Goal: Task Accomplishment & Management: Complete application form

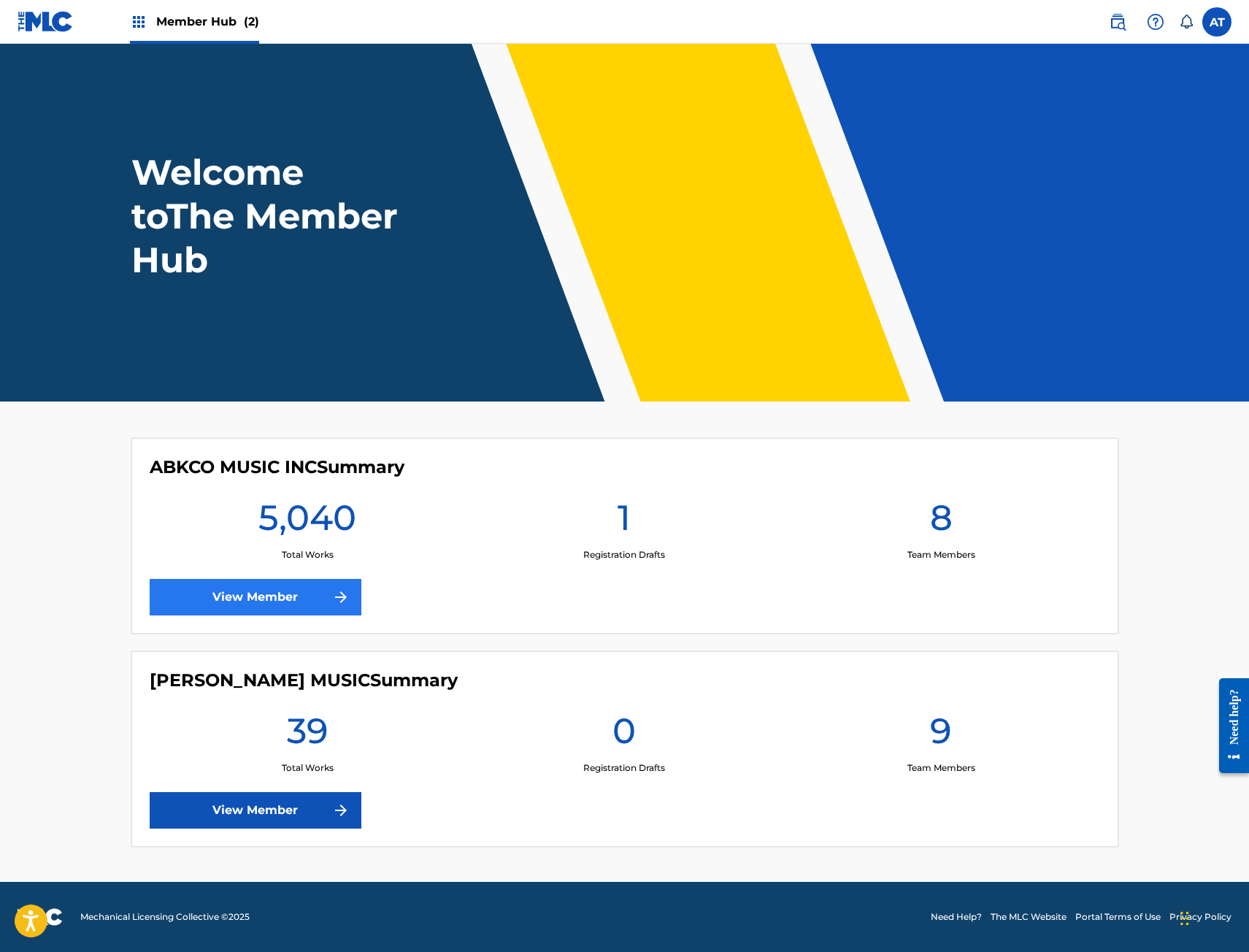
click at [282, 617] on div "ABKCO MUSIC INC Summary 5,040 Total Works 1 Registration Drafts 8 Team Members …" at bounding box center [625, 536] width 987 height 196
click at [281, 608] on link "View Member" at bounding box center [256, 597] width 212 height 37
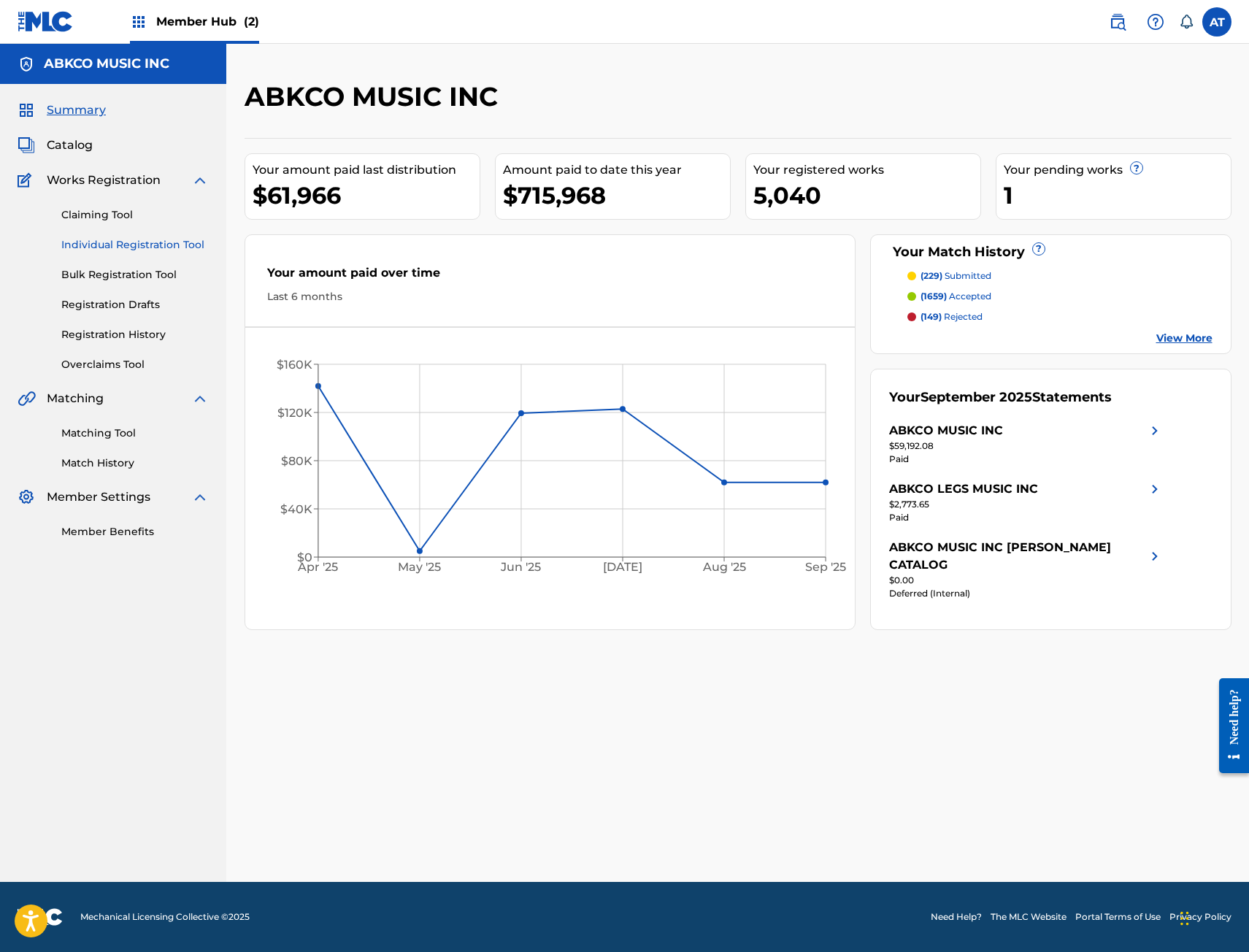
click at [134, 238] on link "Individual Registration Tool" at bounding box center [135, 244] width 147 height 15
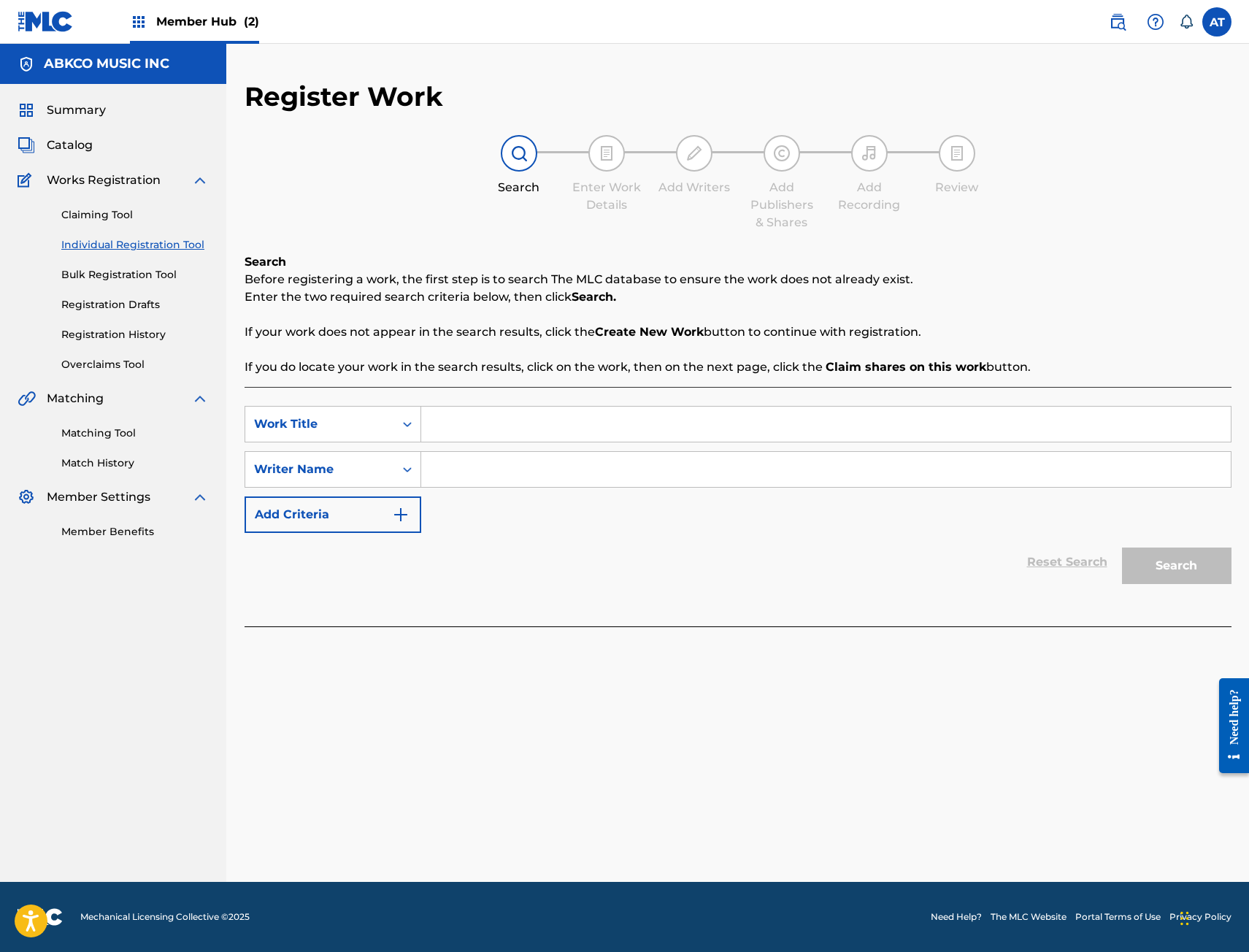
click at [493, 438] on div "Search Form" at bounding box center [826, 425] width 810 height 37
click at [494, 434] on input "Search Form" at bounding box center [826, 424] width 809 height 35
type input "O"
type input "HOW CAN I REPAY YOU"
click at [1122, 547] on button "Search" at bounding box center [1176, 566] width 110 height 37
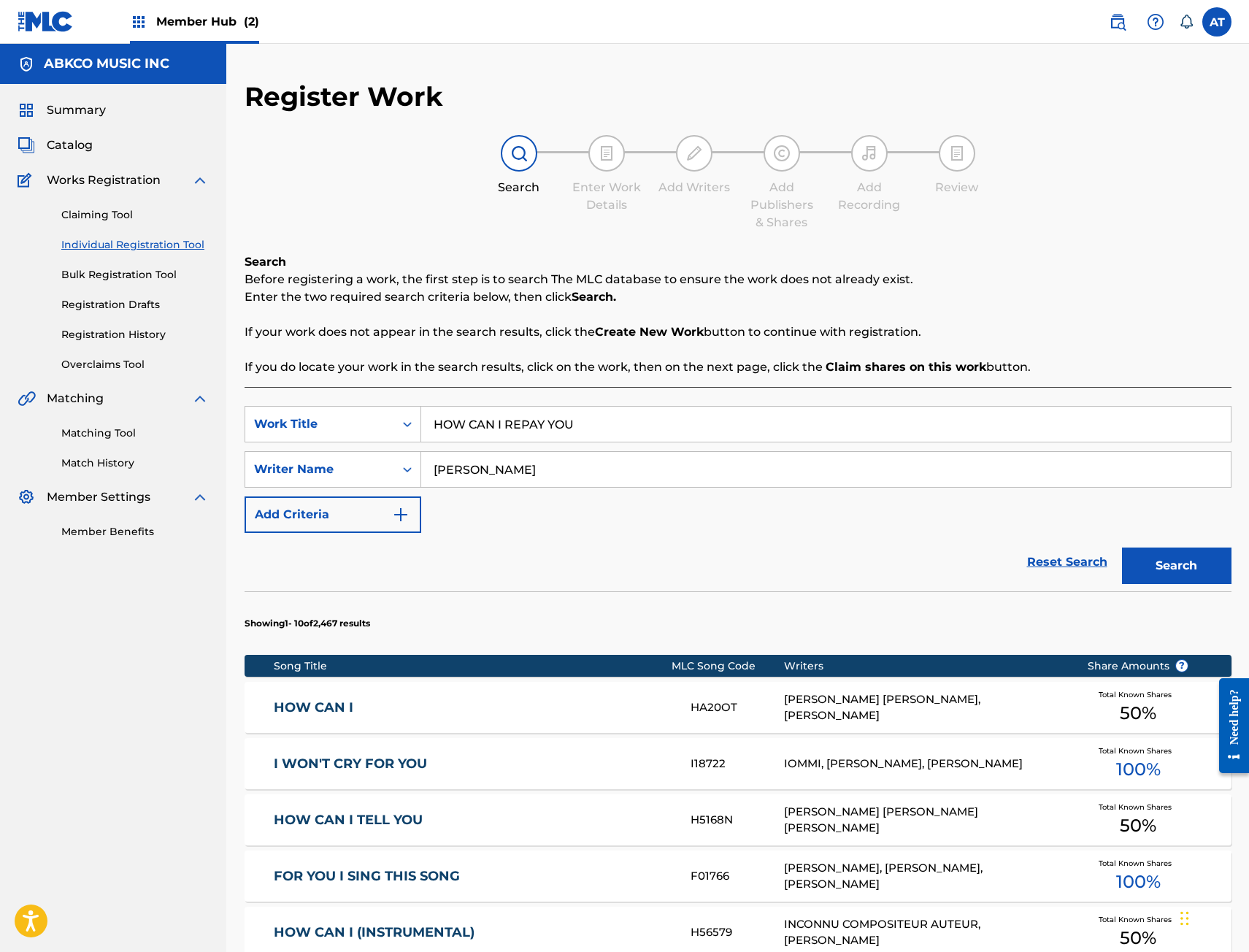
click at [530, 454] on input "[PERSON_NAME]" at bounding box center [826, 470] width 809 height 35
drag, startPoint x: 530, startPoint y: 459, endPoint x: 533, endPoint y: 468, distance: 9.5
click at [530, 460] on input "[PERSON_NAME]" at bounding box center [826, 470] width 809 height 35
type input "[PERSON_NAME]"
click at [1122, 547] on button "Search" at bounding box center [1176, 566] width 110 height 37
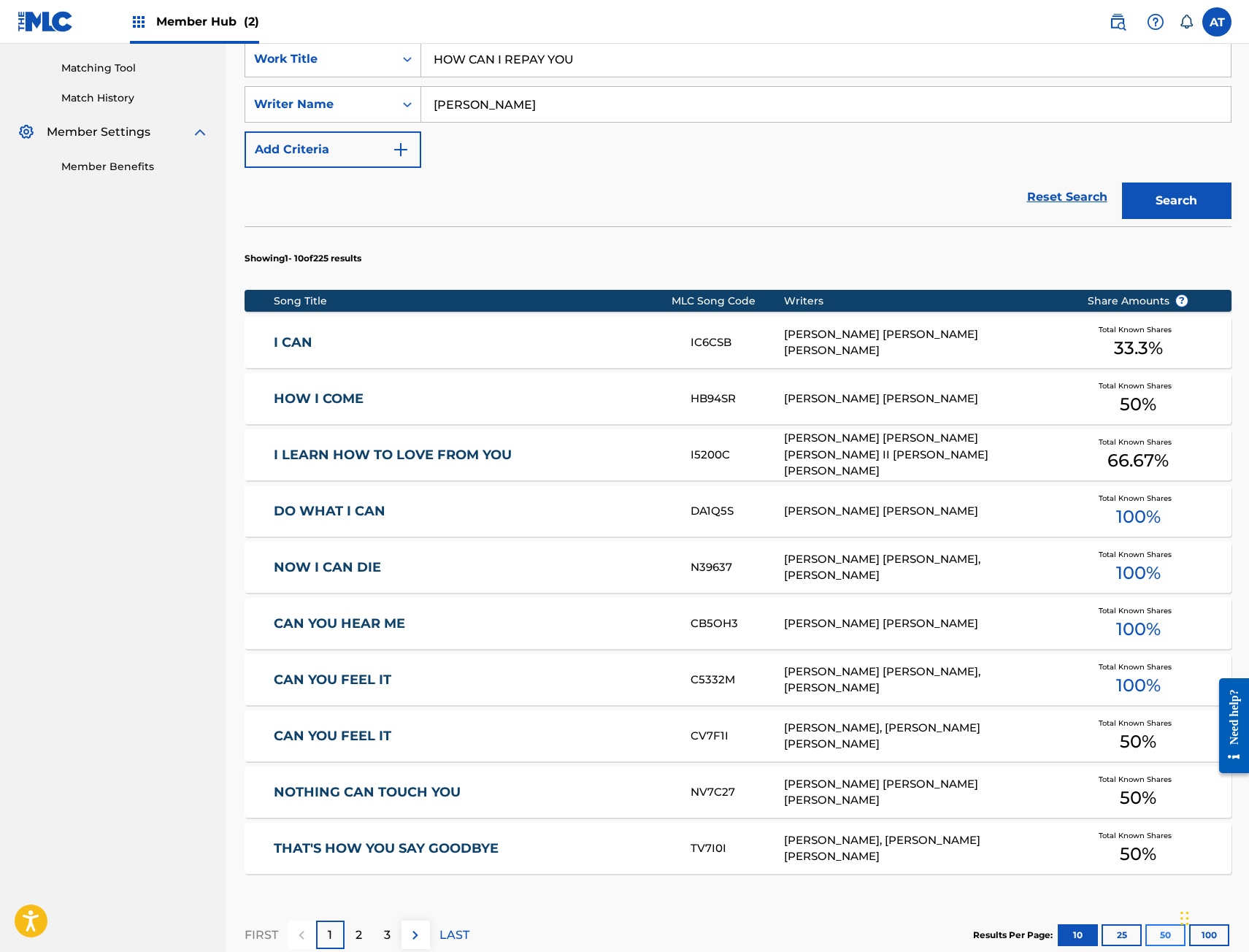
scroll to position [543, 0]
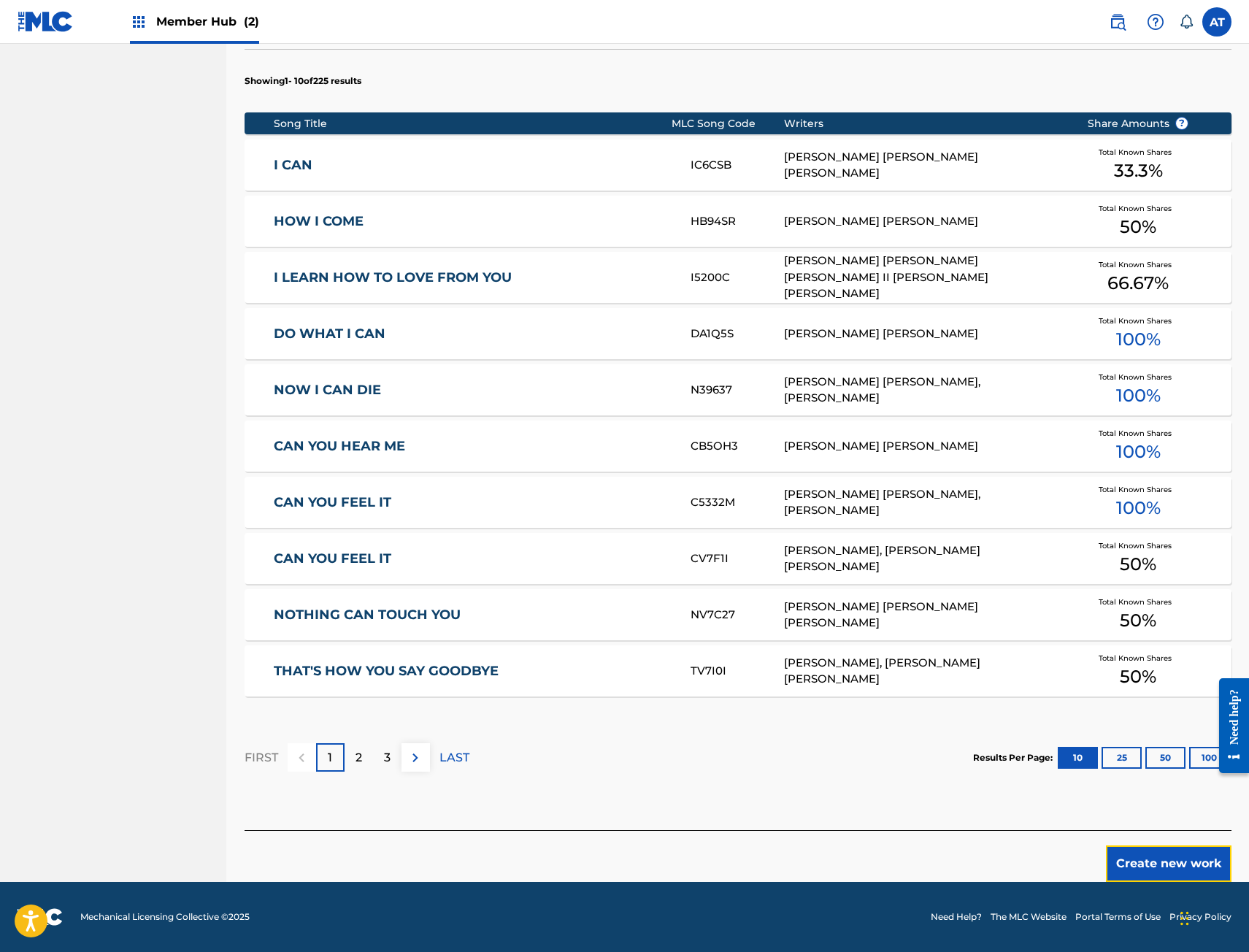
click at [1158, 873] on button "Create new work" at bounding box center [1168, 864] width 126 height 37
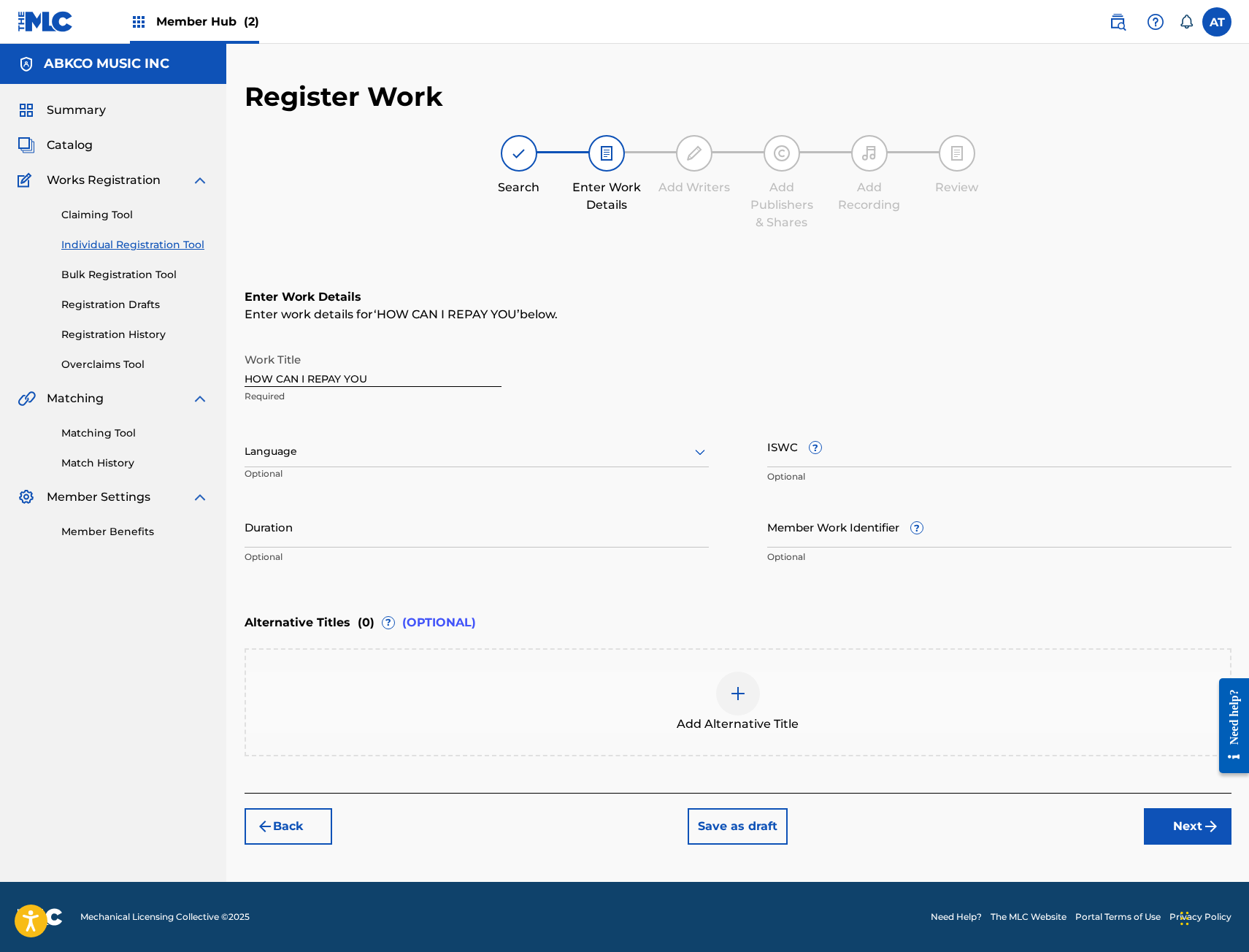
scroll to position [0, 0]
click at [434, 372] on input "HOW CAN I REPAY YOU" at bounding box center [373, 366] width 257 height 42
click at [405, 438] on div "Language" at bounding box center [476, 452] width 464 height 30
click at [820, 444] on span "?" at bounding box center [815, 447] width 12 height 12
click at [820, 444] on input "ISWC ?" at bounding box center [998, 446] width 464 height 42
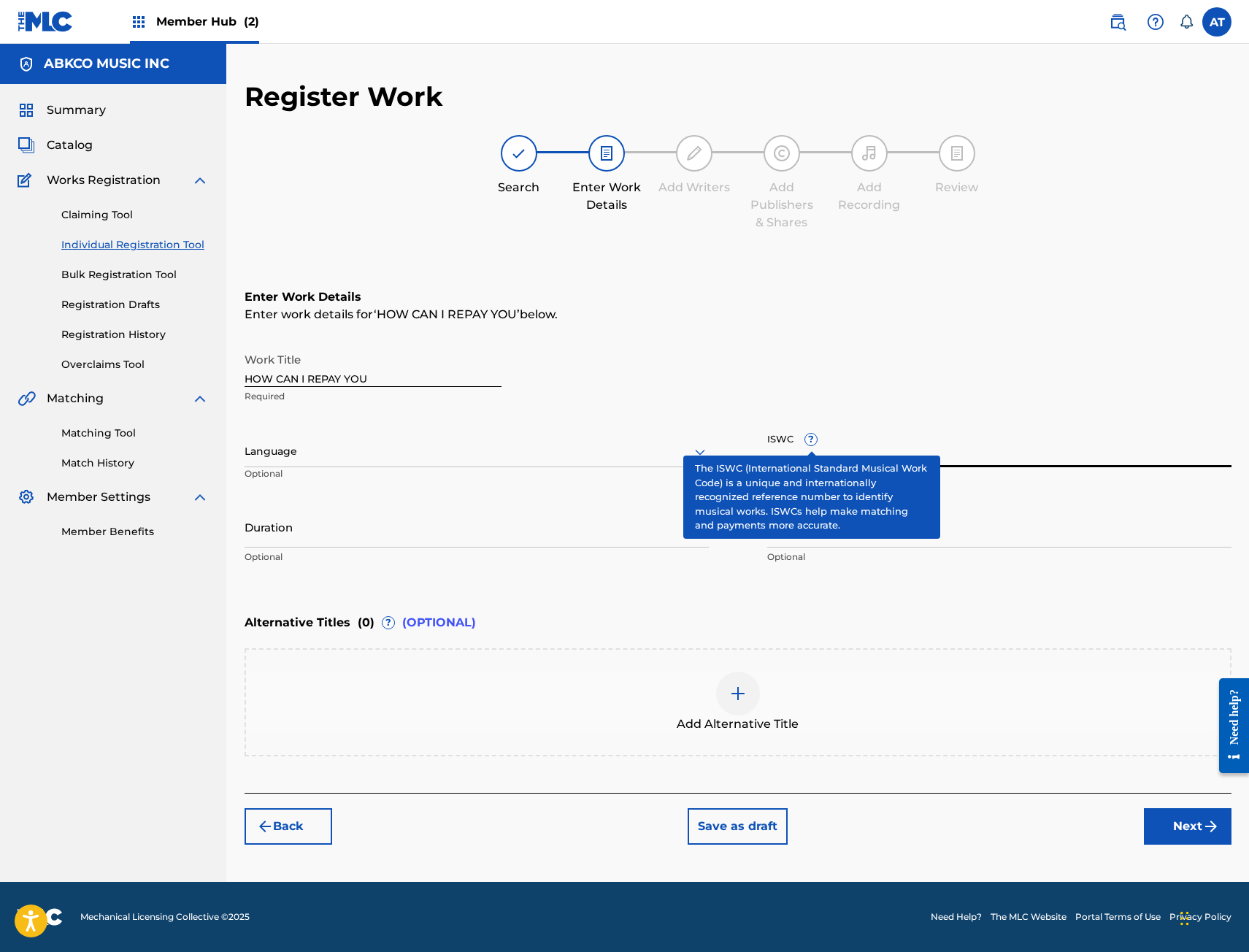
paste input "T3348173495"
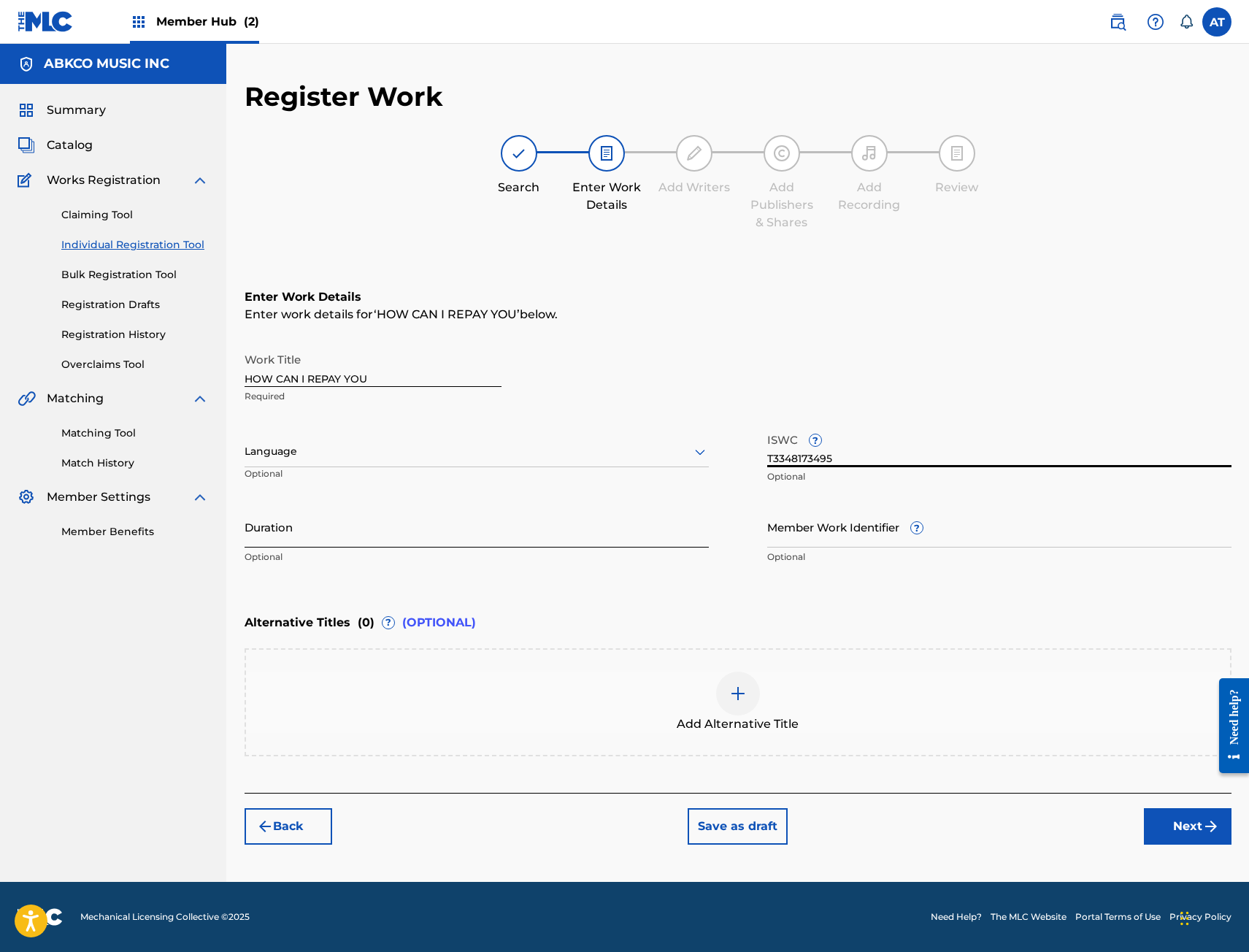
type input "T3348173495"
click at [556, 526] on input "Duration" at bounding box center [476, 526] width 464 height 42
click at [406, 533] on input "Duration" at bounding box center [476, 526] width 464 height 42
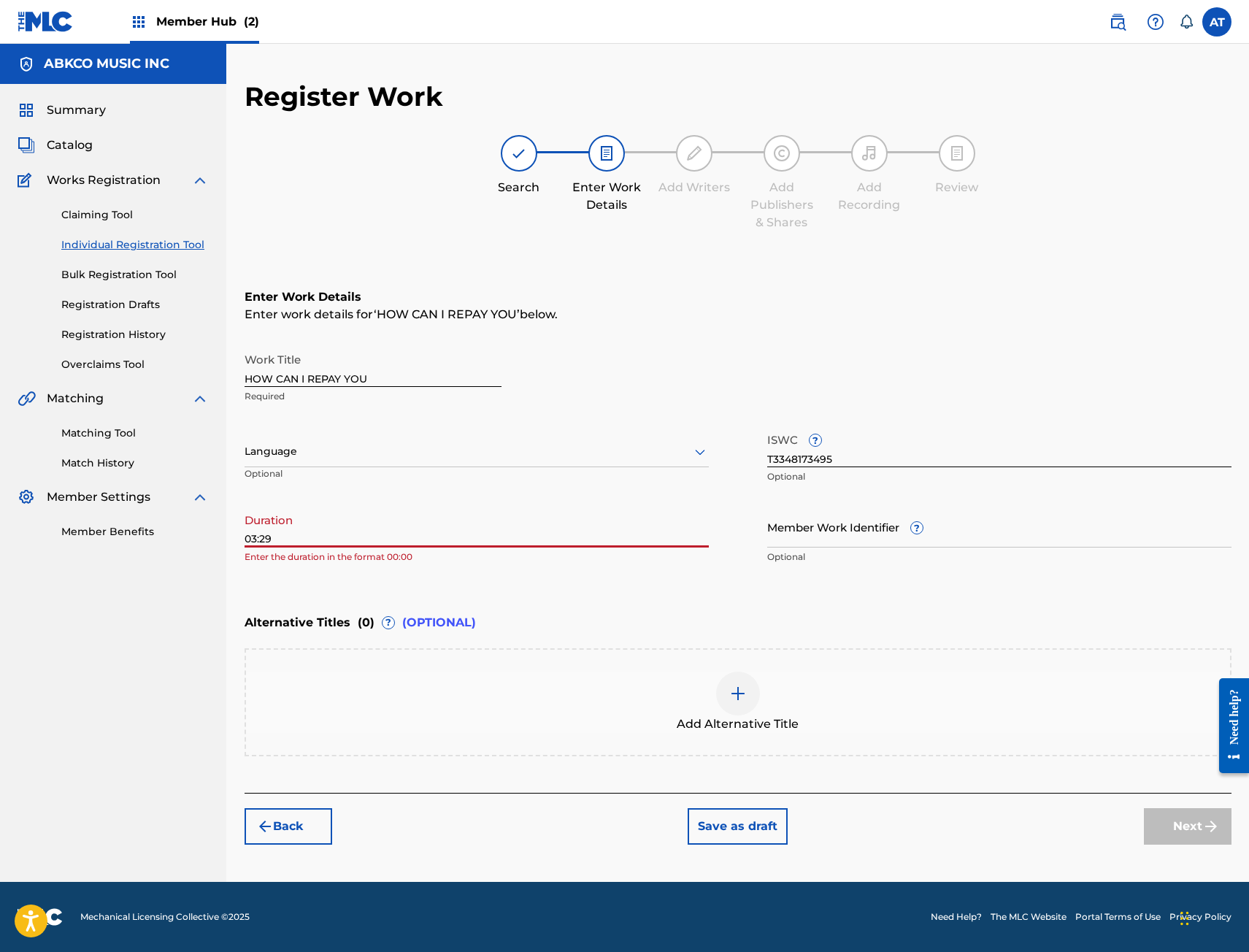
type input "03:29"
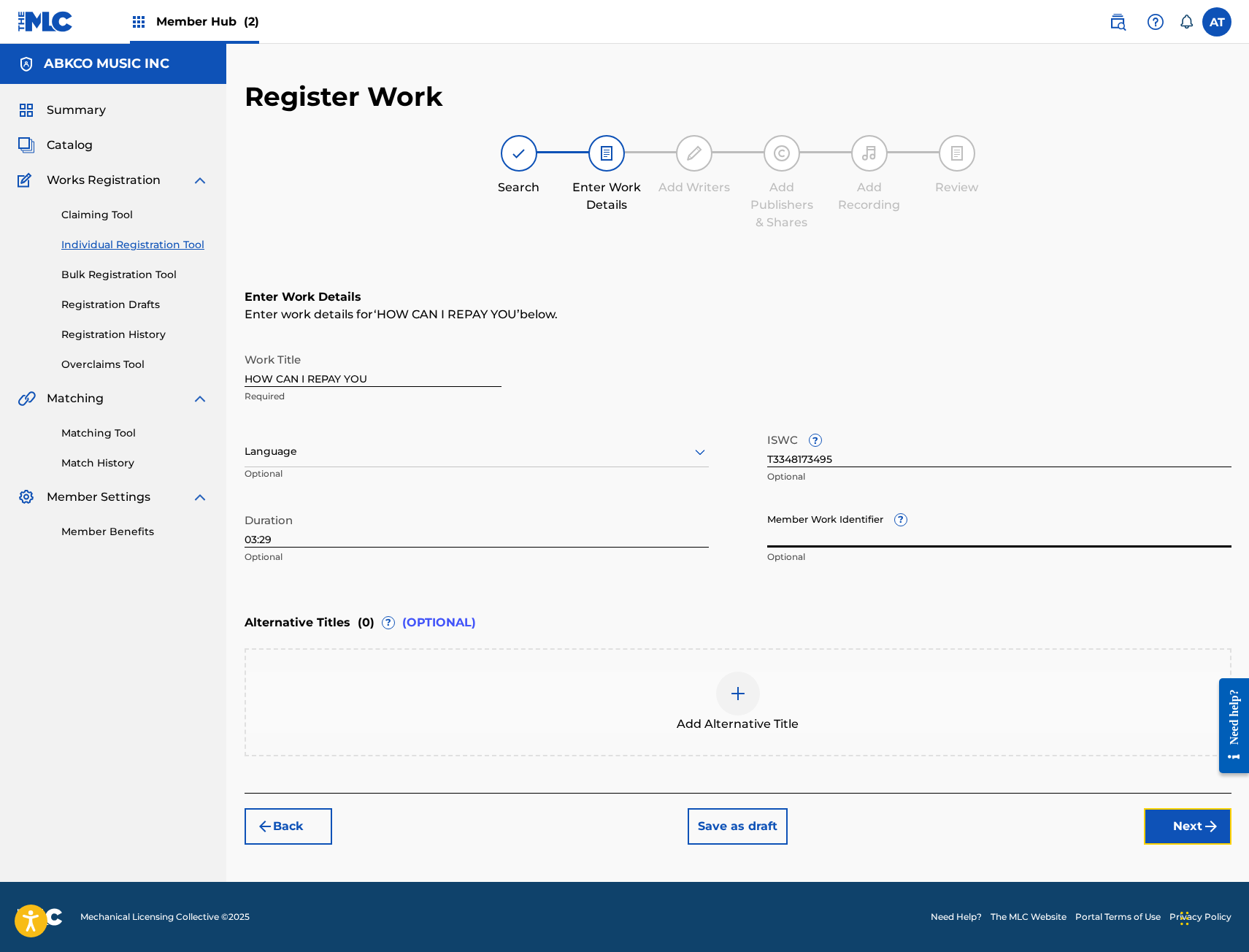
click at [1184, 830] on button "Next" at bounding box center [1187, 826] width 87 height 37
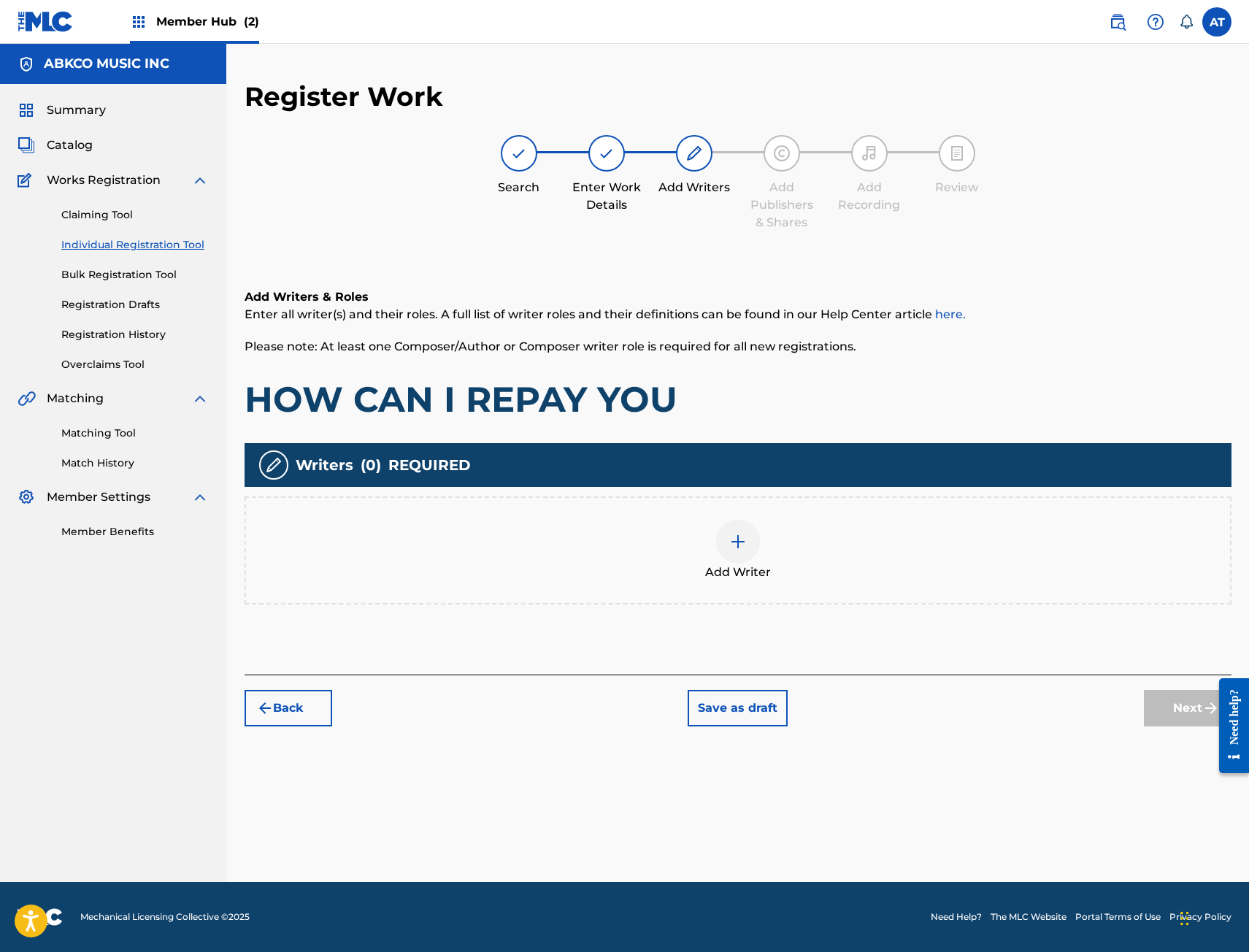
click at [557, 539] on div "Add Writer" at bounding box center [738, 551] width 984 height 62
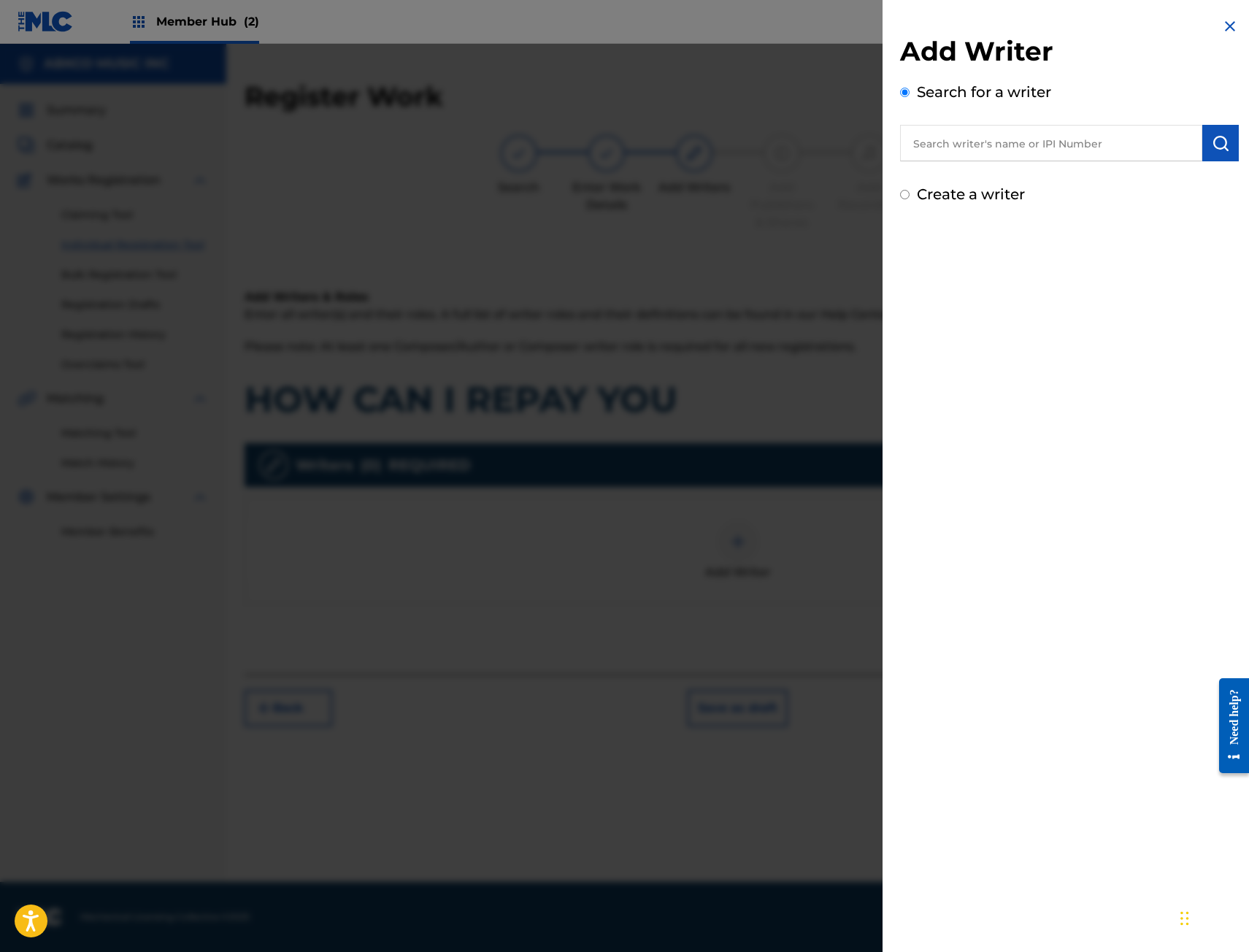
click at [1002, 153] on input "text" at bounding box center [1050, 143] width 302 height 37
click at [1051, 140] on input "text" at bounding box center [1050, 143] width 302 height 37
paste input "00496811906"
type input "00496811906"
click at [1223, 146] on img "submit" at bounding box center [1220, 143] width 18 height 18
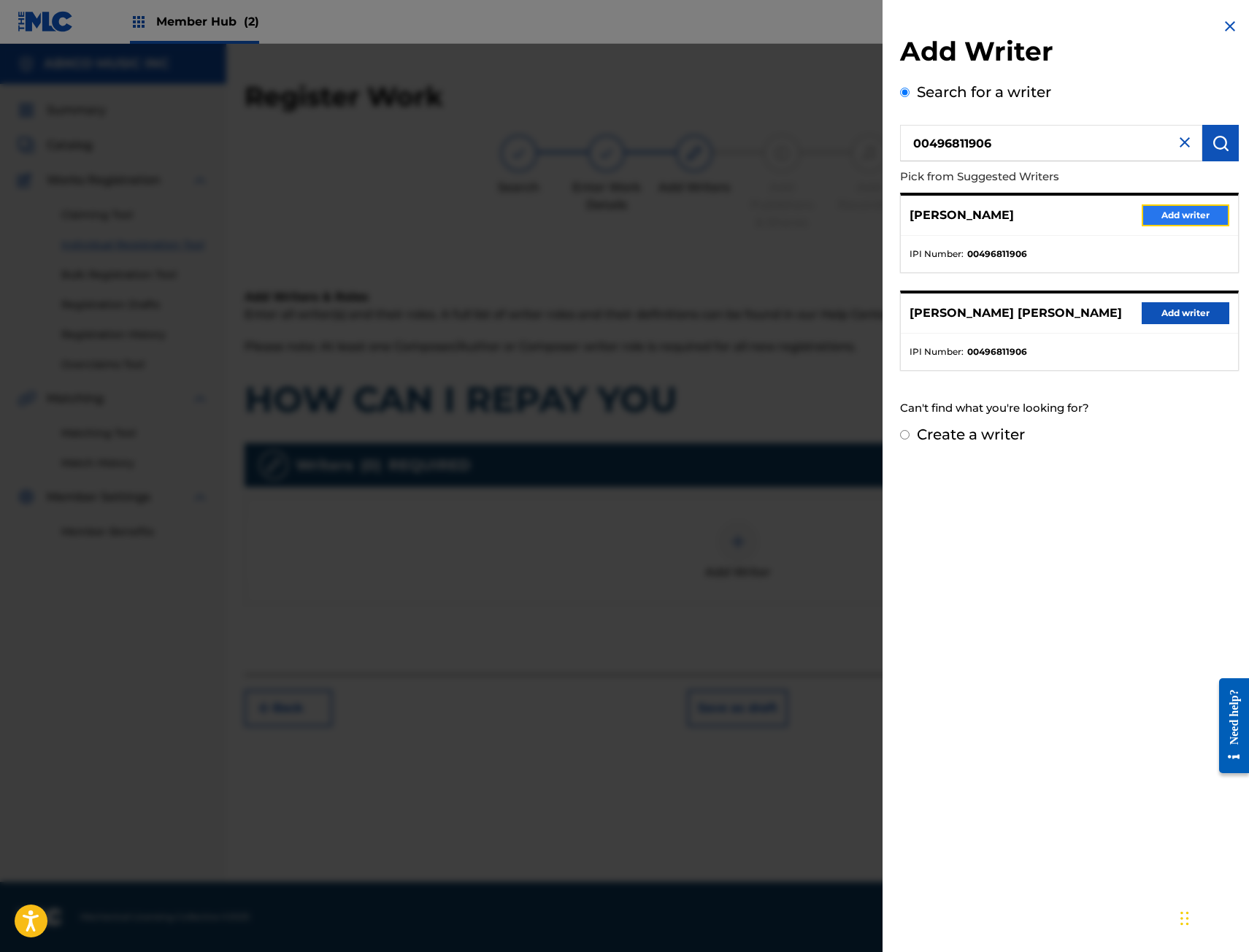
click at [1188, 224] on button "Add writer" at bounding box center [1185, 215] width 87 height 22
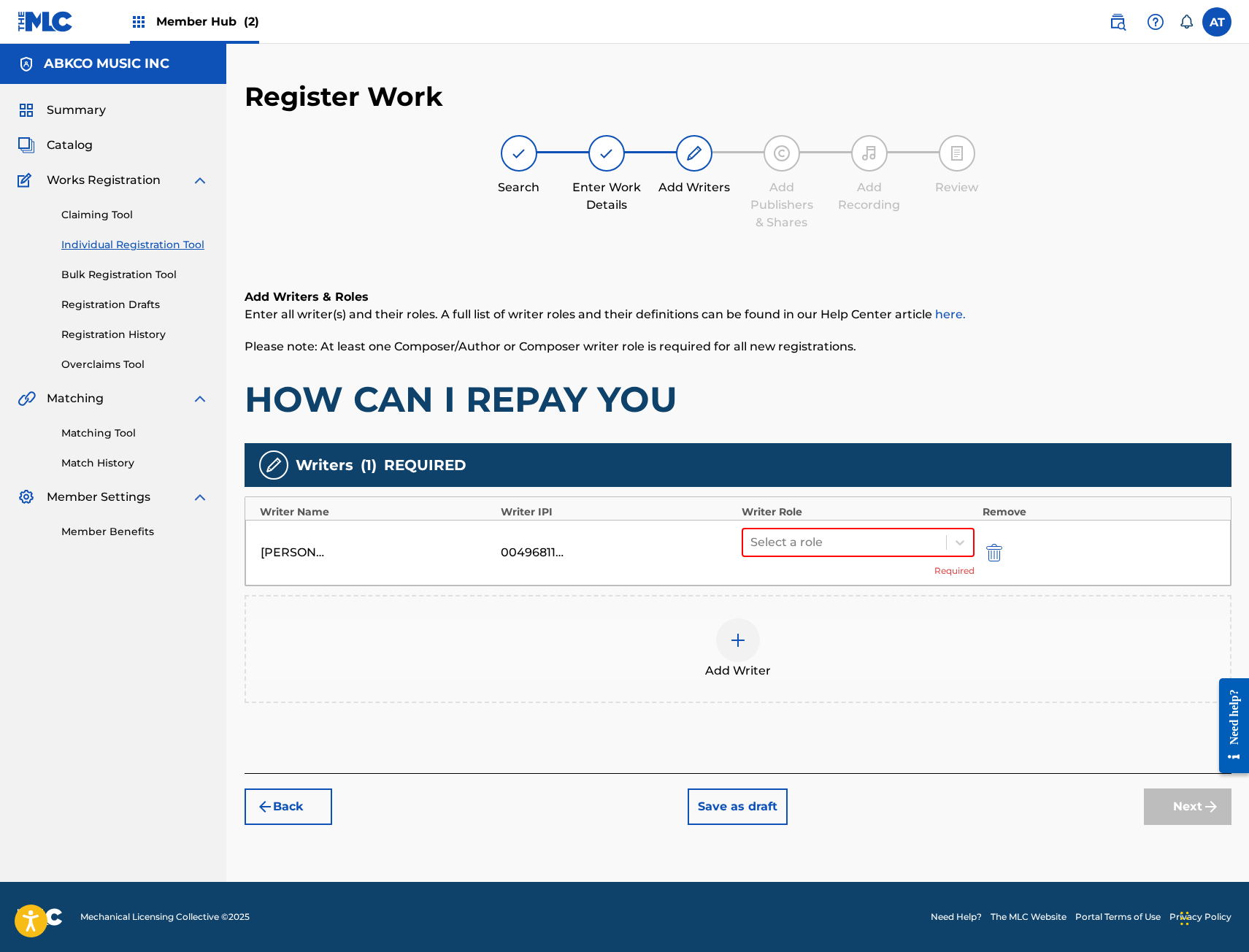
click at [824, 521] on div "[PERSON_NAME] 00496811906 Select a role Required" at bounding box center [738, 553] width 985 height 66
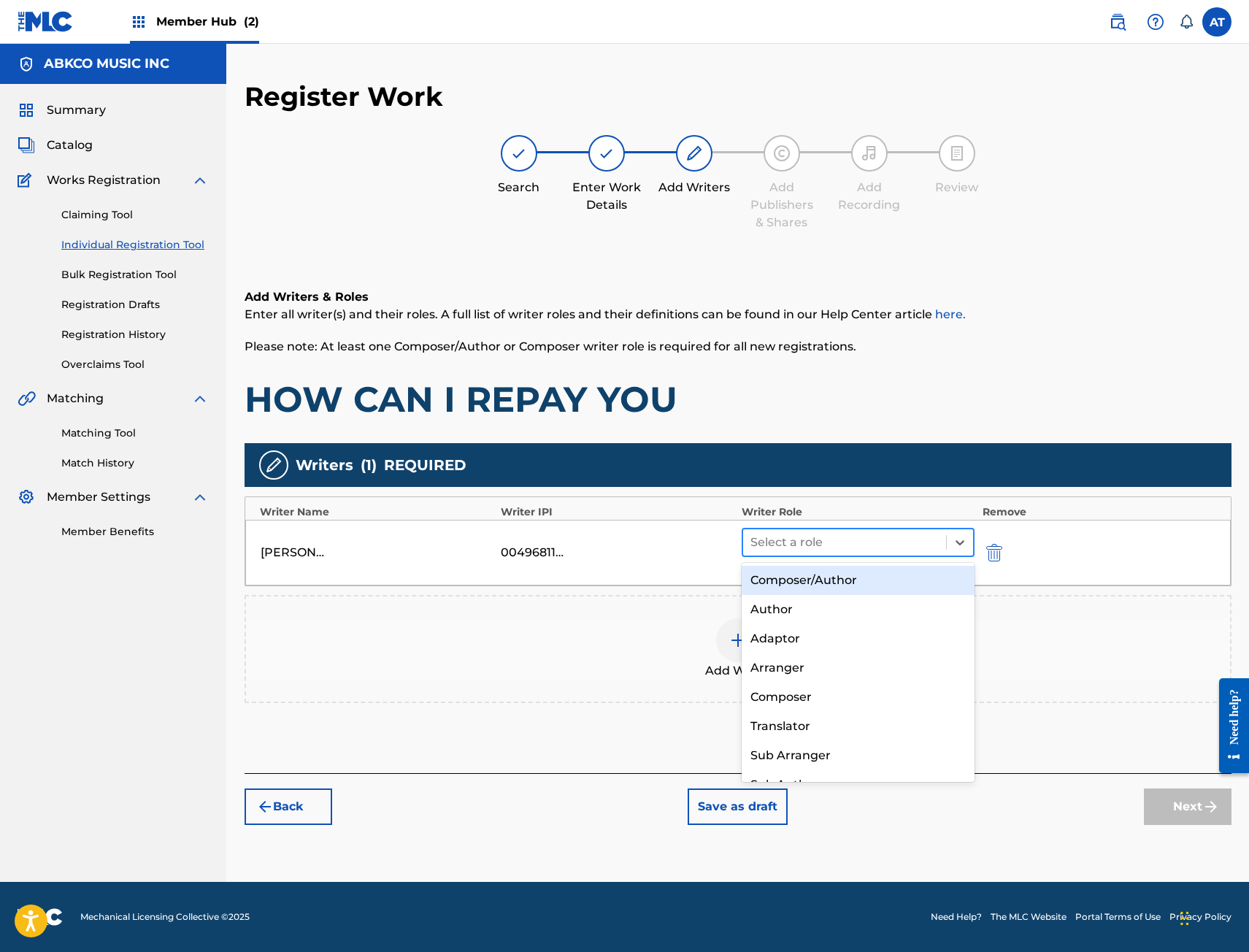
click at [820, 540] on div at bounding box center [845, 543] width 189 height 21
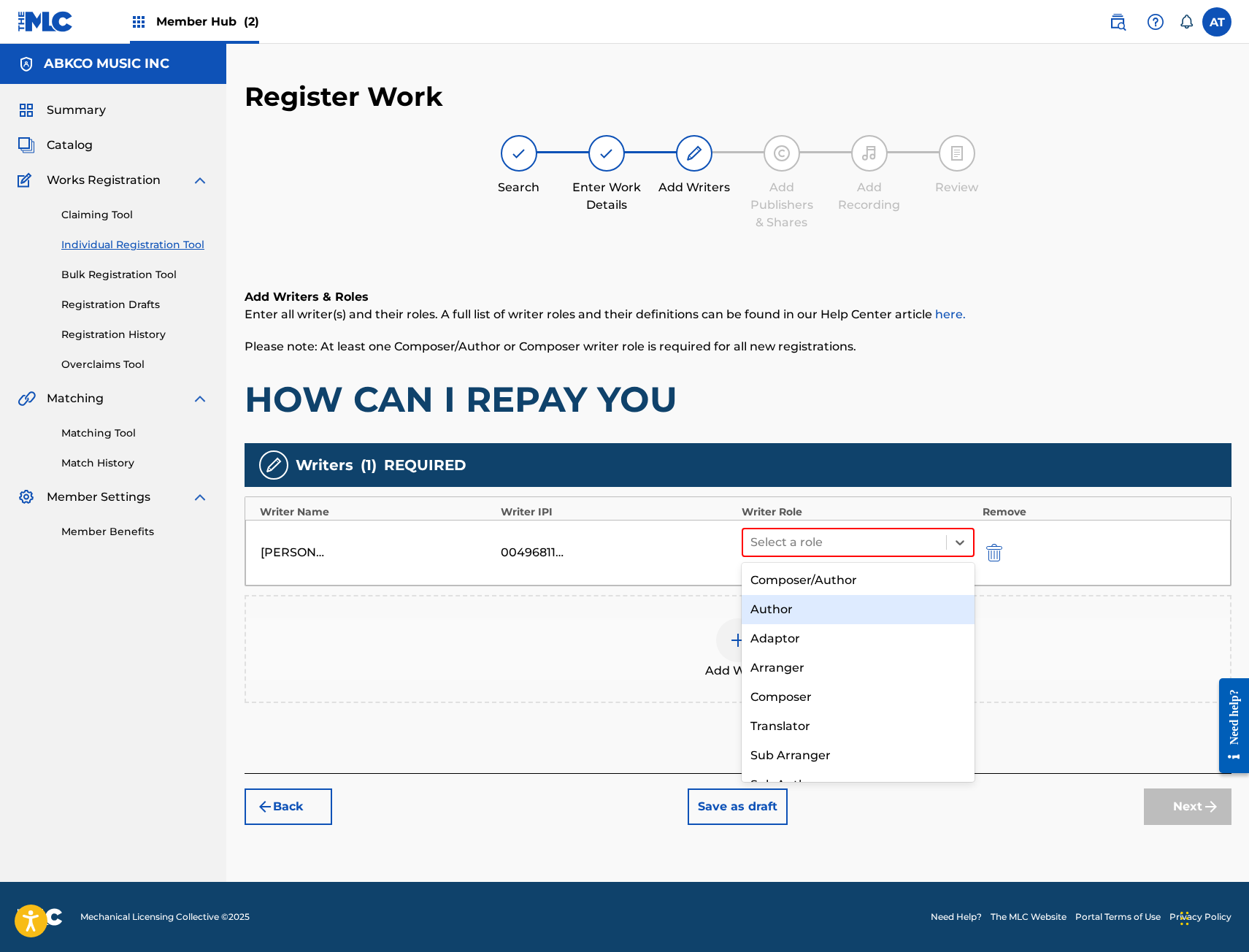
click at [805, 595] on div "Author" at bounding box center [859, 609] width 234 height 29
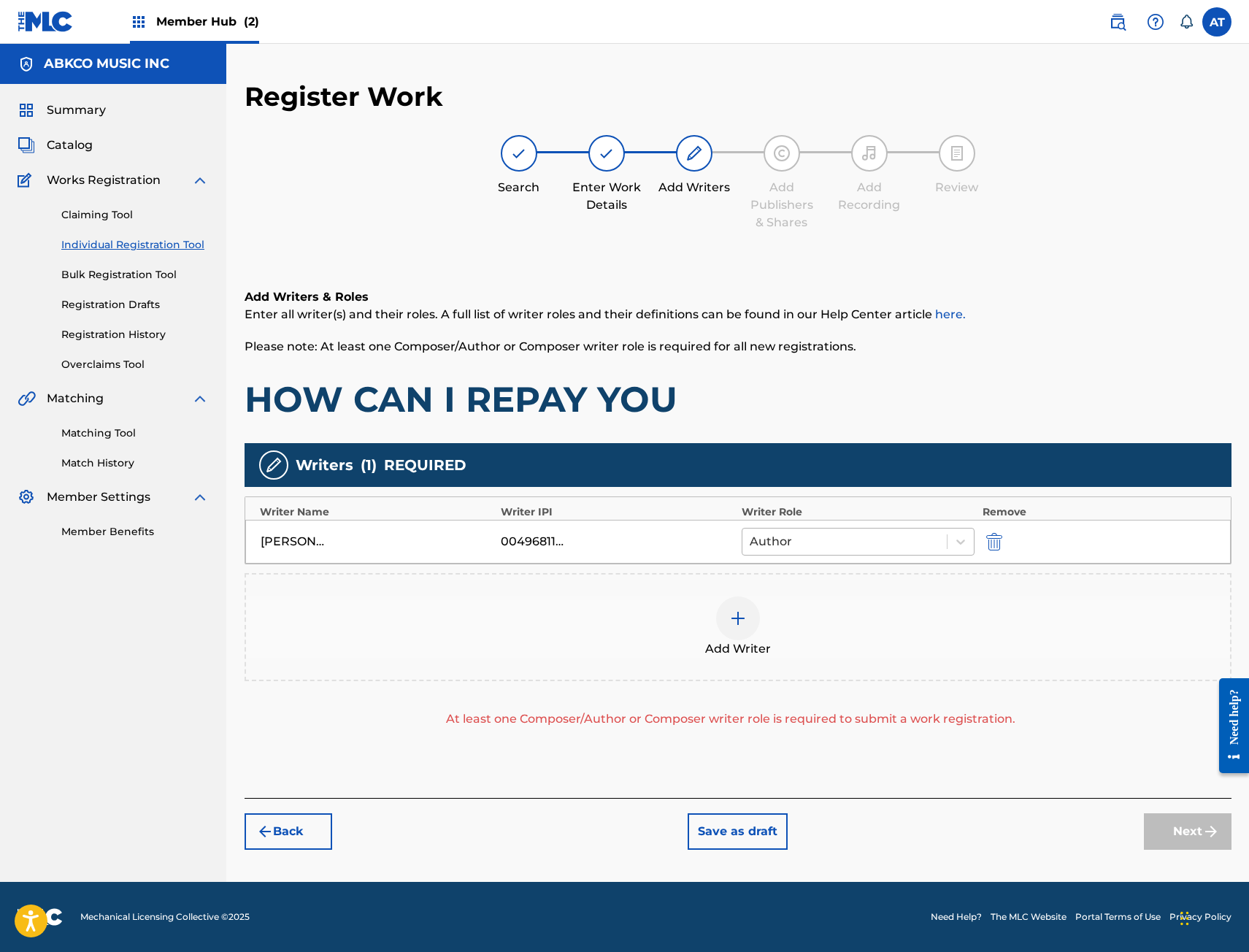
click at [820, 532] on div at bounding box center [845, 542] width 191 height 21
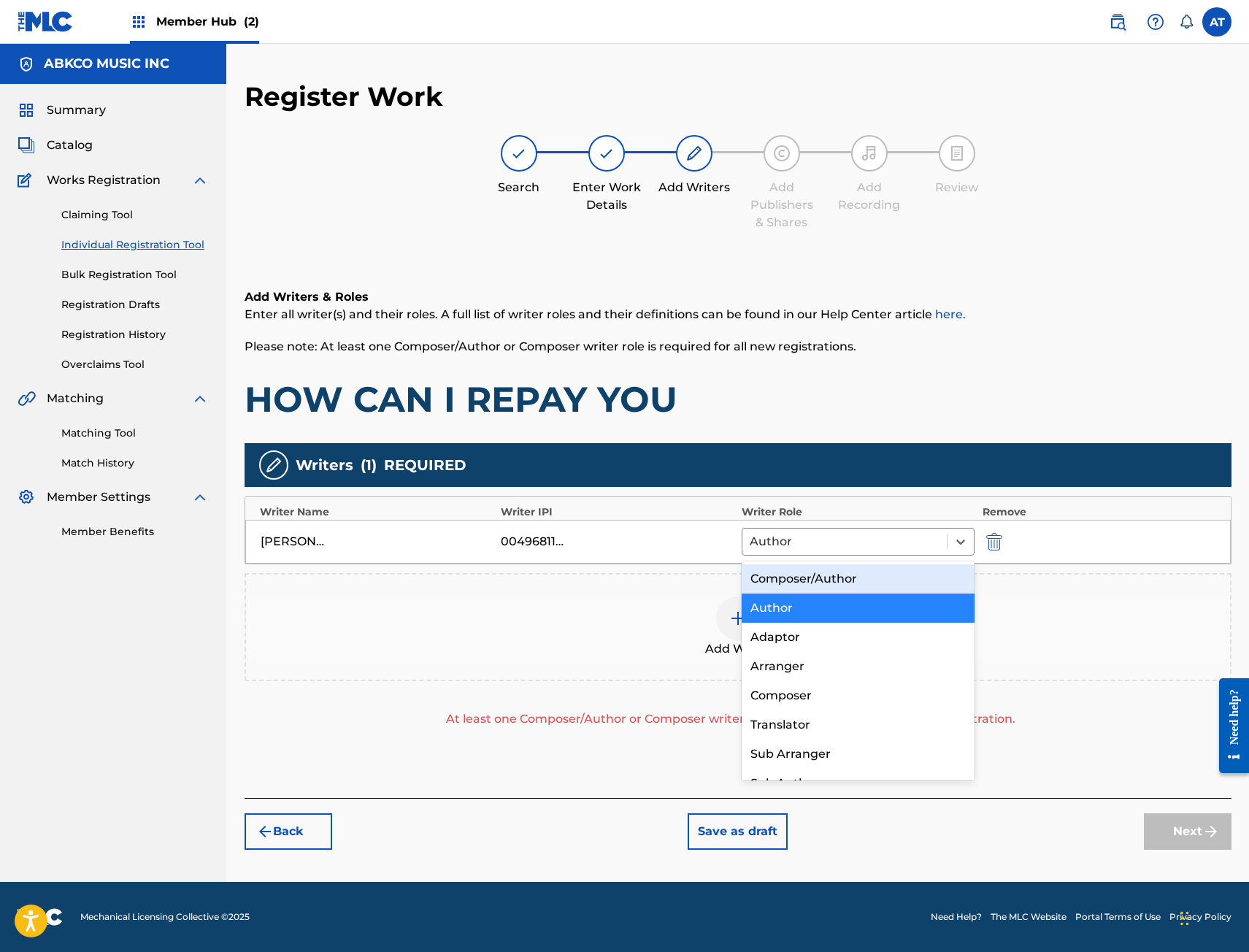
click at [816, 585] on div "Composer/Author" at bounding box center [859, 579] width 234 height 29
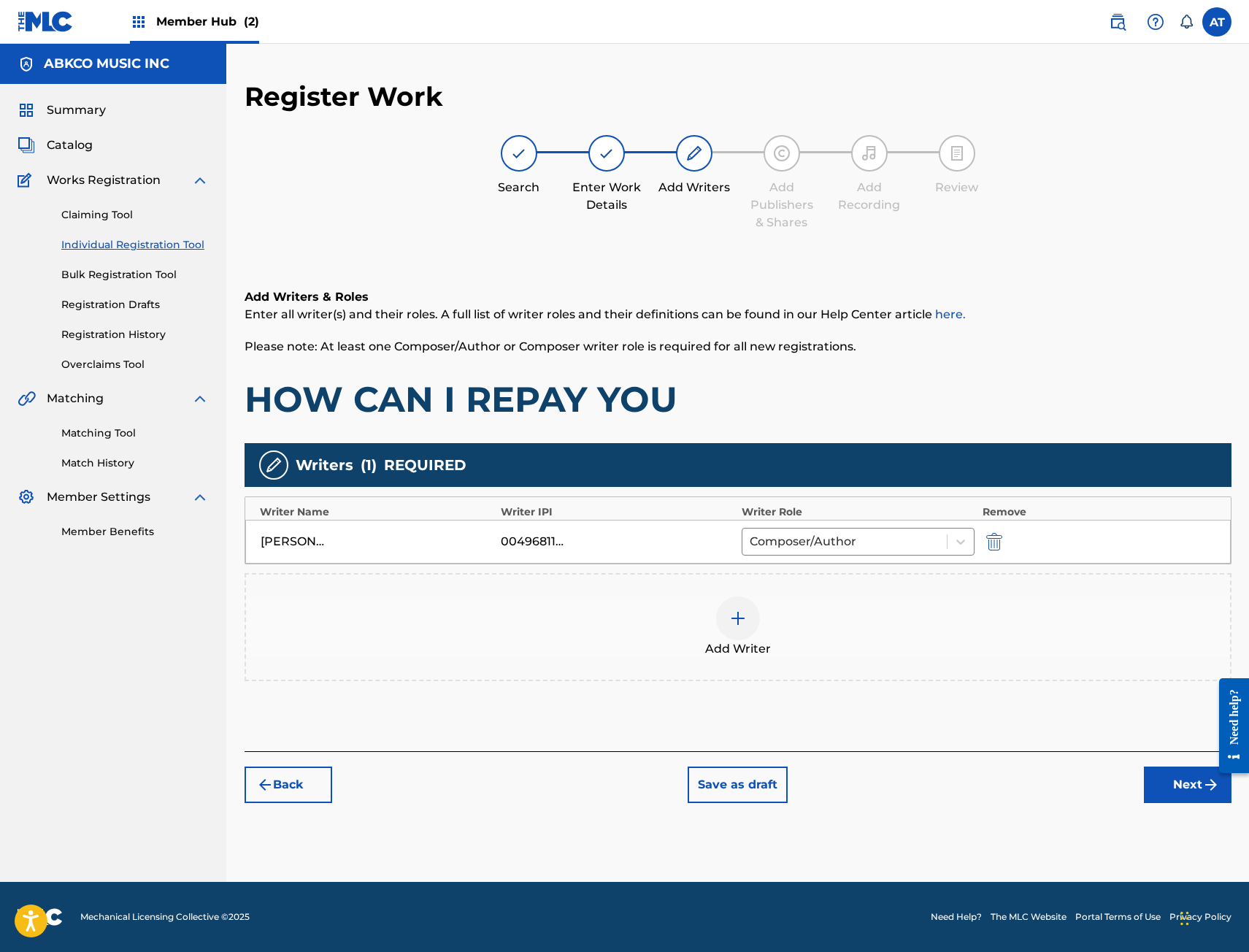
click at [812, 612] on div "Add Writer" at bounding box center [738, 627] width 984 height 62
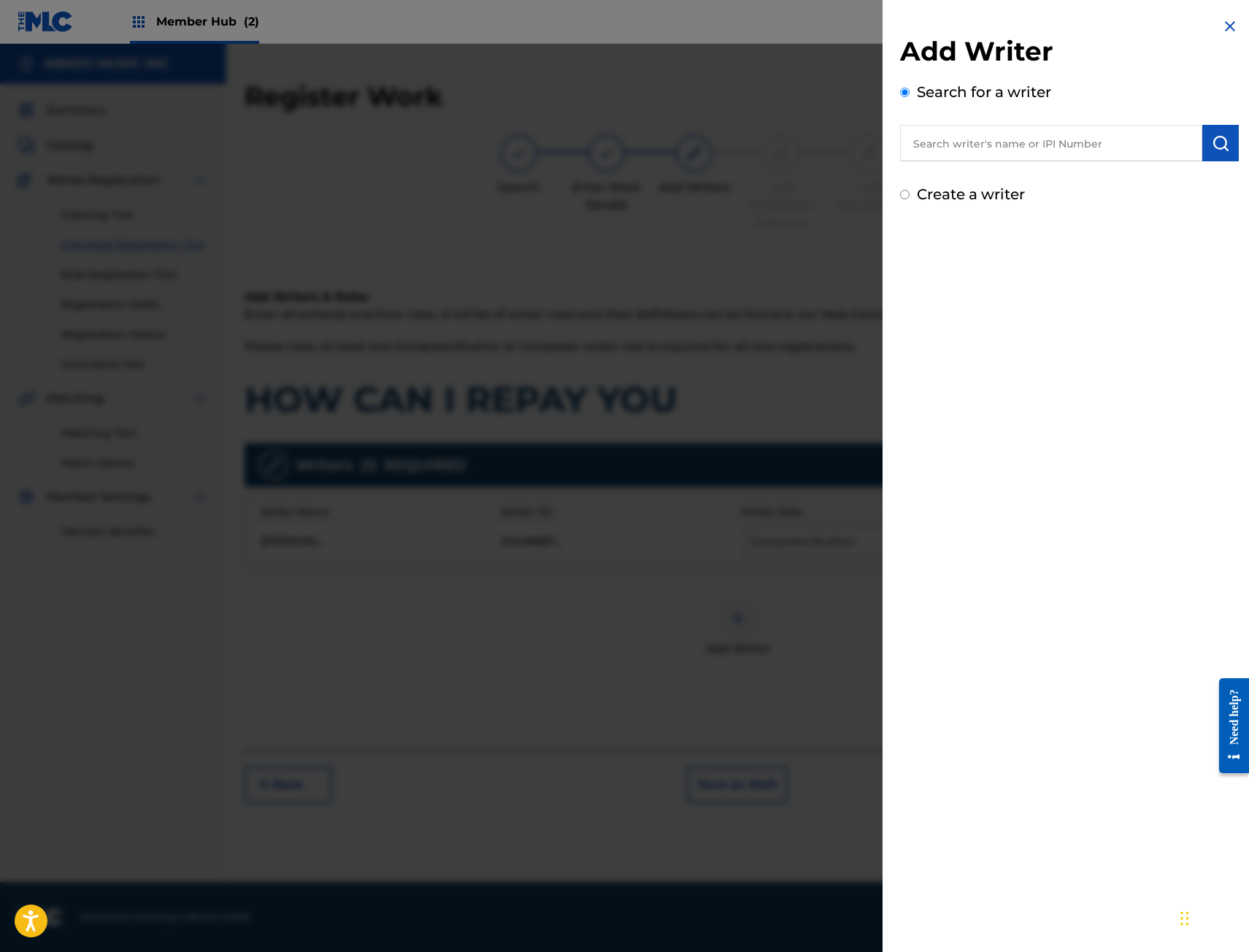
click at [1147, 143] on input "text" at bounding box center [1050, 143] width 302 height 37
paste input "00647085527"
type input "00647085527"
click at [1211, 125] on button "submit" at bounding box center [1220, 143] width 37 height 37
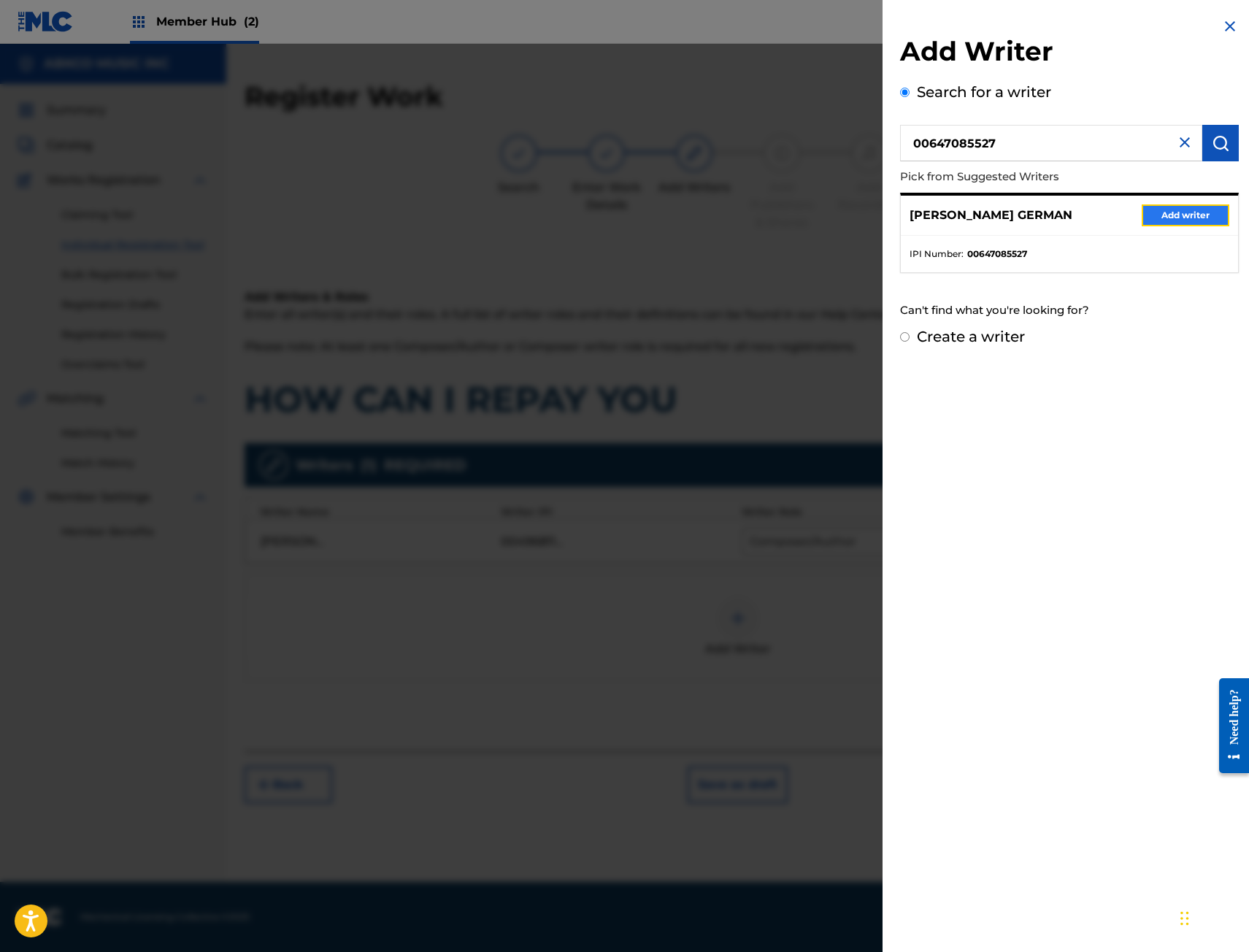
click at [1188, 224] on button "Add writer" at bounding box center [1185, 215] width 87 height 22
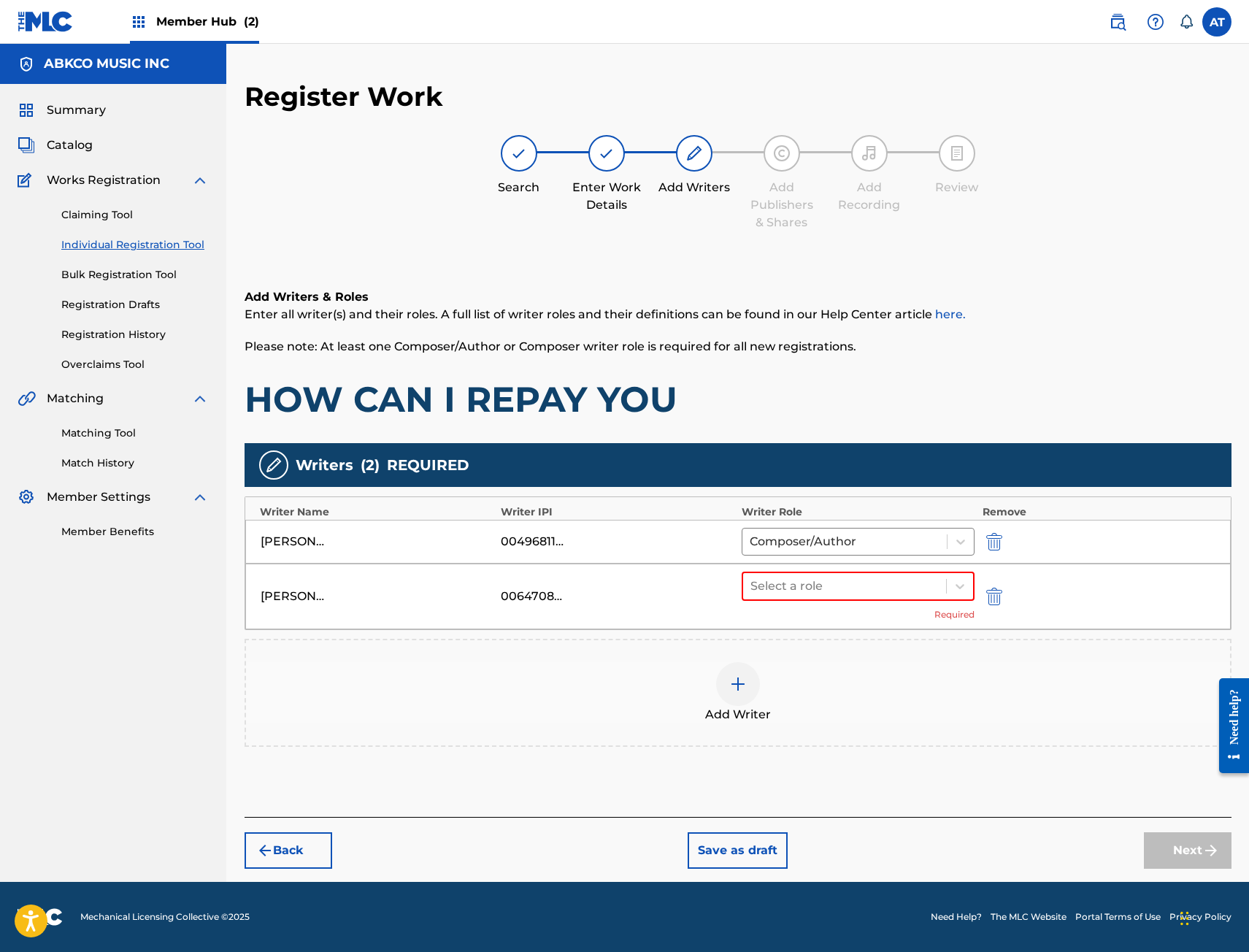
click at [853, 609] on div "Select a role Required" at bounding box center [859, 596] width 234 height 50
click at [856, 595] on div at bounding box center [845, 587] width 189 height 21
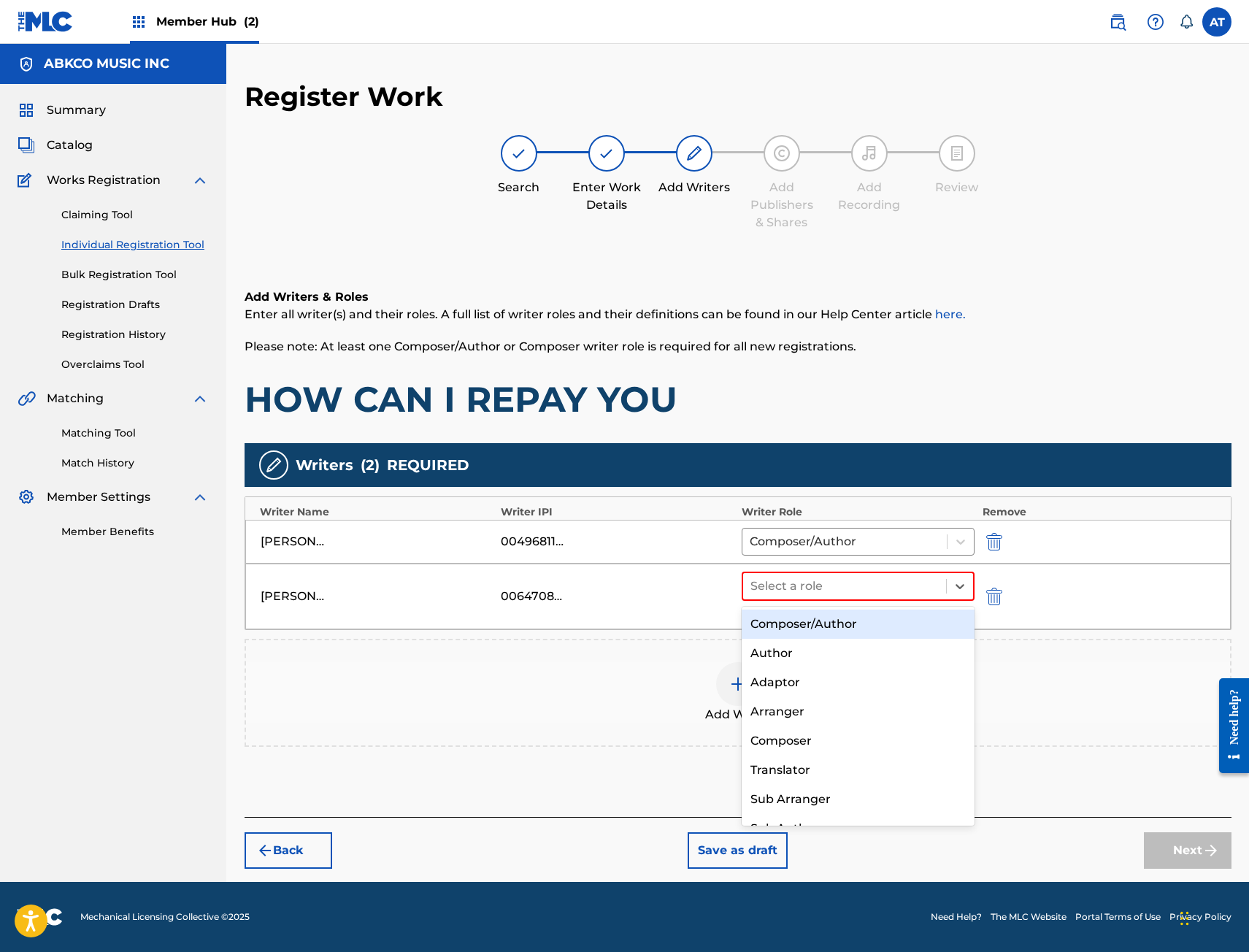
click at [846, 621] on div "Composer/Author" at bounding box center [859, 624] width 234 height 29
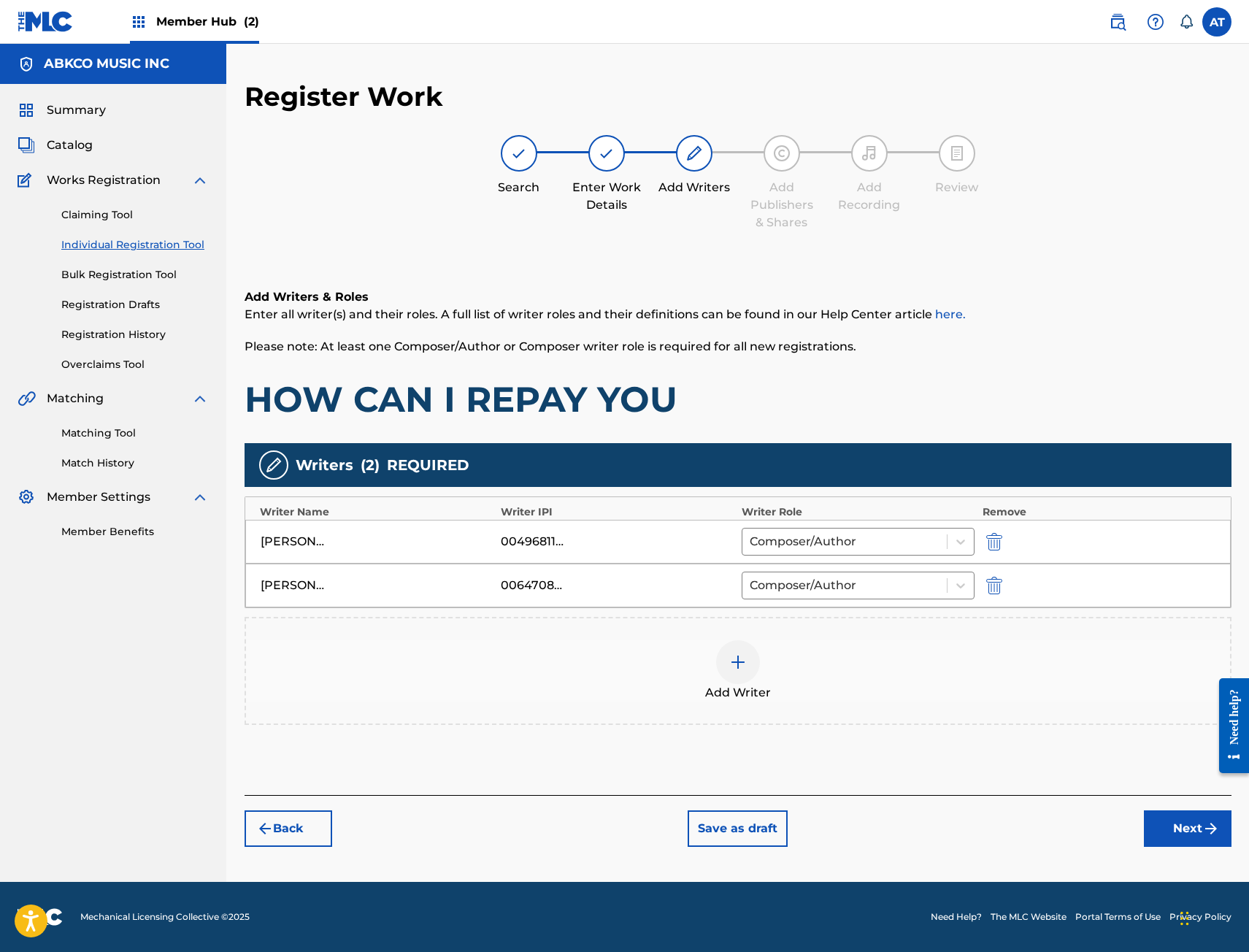
click at [834, 672] on div "Add Writer" at bounding box center [738, 671] width 984 height 62
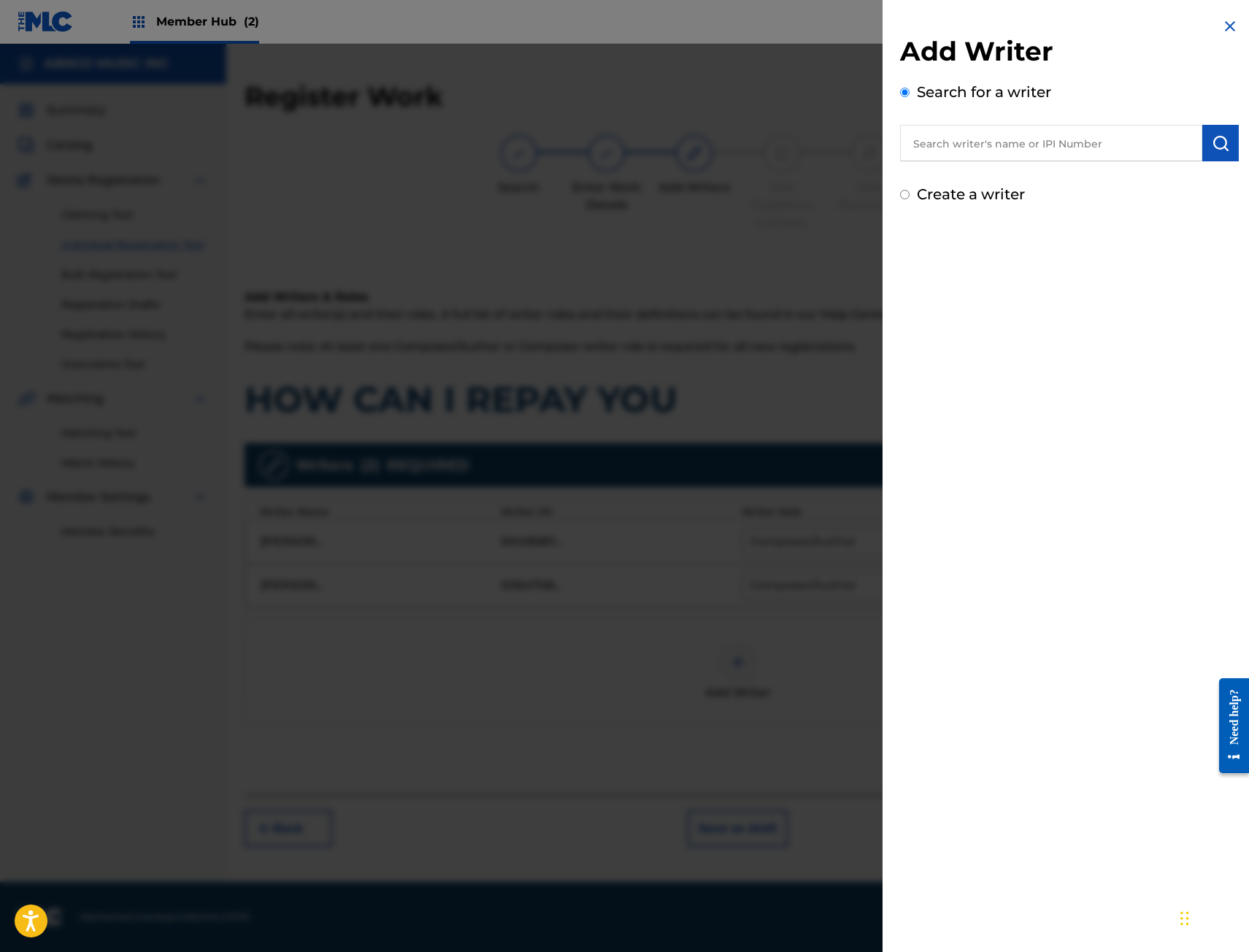
drag, startPoint x: 981, startPoint y: 161, endPoint x: 1006, endPoint y: 156, distance: 25.5
click at [981, 161] on div "Add Writer Search for a writer Create a writer" at bounding box center [1069, 120] width 339 height 170
click at [1057, 150] on input "text" at bounding box center [1050, 143] width 302 height 37
paste input "00493942218"
type input "00493942218"
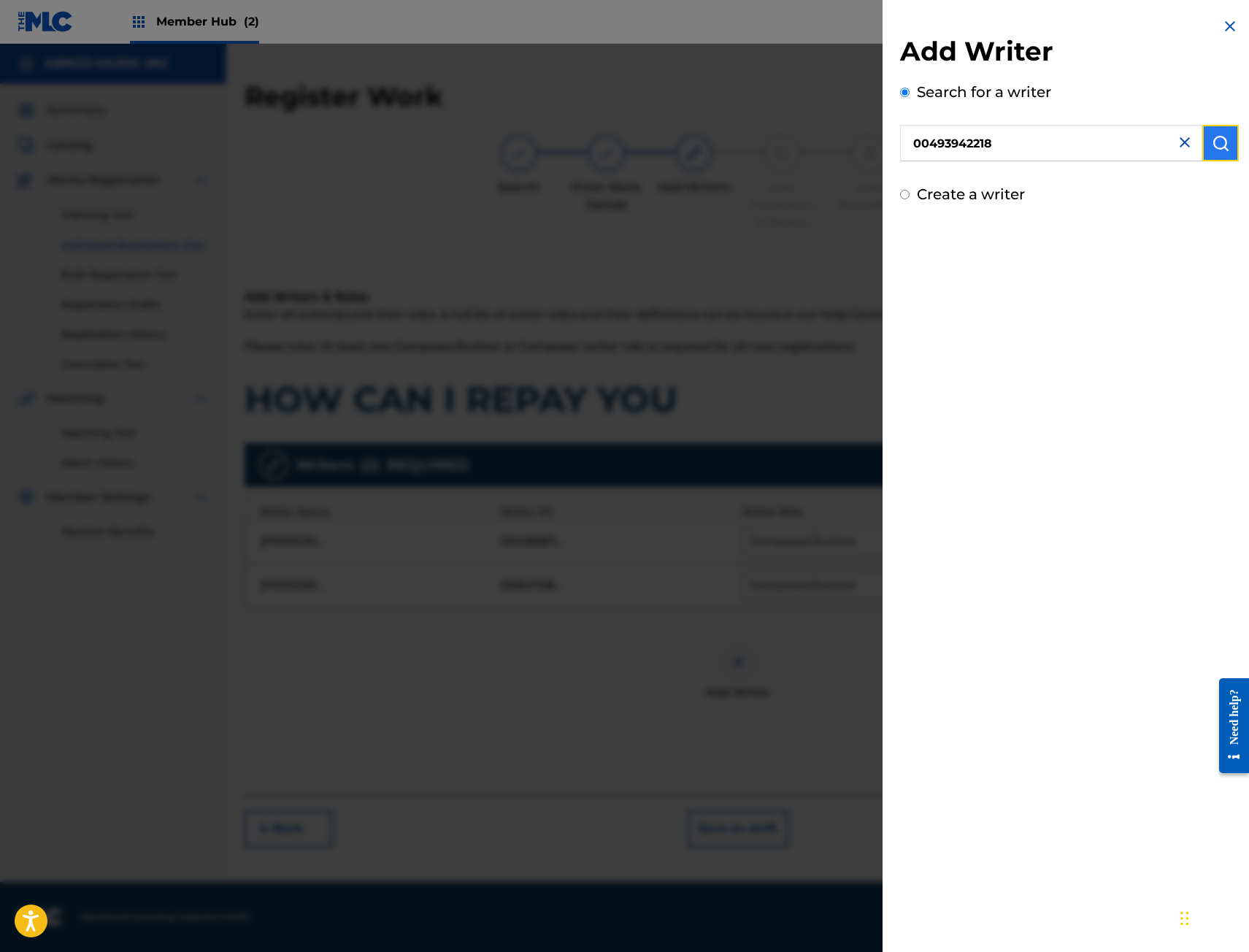
click at [1212, 151] on img "submit" at bounding box center [1220, 143] width 18 height 18
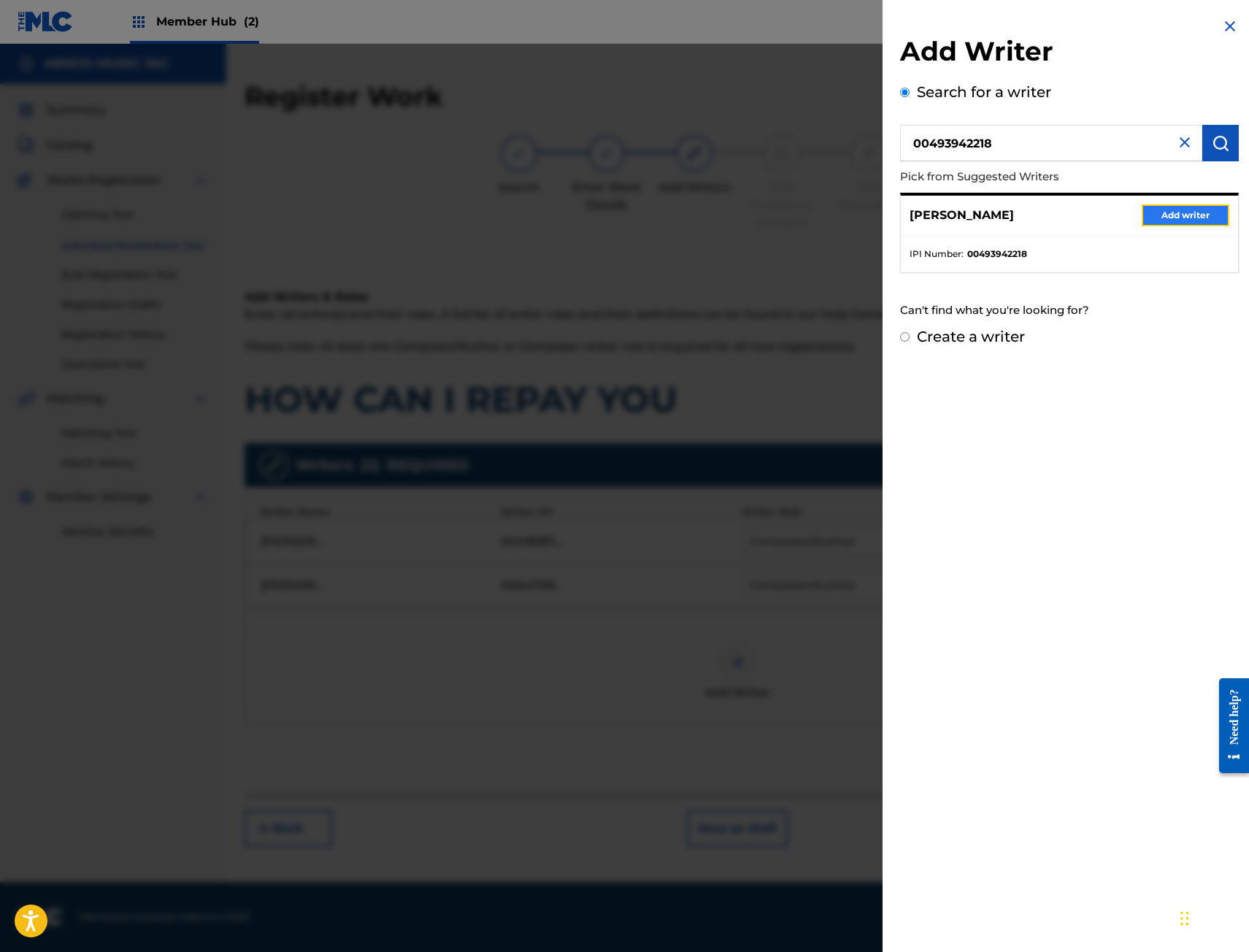
click at [1157, 209] on button "Add writer" at bounding box center [1185, 215] width 87 height 22
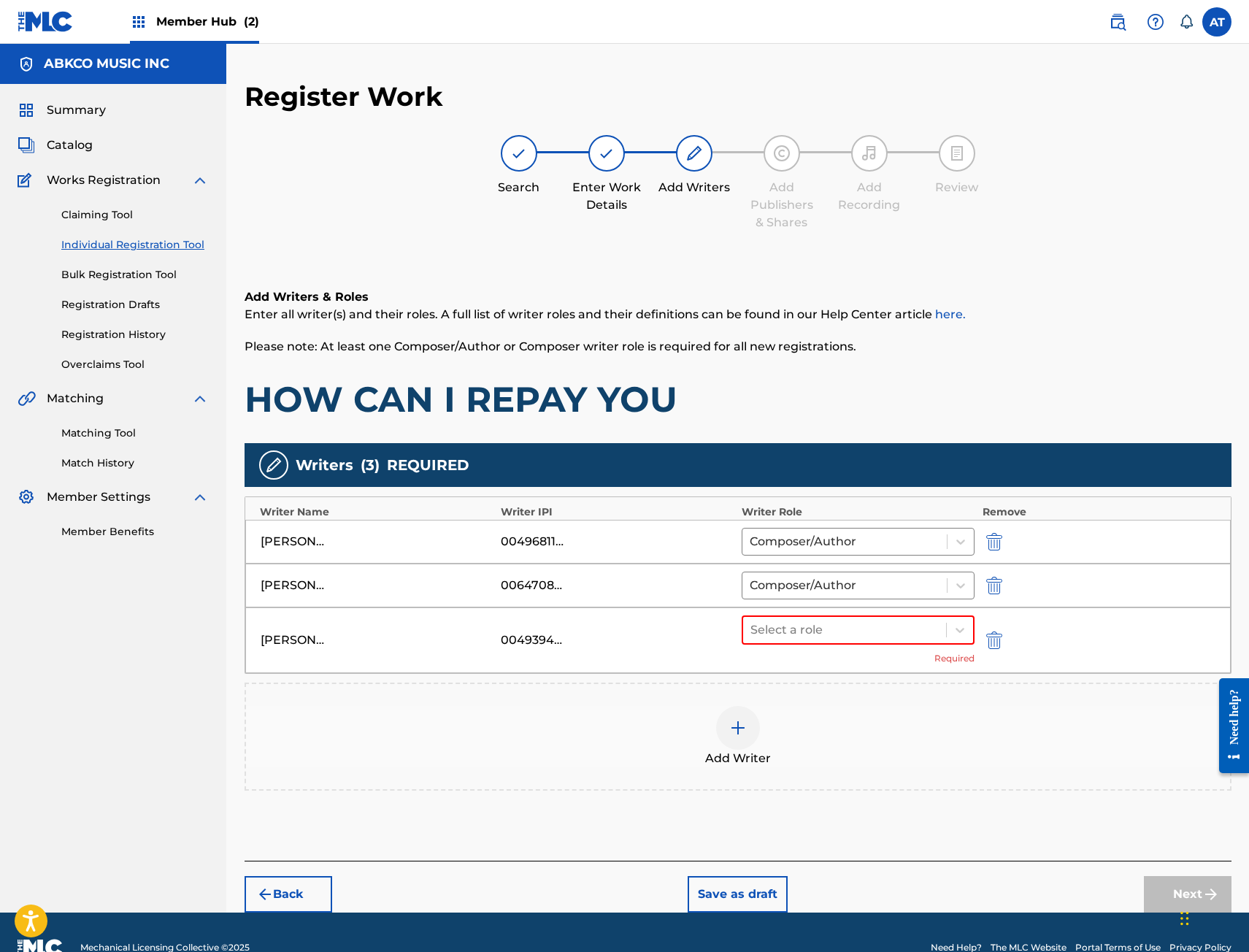
click at [839, 613] on div "[PERSON_NAME] 00493942218 Select a role Required" at bounding box center [738, 640] width 985 height 66
click at [832, 631] on div at bounding box center [845, 630] width 189 height 21
click at [824, 676] on div "Composer/Author" at bounding box center [859, 668] width 234 height 29
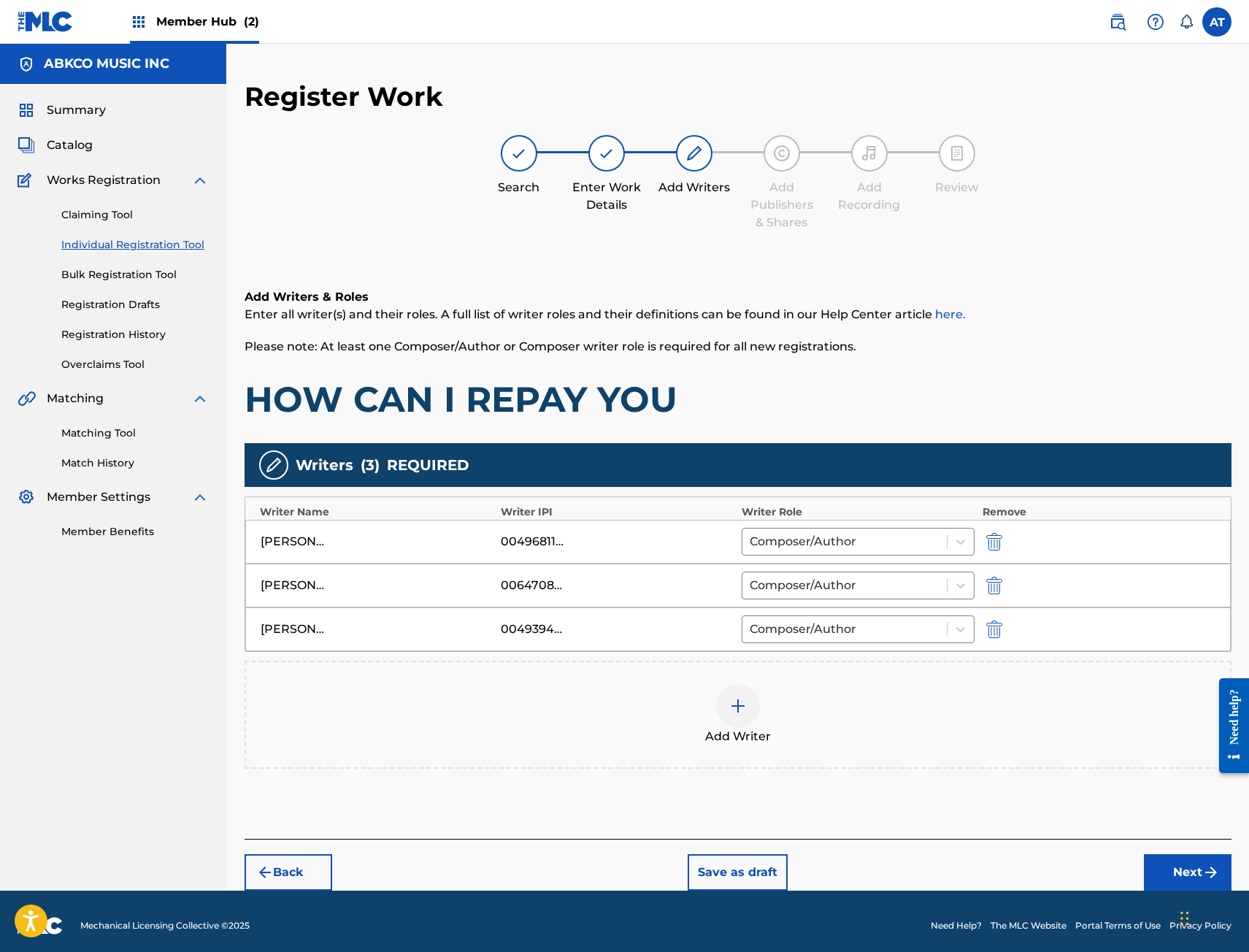
click at [832, 711] on div "Add Writer" at bounding box center [738, 715] width 984 height 62
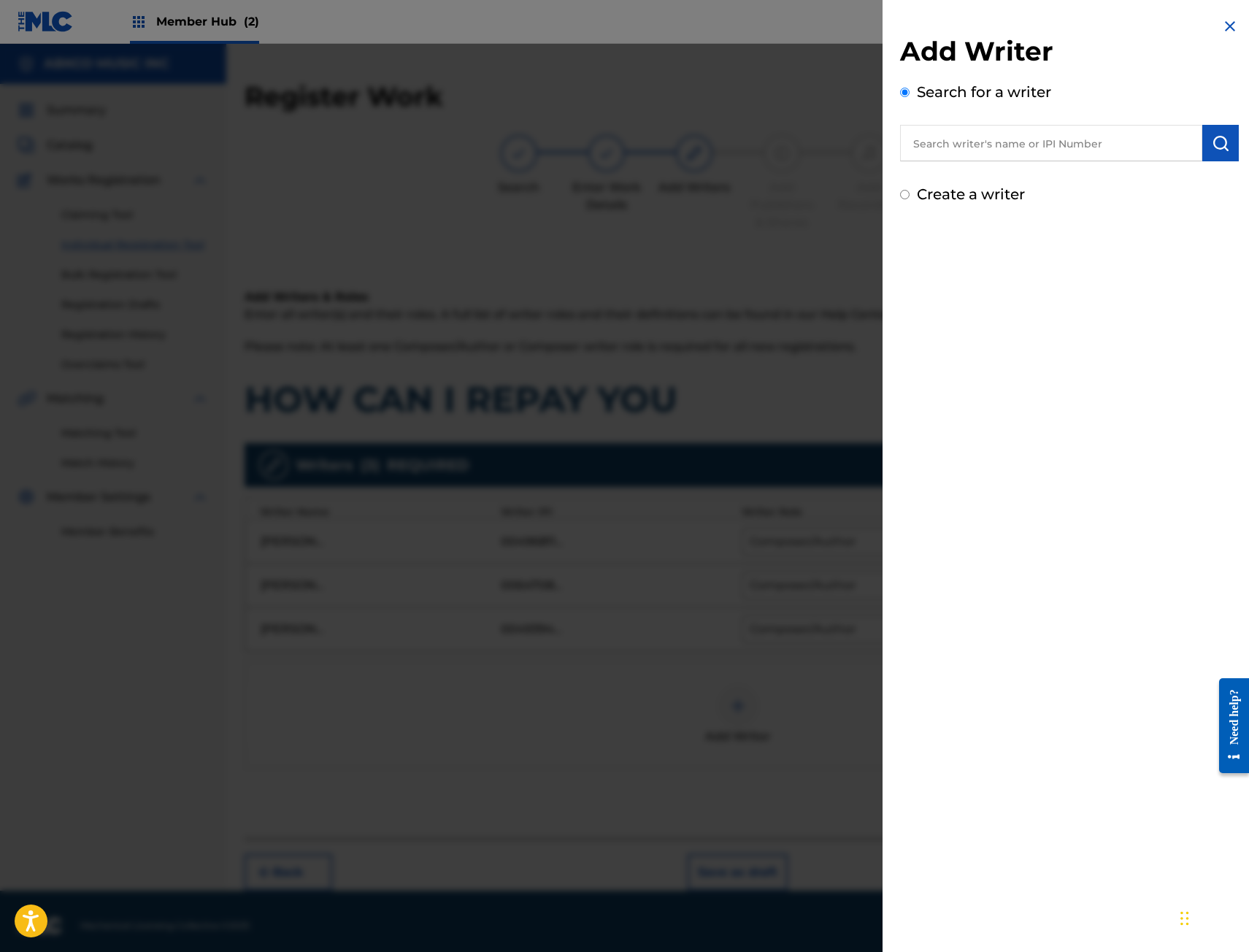
click at [1050, 139] on input "text" at bounding box center [1050, 143] width 302 height 37
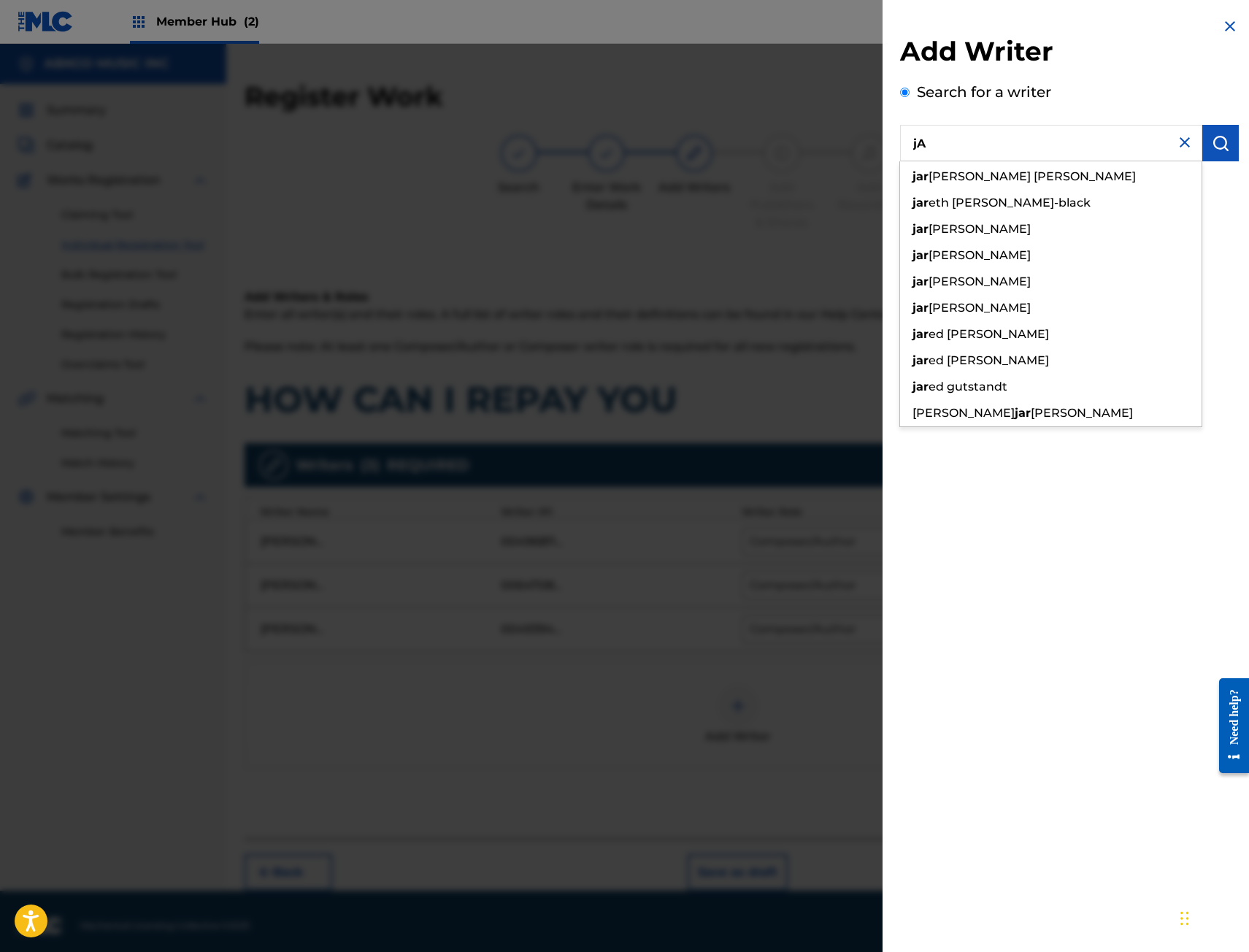
type input "j"
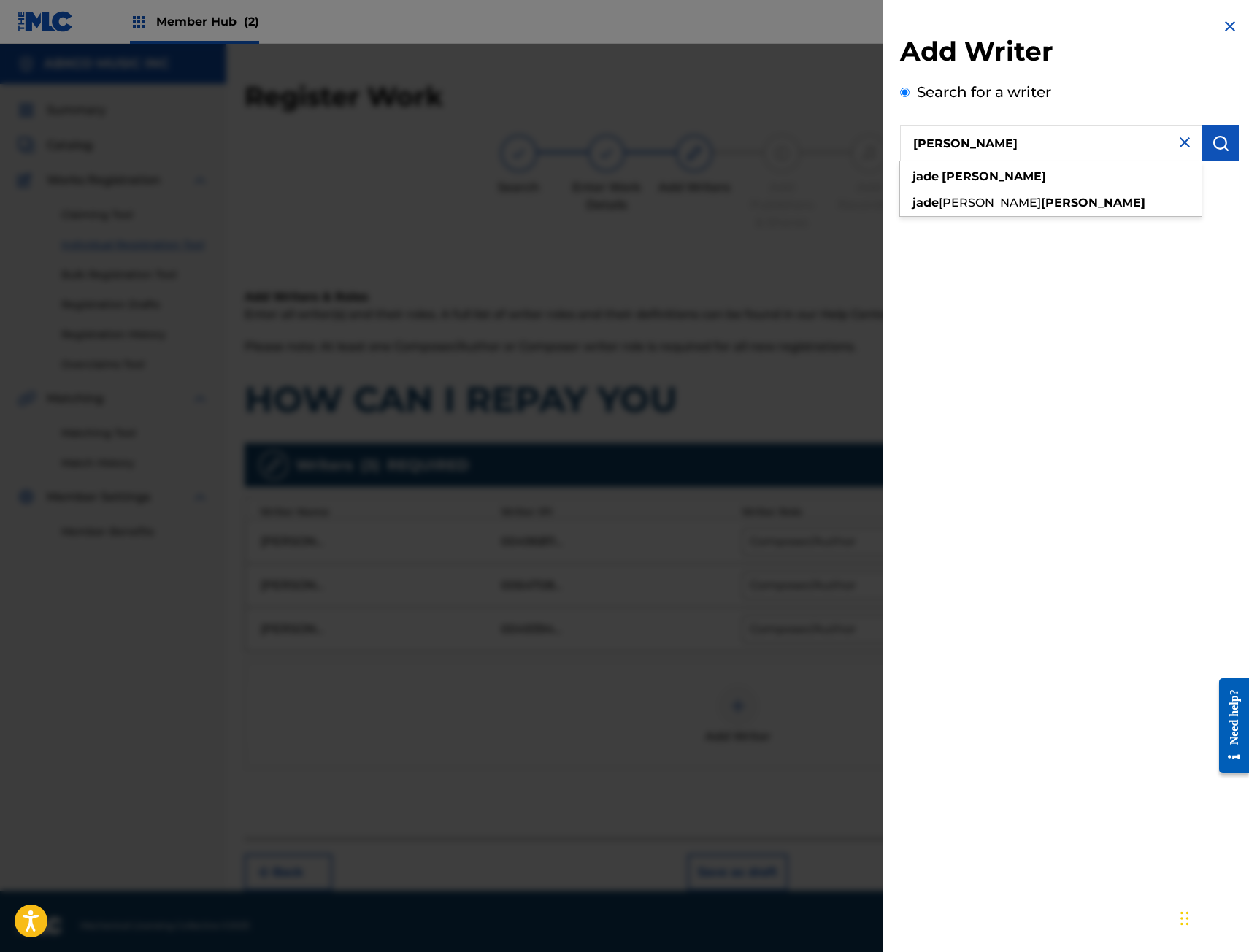
type input "[PERSON_NAME]"
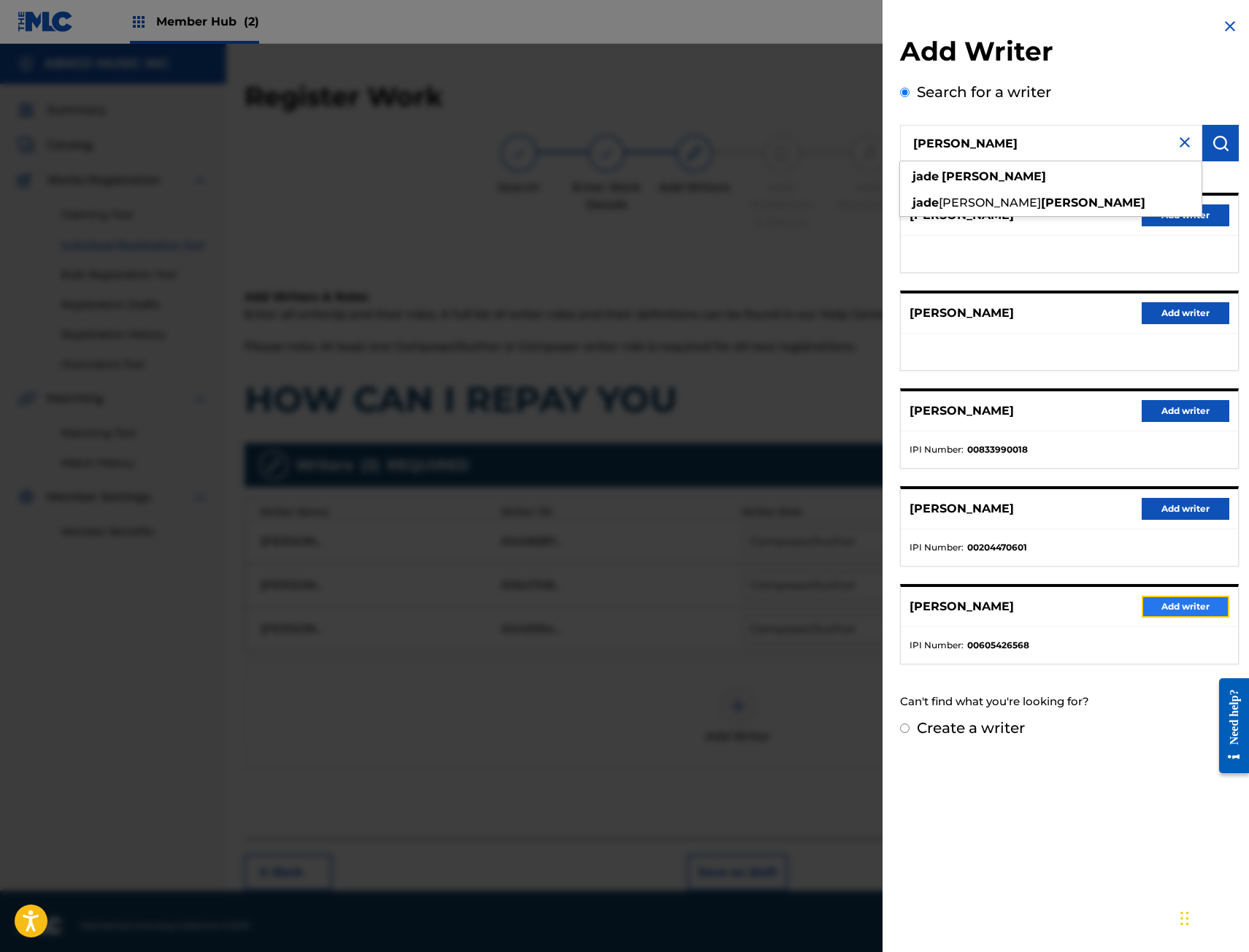
click at [1146, 603] on button "Add writer" at bounding box center [1185, 606] width 87 height 22
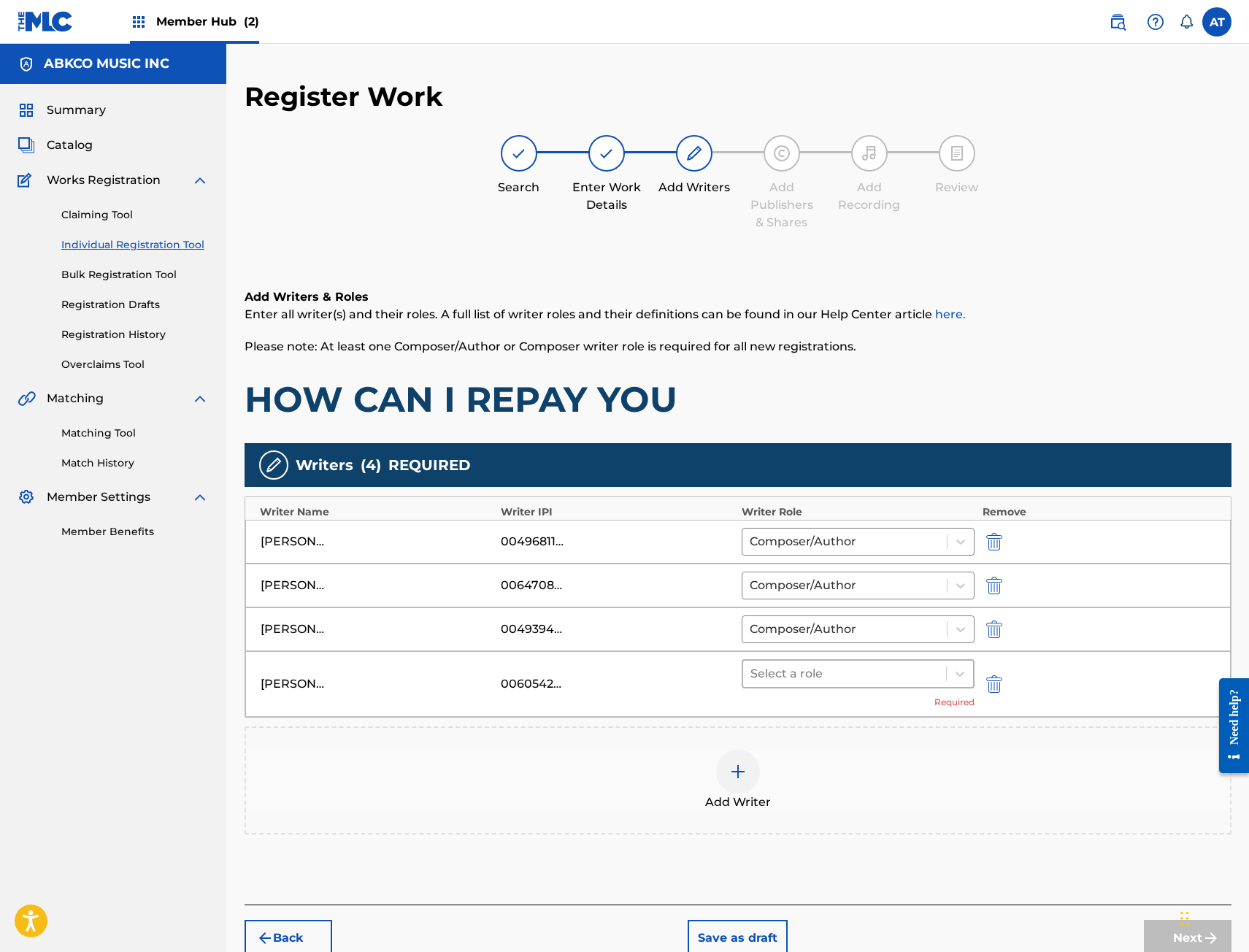
click at [888, 673] on div at bounding box center [845, 674] width 189 height 21
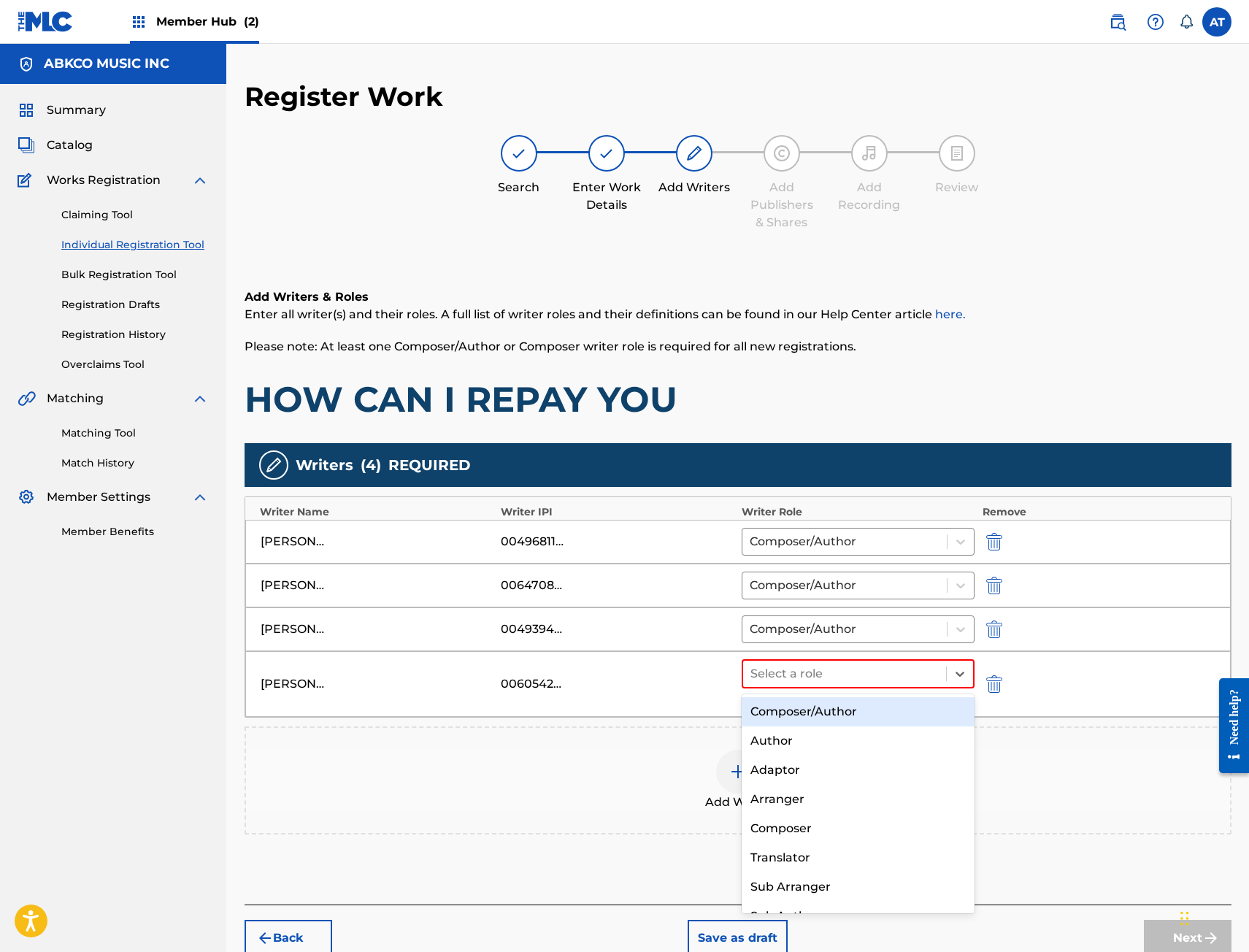
drag, startPoint x: 881, startPoint y: 700, endPoint x: 881, endPoint y: 710, distance: 10.0
click at [881, 702] on div "Composer/Author" at bounding box center [859, 712] width 234 height 29
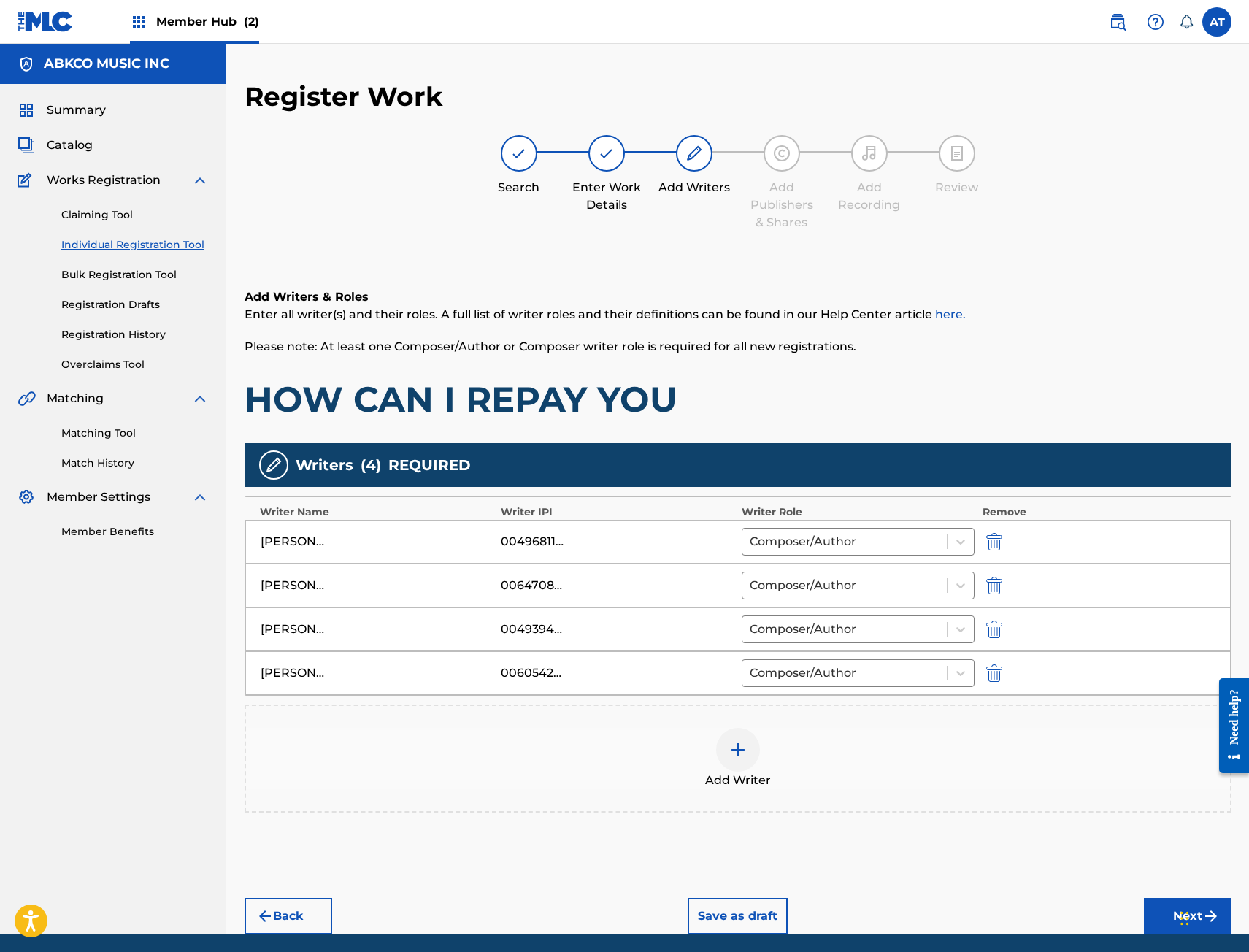
click at [942, 788] on div "Add Writer" at bounding box center [738, 758] width 984 height 62
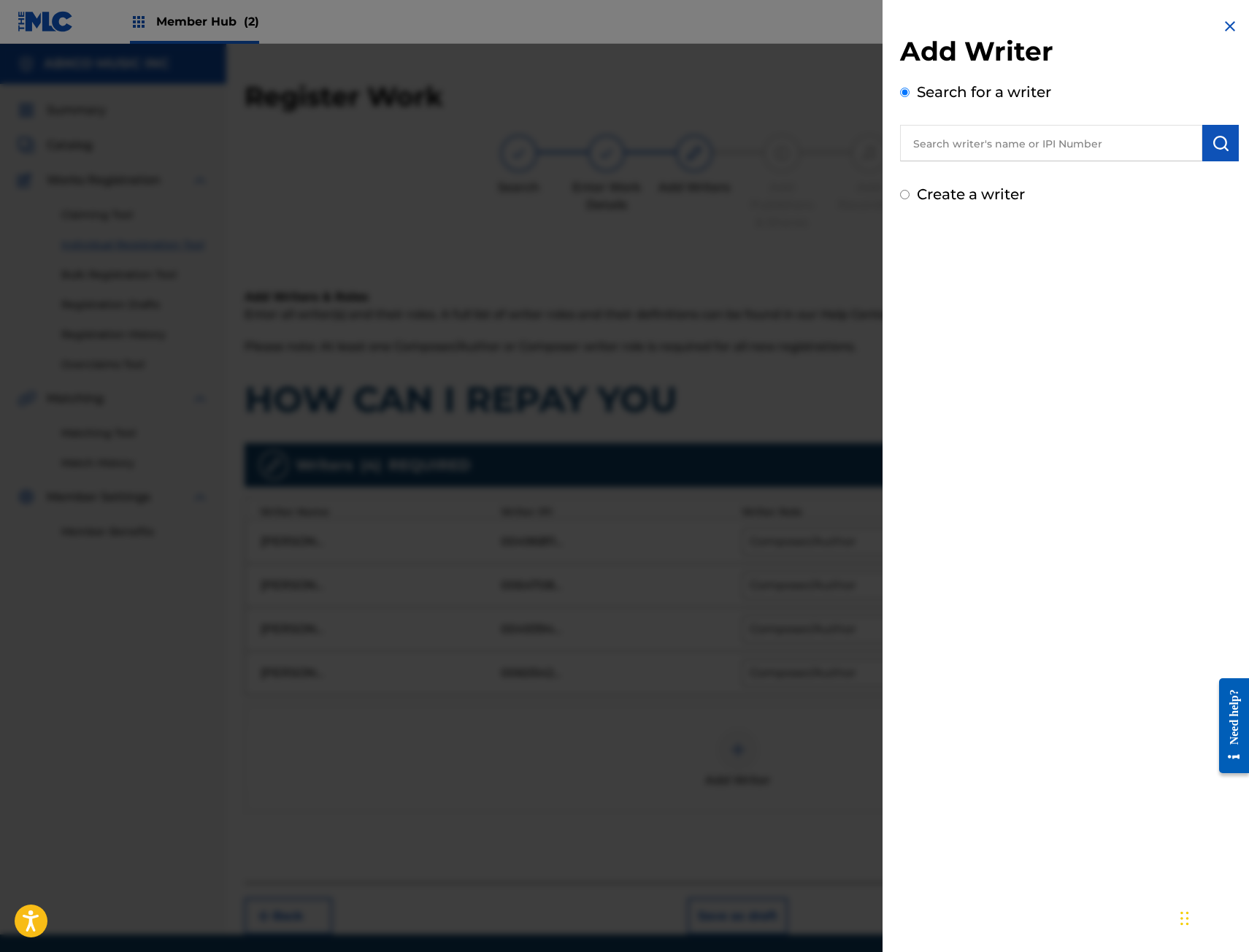
scroll to position [53, 0]
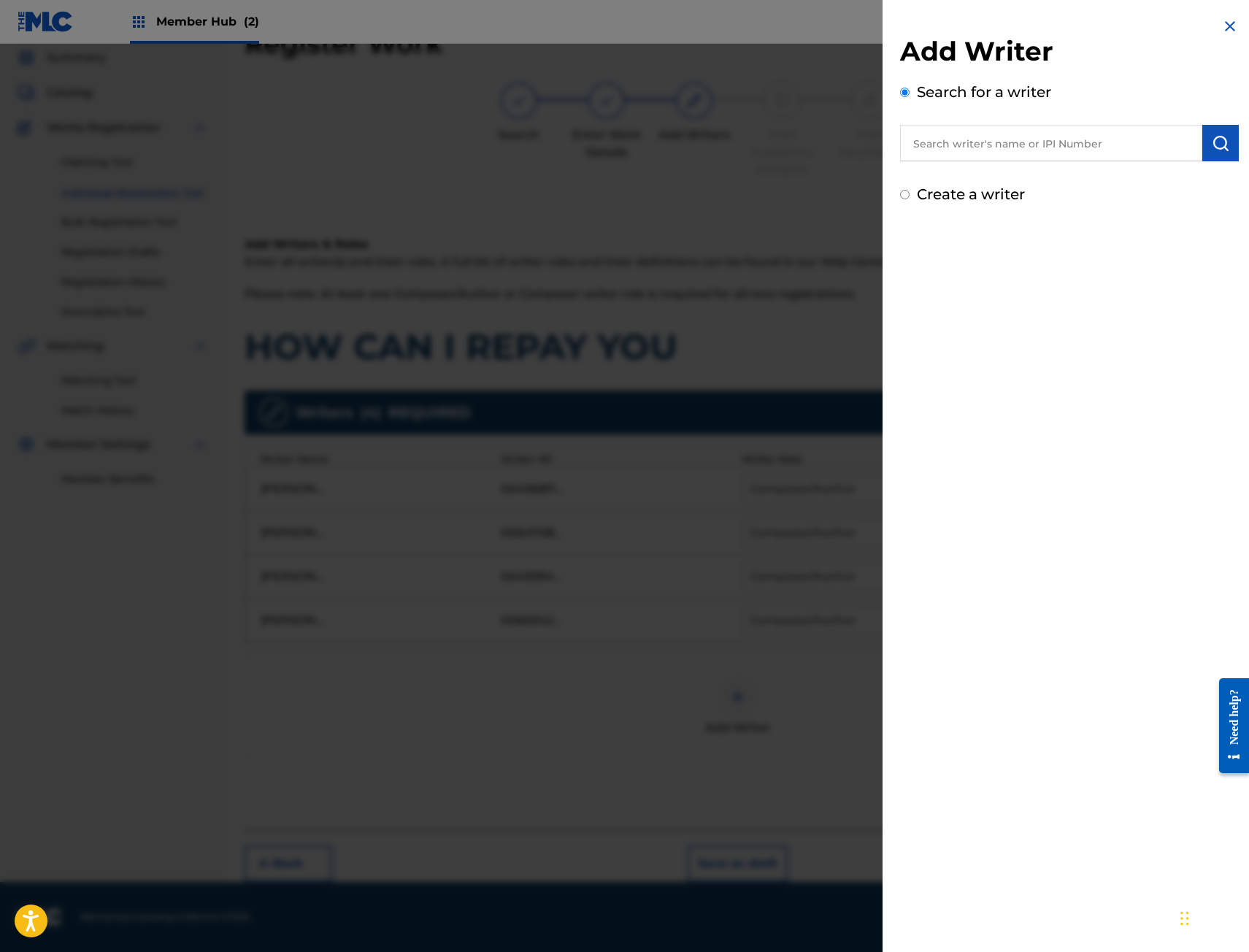
click at [758, 734] on div at bounding box center [624, 520] width 1249 height 952
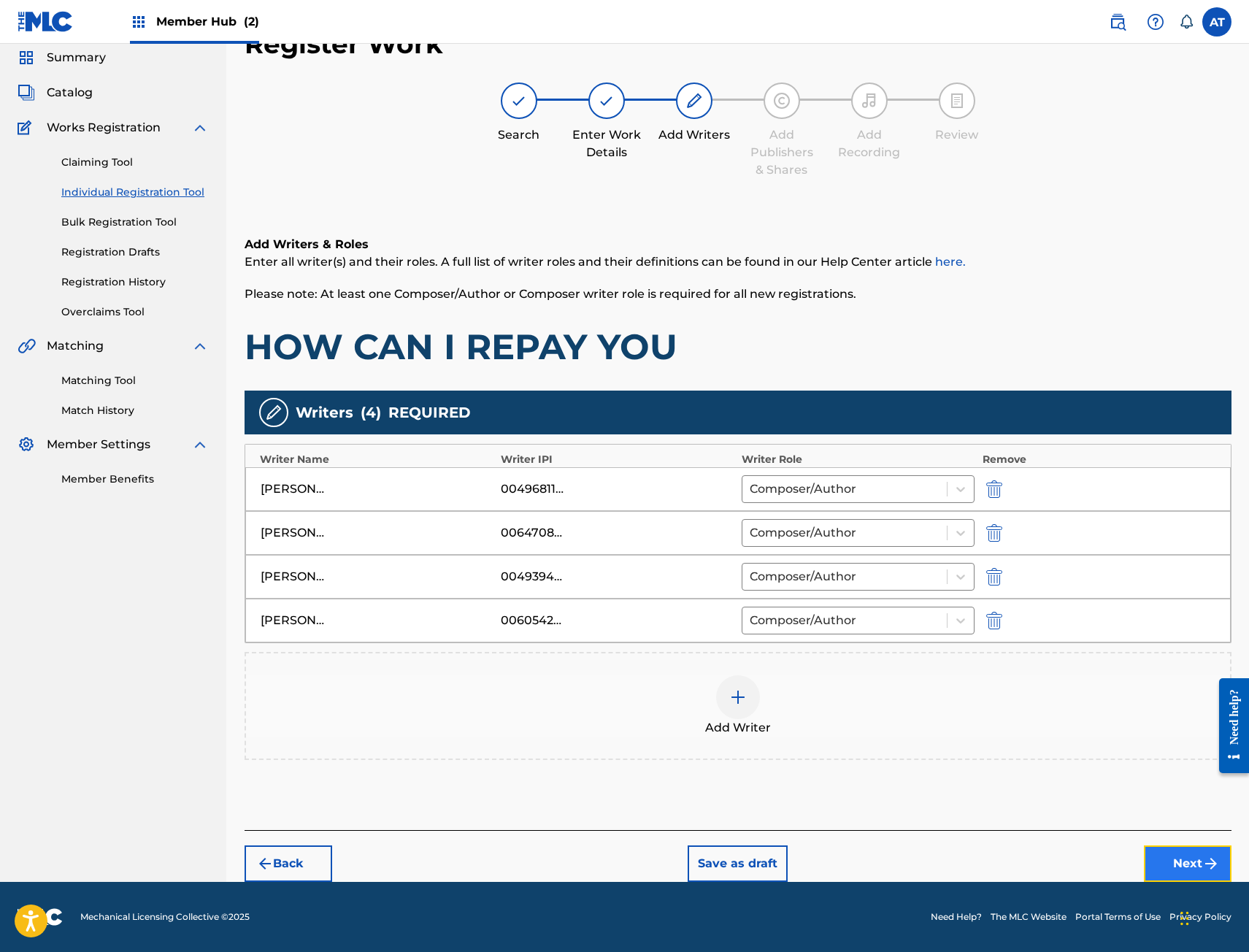
click at [1194, 875] on button "Next" at bounding box center [1187, 864] width 87 height 37
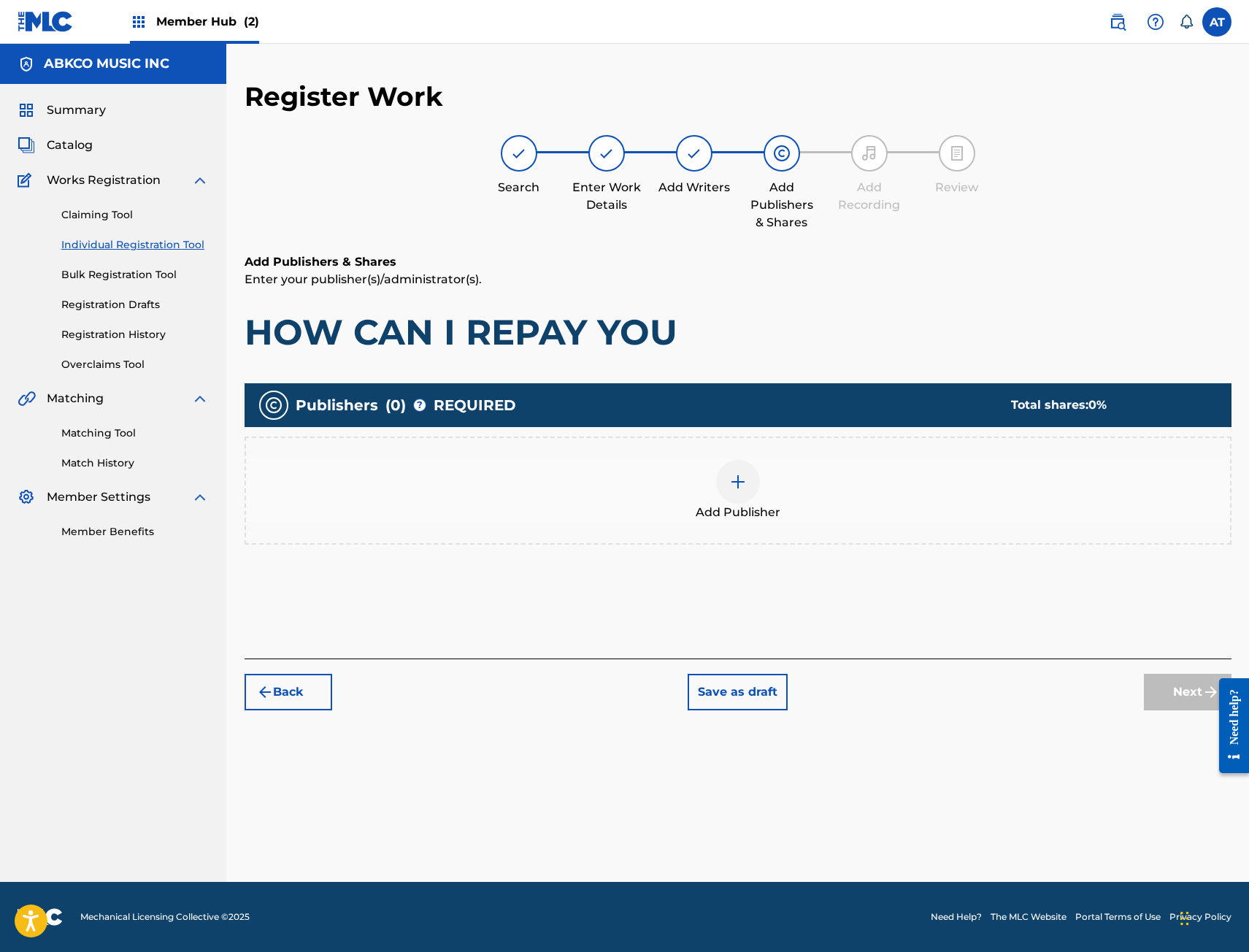
scroll to position [0, 0]
click at [728, 522] on div "Add Publisher" at bounding box center [738, 490] width 987 height 108
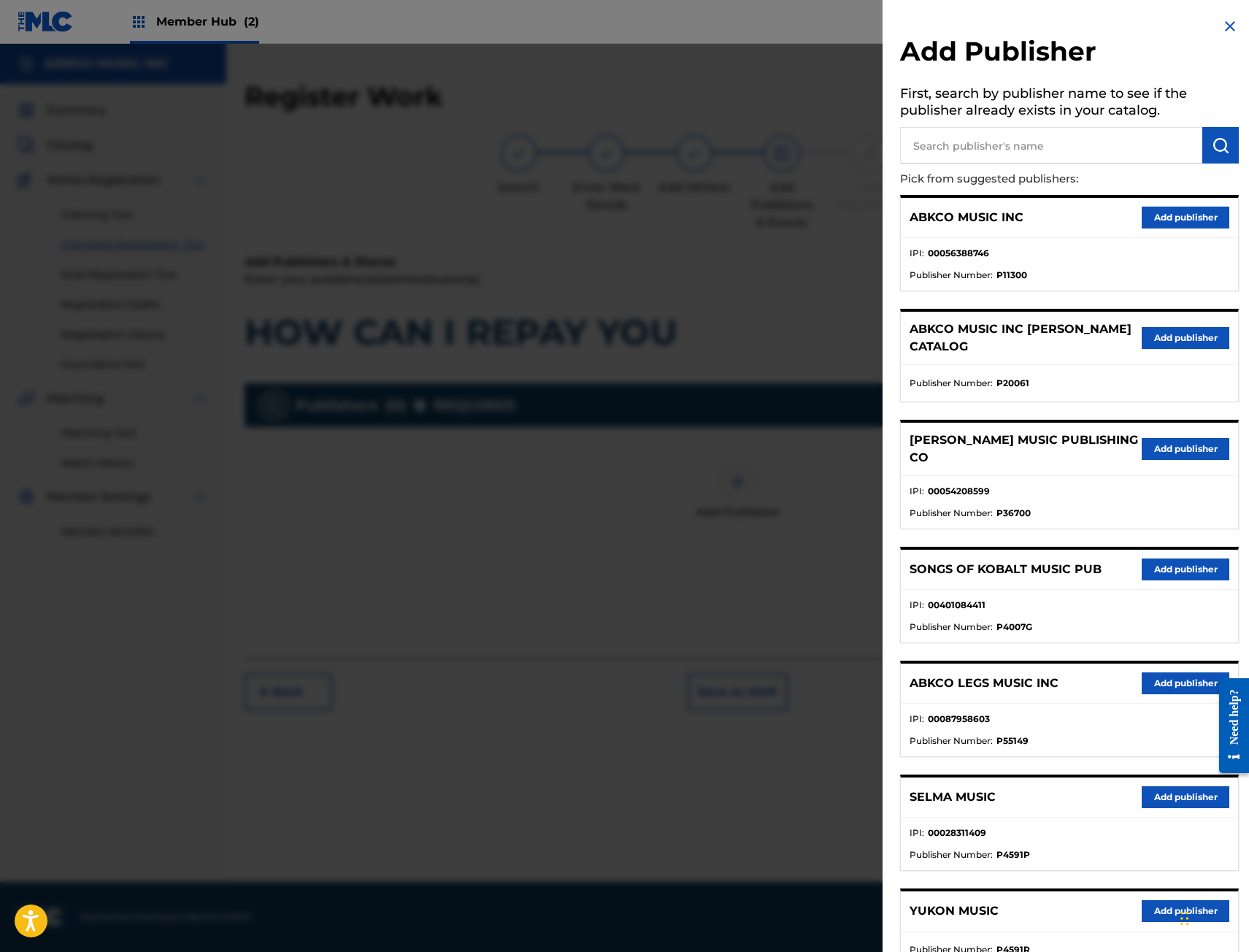
click at [1054, 146] on input "text" at bounding box center [1050, 146] width 302 height 37
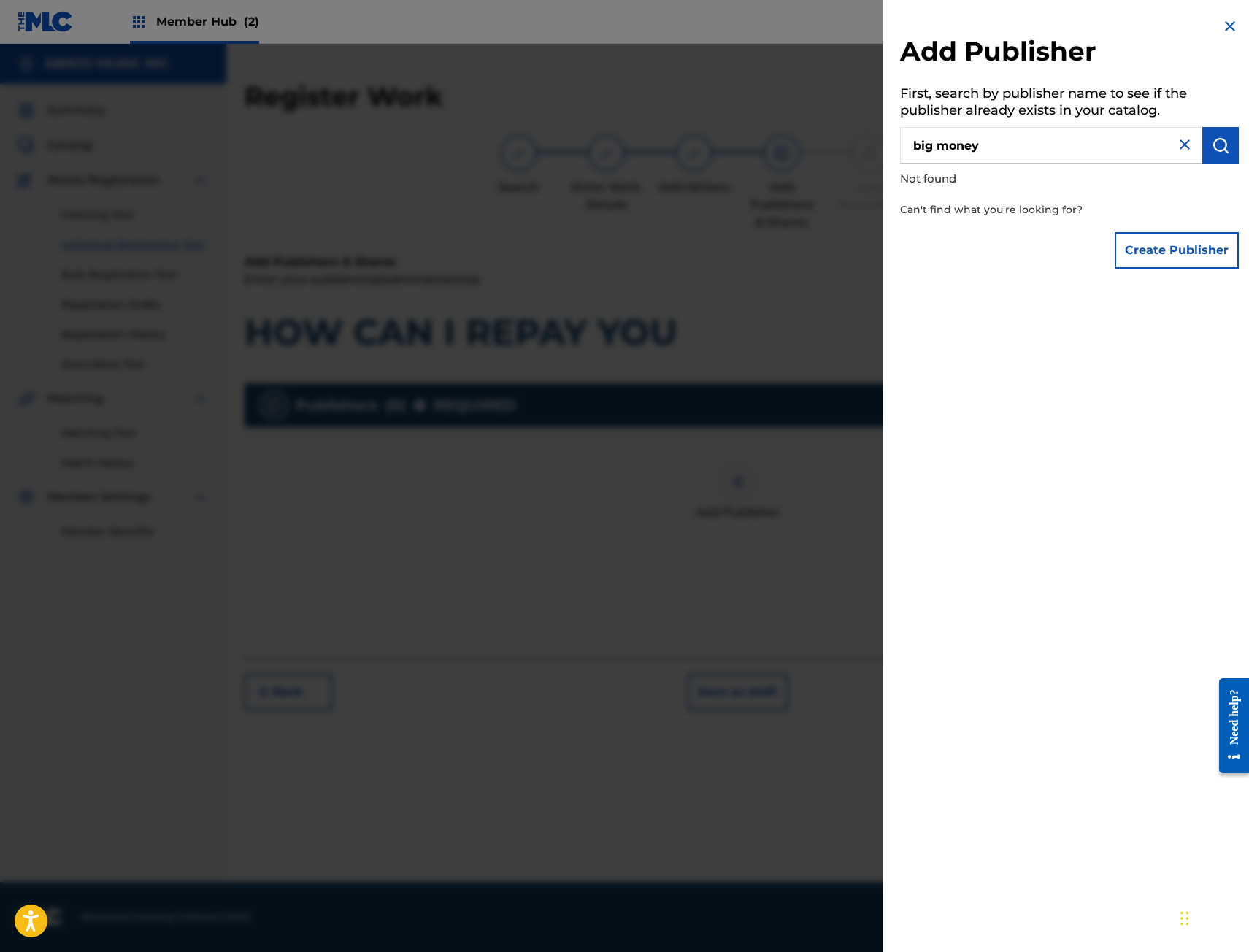
type input "big money"
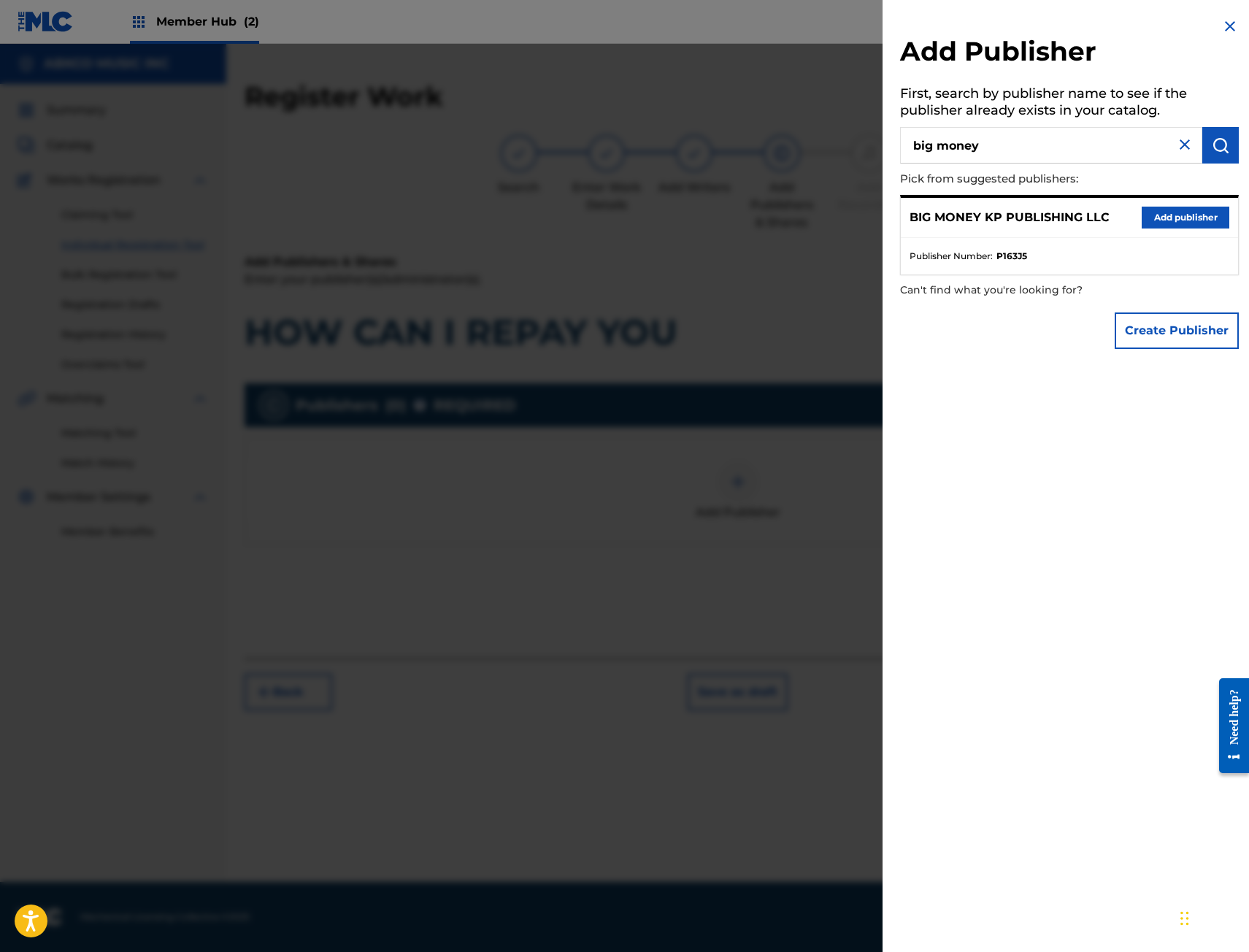
click at [1153, 202] on div "BIG MONEY KP PUBLISHING LLC Add publisher" at bounding box center [1069, 218] width 337 height 40
click at [1182, 226] on button "Add publisher" at bounding box center [1185, 217] width 87 height 22
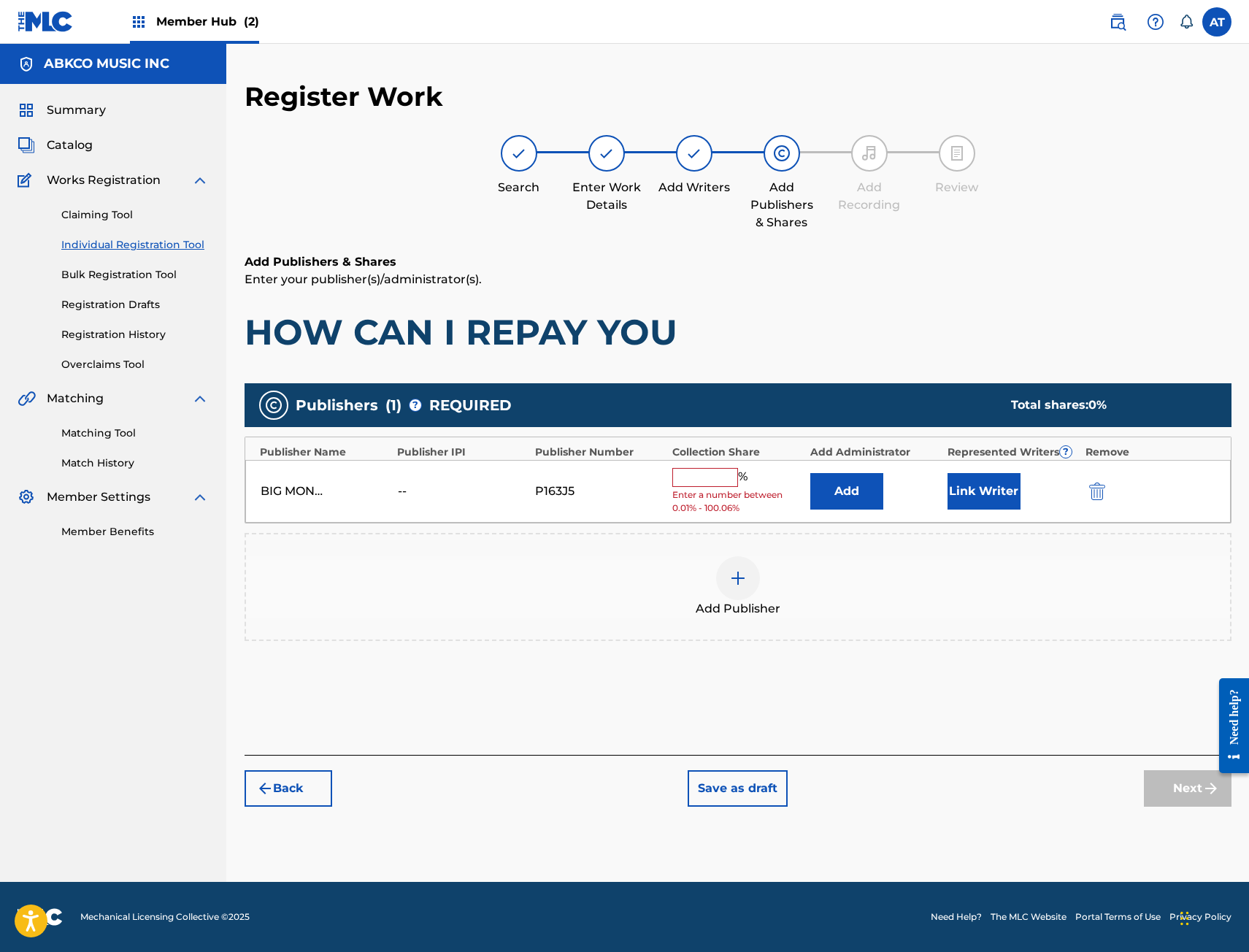
click at [901, 512] on div "BIG MONEY KP PUBLISHING LLC -- P163J5 % Enter a number between 0.01% - 100.06% …" at bounding box center [738, 491] width 985 height 63
click at [873, 509] on button "Add" at bounding box center [846, 491] width 73 height 37
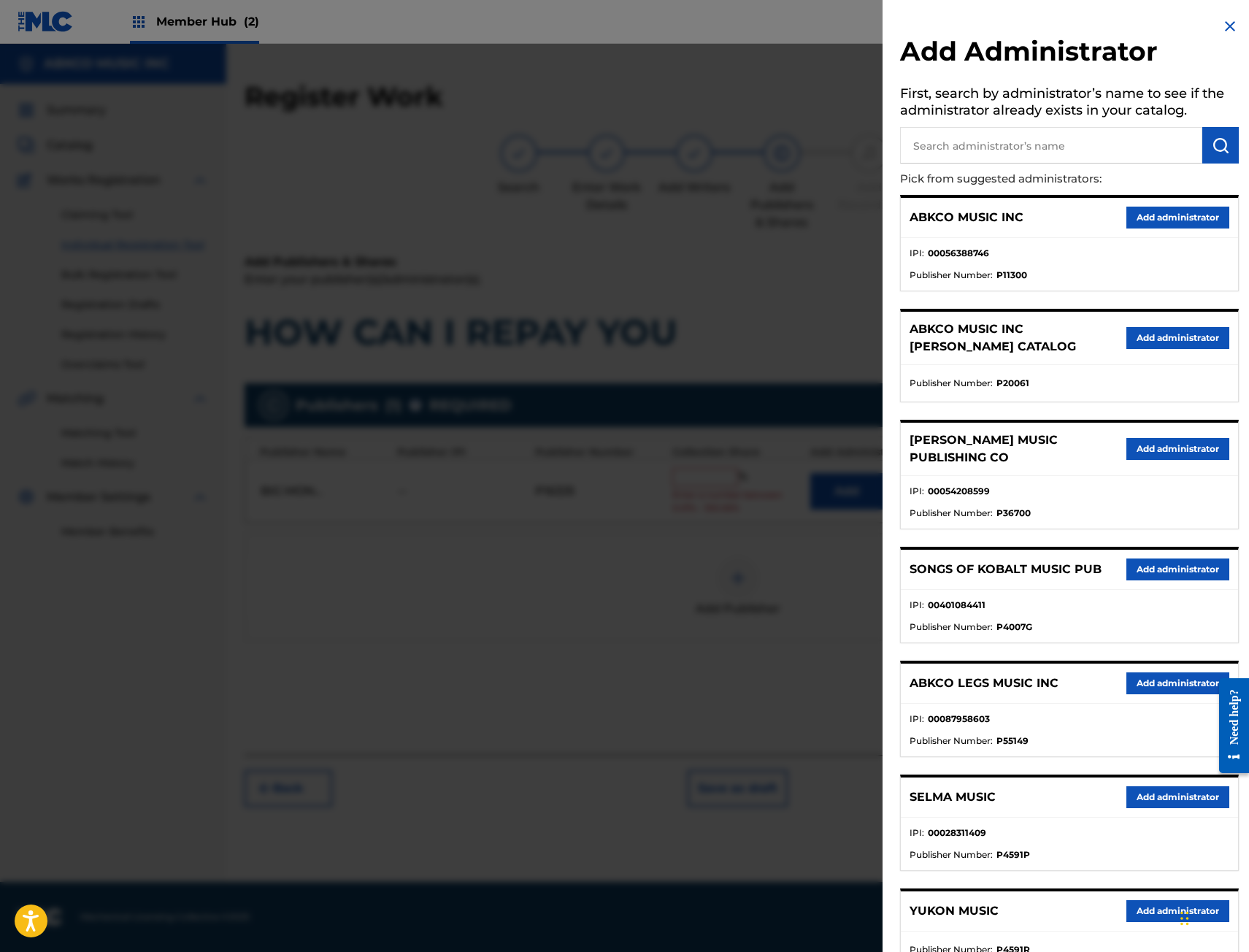
click at [1170, 204] on div "ABKCO MUSIC INC Add administrator" at bounding box center [1069, 218] width 337 height 40
click at [1169, 210] on button "Add administrator" at bounding box center [1178, 217] width 103 height 22
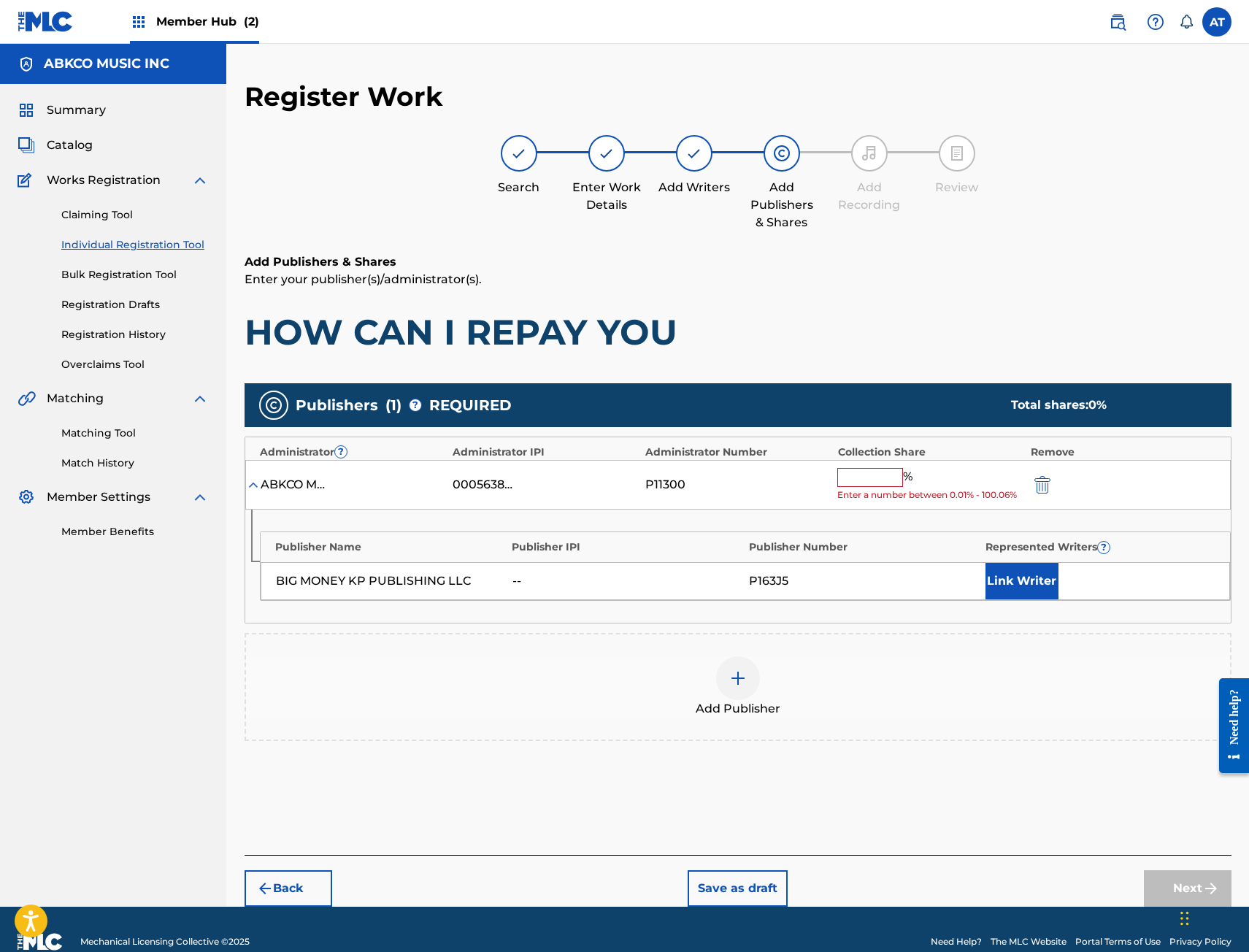
click at [886, 486] on input "text" at bounding box center [870, 478] width 66 height 19
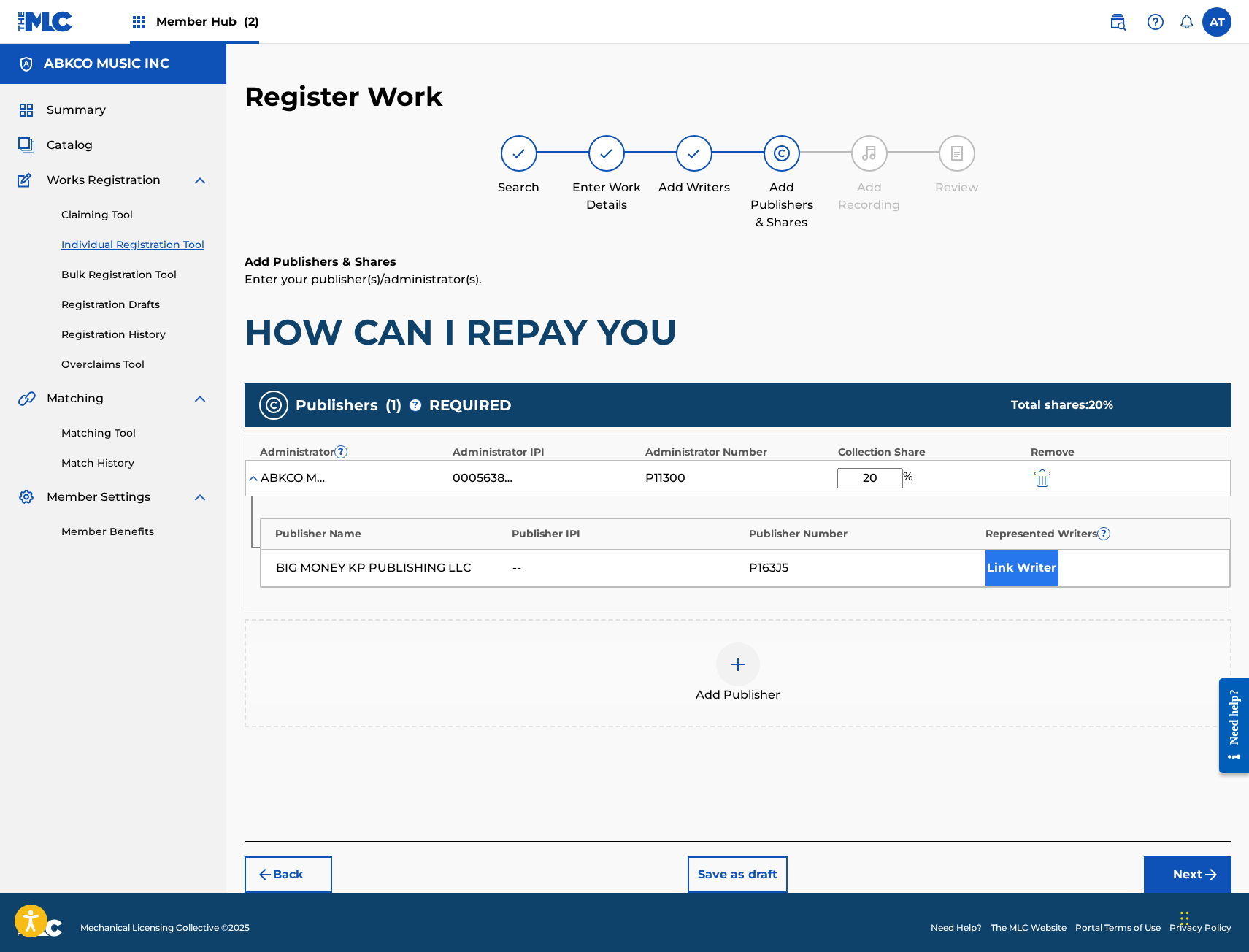
type input "20"
click at [995, 570] on button "Link Writer" at bounding box center [1021, 568] width 73 height 37
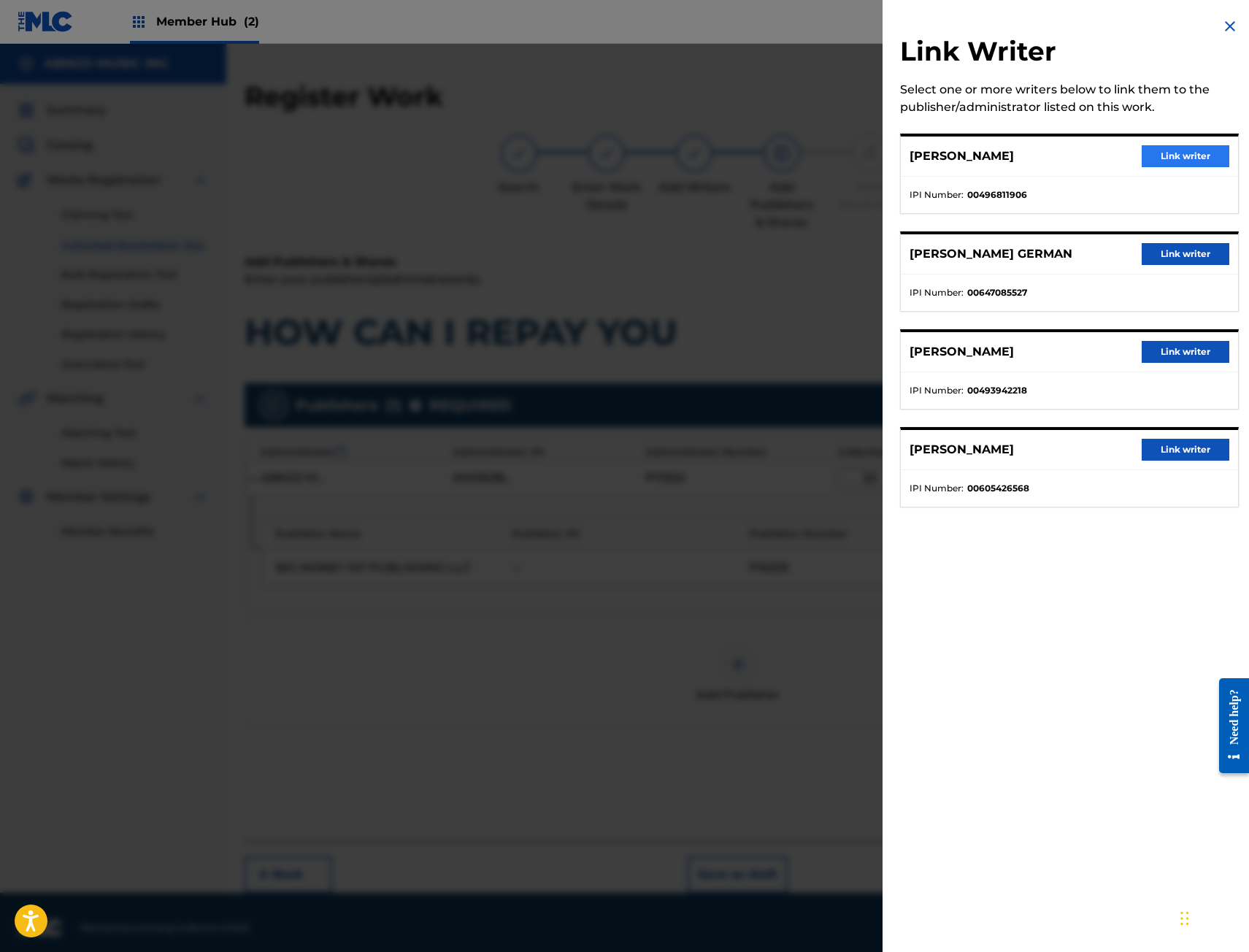
click at [1154, 163] on div "[PERSON_NAME] Link writer" at bounding box center [1069, 156] width 337 height 40
click at [1156, 161] on button "Link writer" at bounding box center [1185, 155] width 87 height 22
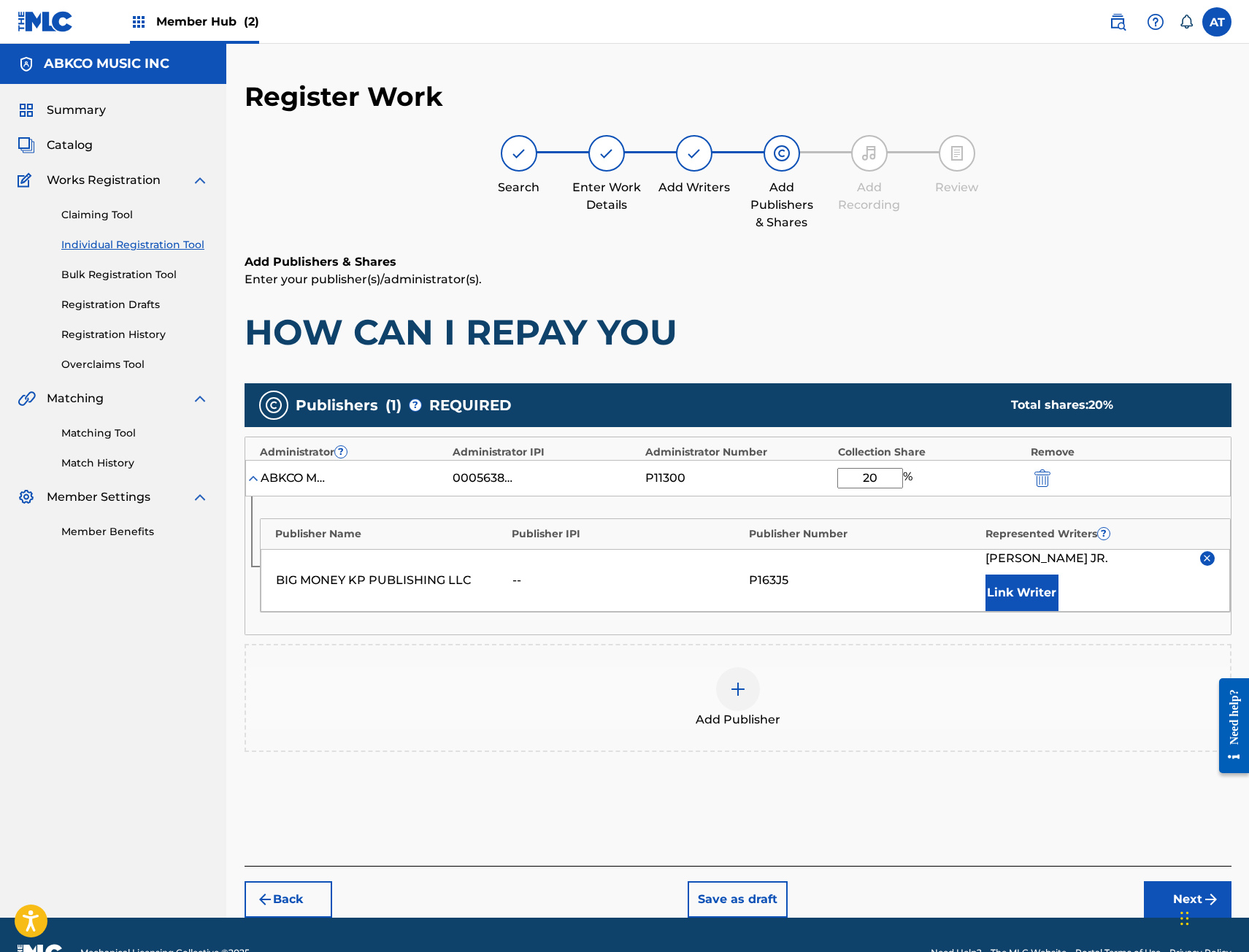
scroll to position [36, 0]
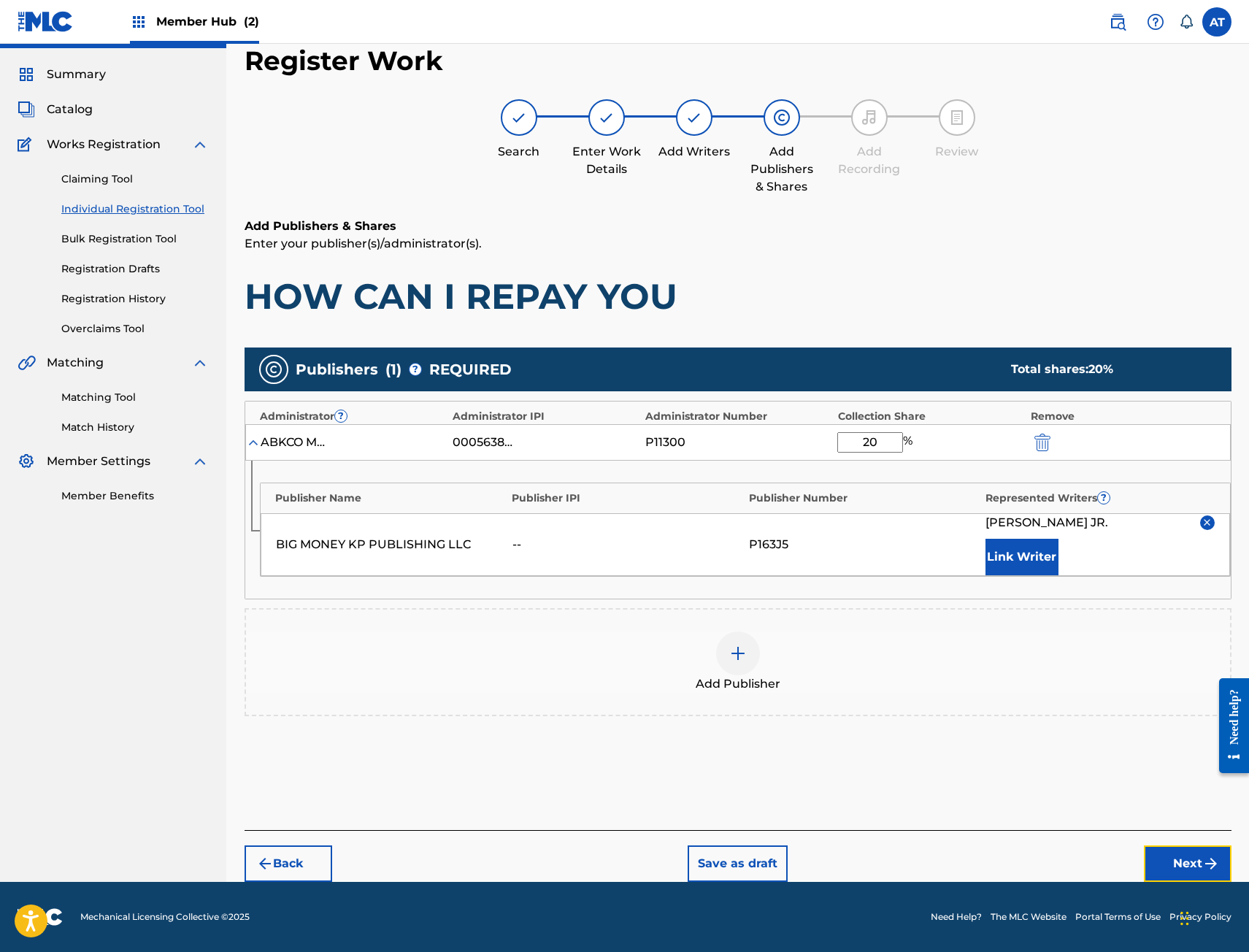
click at [1185, 858] on button "Next" at bounding box center [1187, 864] width 87 height 37
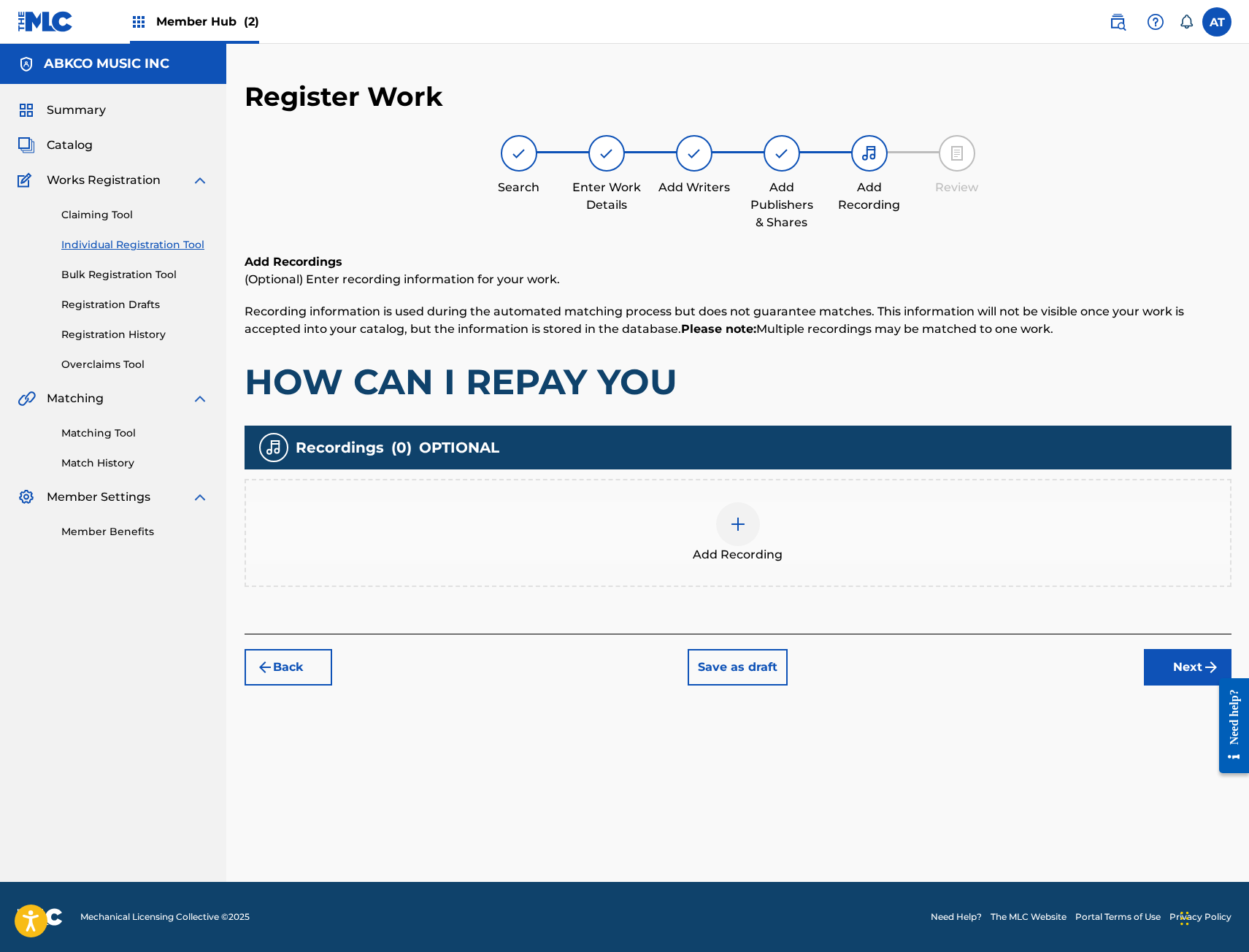
scroll to position [0, 0]
click at [629, 579] on div "Add Recording" at bounding box center [738, 533] width 987 height 108
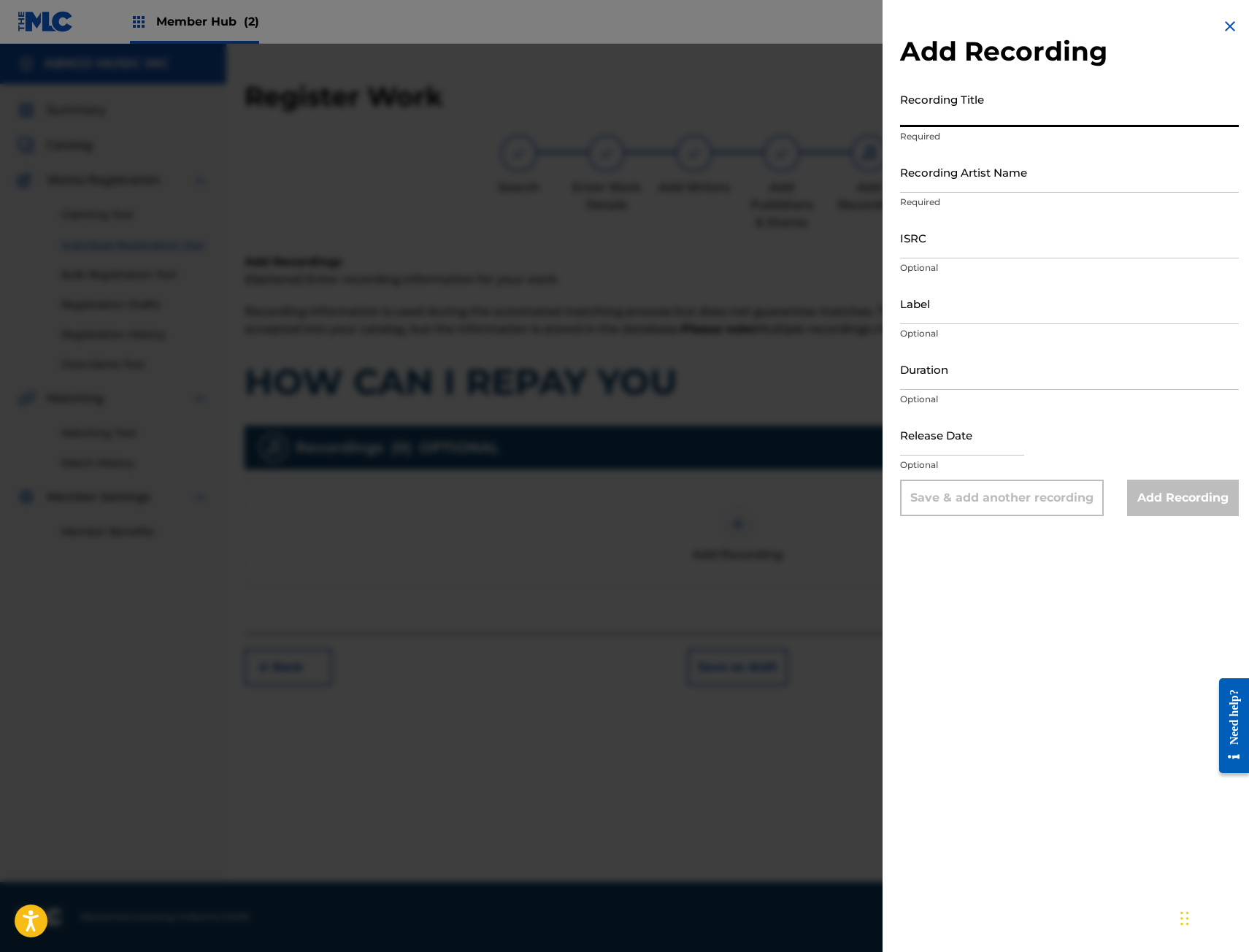
click at [1025, 120] on input "Recording Title" at bounding box center [1069, 107] width 339 height 42
type input "HOW CAN I REPAY YOU"
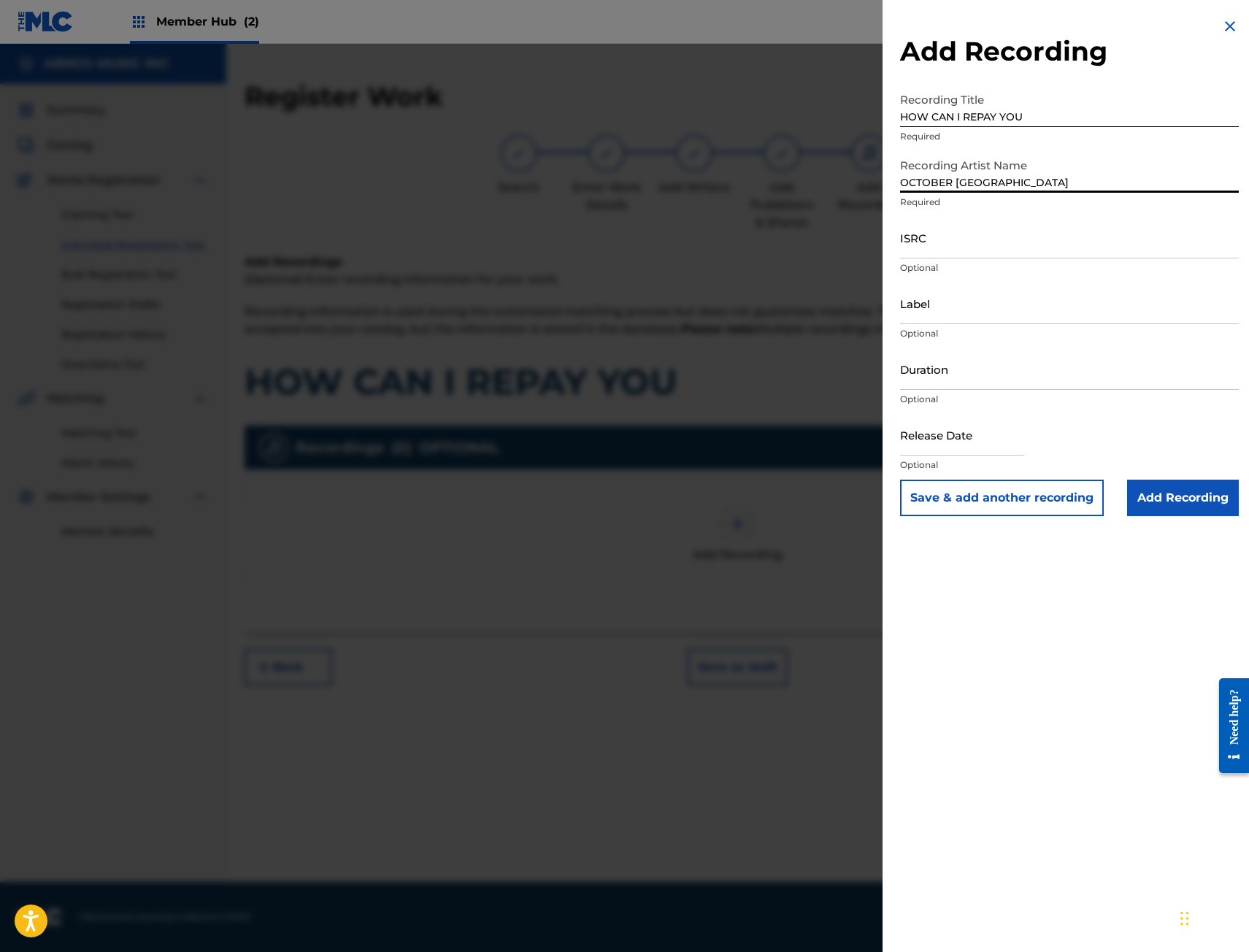
type input "OCTOBER [GEOGRAPHIC_DATA]"
click at [949, 250] on input "ISRC" at bounding box center [1069, 238] width 339 height 42
paste input "QZSYP2578561"
type input "QZSYP2578561"
click at [946, 300] on input "Label" at bounding box center [1069, 304] width 339 height 42
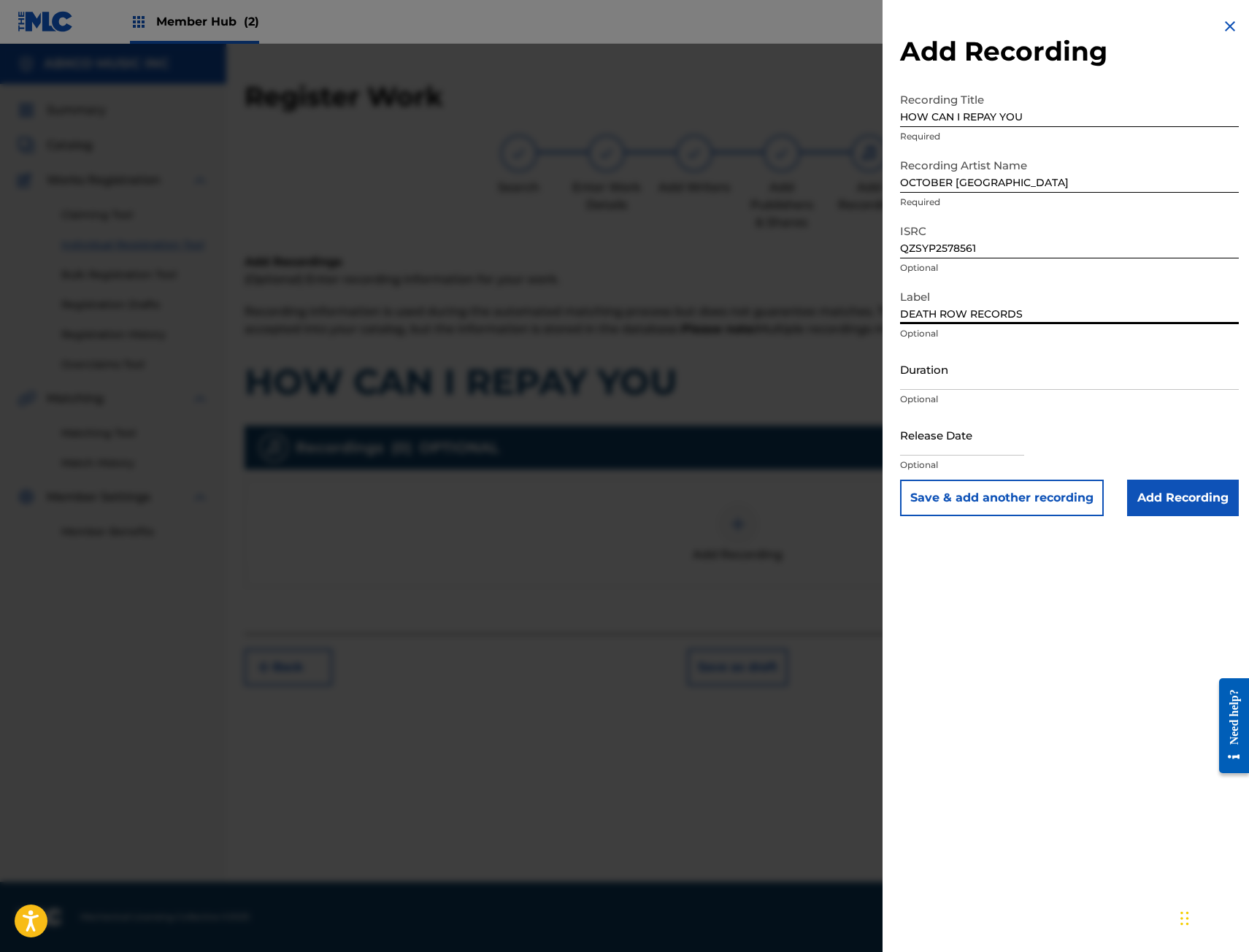
type input "DEATH ROW RECORDS"
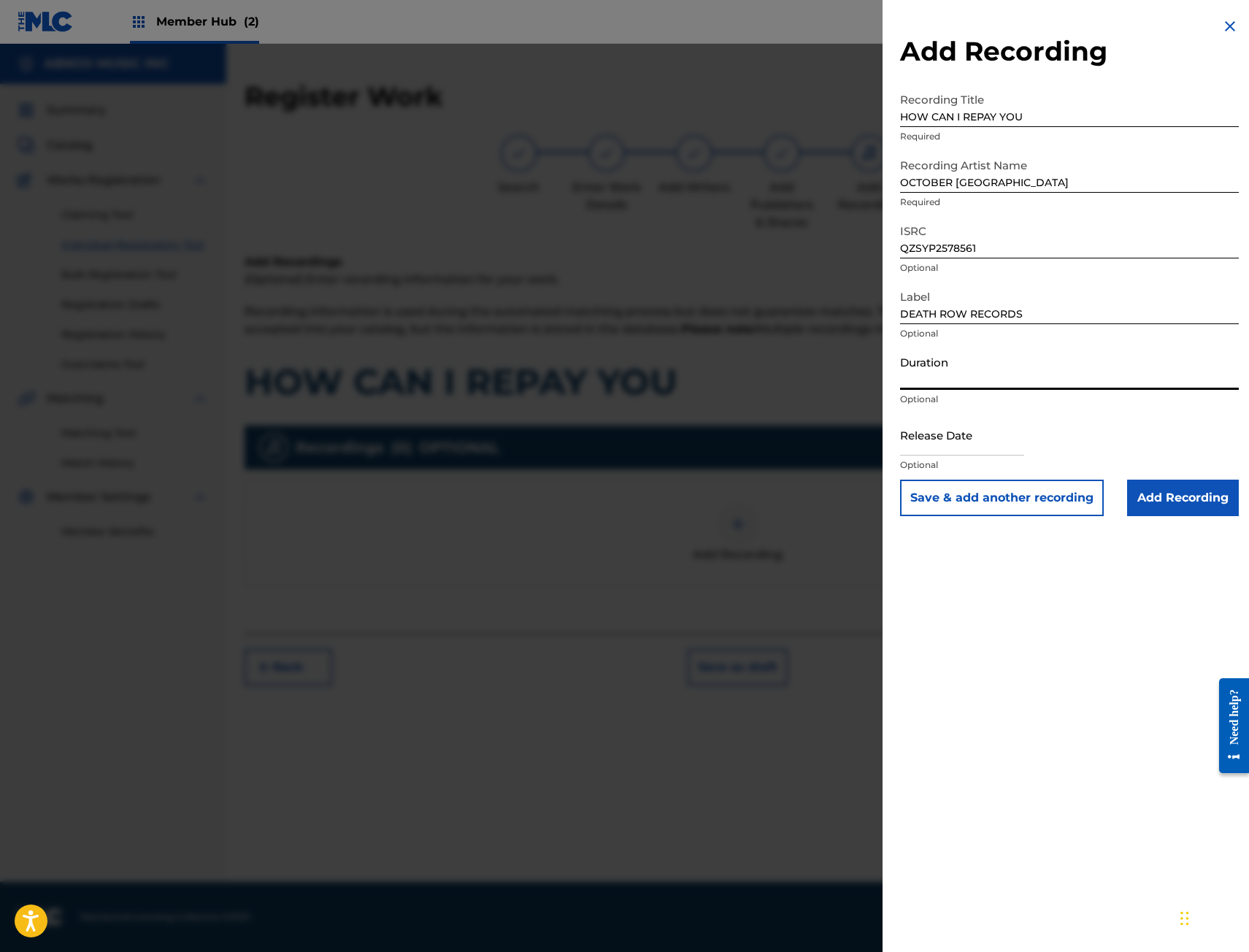
click at [961, 381] on input "Duration" at bounding box center [1069, 369] width 339 height 42
type input "03:29"
click at [981, 447] on input "text" at bounding box center [961, 435] width 124 height 42
select select "8"
select select "2025"
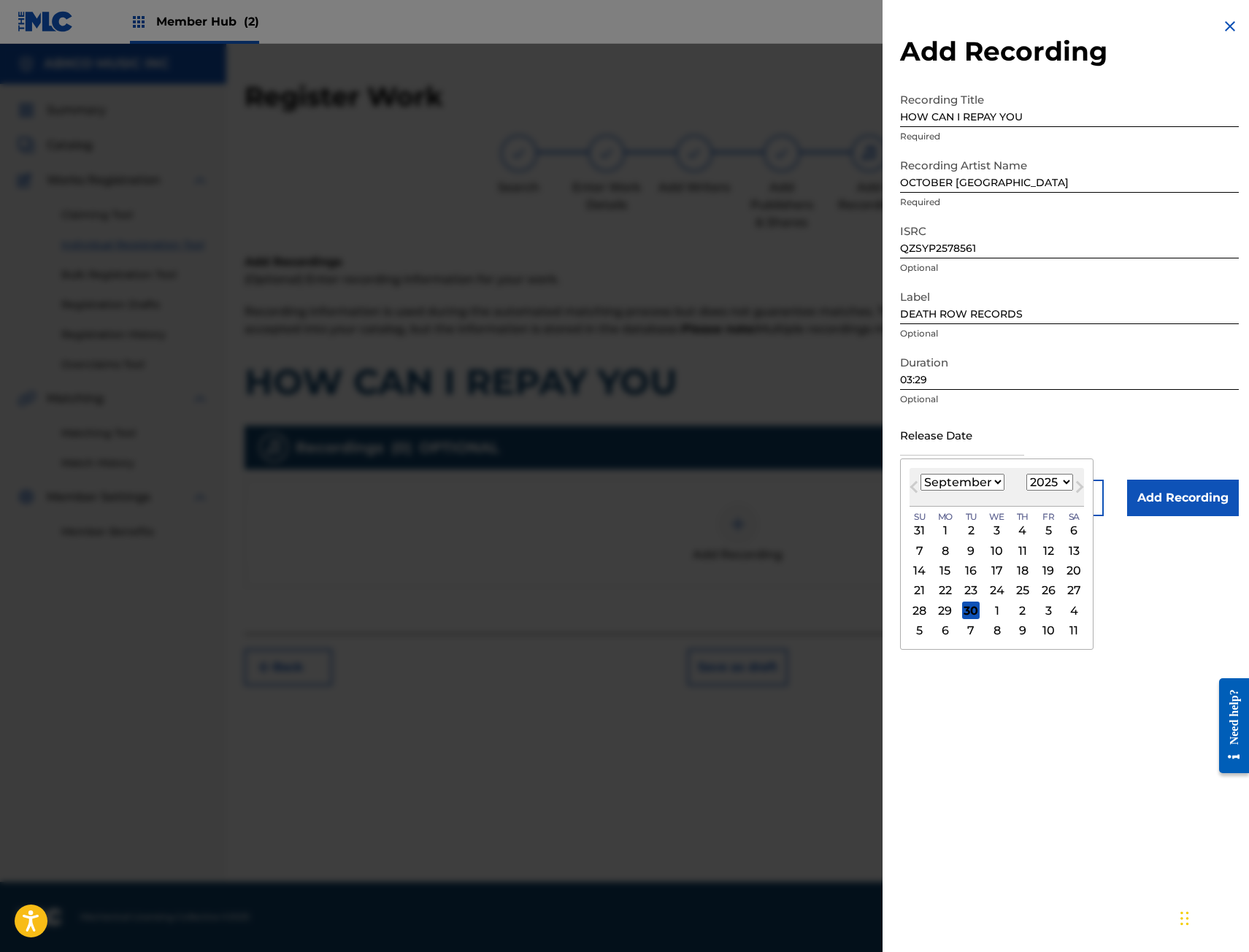
click at [931, 497] on div "[DATE] January February March April May June July August September October Nove…" at bounding box center [997, 487] width 175 height 38
click at [909, 483] on button "Previous Month" at bounding box center [913, 490] width 23 height 23
select select "7"
click at [1046, 615] on div "29" at bounding box center [1048, 611] width 18 height 18
type input "[DATE]"
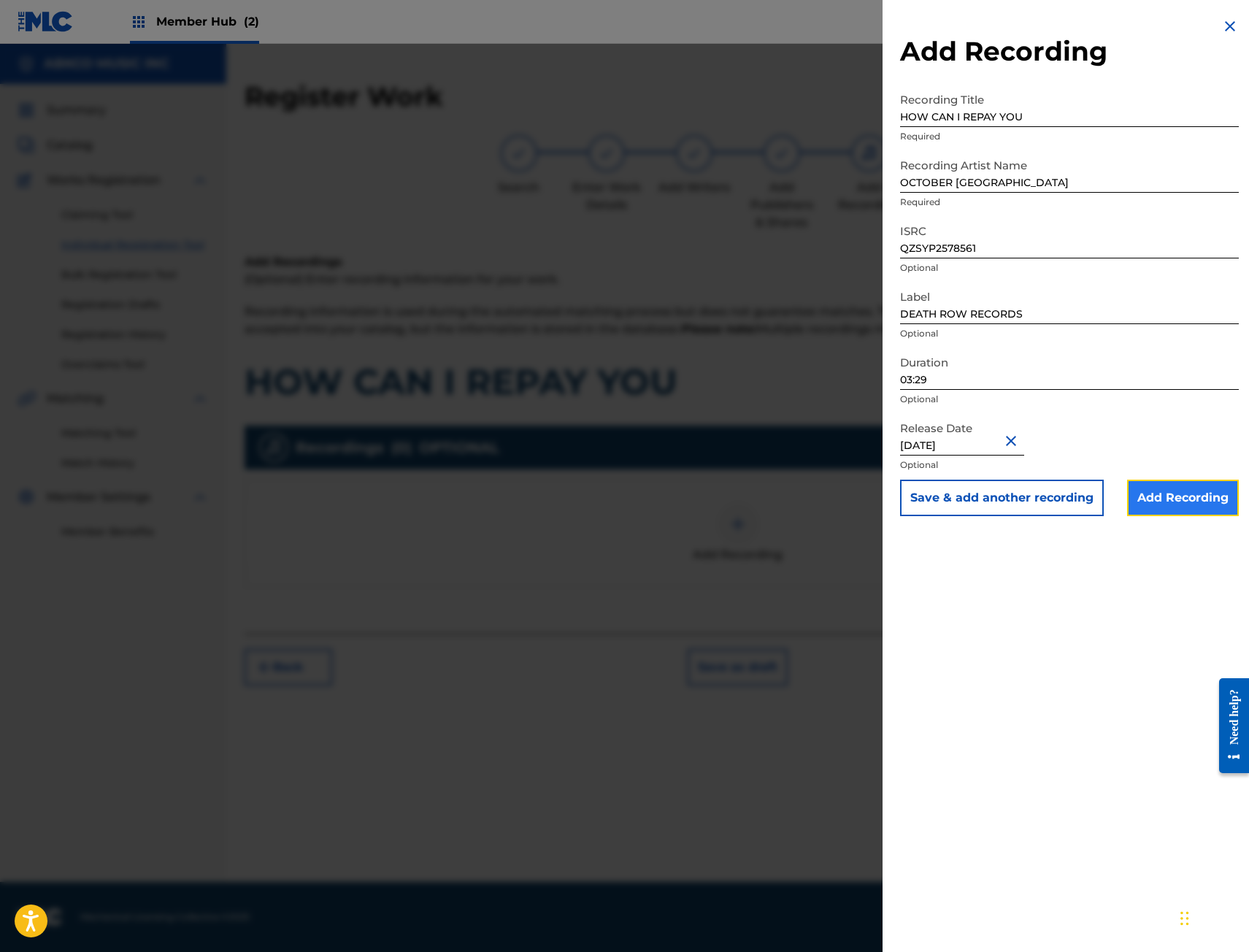
click at [1195, 488] on input "Add Recording" at bounding box center [1183, 498] width 111 height 37
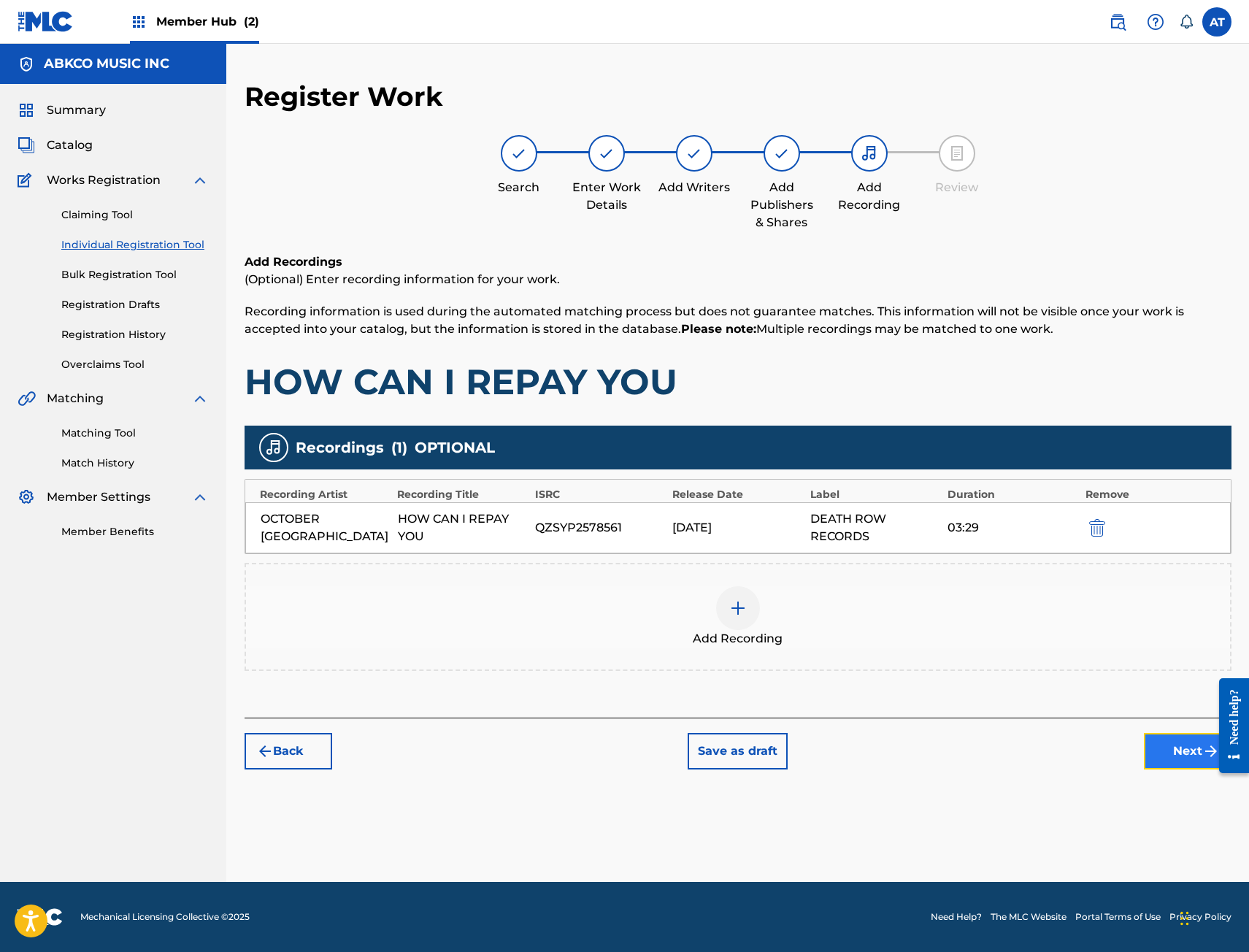
click at [1170, 762] on button "Next" at bounding box center [1187, 752] width 87 height 37
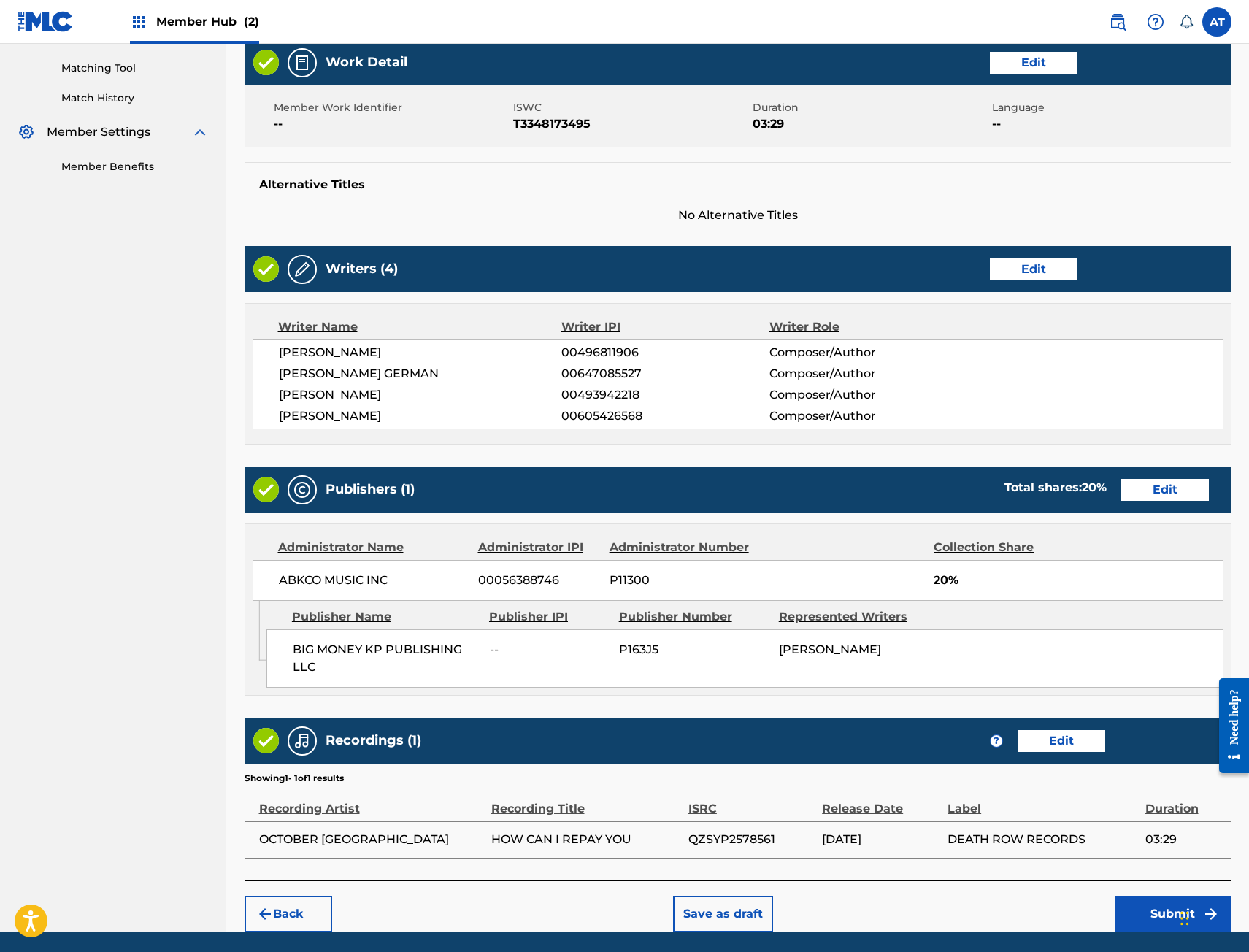
scroll to position [415, 0]
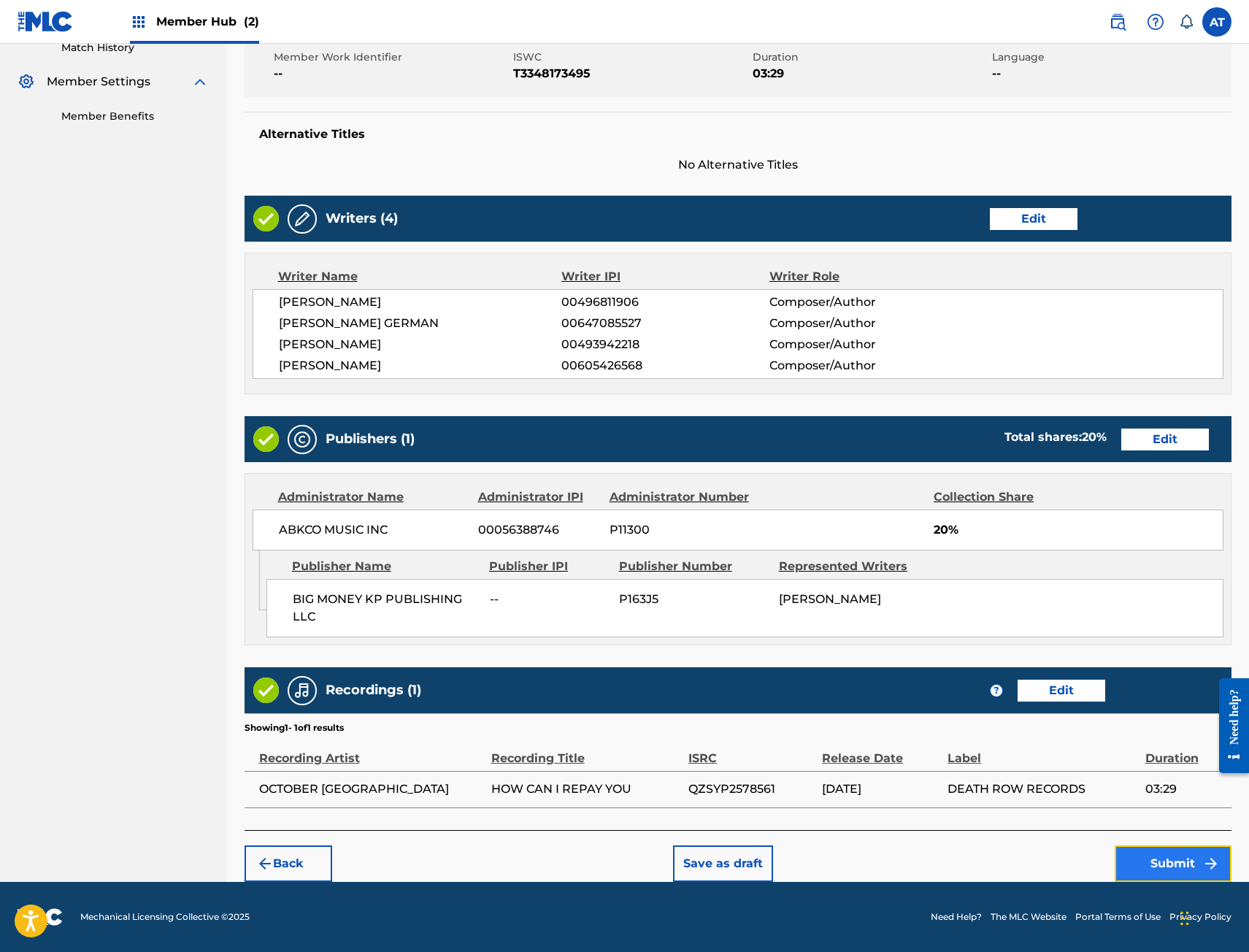
click at [1128, 865] on button "Submit" at bounding box center [1173, 864] width 117 height 37
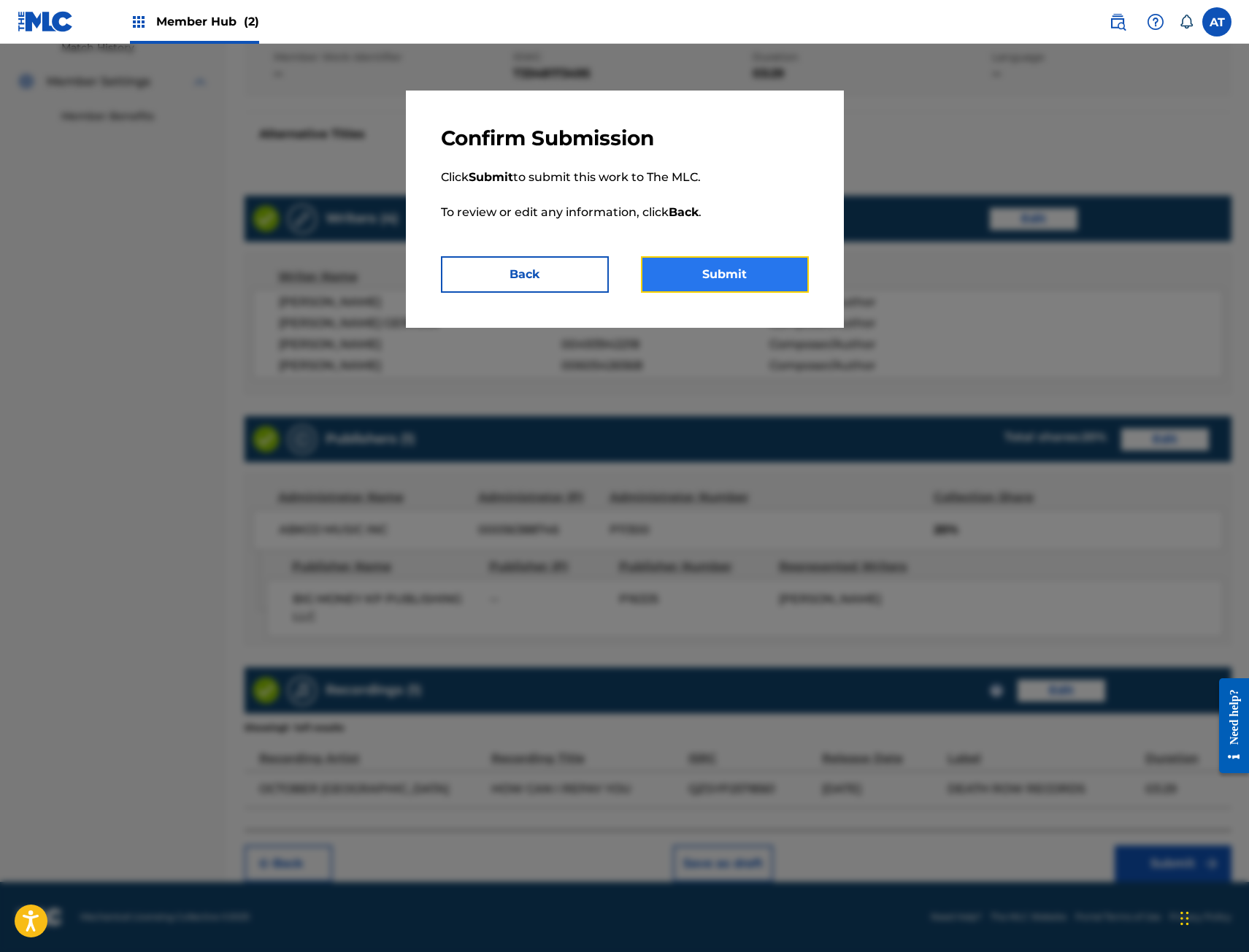
click at [793, 286] on button "Submit" at bounding box center [725, 275] width 168 height 37
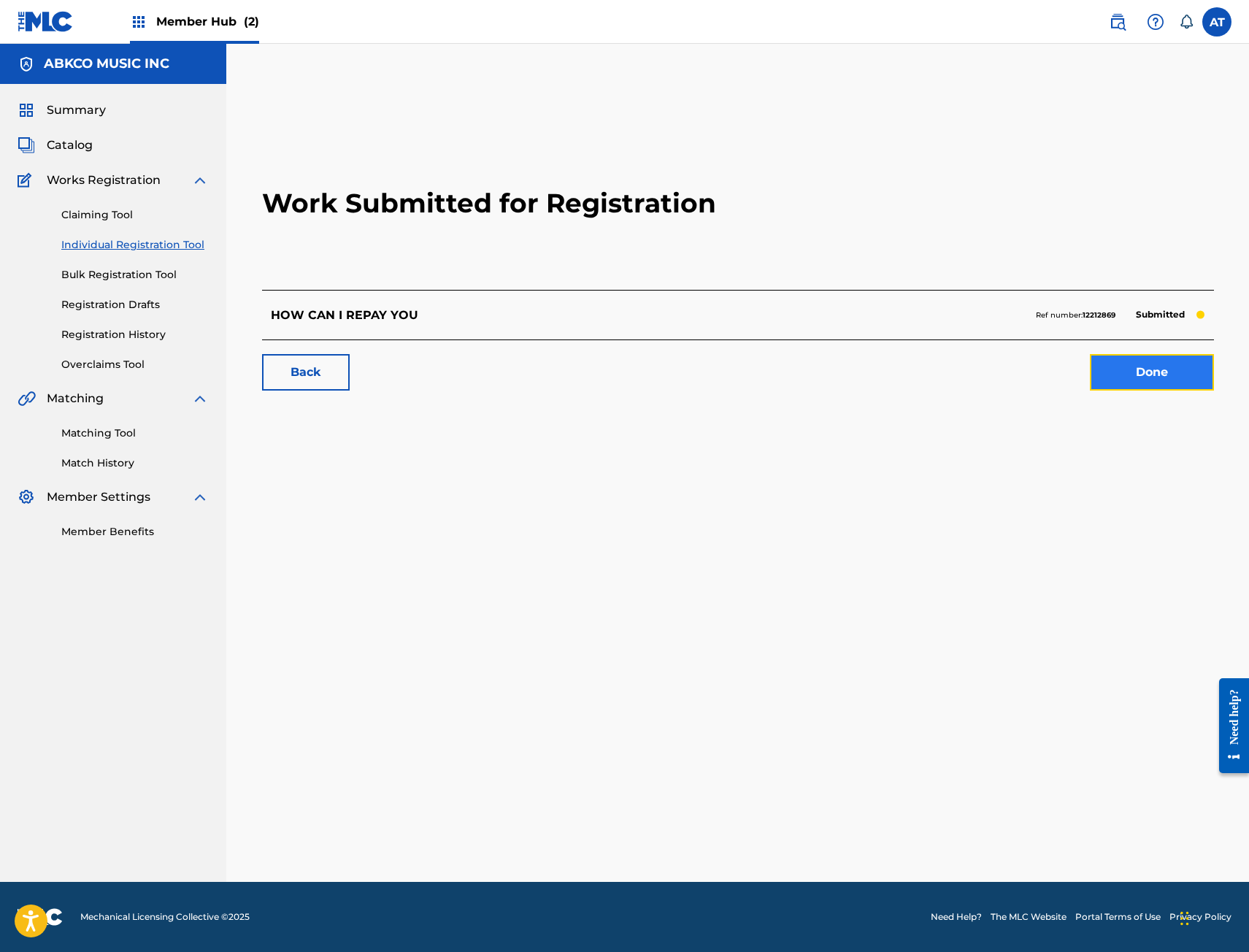
click at [1171, 381] on link "Done" at bounding box center [1151, 373] width 124 height 37
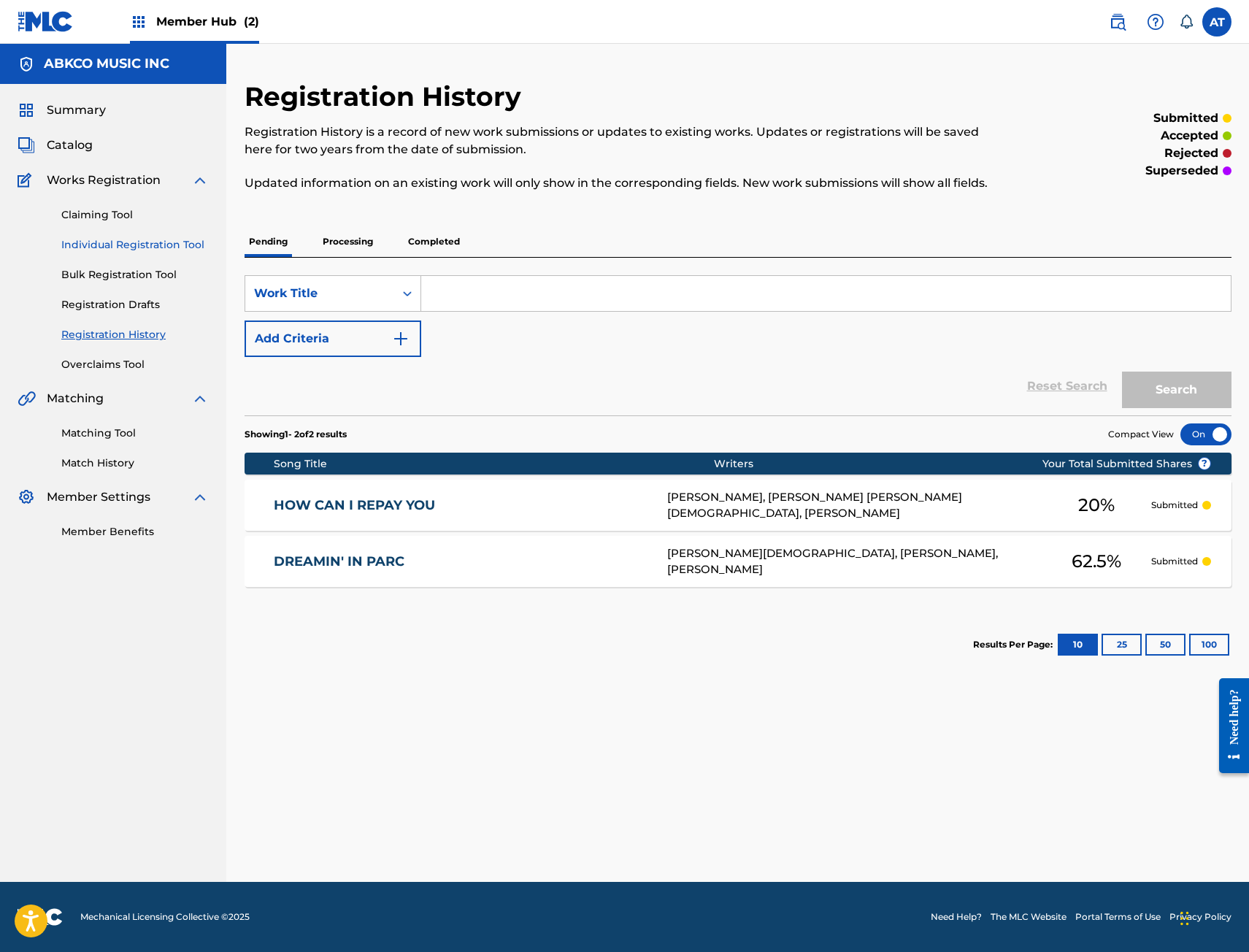
click at [148, 248] on link "Individual Registration Tool" at bounding box center [135, 244] width 147 height 15
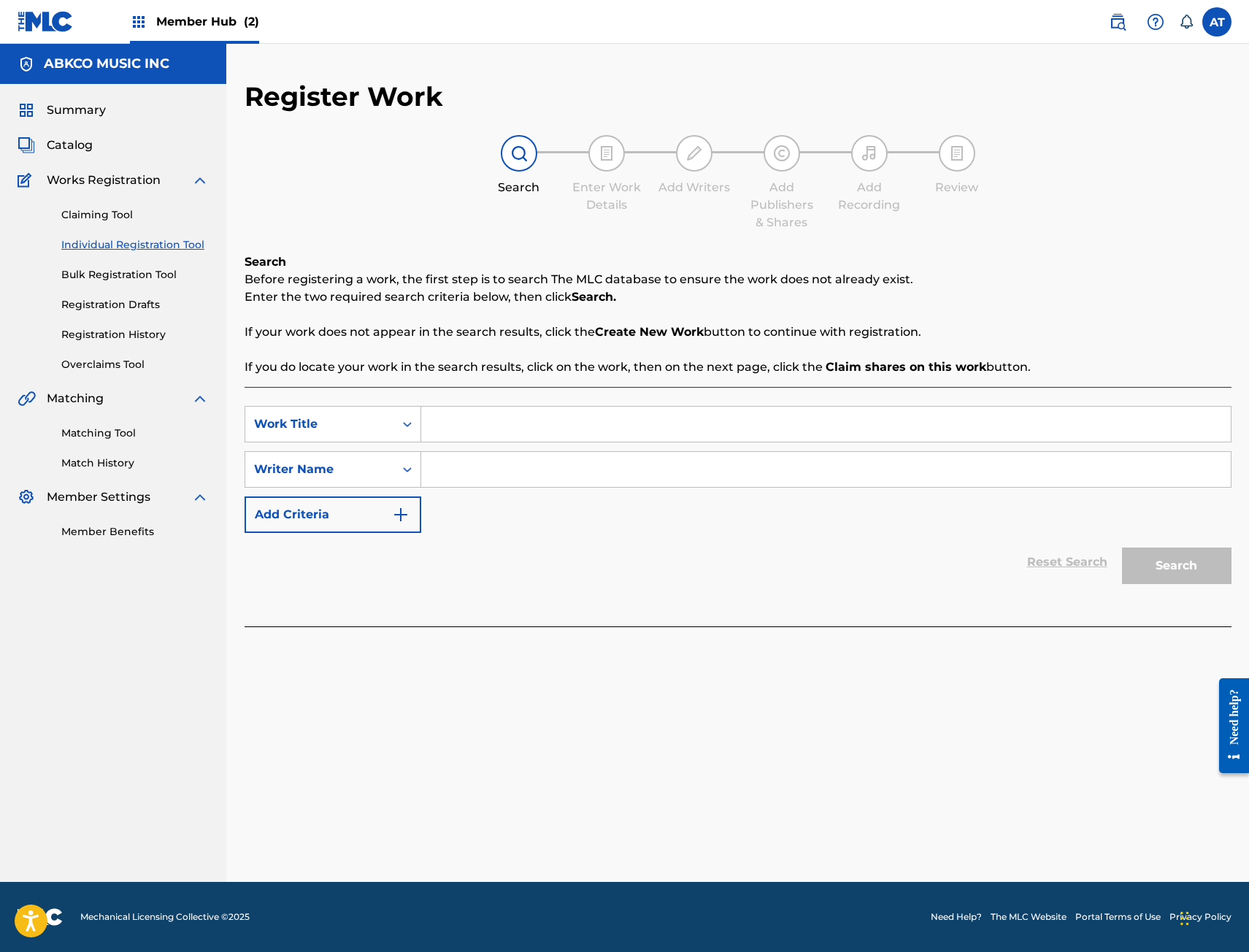
click at [503, 421] on input "Search Form" at bounding box center [826, 424] width 809 height 35
type input "FIRE NIGHTS"
type input "[PERSON_NAME]"
click at [1122, 547] on button "Search" at bounding box center [1176, 566] width 110 height 37
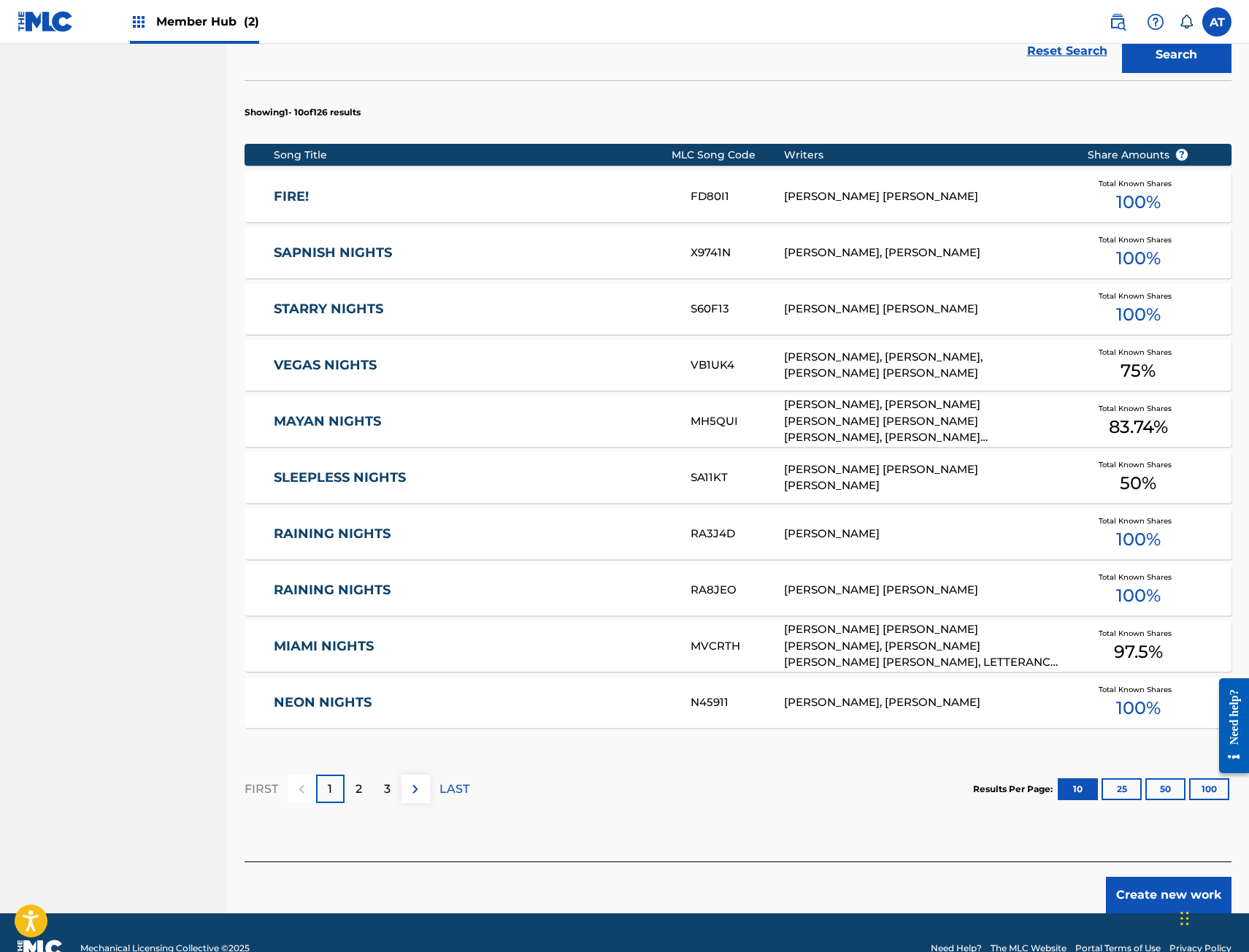
scroll to position [543, 0]
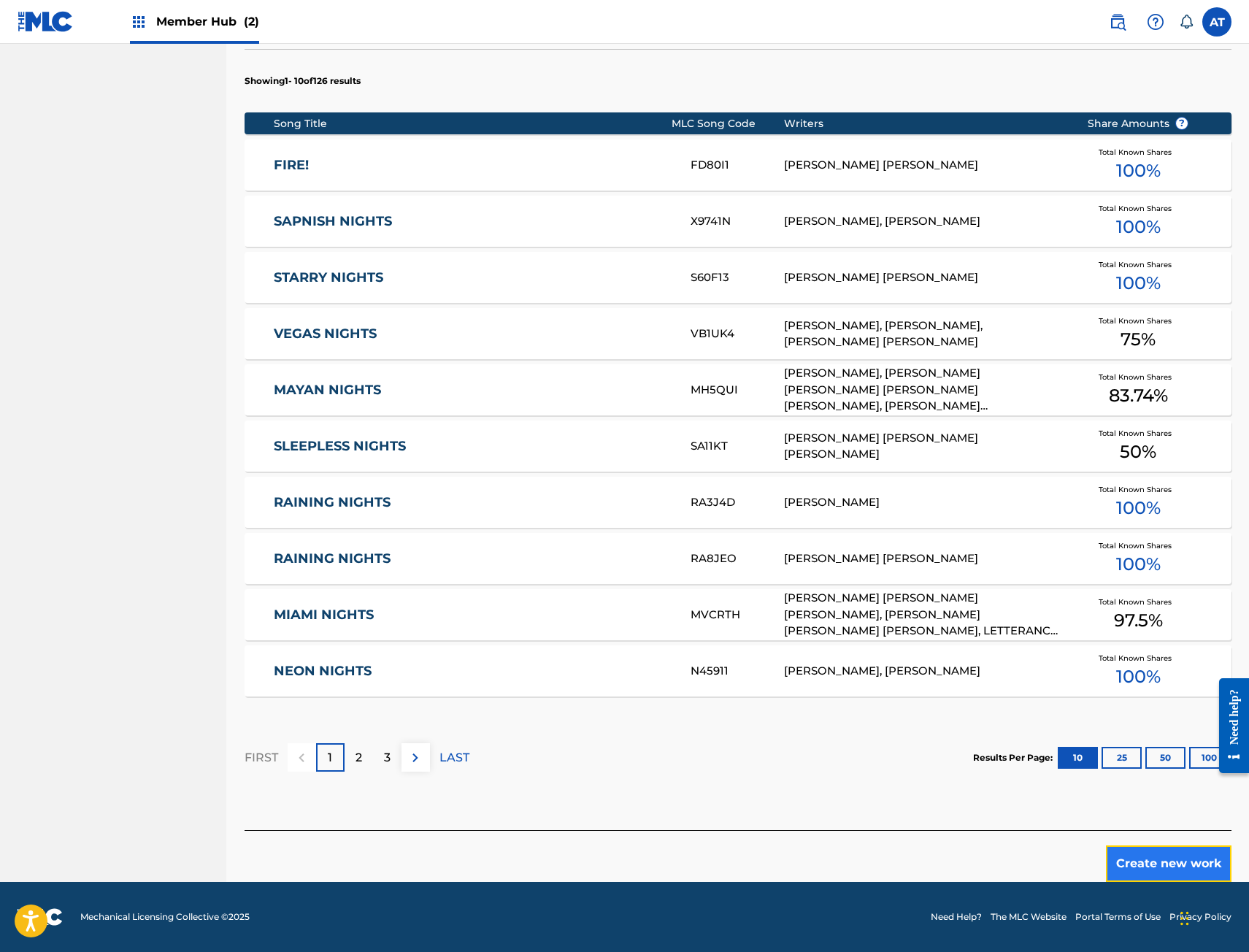
click at [1153, 865] on button "Create new work" at bounding box center [1168, 864] width 126 height 37
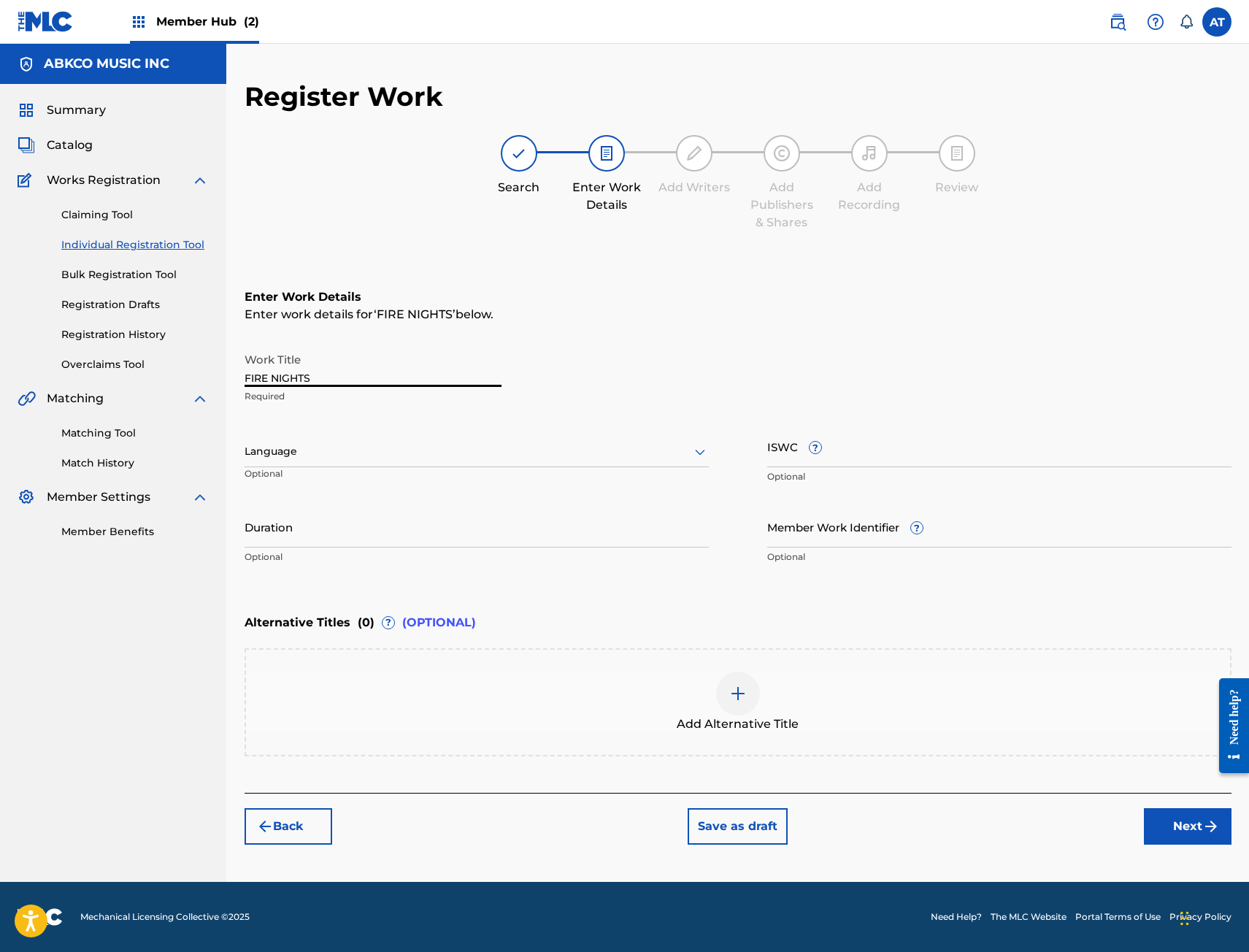
click at [418, 381] on input "FIRE NIGHTS" at bounding box center [373, 366] width 257 height 42
click at [513, 513] on input "Duration" at bounding box center [476, 526] width 464 height 42
click at [481, 488] on div "Language Optional" at bounding box center [476, 458] width 464 height 66
click at [342, 514] on input "Duration" at bounding box center [476, 526] width 464 height 42
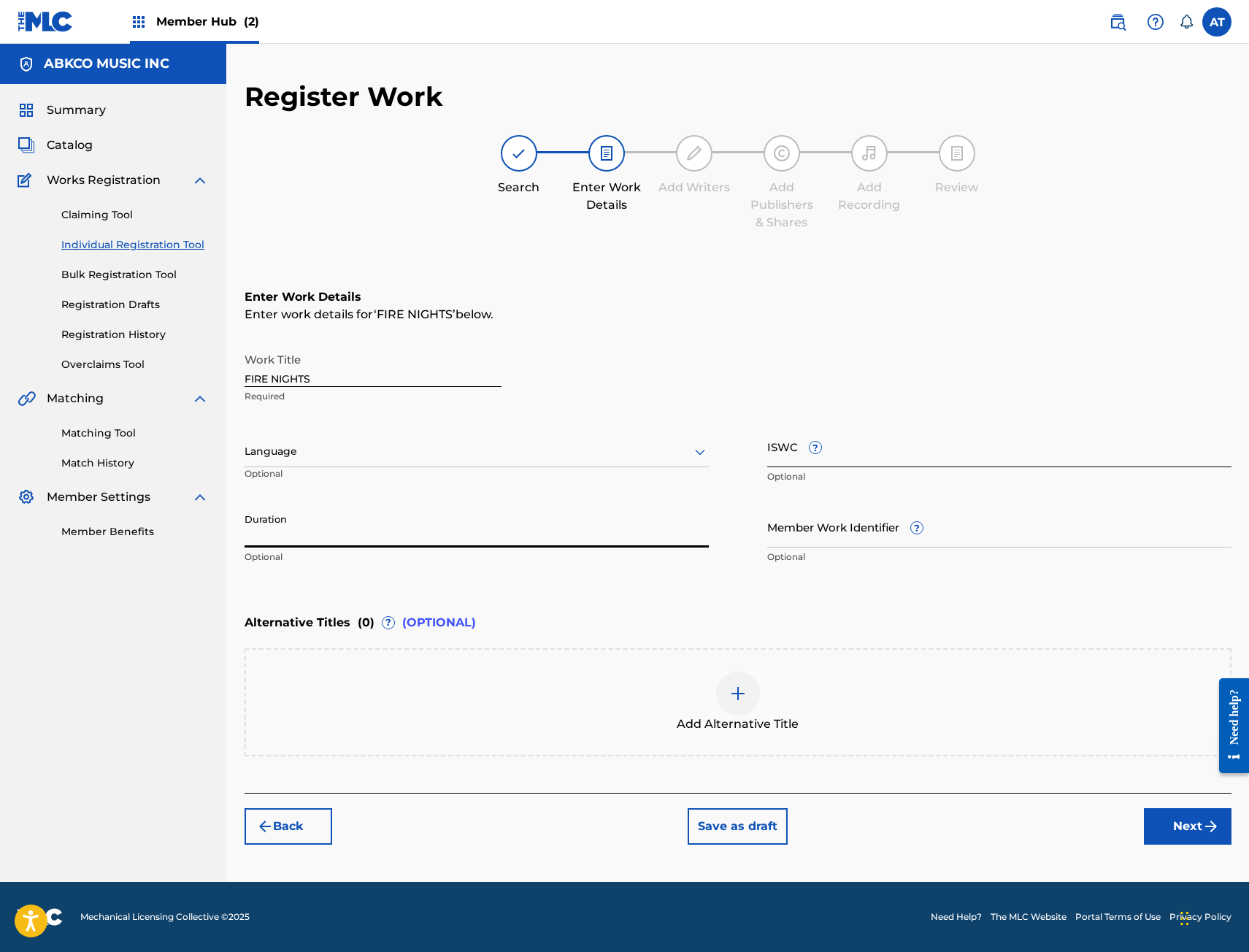
click at [851, 454] on input "ISWC ?" at bounding box center [998, 446] width 464 height 42
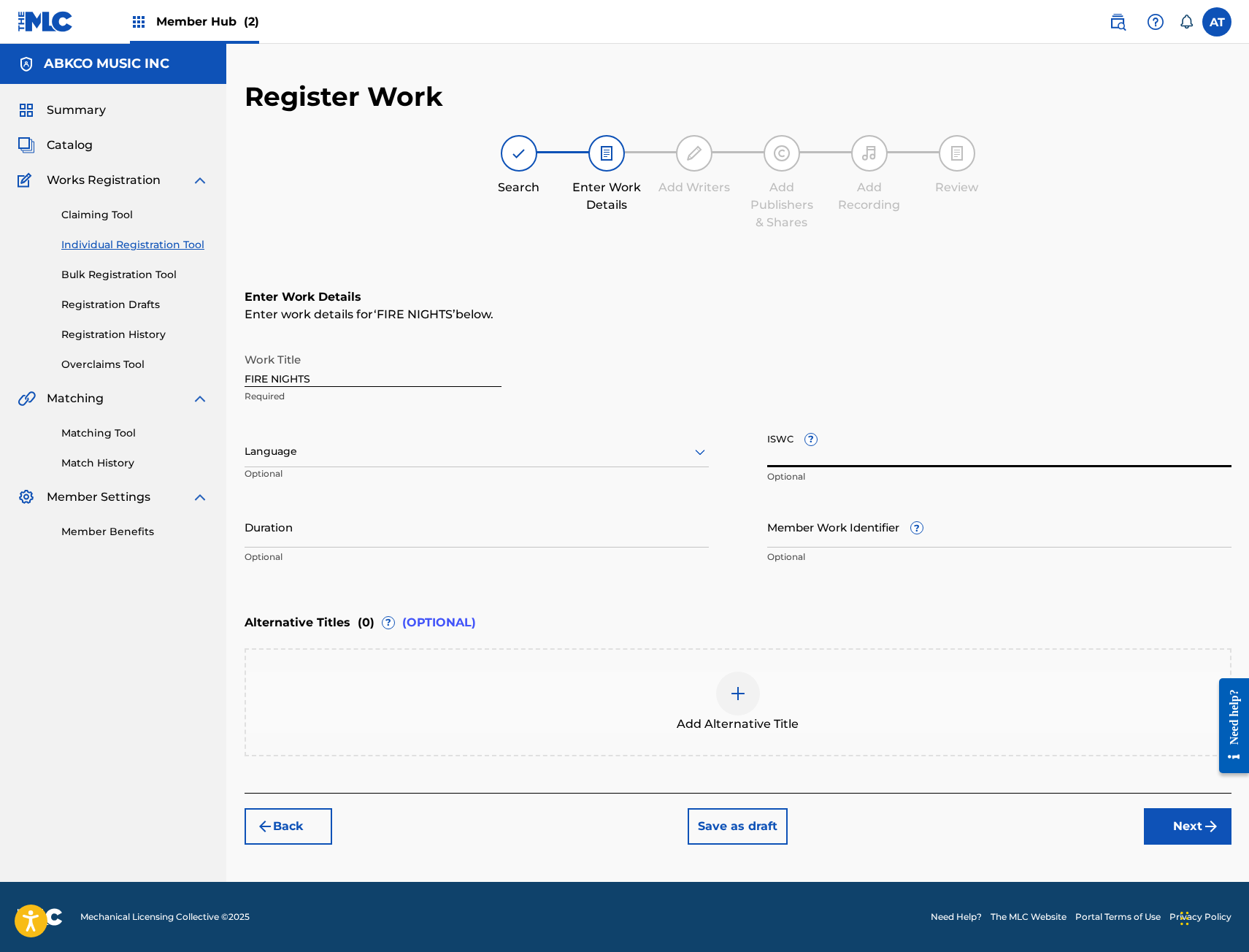
paste input "T3336317723"
type input "T3336317723"
click at [320, 541] on input "Duration" at bounding box center [476, 526] width 464 height 42
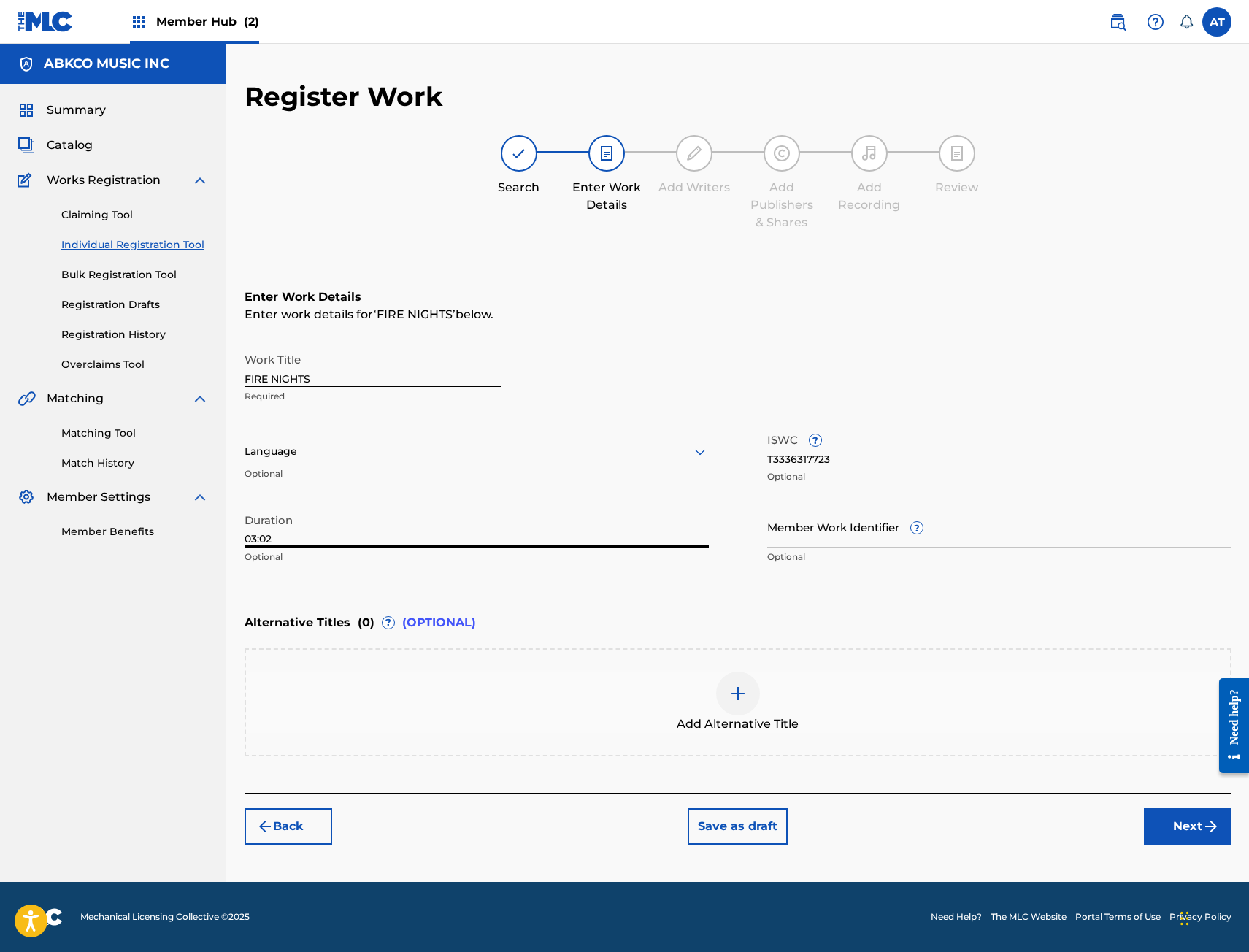
type input "03:02"
click at [1175, 824] on button "Next" at bounding box center [1187, 826] width 87 height 37
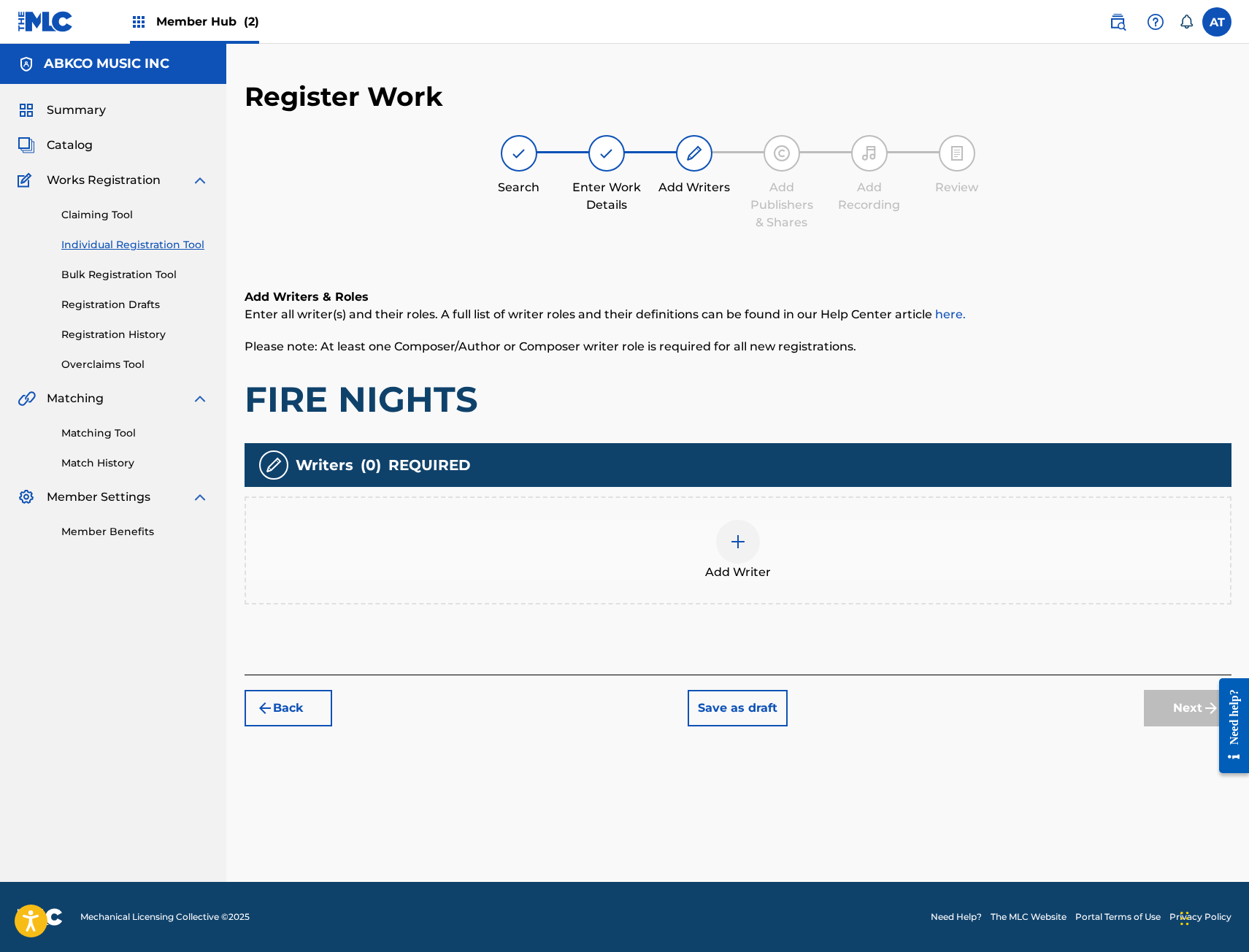
click at [447, 561] on div "Add Writer" at bounding box center [738, 551] width 984 height 62
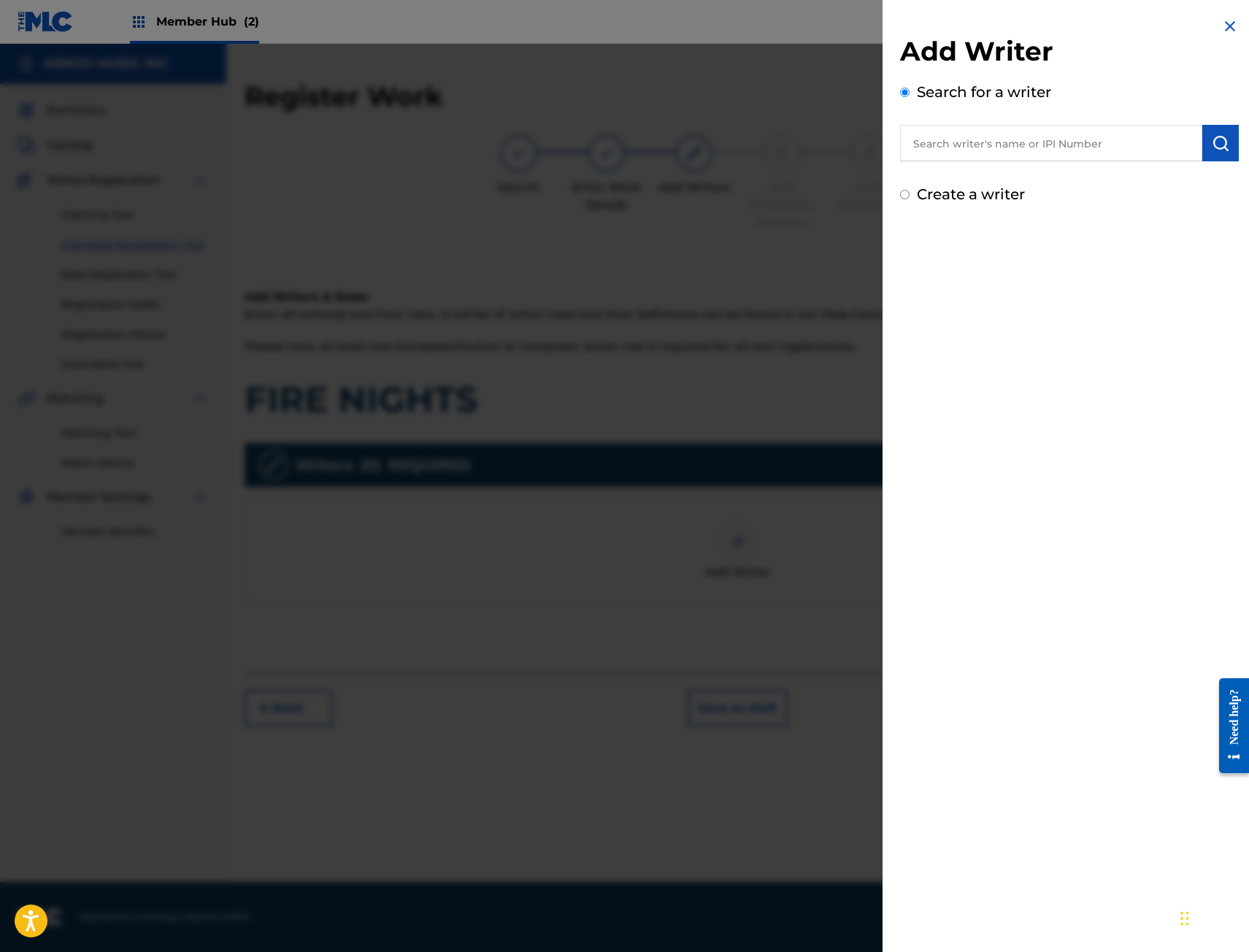
click at [970, 139] on input "text" at bounding box center [1050, 143] width 302 height 37
drag, startPoint x: 937, startPoint y: 132, endPoint x: 994, endPoint y: 131, distance: 57.0
click at [937, 132] on input "text" at bounding box center [1050, 143] width 302 height 37
paste input "00496811906"
type input "00496811906"
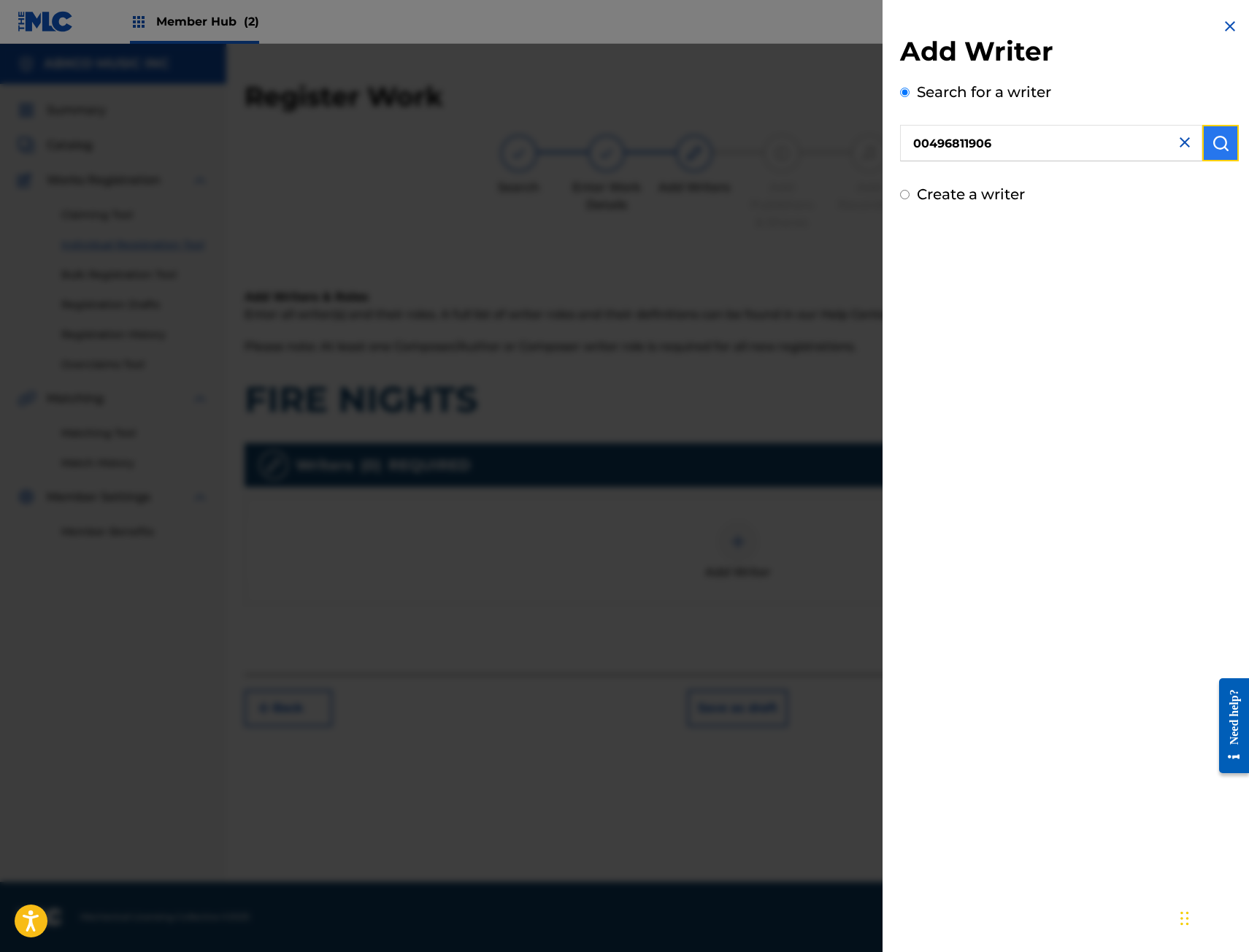
click at [1227, 143] on button "submit" at bounding box center [1220, 143] width 37 height 37
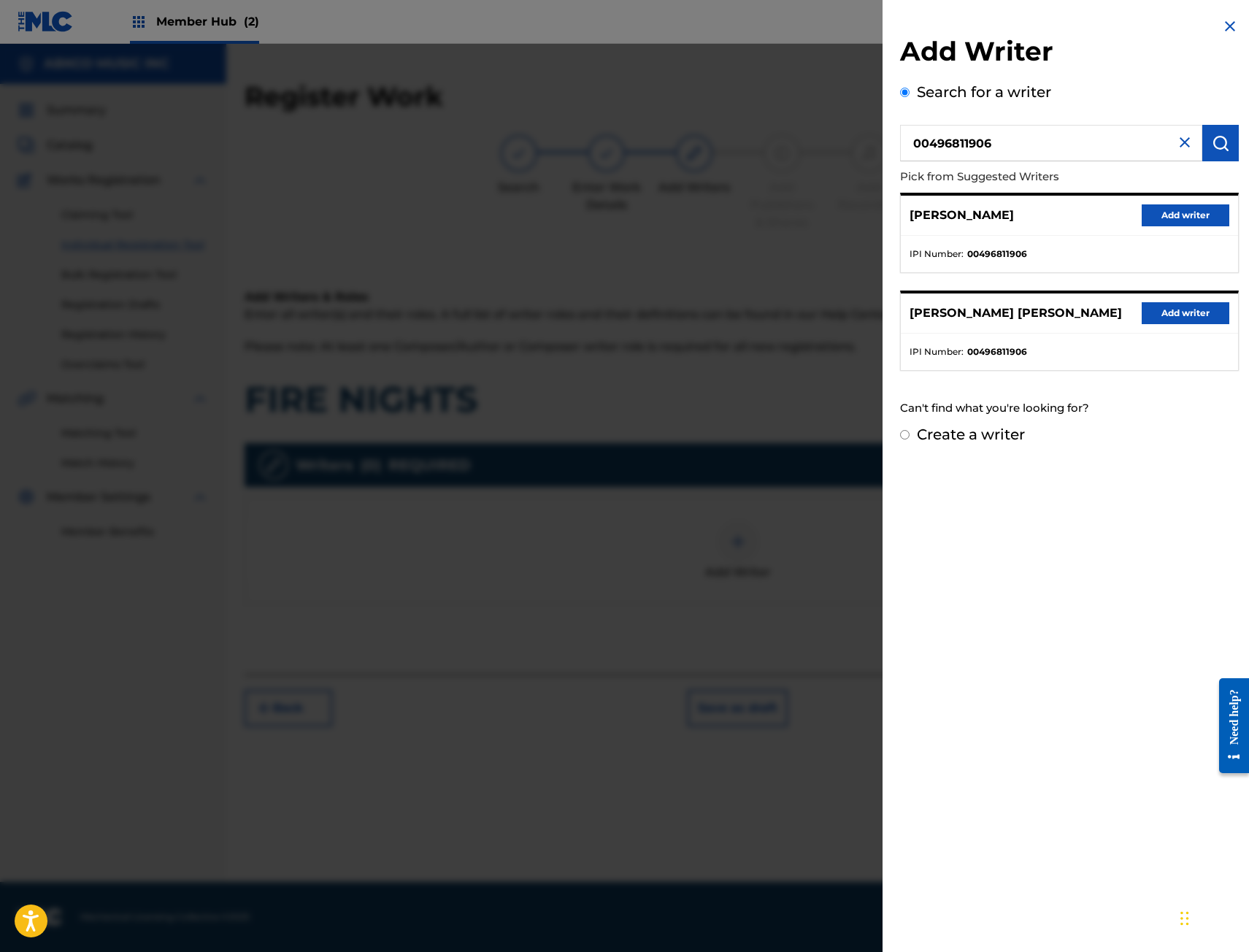
click at [1184, 229] on div "[PERSON_NAME] Add writer" at bounding box center [1069, 216] width 337 height 40
click at [1187, 215] on button "Add writer" at bounding box center [1185, 215] width 87 height 22
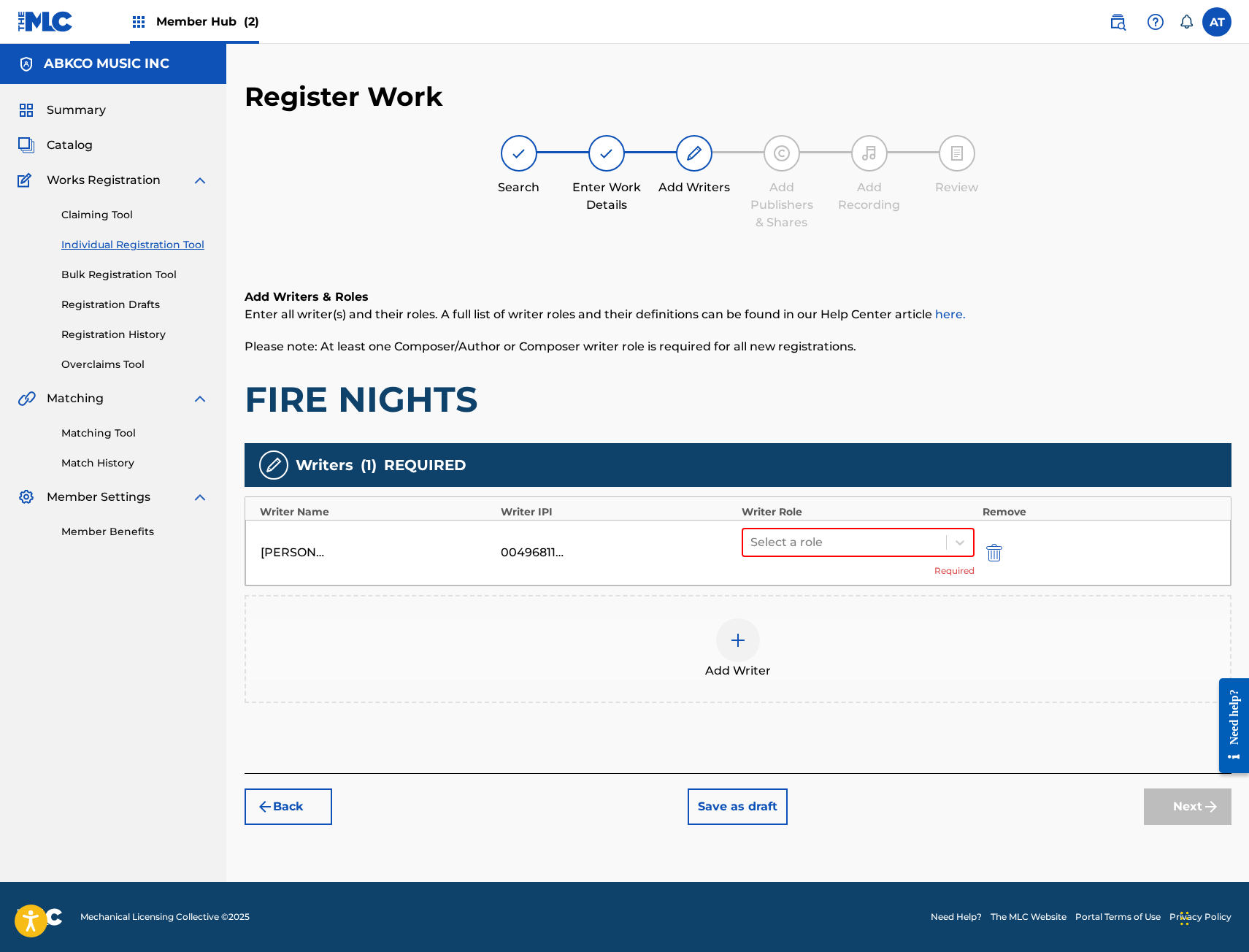
click at [939, 561] on div "Select a role Required" at bounding box center [859, 553] width 234 height 50
click at [898, 561] on div "Select a role Required" at bounding box center [859, 553] width 234 height 50
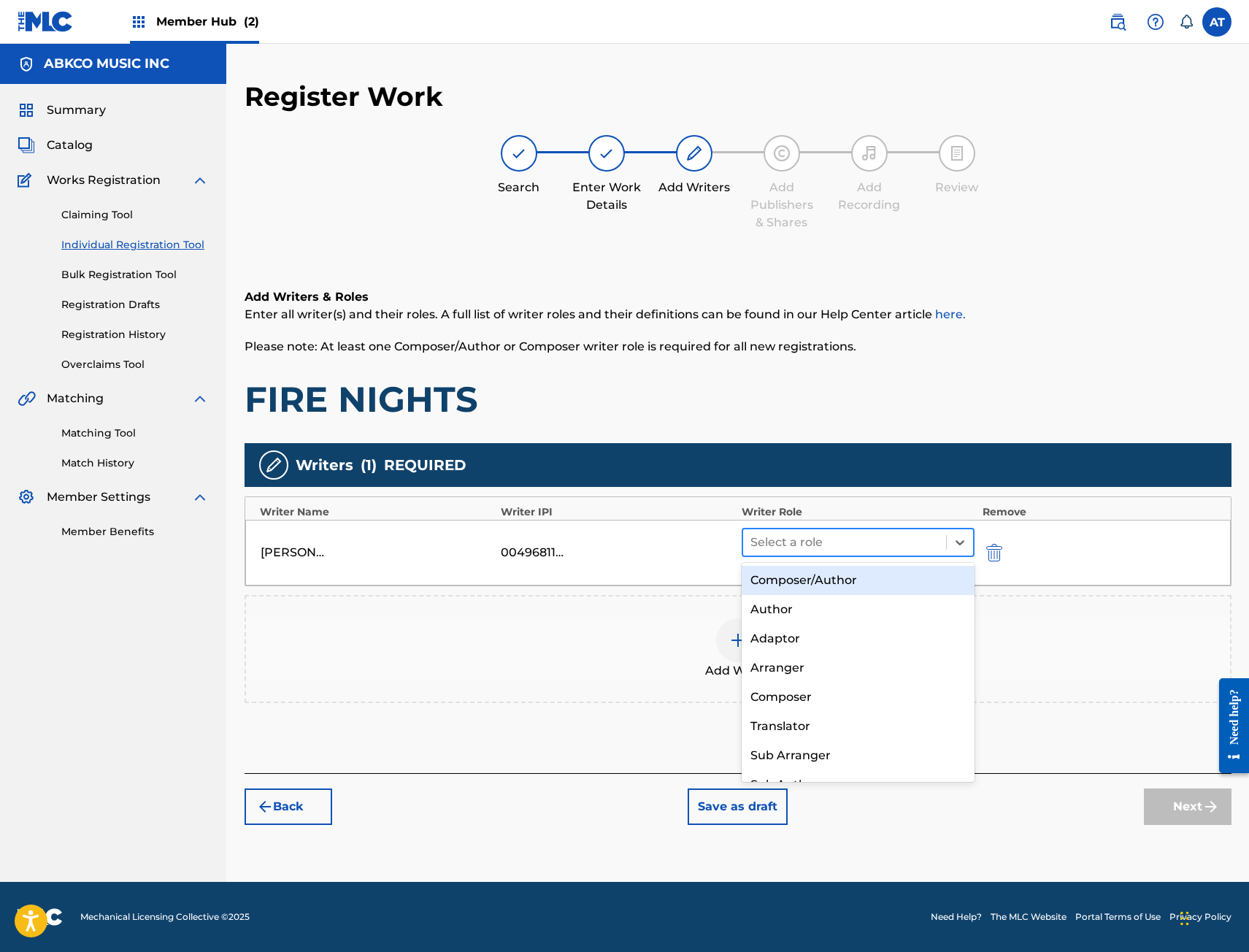
click at [877, 543] on div at bounding box center [845, 543] width 189 height 21
click at [865, 584] on div "Composer/Author" at bounding box center [859, 580] width 234 height 29
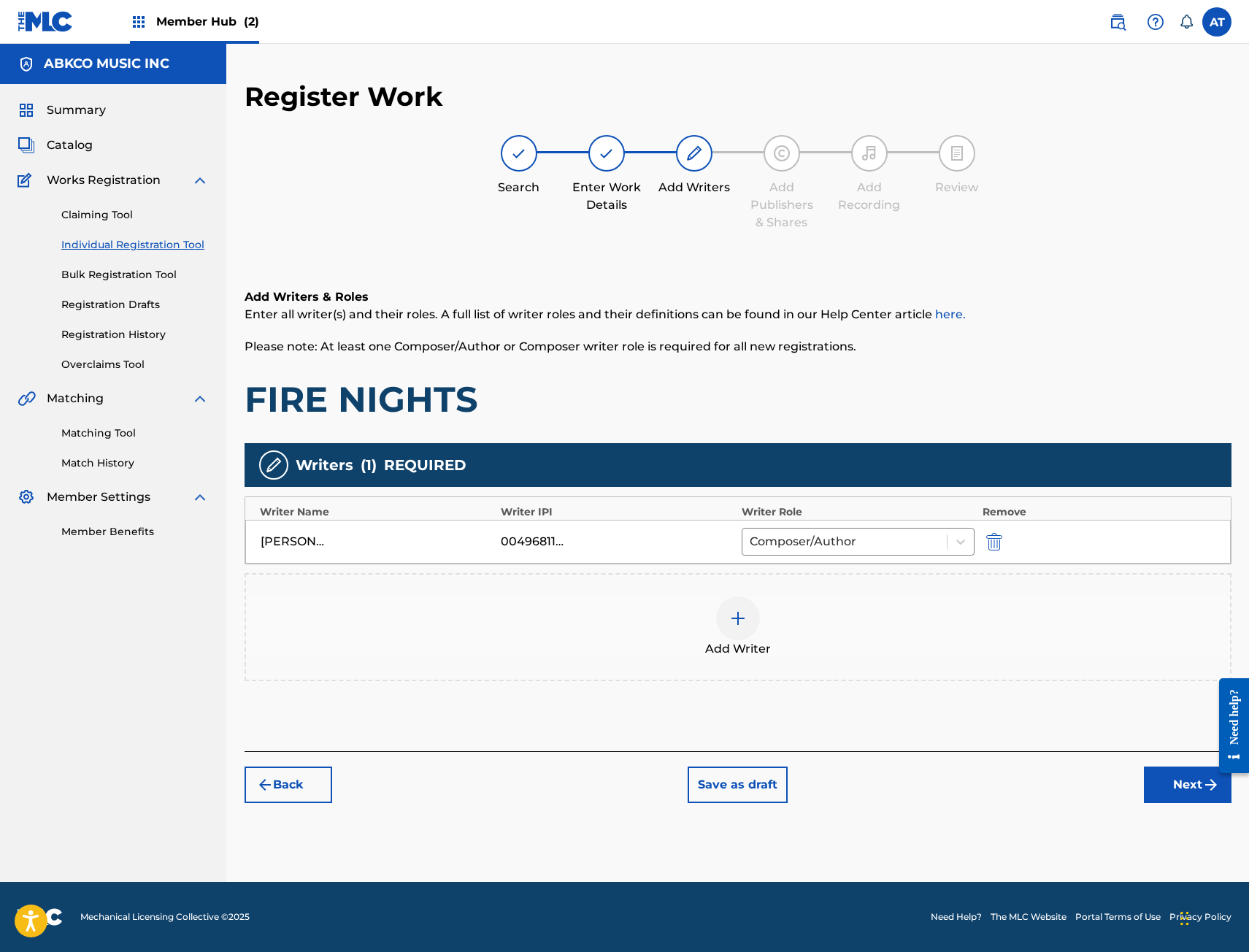
click at [842, 625] on div "Add Writer" at bounding box center [738, 627] width 984 height 62
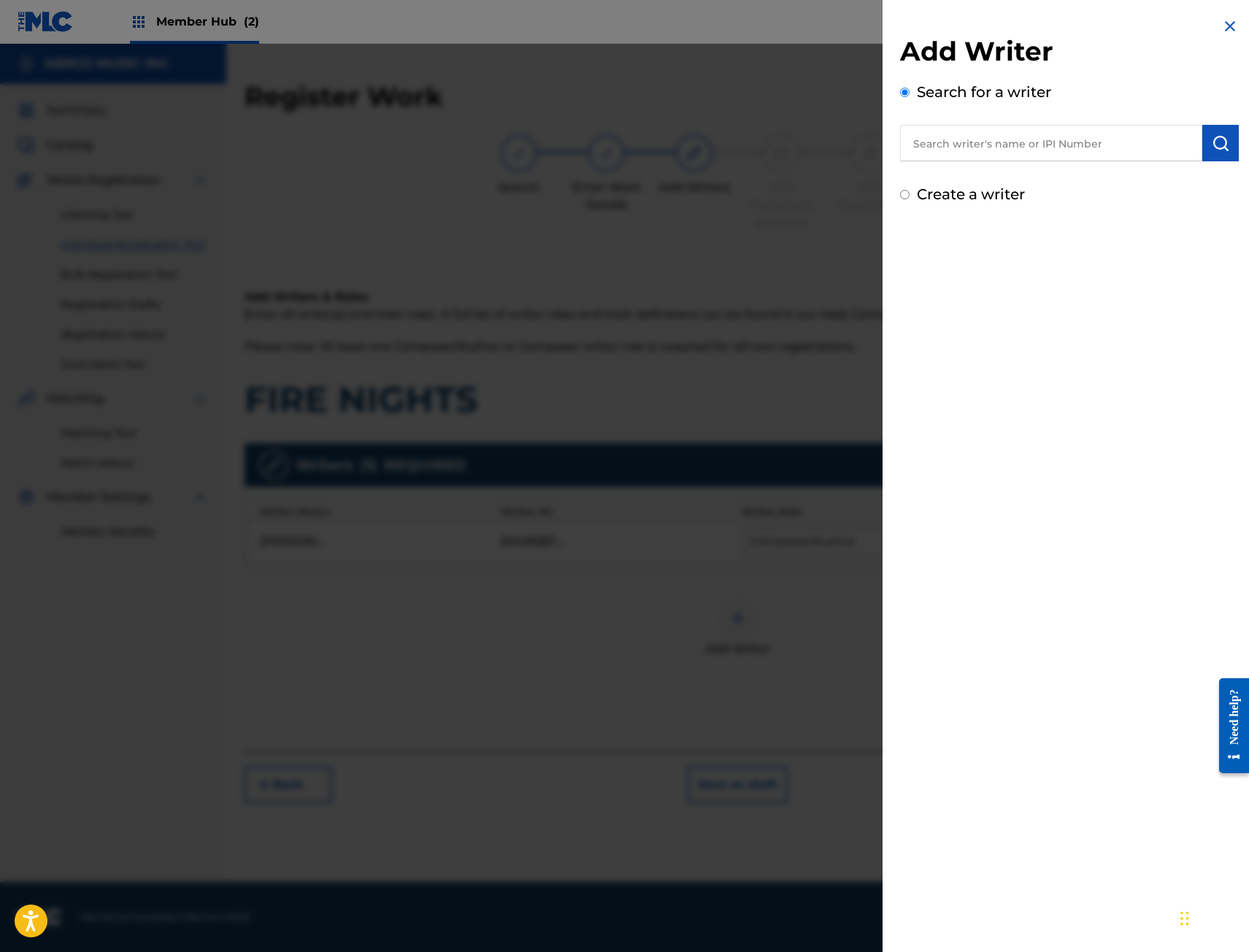
click at [1086, 152] on input "text" at bounding box center [1050, 143] width 302 height 37
paste input "00657017150"
type input "00657017150"
click at [1211, 151] on img "submit" at bounding box center [1220, 143] width 18 height 18
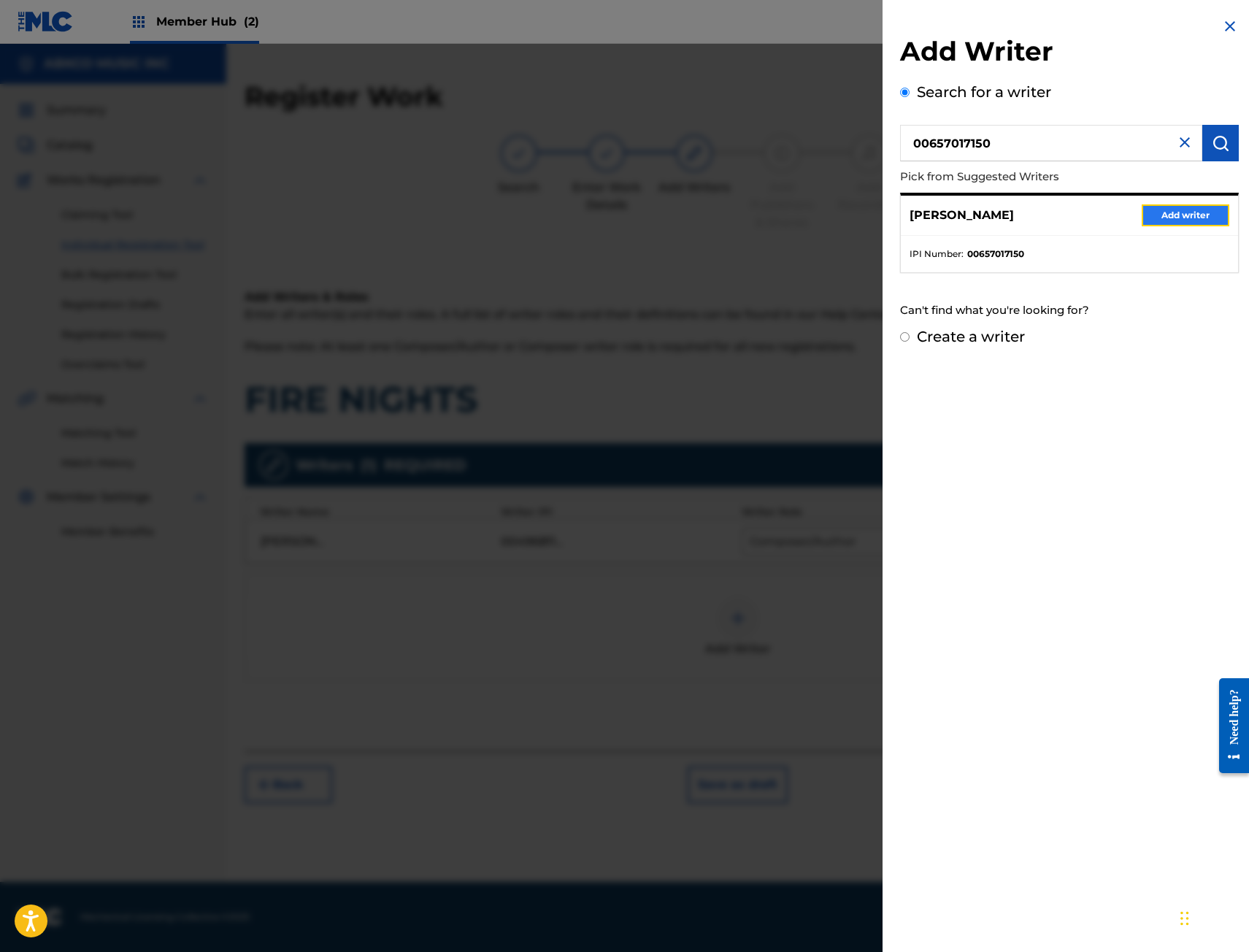
click at [1180, 207] on button "Add writer" at bounding box center [1185, 215] width 87 height 22
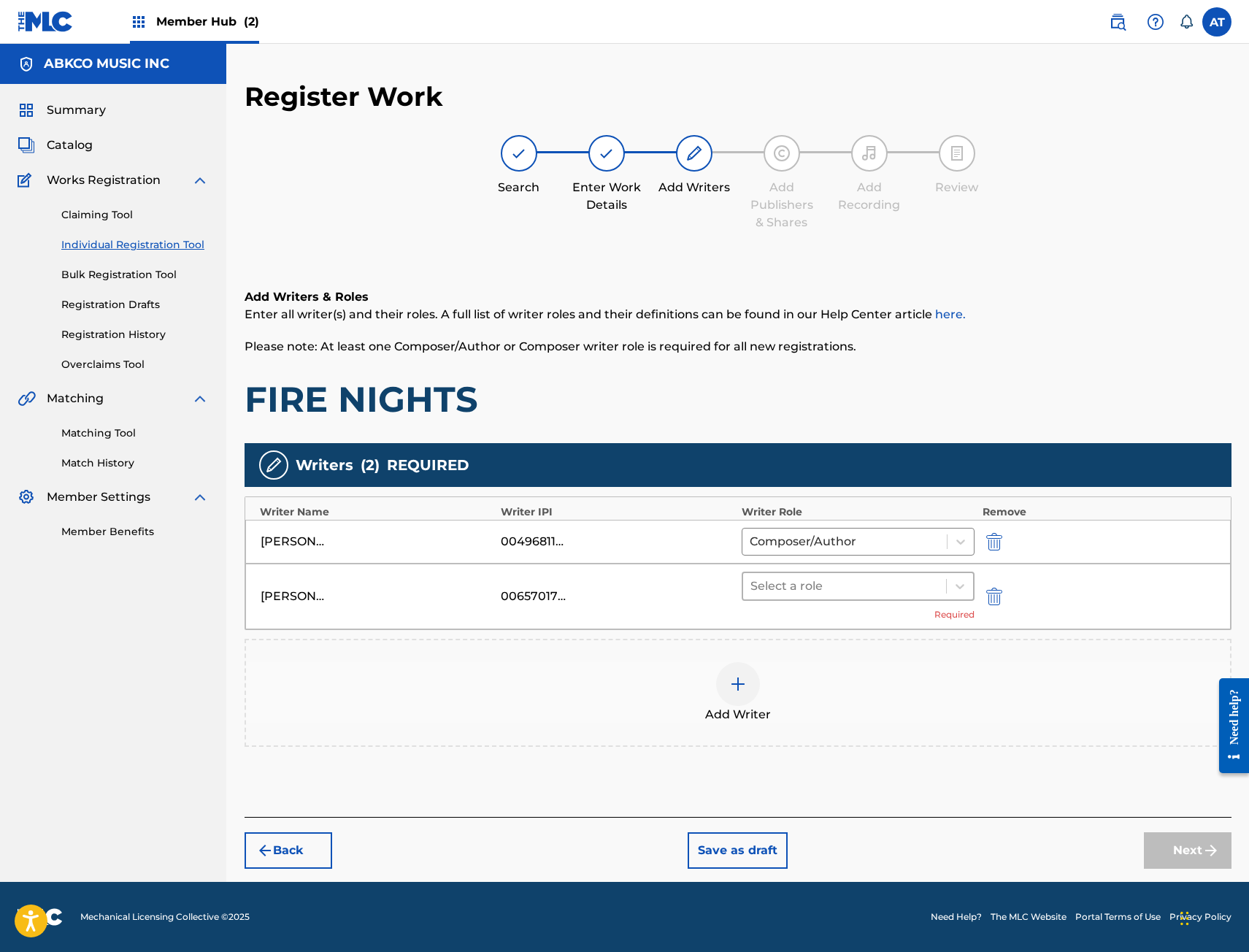
click at [895, 581] on div at bounding box center [845, 587] width 189 height 21
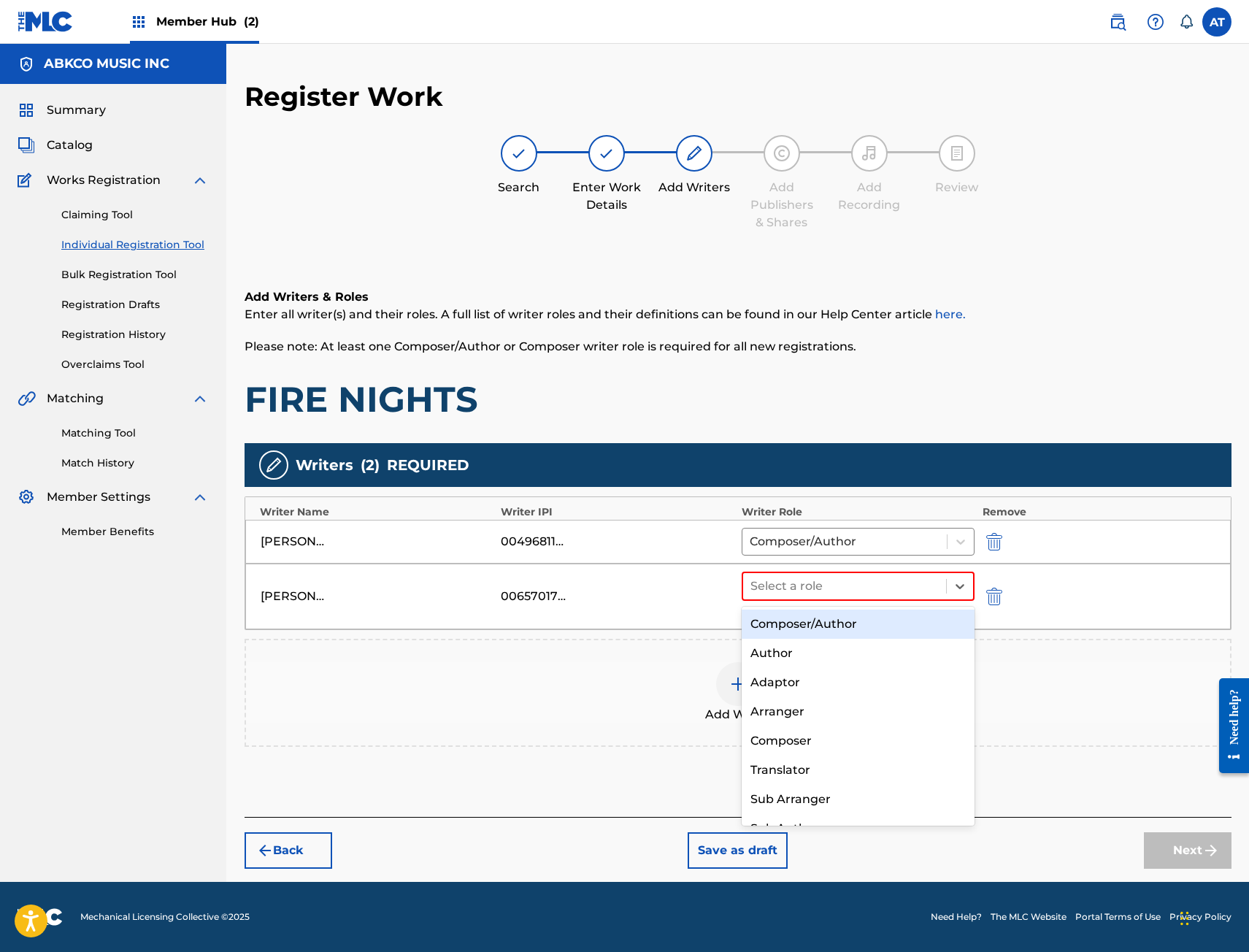
click at [866, 622] on div "Composer/Author" at bounding box center [859, 624] width 234 height 29
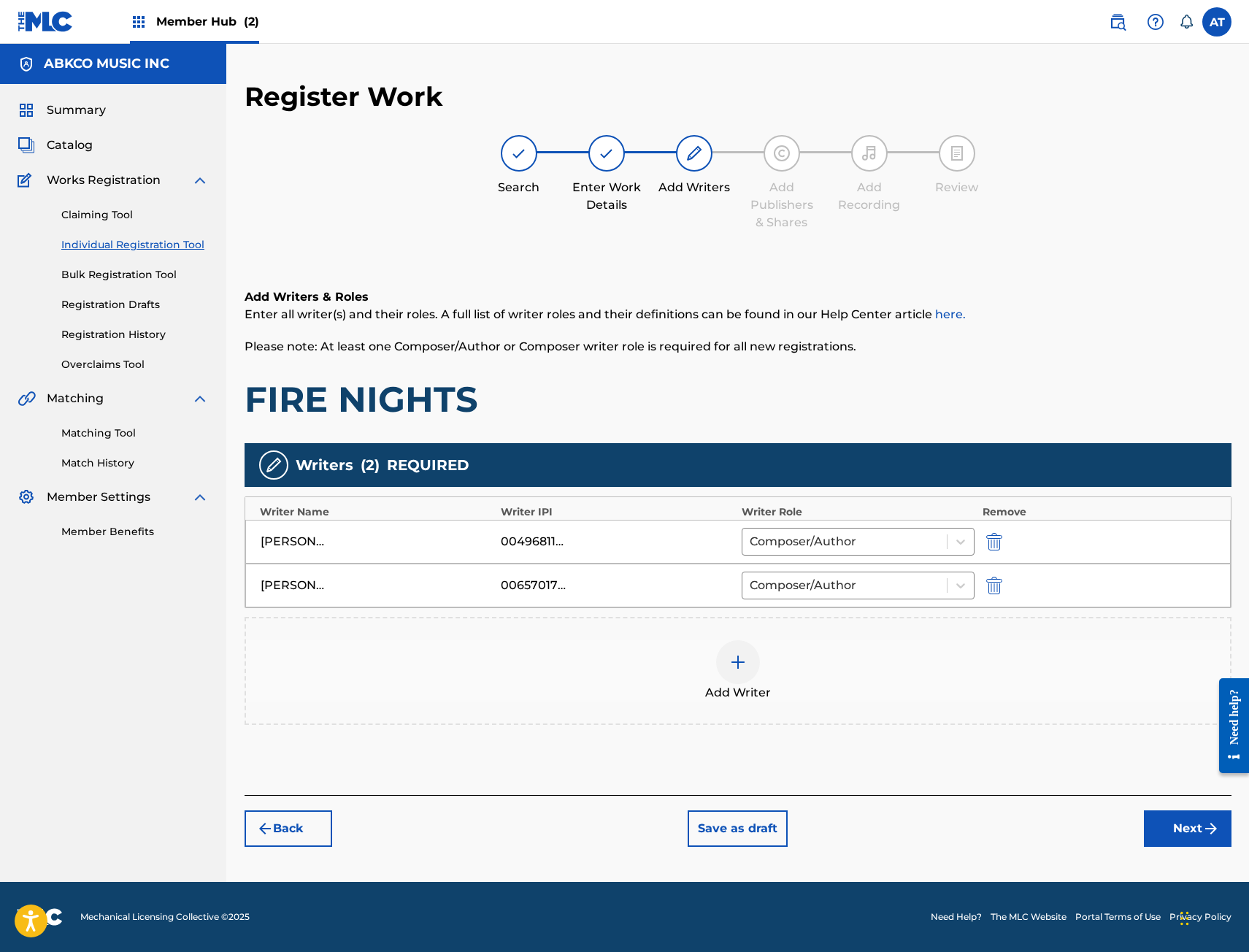
click at [817, 651] on div "Add Writer" at bounding box center [738, 671] width 984 height 62
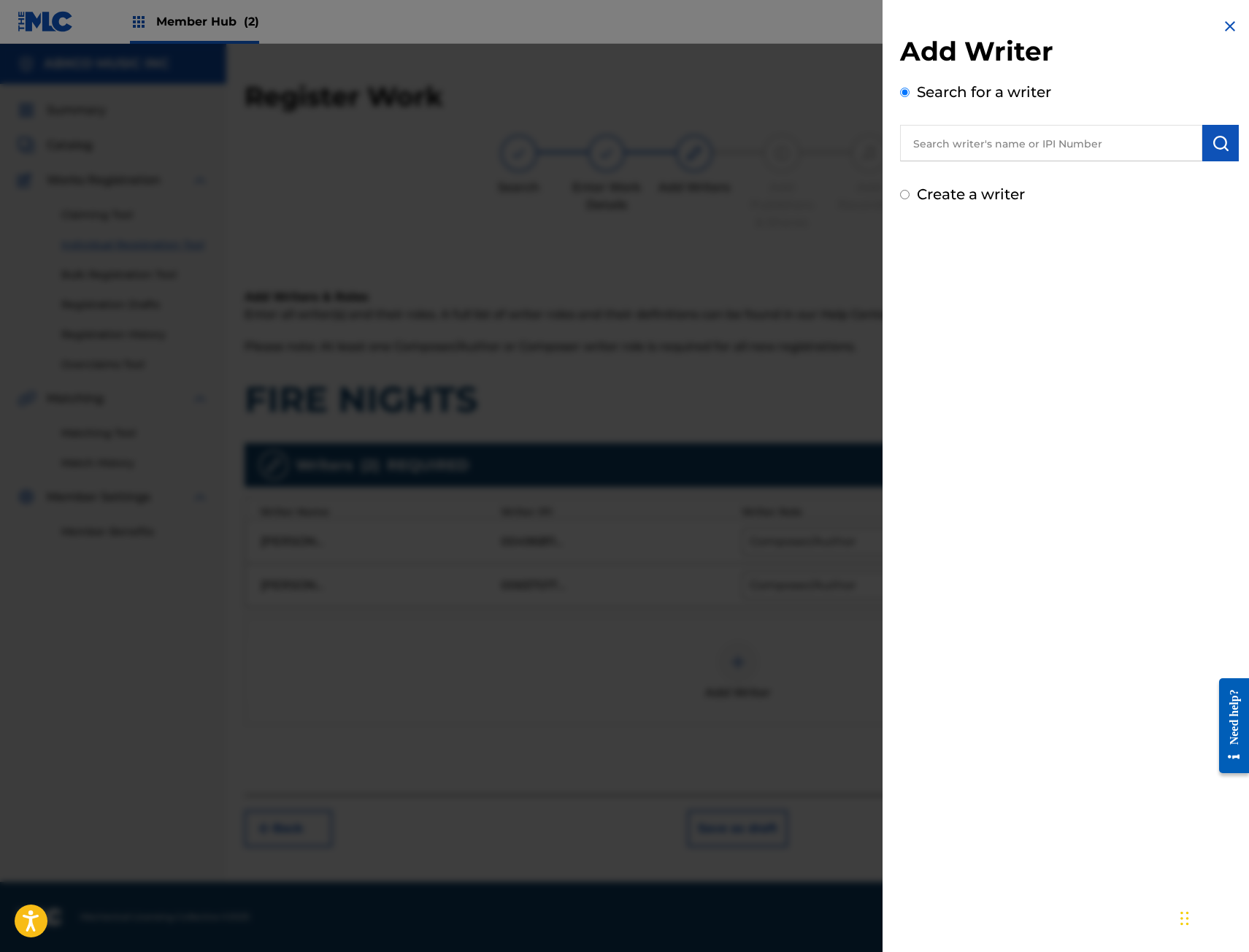
click at [1069, 143] on input "text" at bounding box center [1050, 143] width 302 height 37
paste input "00647085527"
type input "00647085527"
click at [1225, 149] on button "submit" at bounding box center [1220, 143] width 37 height 37
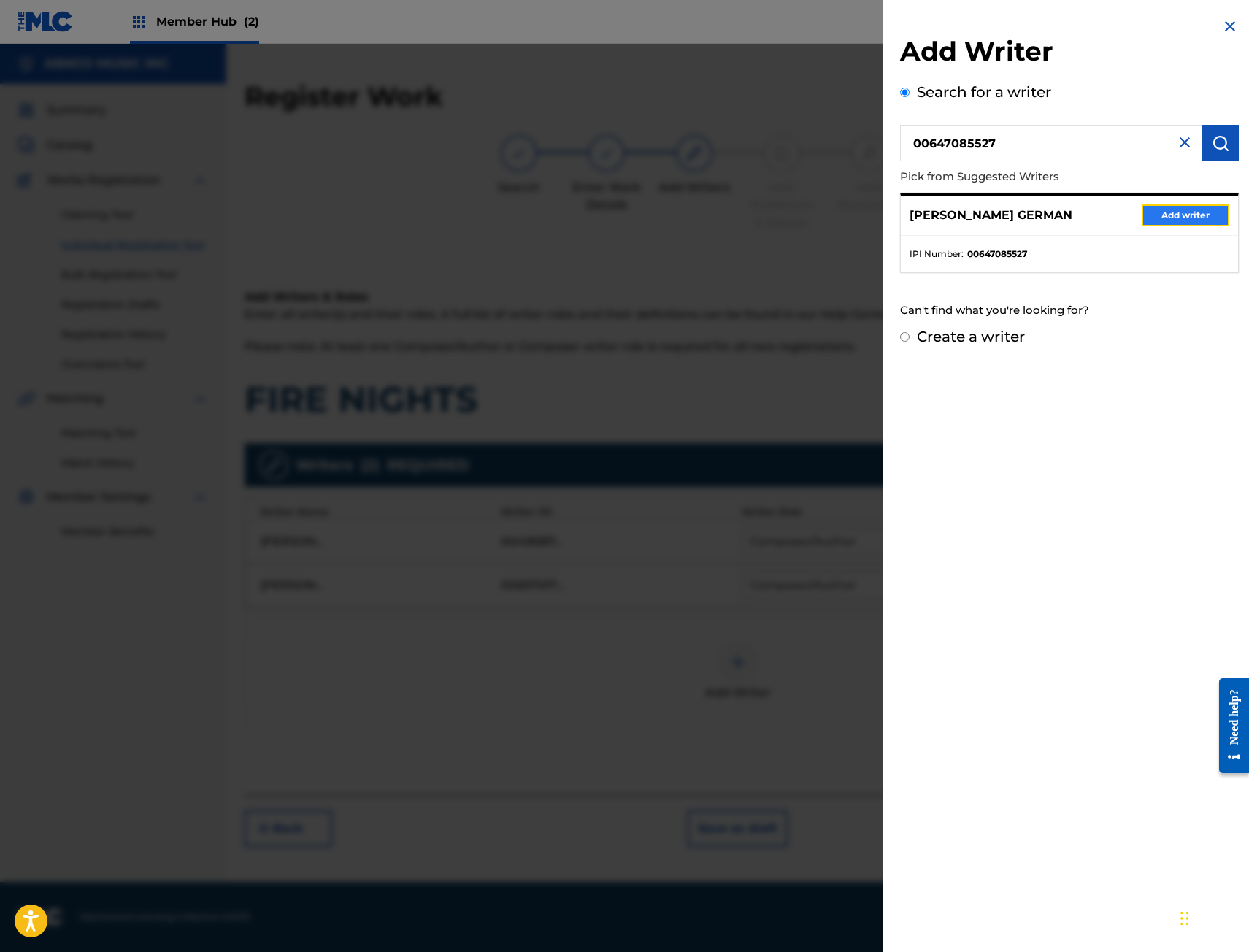
click at [1177, 214] on button "Add writer" at bounding box center [1185, 215] width 87 height 22
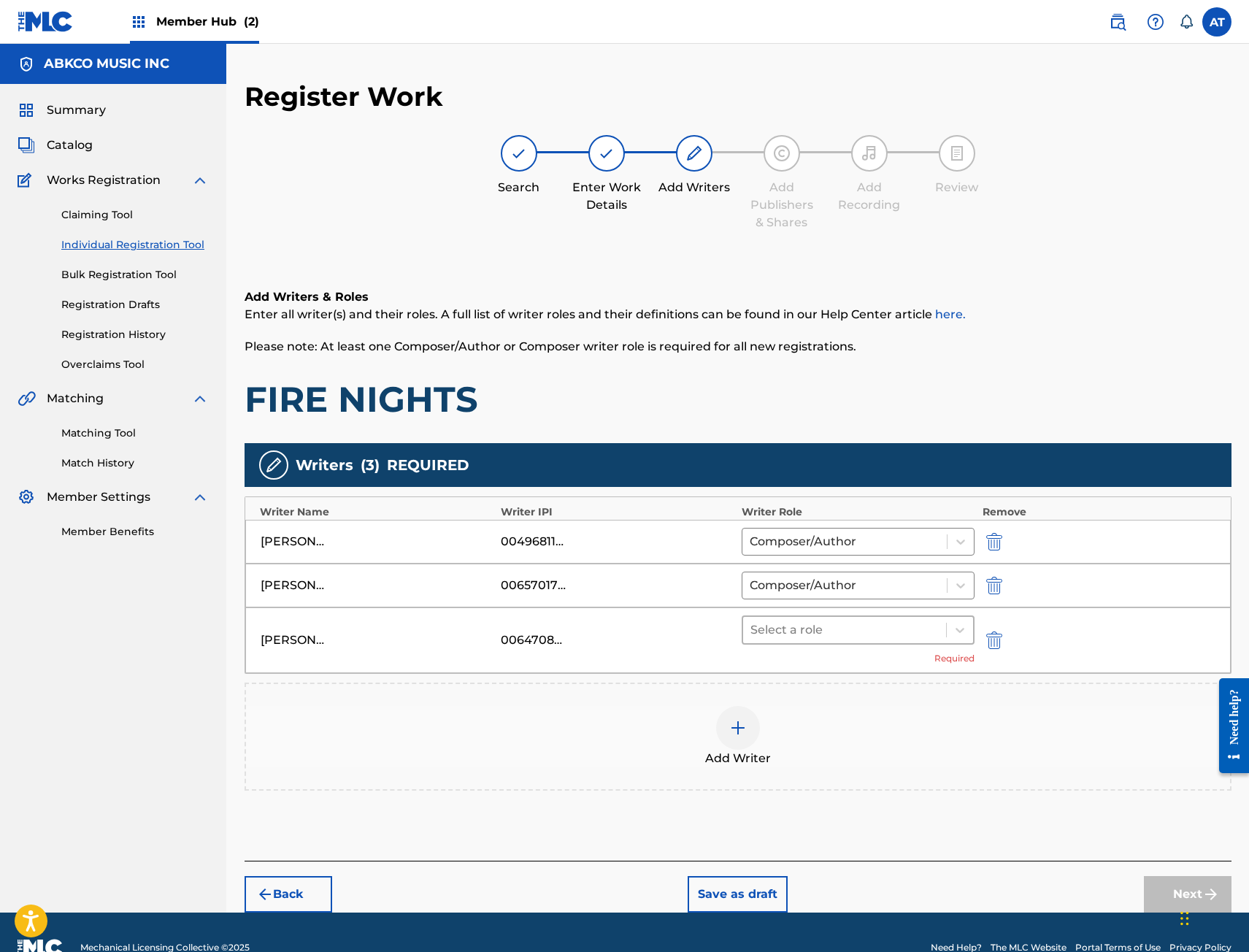
click at [808, 634] on div at bounding box center [845, 630] width 189 height 21
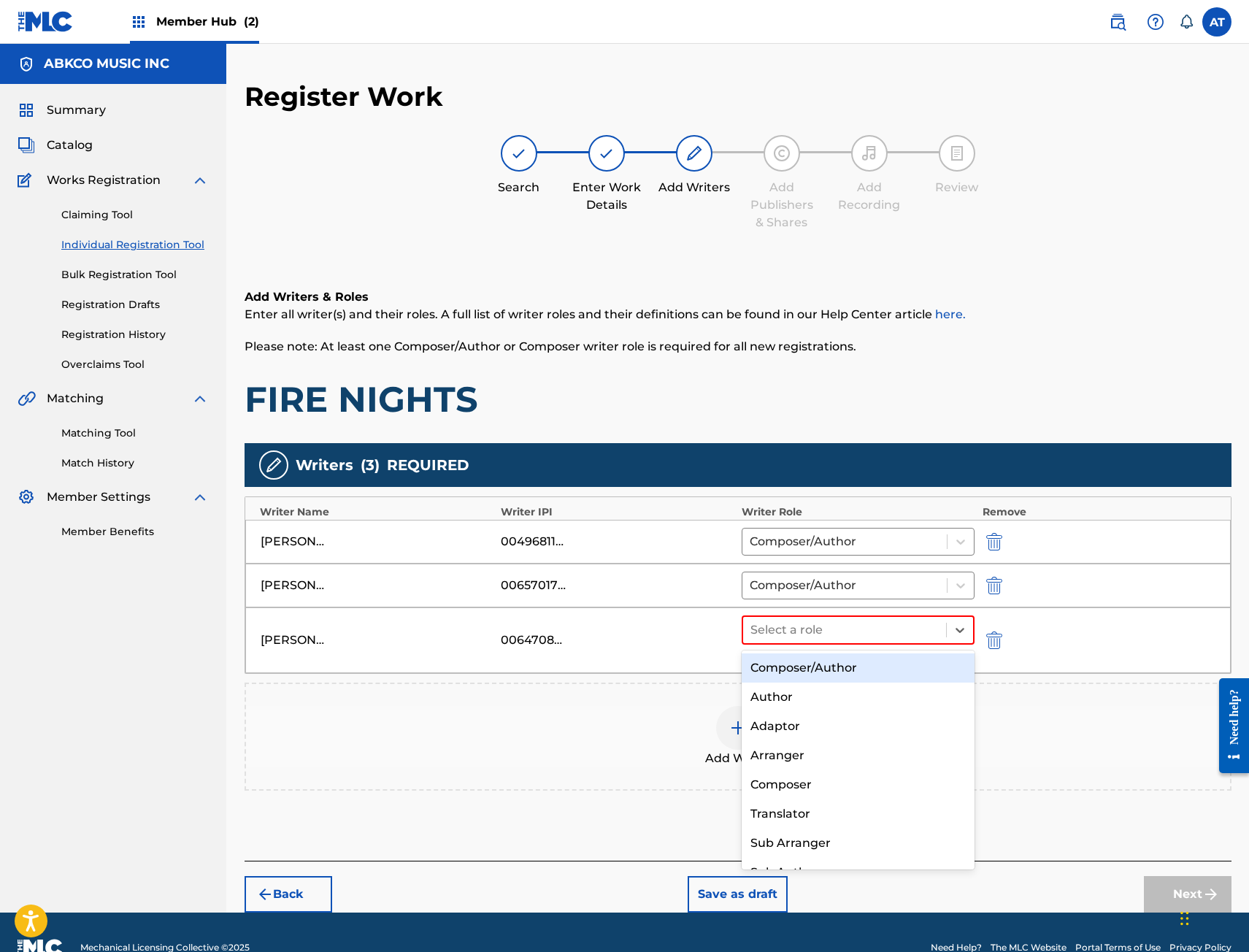
click at [816, 678] on div "Composer/Author" at bounding box center [859, 668] width 234 height 29
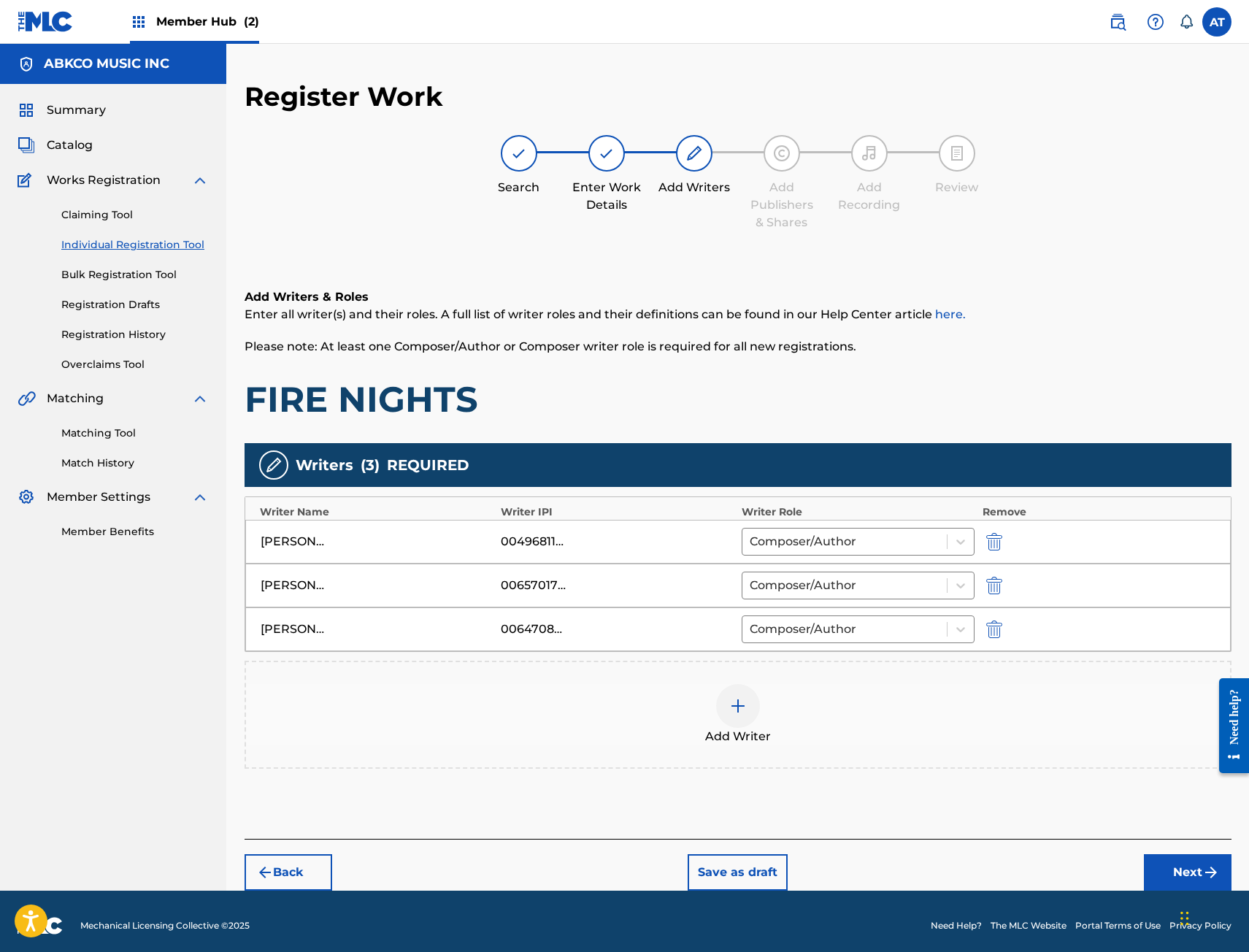
scroll to position [9, 0]
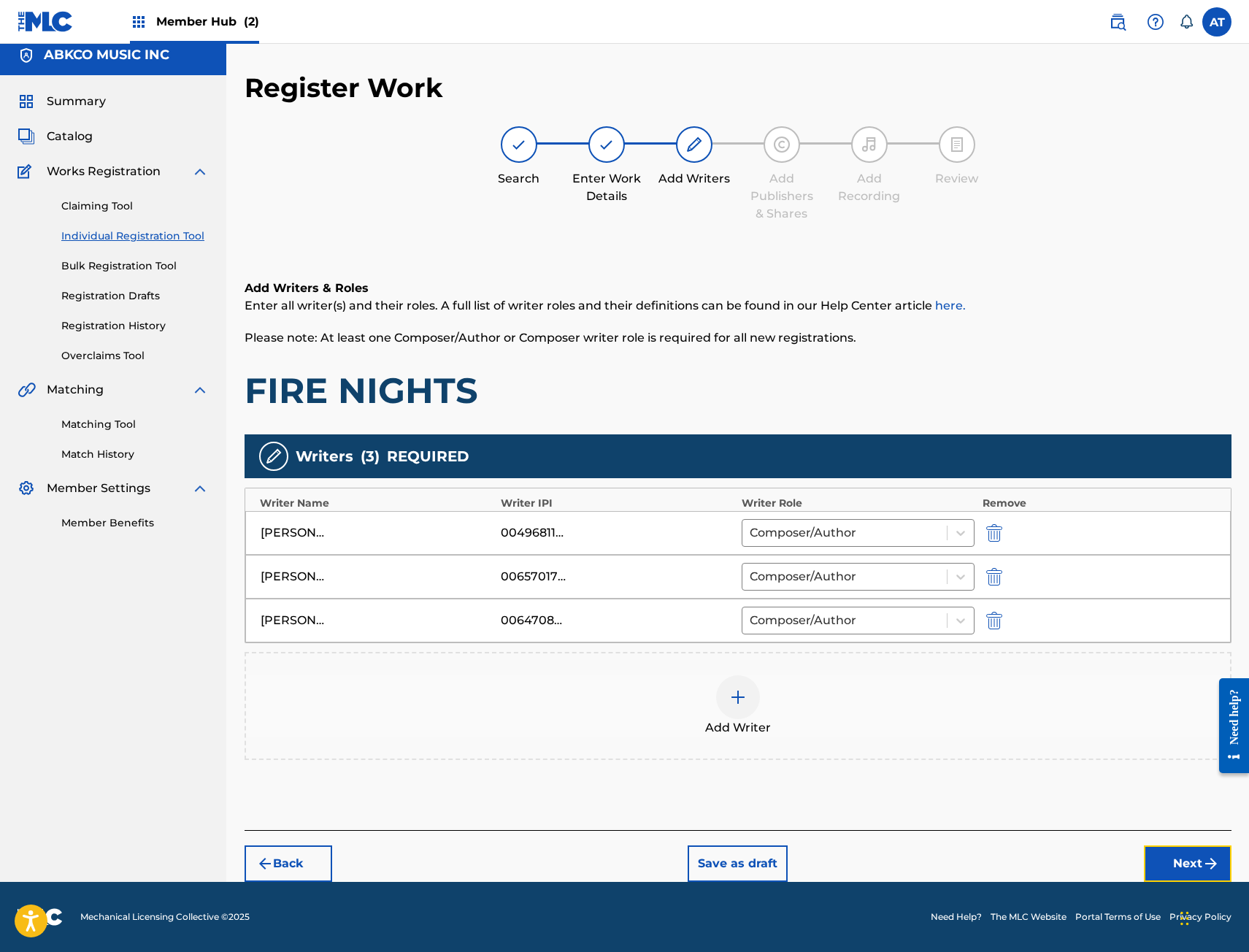
click at [1212, 860] on img "submit" at bounding box center [1211, 864] width 18 height 18
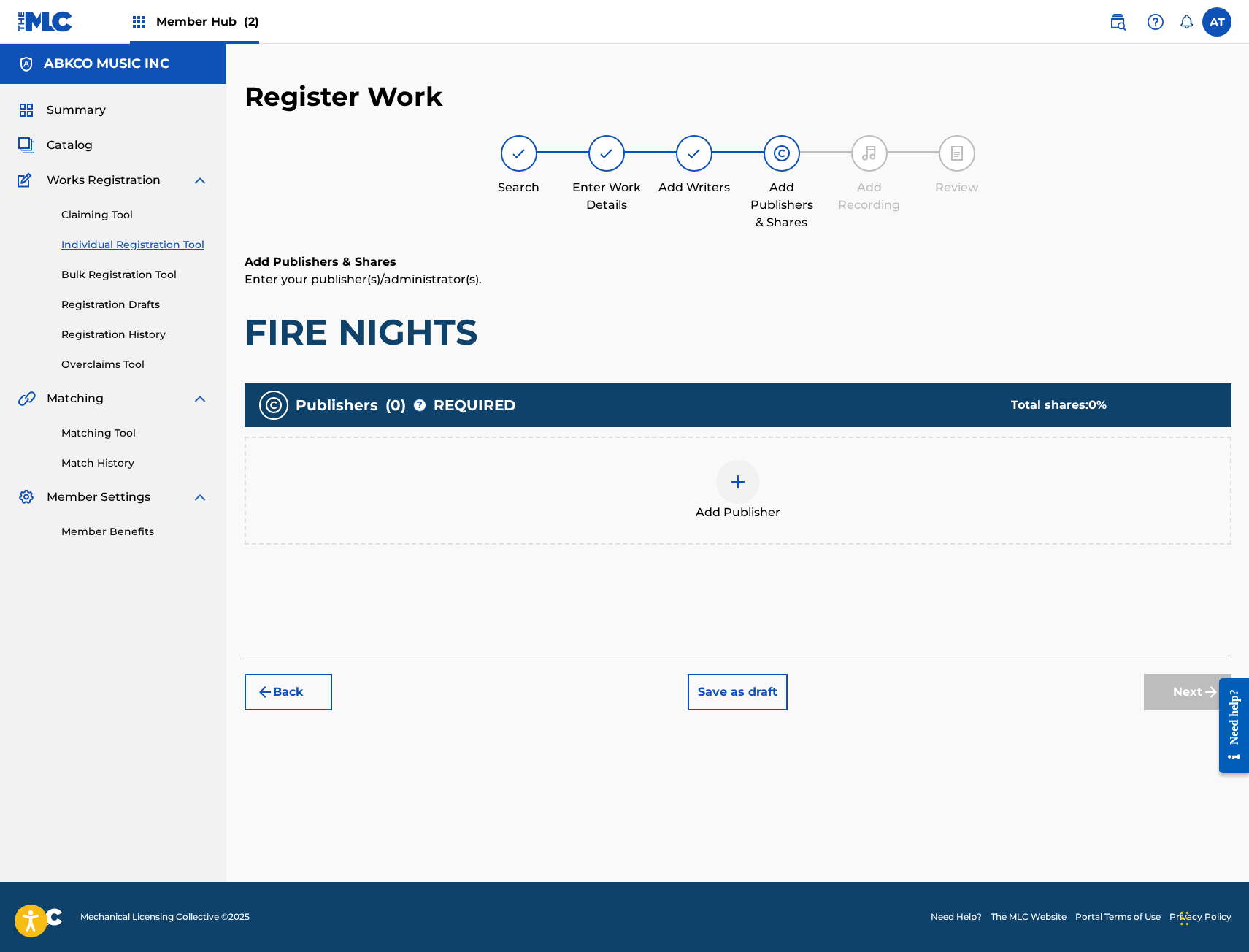
scroll to position [0, 0]
click at [710, 488] on div "Add Publisher" at bounding box center [738, 490] width 984 height 62
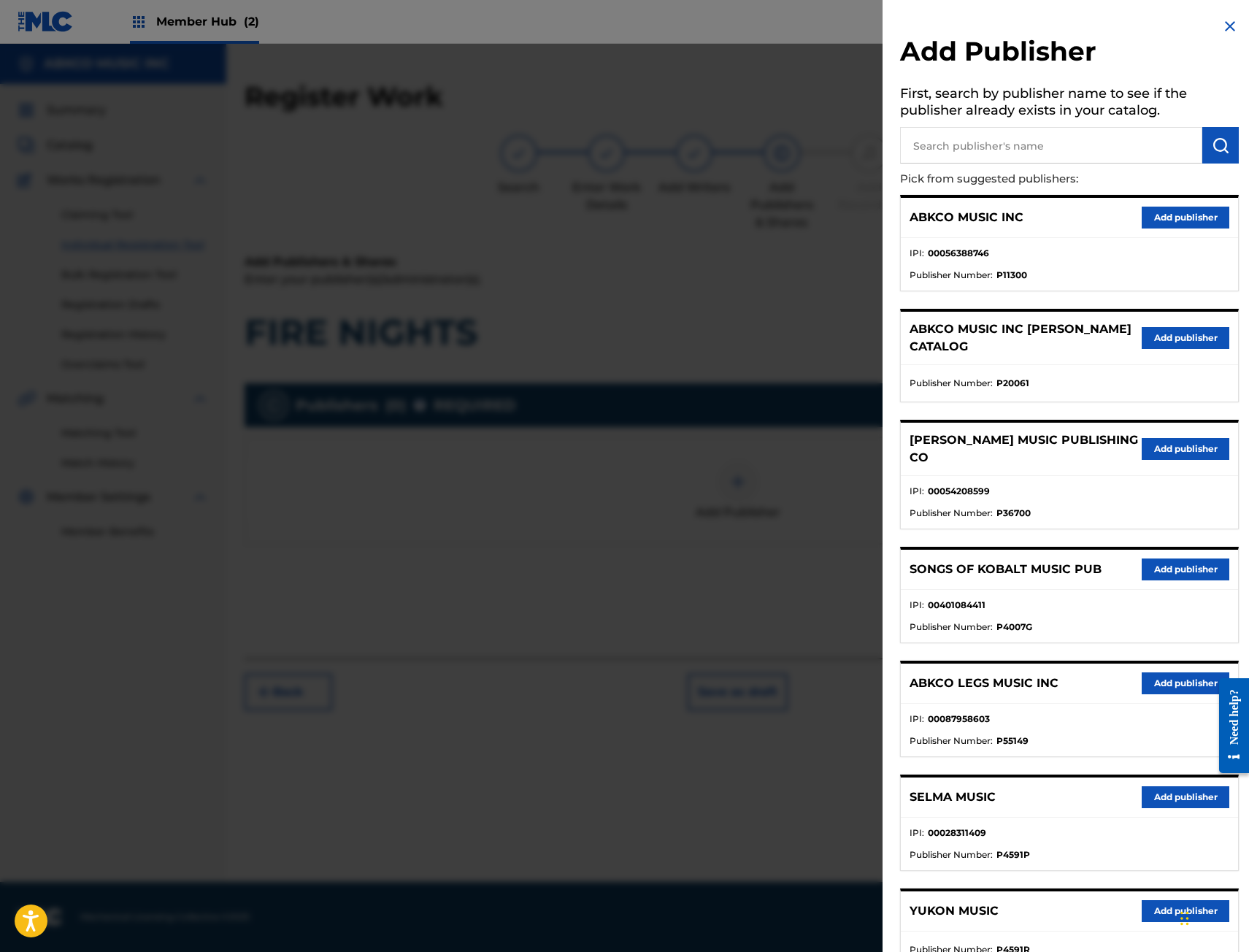
click at [952, 148] on input "text" at bounding box center [1050, 146] width 302 height 37
type input "BIG MONEY"
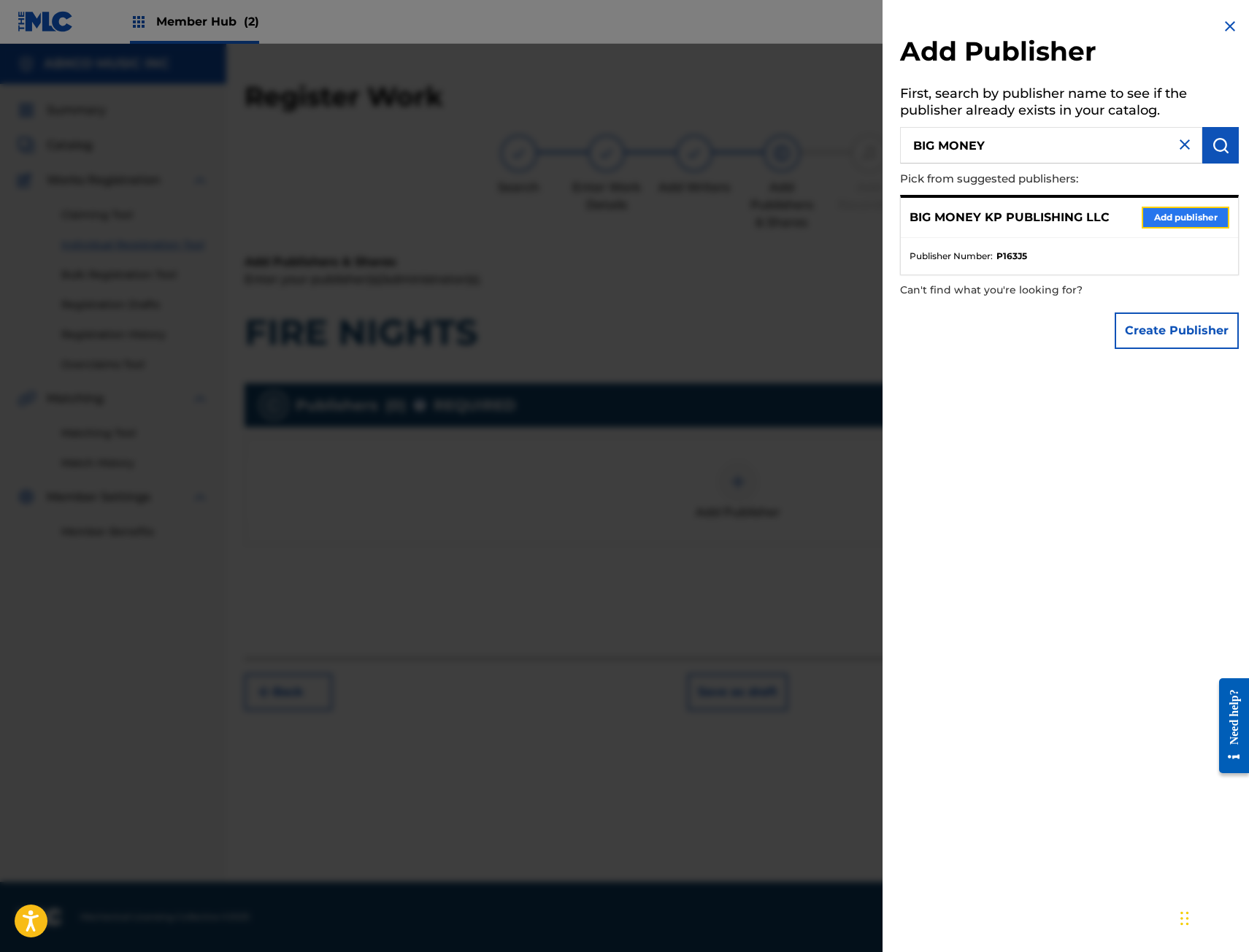
click at [1174, 212] on button "Add publisher" at bounding box center [1185, 217] width 87 height 22
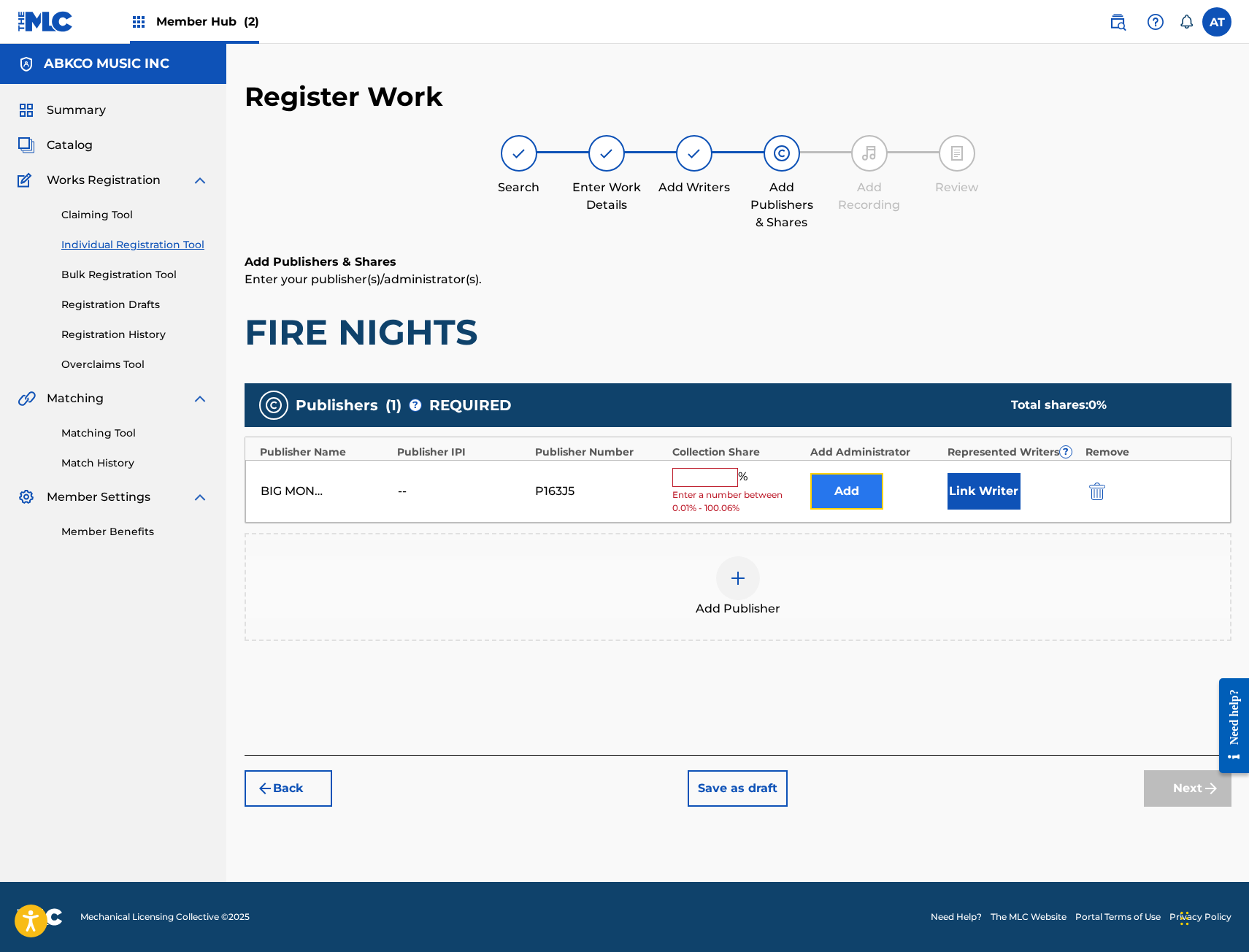
click at [850, 503] on button "Add" at bounding box center [846, 491] width 73 height 37
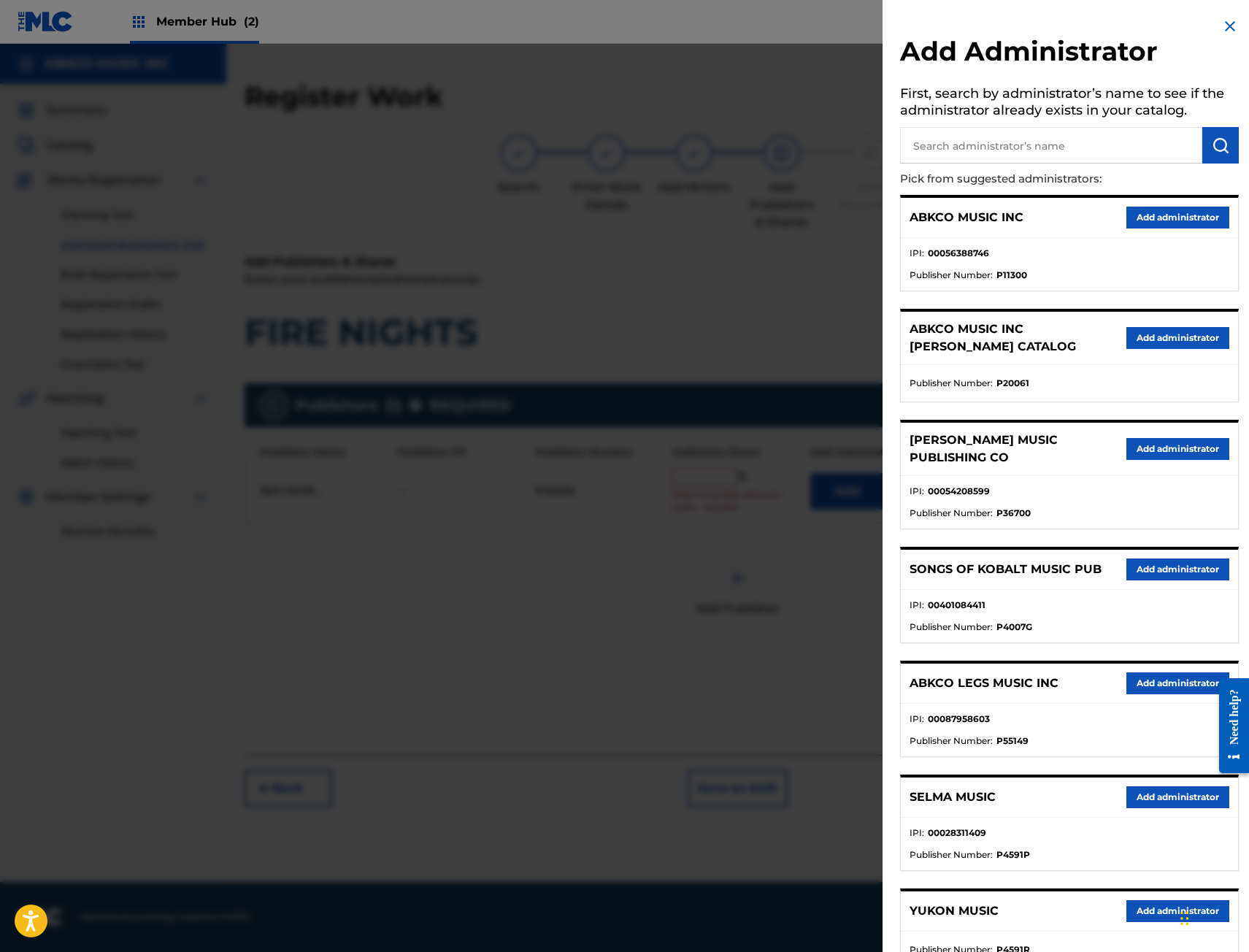
click at [1152, 176] on p "Pick from suggested administrators:" at bounding box center [1027, 179] width 256 height 31
click at [1145, 214] on button "Add administrator" at bounding box center [1178, 217] width 103 height 22
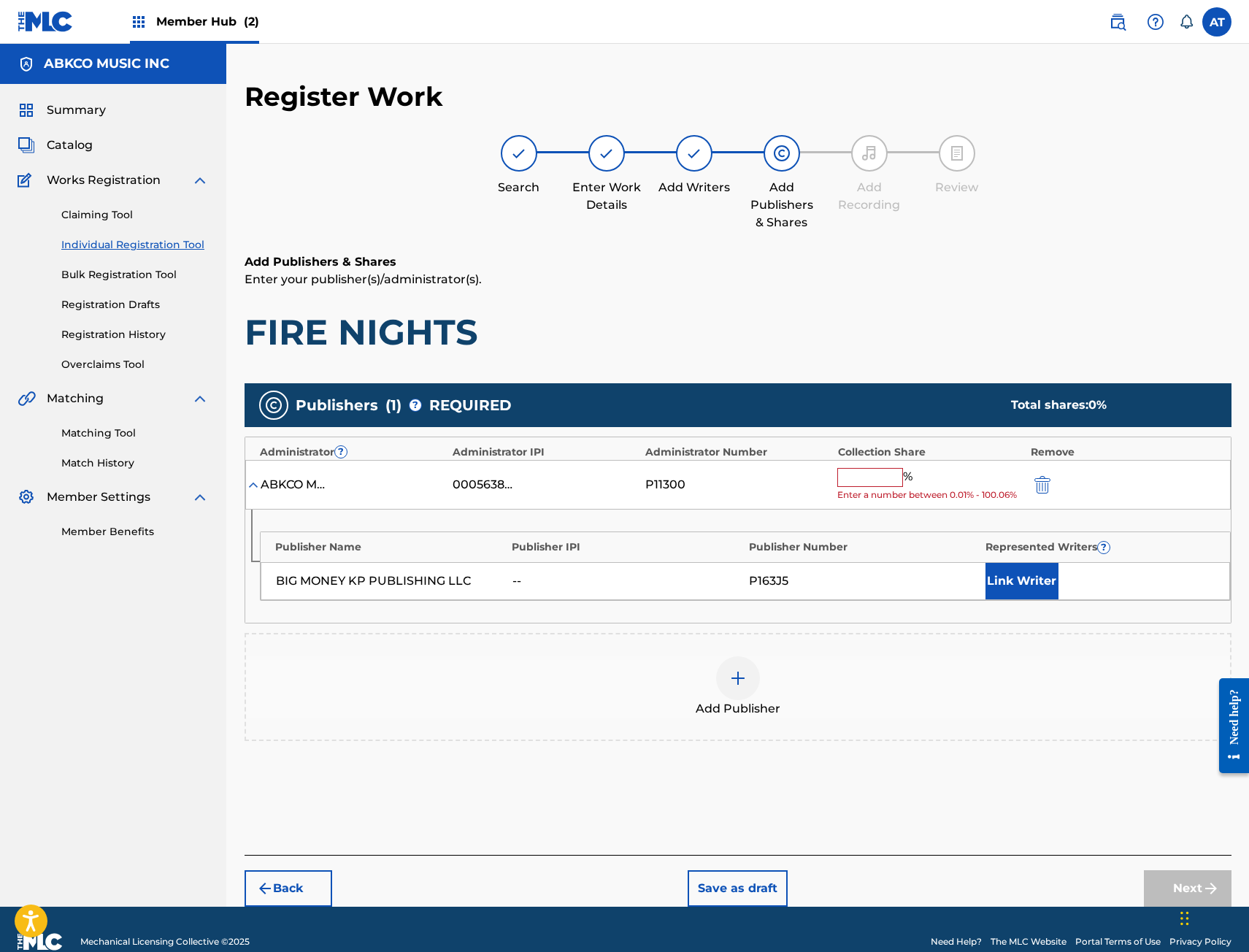
drag, startPoint x: 861, startPoint y: 445, endPoint x: 870, endPoint y: 473, distance: 29.4
click at [862, 452] on div "Collection Share" at bounding box center [930, 452] width 185 height 15
click at [874, 487] on div "% Enter a number between 0.01% - 100.06%" at bounding box center [929, 485] width 185 height 34
click at [868, 479] on input "text" at bounding box center [870, 478] width 66 height 19
click at [864, 479] on input "text" at bounding box center [870, 478] width 66 height 19
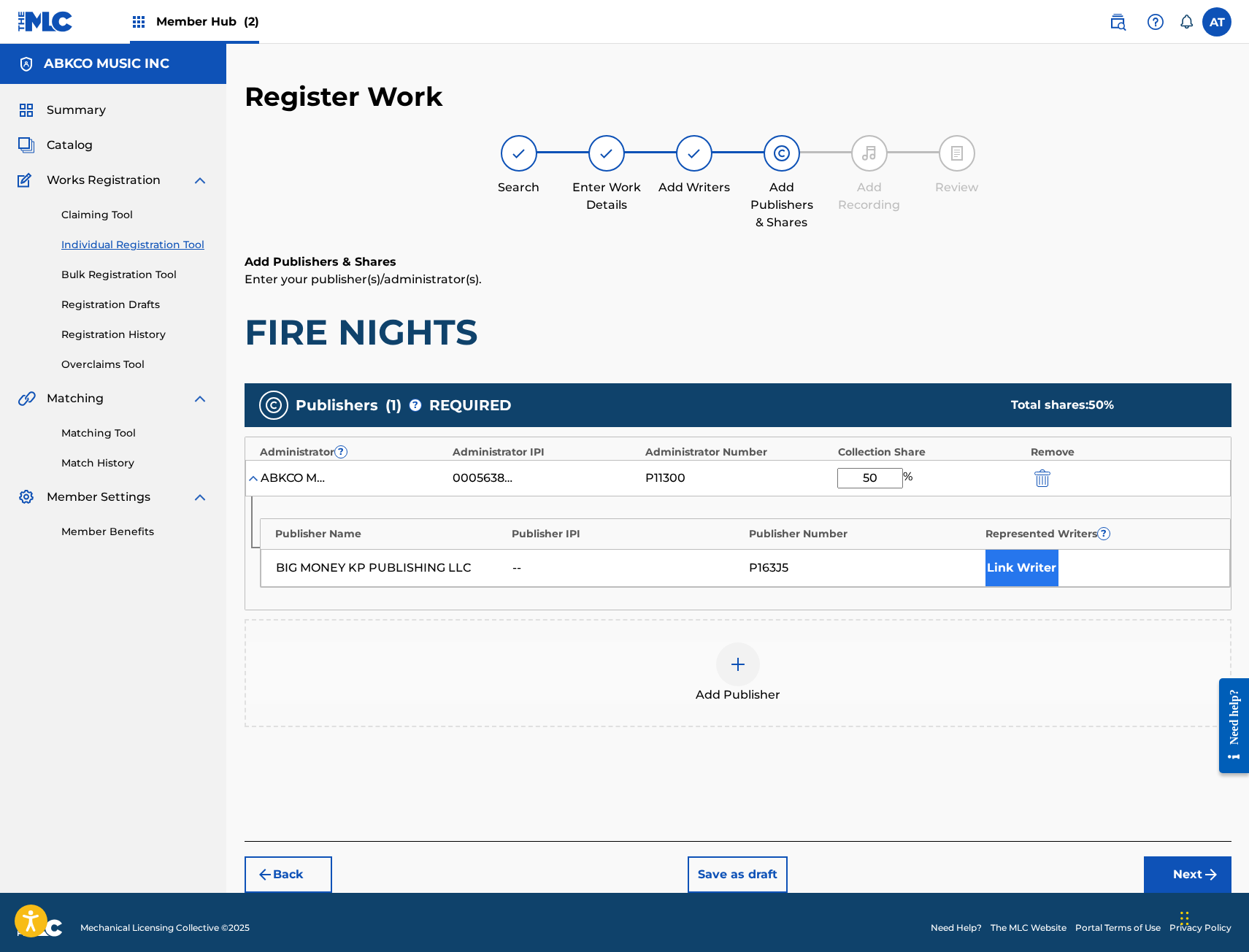
type input "50"
click at [1037, 574] on button "Link Writer" at bounding box center [1021, 568] width 73 height 37
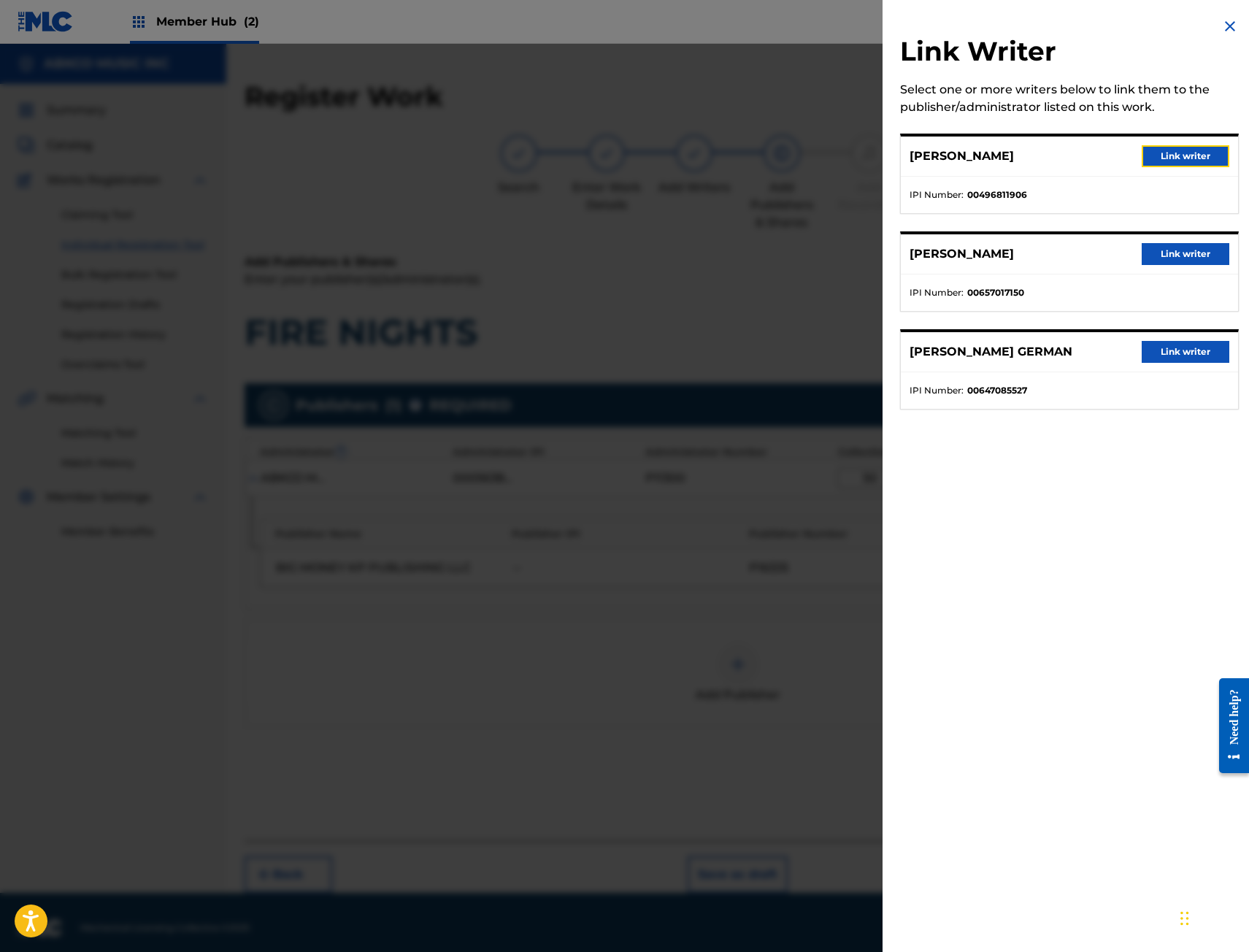
click at [1196, 155] on button "Link writer" at bounding box center [1185, 155] width 87 height 22
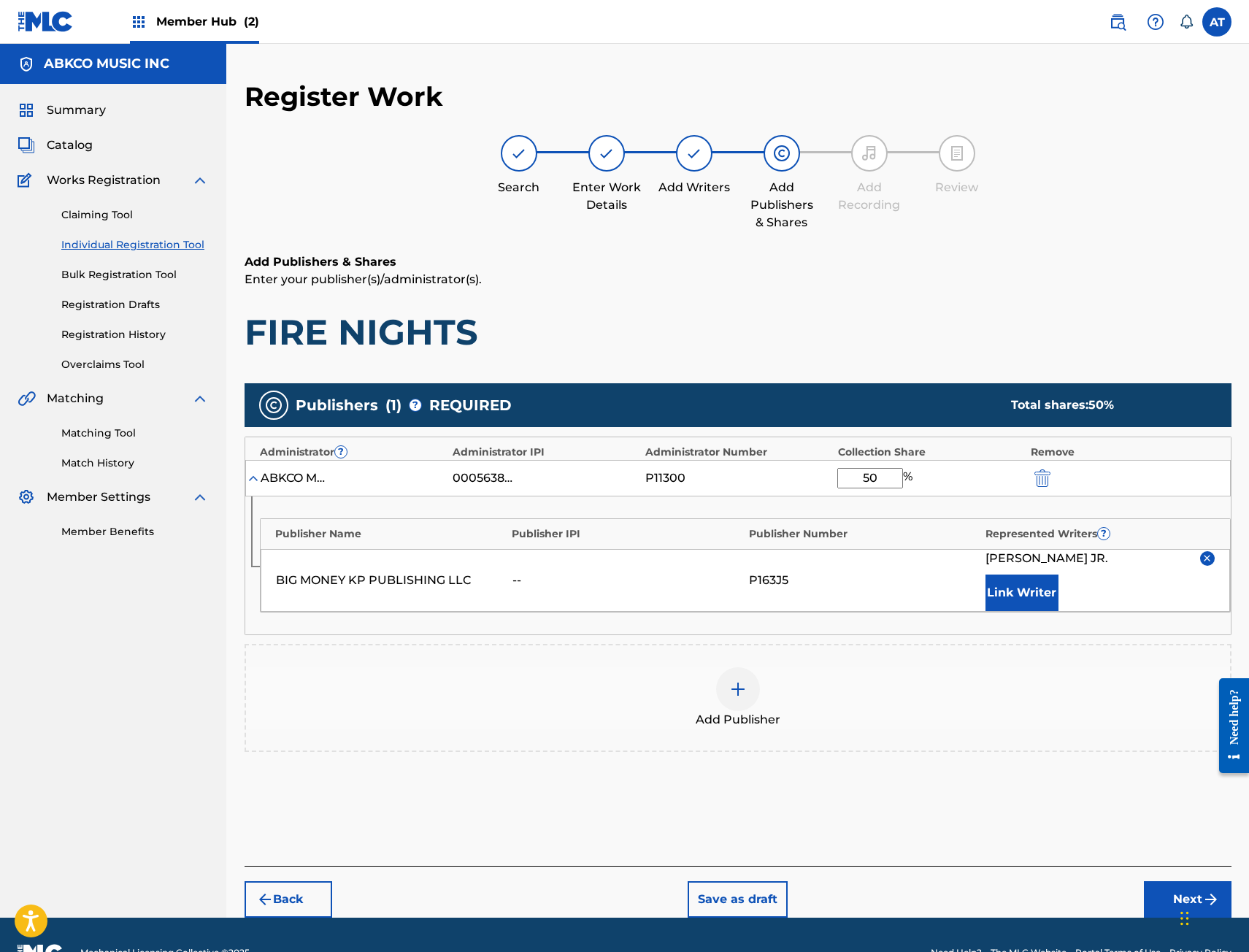
scroll to position [36, 0]
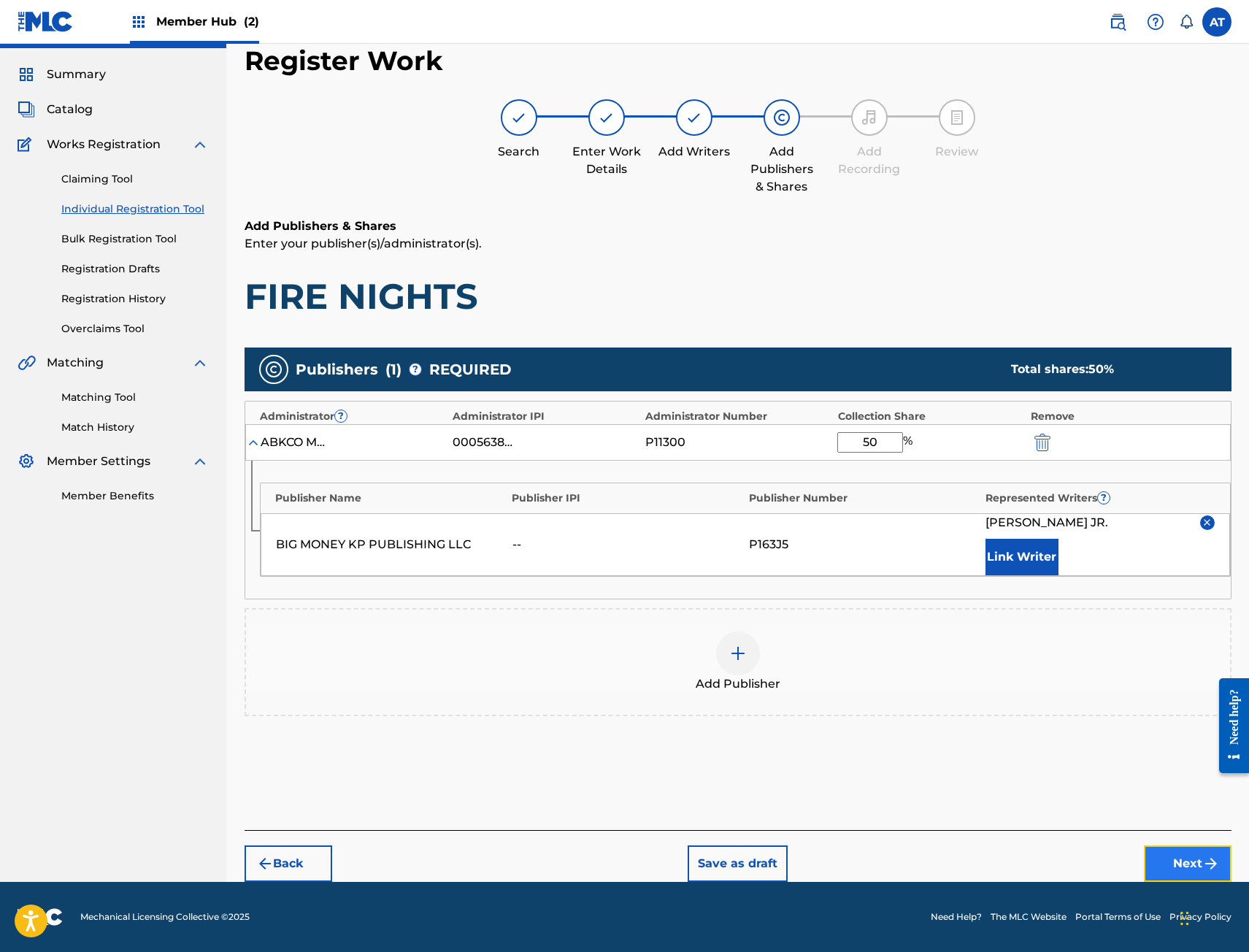
click at [1166, 864] on button "Next" at bounding box center [1187, 864] width 87 height 37
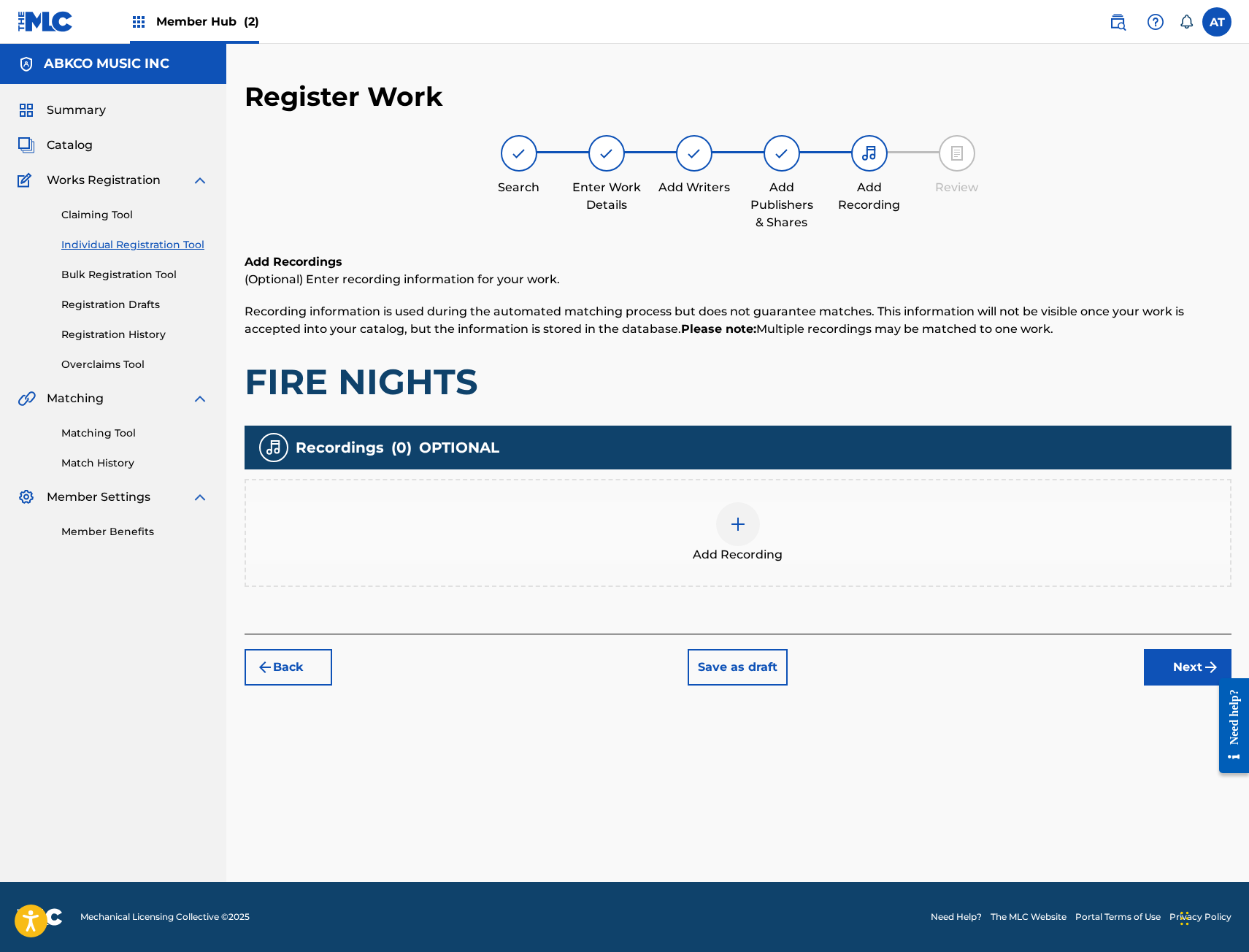
click at [788, 488] on div "Add Recording" at bounding box center [738, 533] width 987 height 108
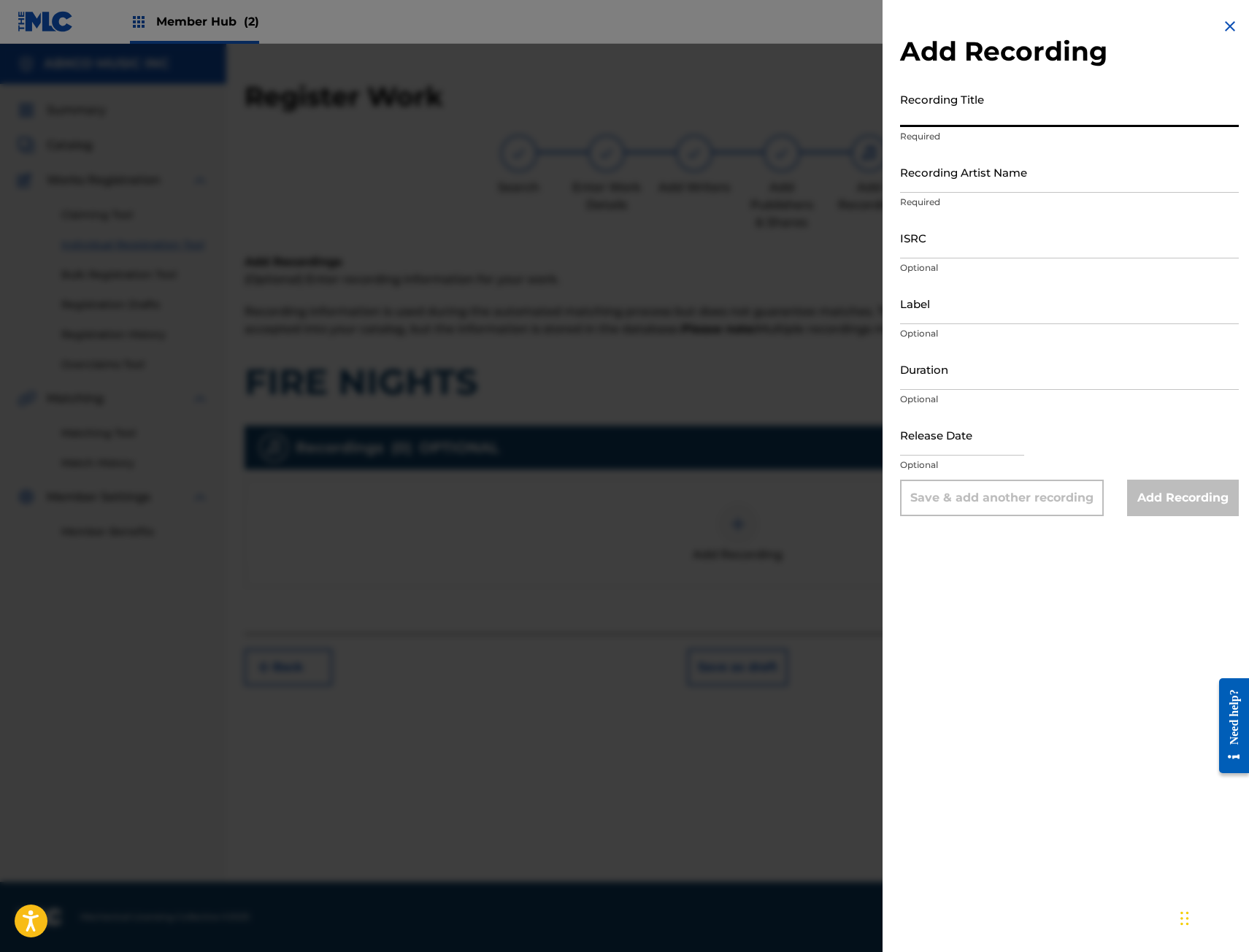
click at [985, 114] on input "Recording Title" at bounding box center [1069, 107] width 339 height 42
type input "F"
type input "FIRE NIGHTS"
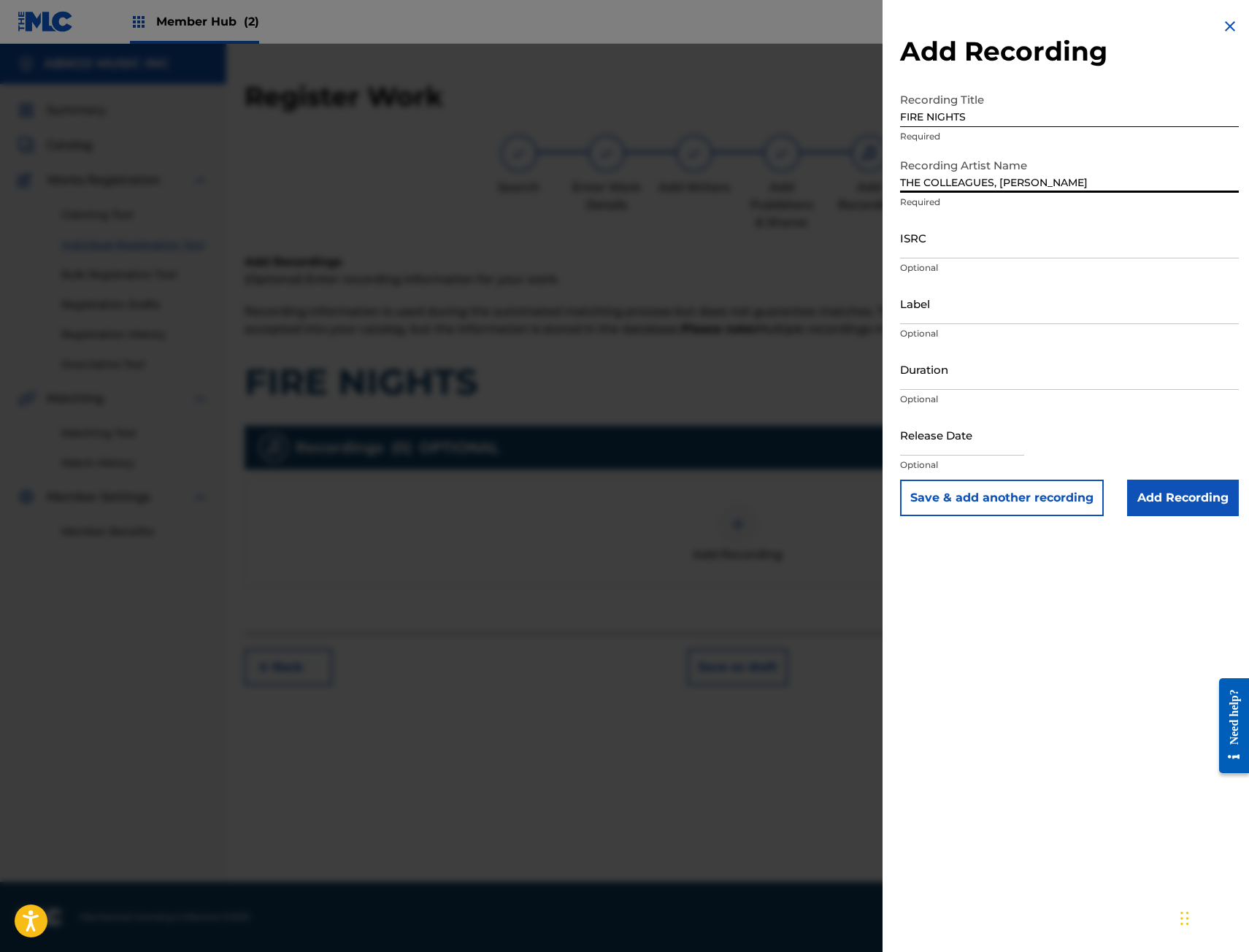
type input "THE COLLEAGUES, [PERSON_NAME]"
click at [987, 255] on input "ISRC" at bounding box center [1069, 238] width 339 height 42
click at [987, 244] on input "ISRC" at bounding box center [1069, 238] width 339 height 42
paste input "US92U2402632"
type input "US92U2402632"
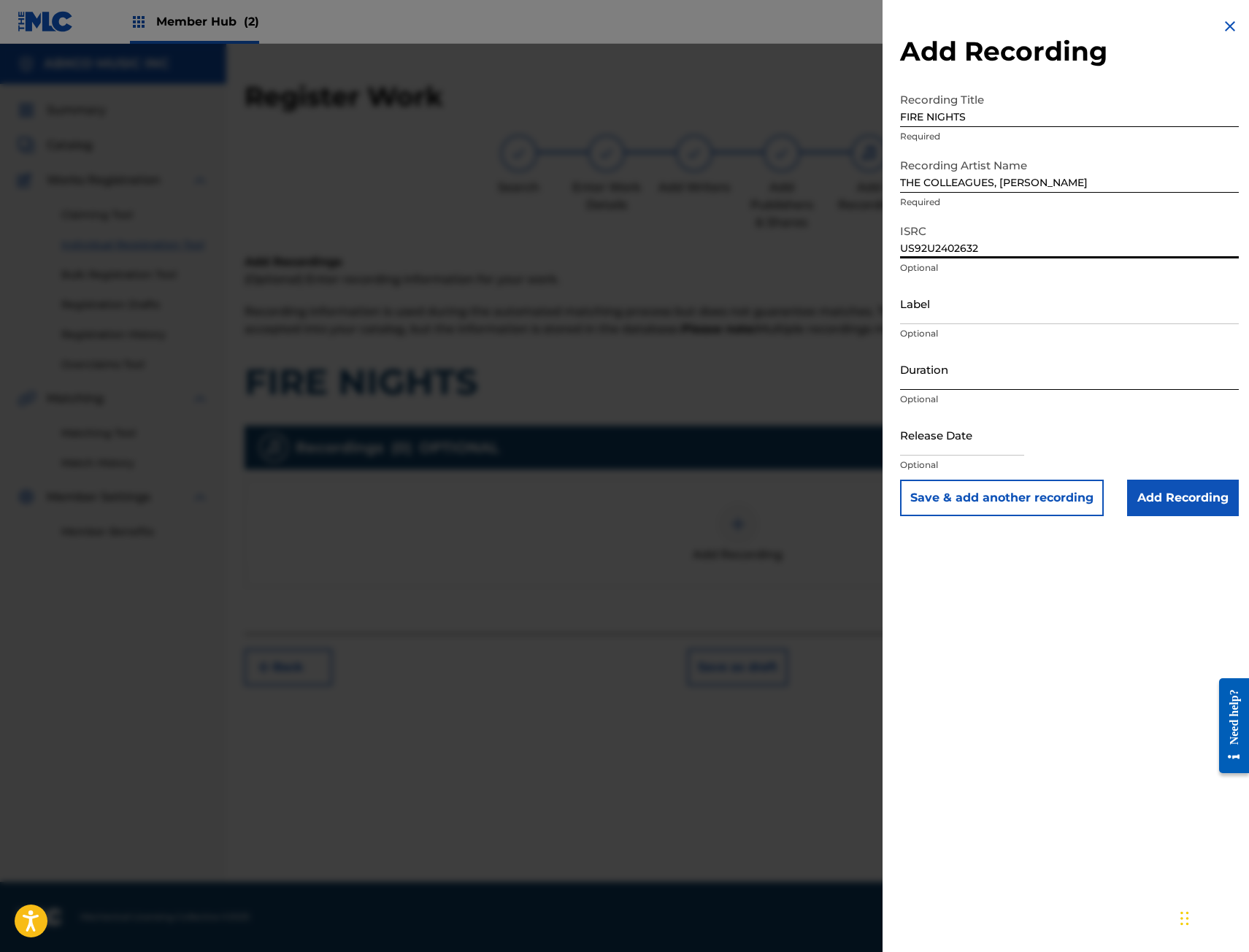
click at [1013, 357] on input "Duration" at bounding box center [1069, 369] width 339 height 42
click at [1000, 381] on input "Duration" at bounding box center [1069, 369] width 339 height 42
type input "03:02"
click at [989, 439] on input "text" at bounding box center [961, 435] width 124 height 42
select select "8"
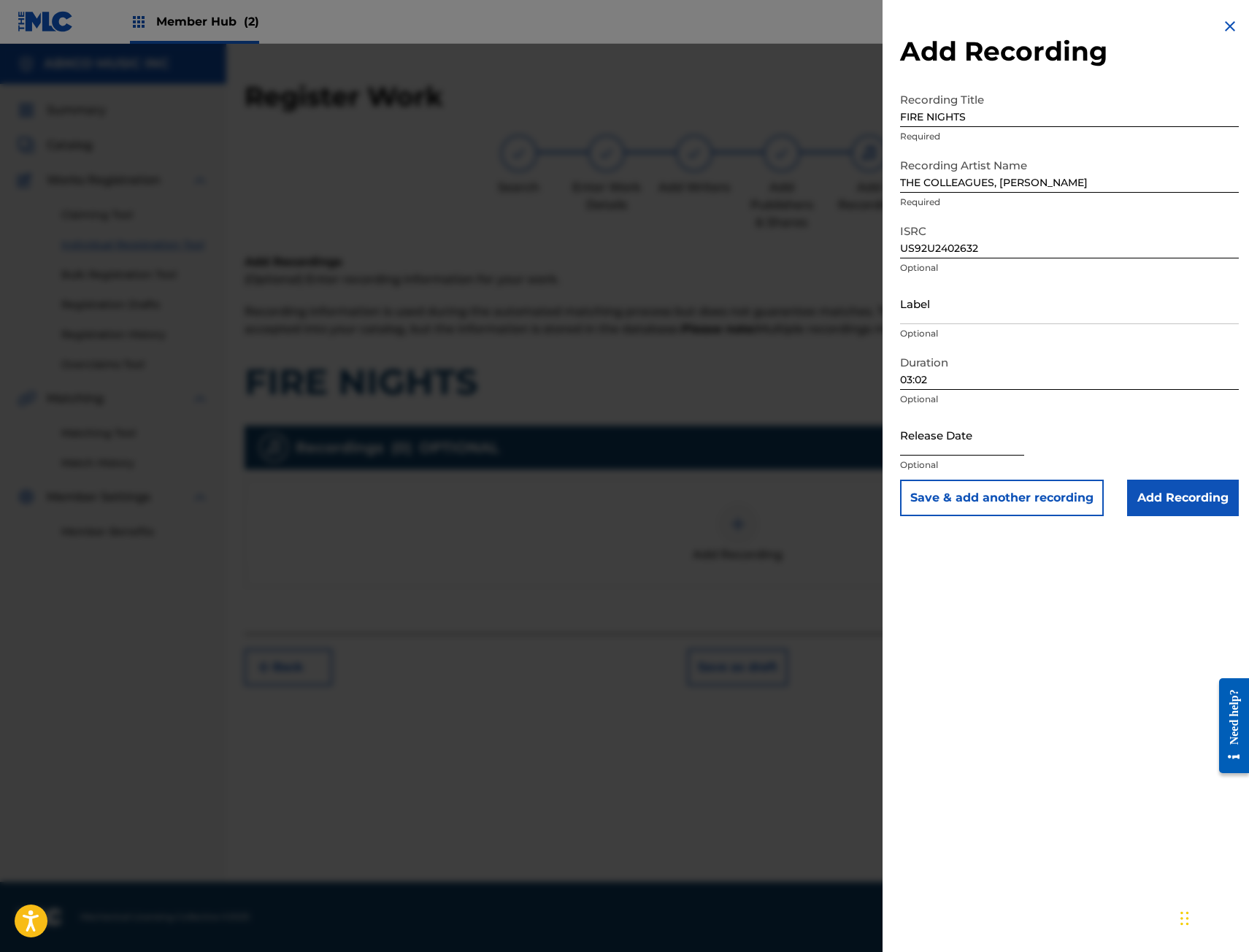
select select "2025"
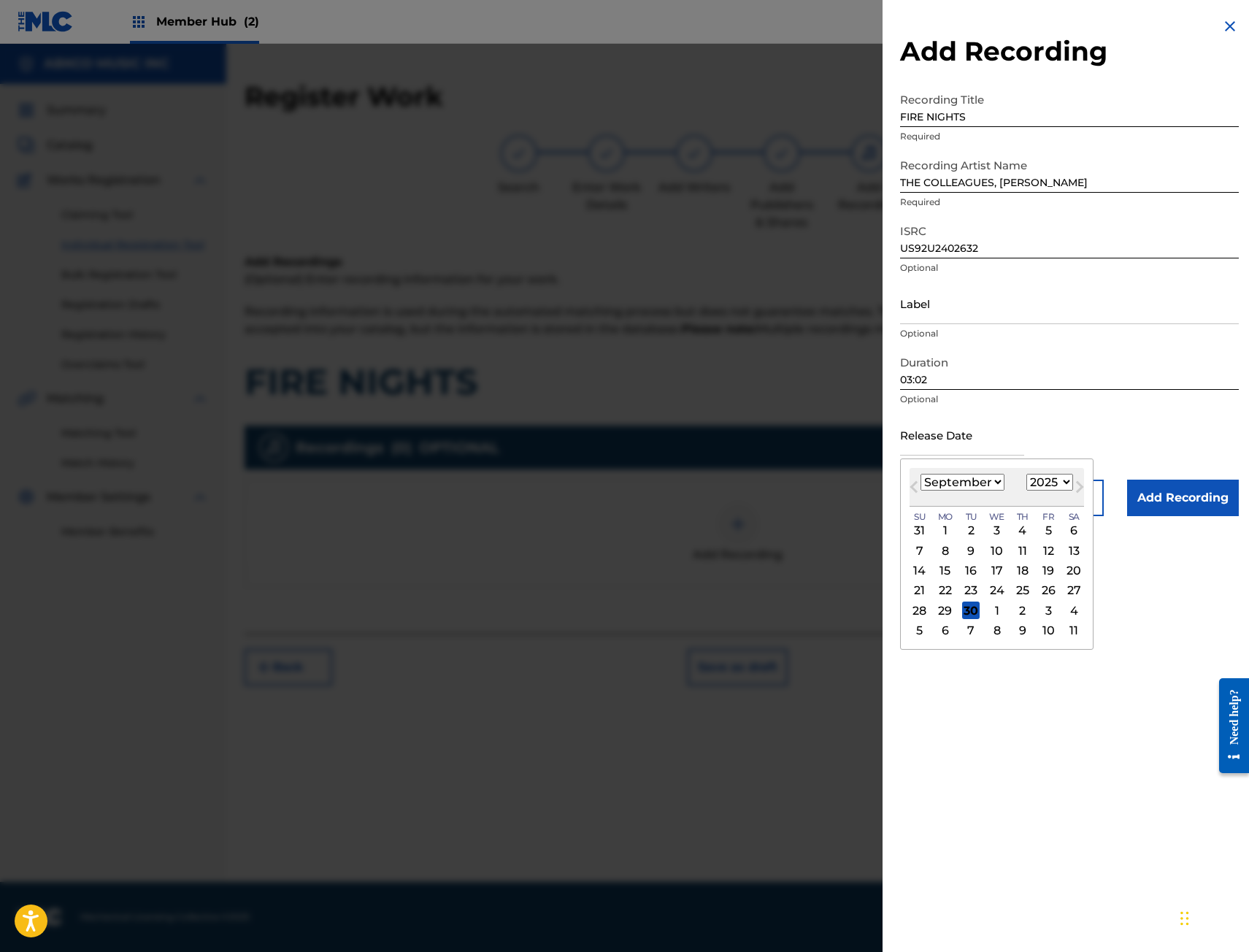
click at [927, 501] on div "[DATE] January February March April May June July August September October Nove…" at bounding box center [997, 487] width 175 height 38
click at [1044, 529] on div "5" at bounding box center [1048, 530] width 18 height 18
type input "[DATE]"
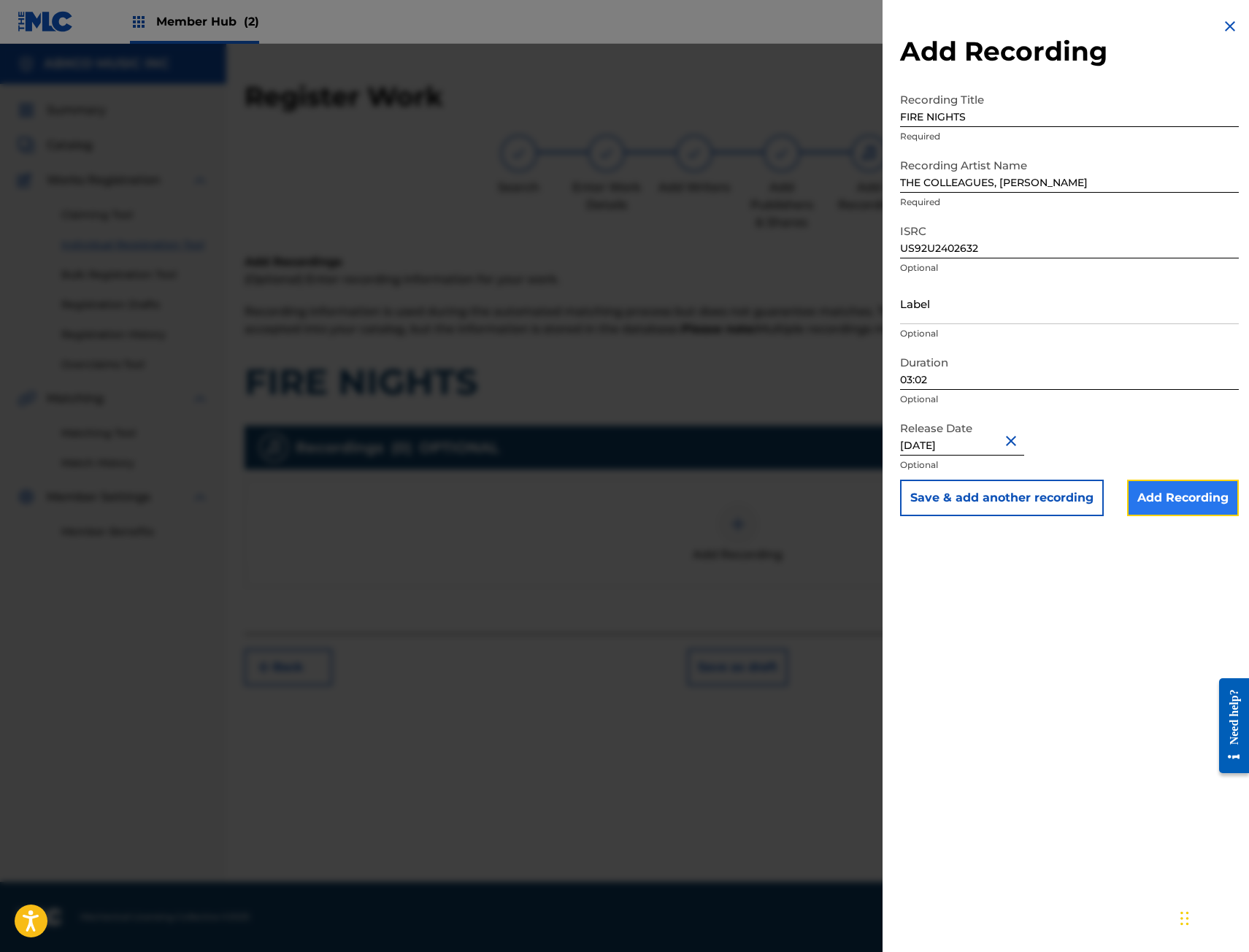
click at [1169, 506] on input "Add Recording" at bounding box center [1183, 498] width 111 height 37
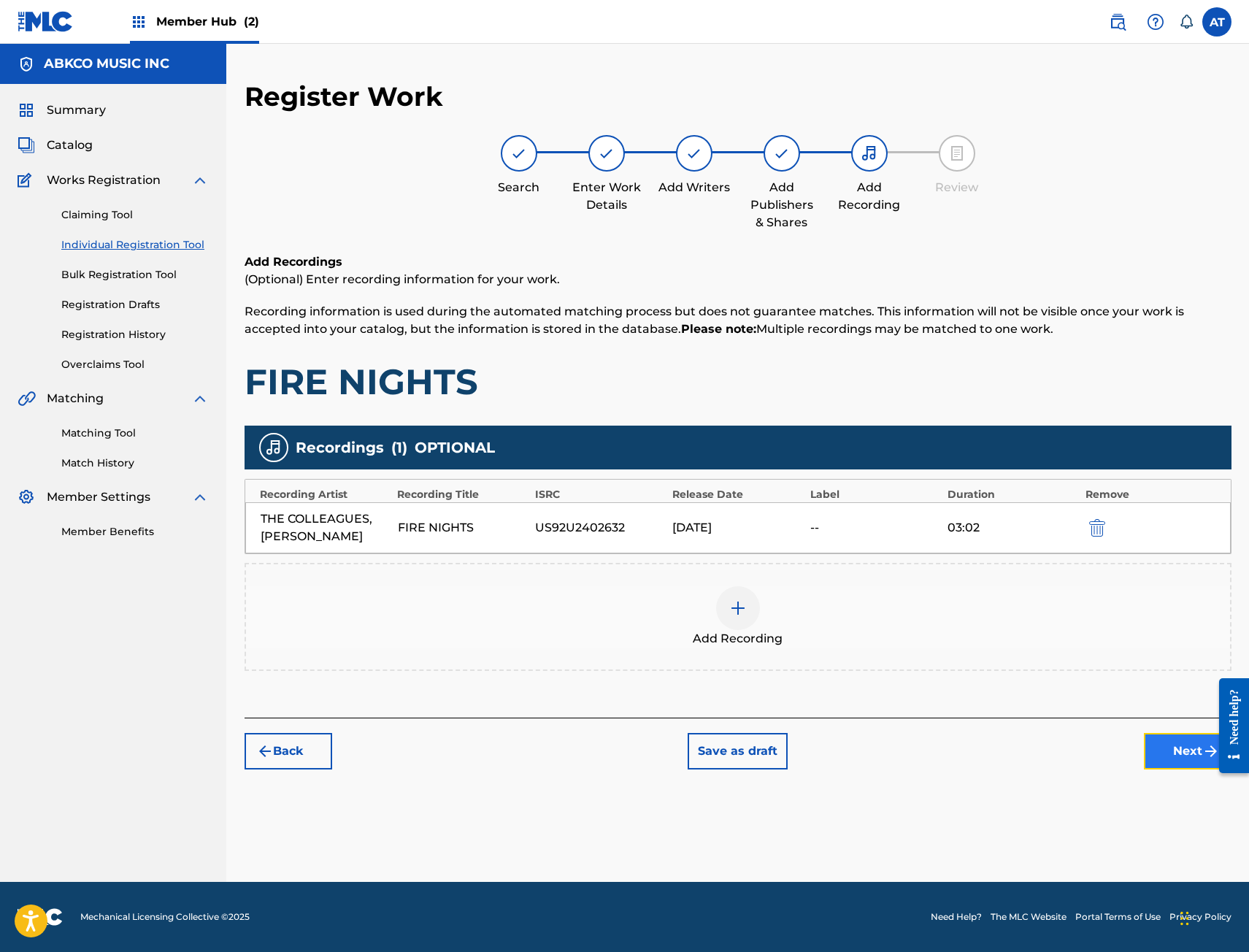
click at [1184, 748] on button "Next" at bounding box center [1187, 752] width 87 height 37
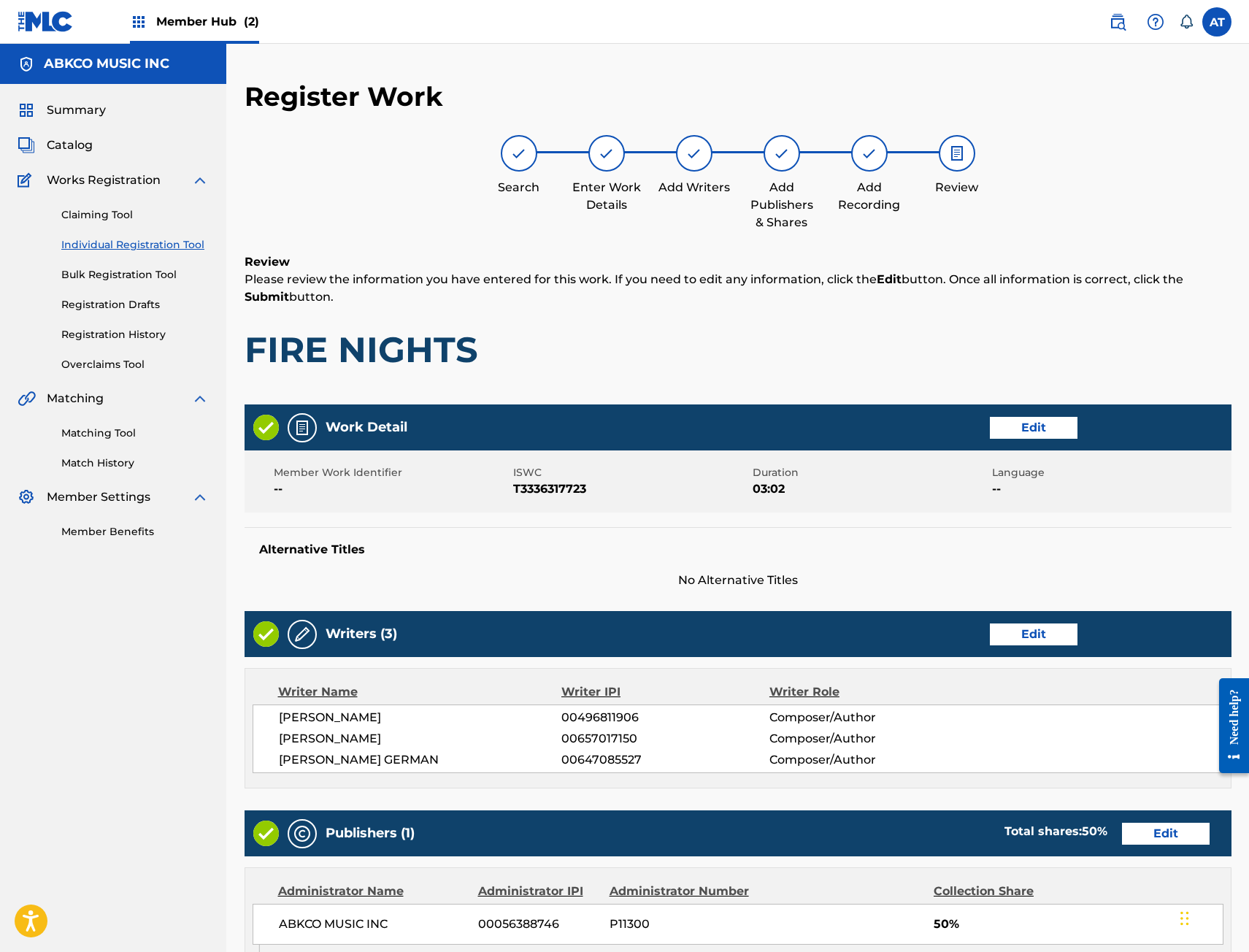
scroll to position [394, 0]
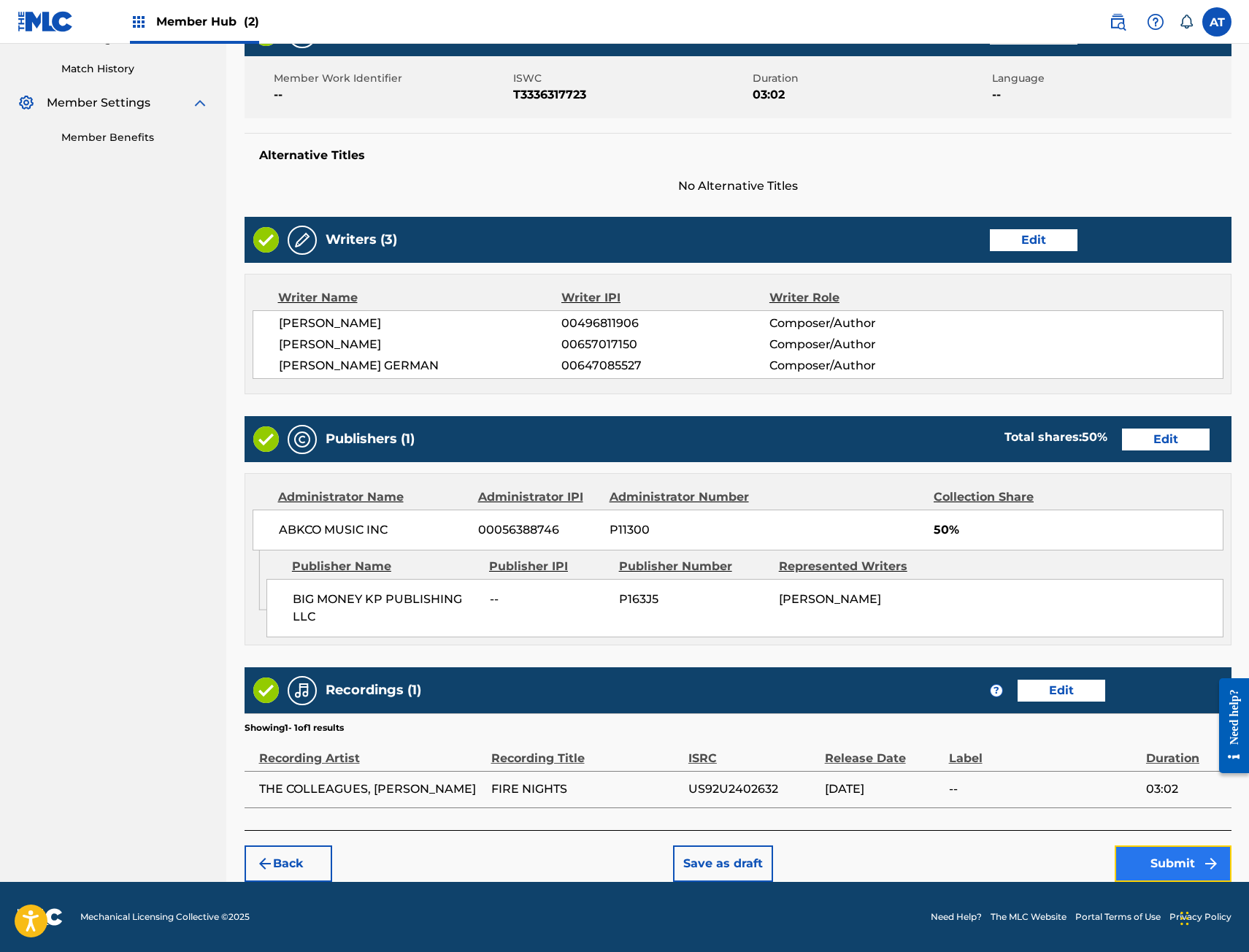
click at [1194, 861] on button "Submit" at bounding box center [1173, 864] width 117 height 37
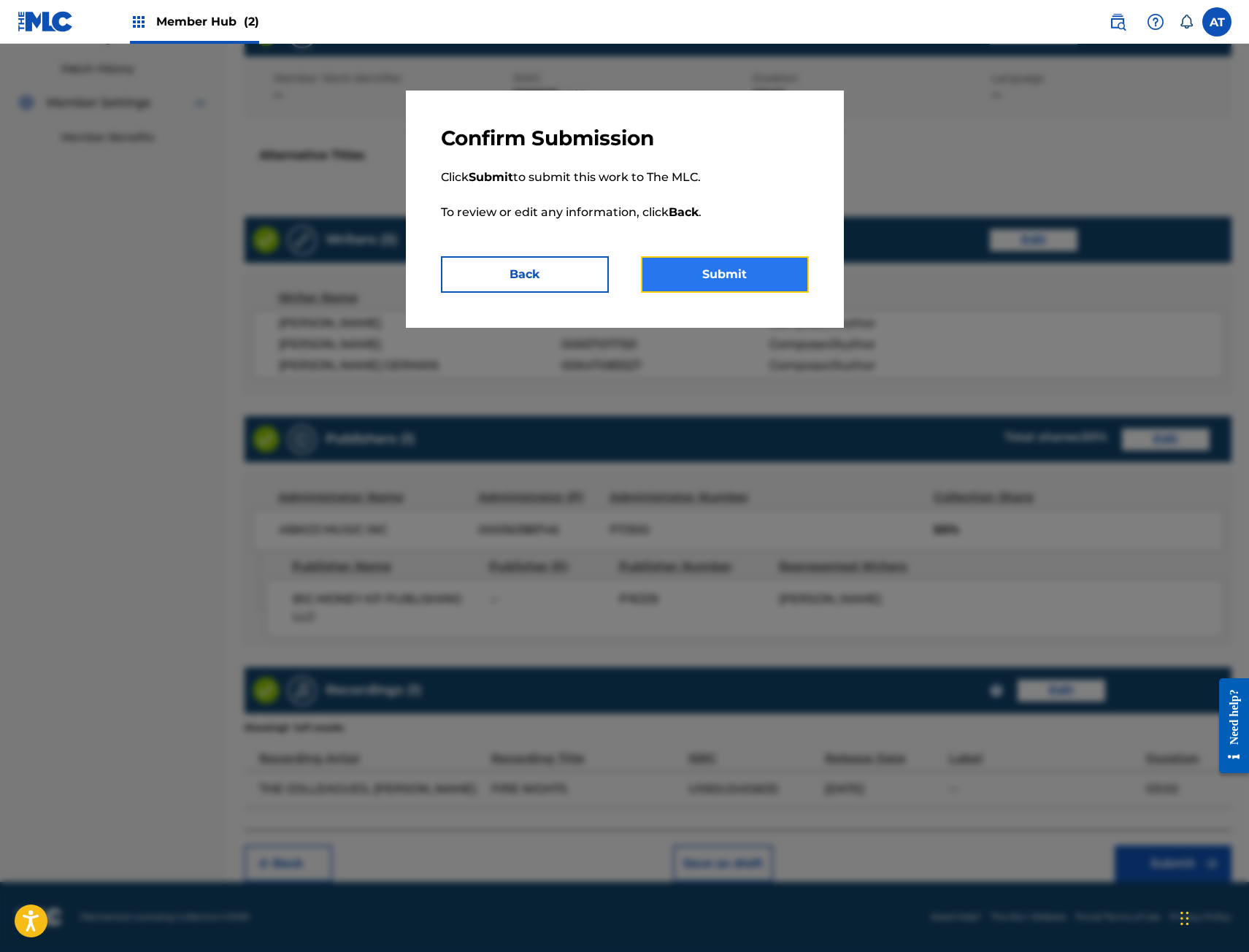
click at [746, 288] on button "Submit" at bounding box center [725, 275] width 168 height 37
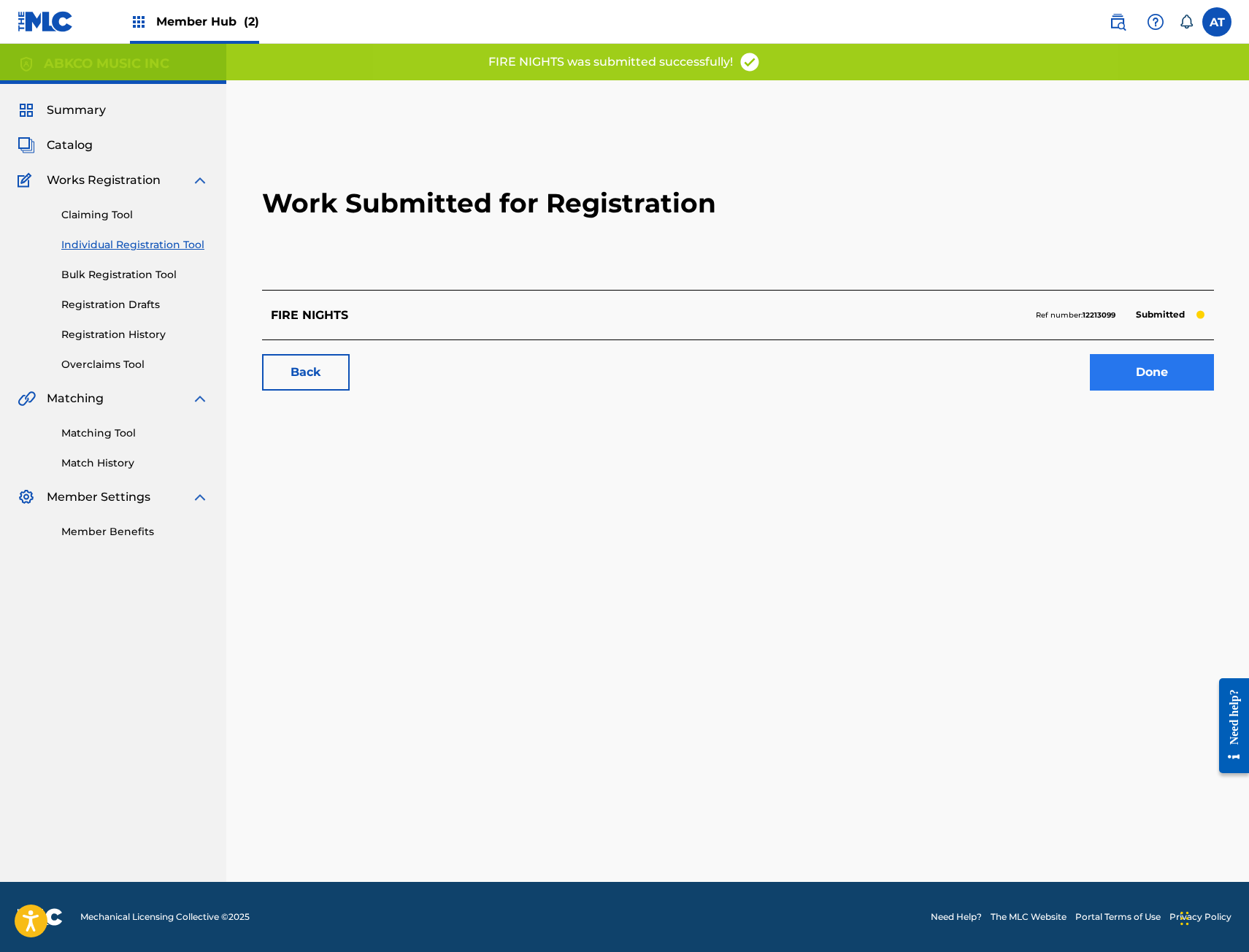
drag, startPoint x: 1218, startPoint y: 380, endPoint x: 1171, endPoint y: 374, distance: 47.4
click at [1214, 380] on div "Back Done" at bounding box center [738, 365] width 952 height 51
click at [1171, 374] on link "Done" at bounding box center [1151, 373] width 124 height 37
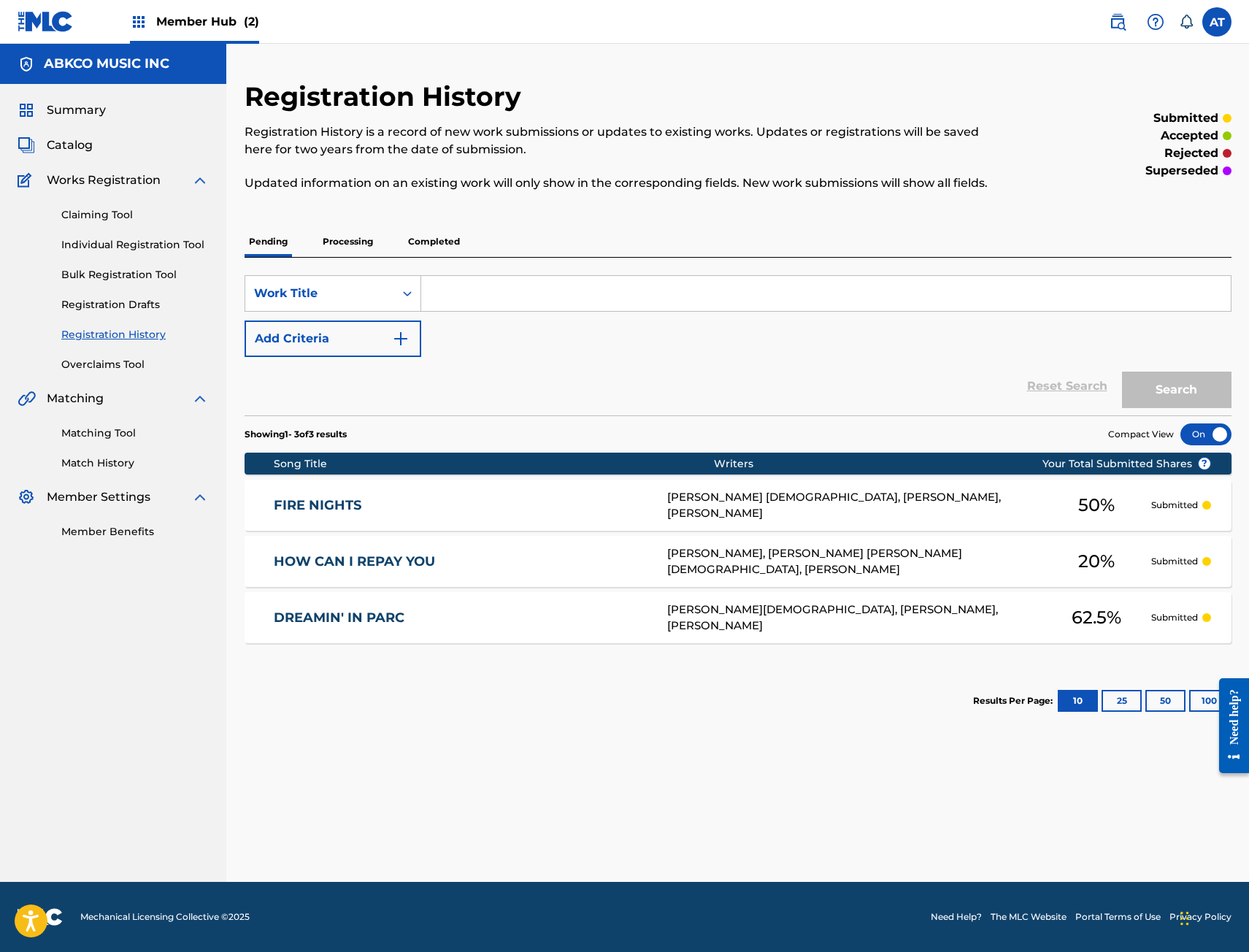
click at [434, 509] on link "FIRE NIGHTS" at bounding box center [461, 505] width 373 height 17
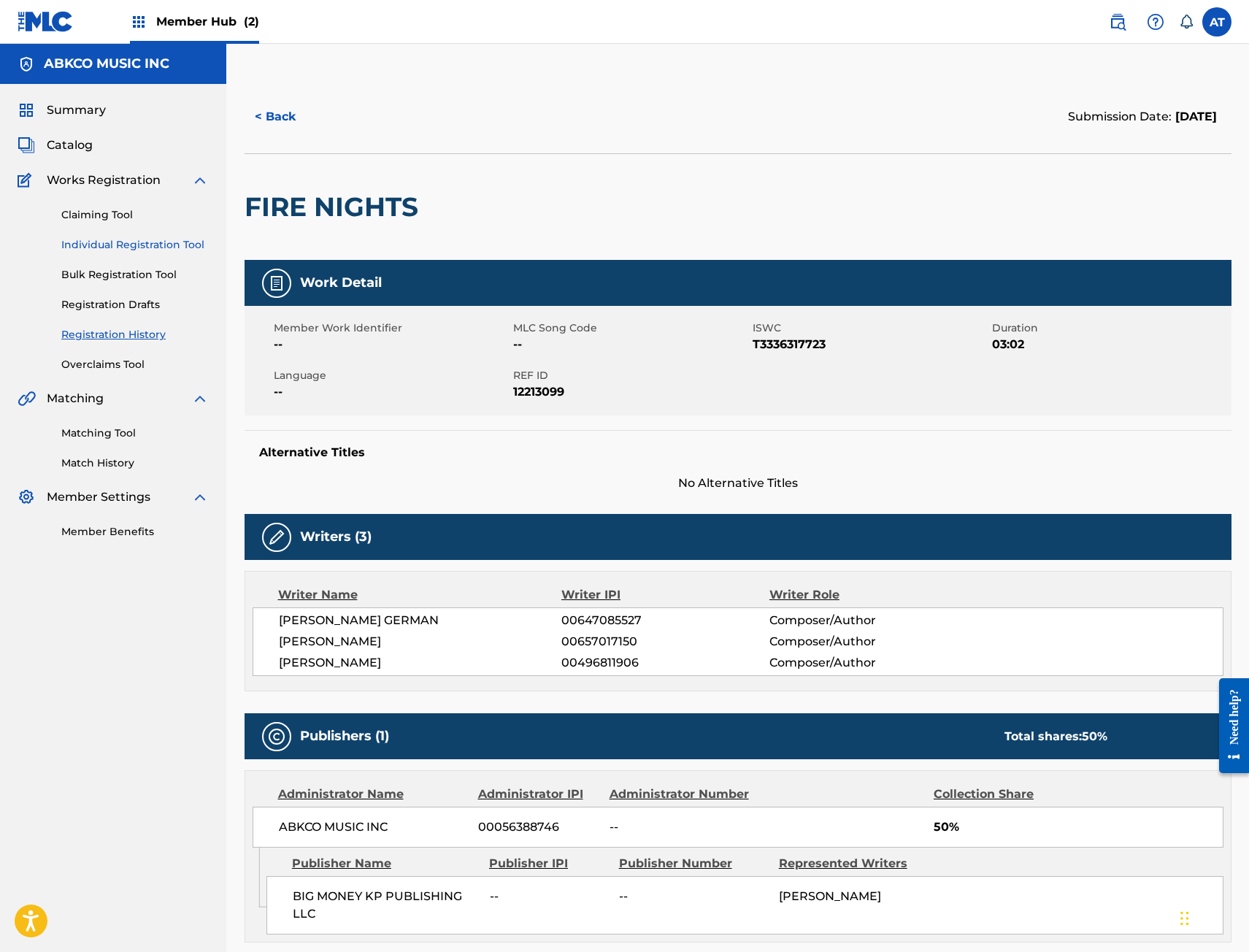
click at [102, 245] on link "Individual Registration Tool" at bounding box center [135, 244] width 147 height 15
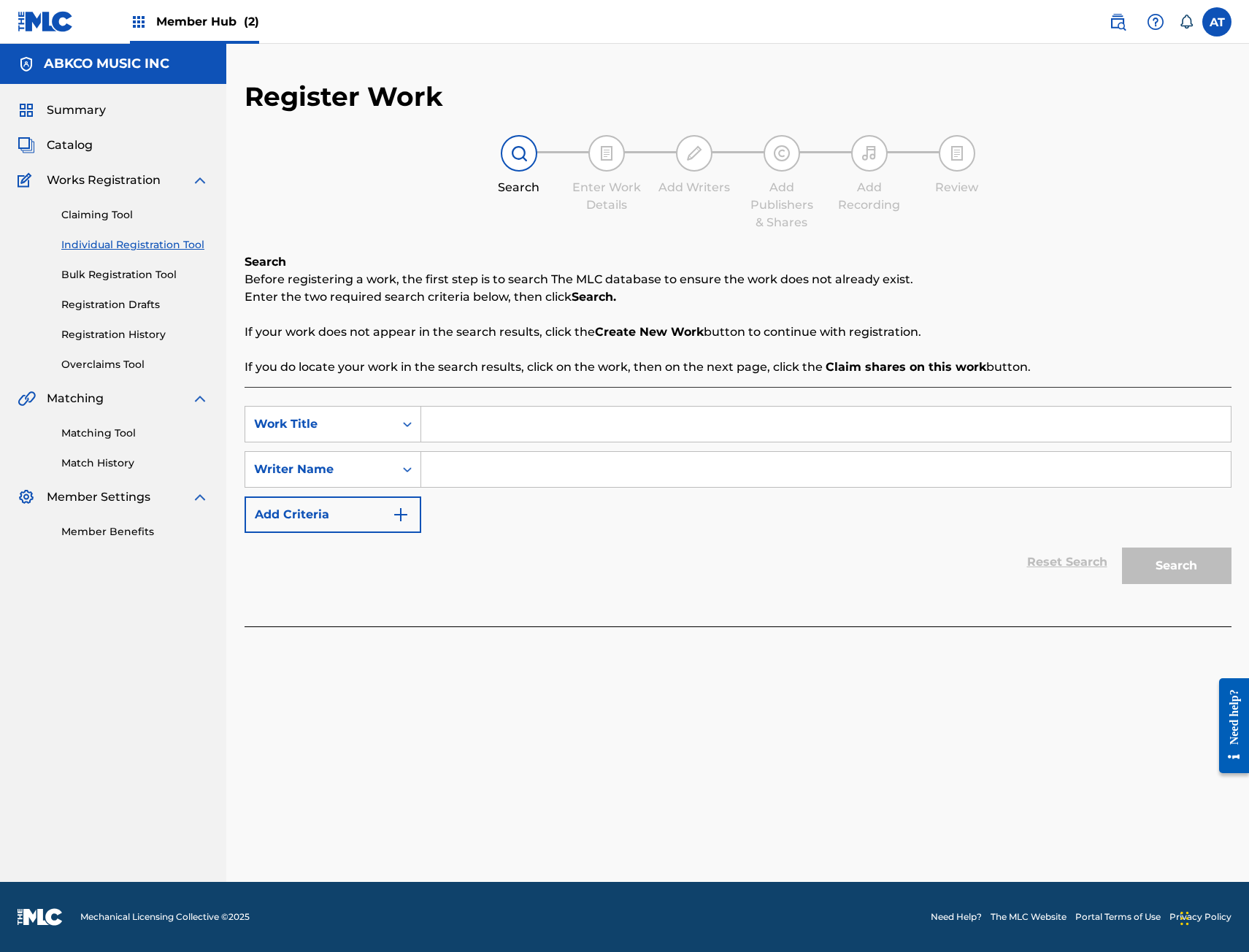
click at [513, 406] on input "Search Form" at bounding box center [826, 424] width 809 height 35
click at [512, 414] on input "Search Form" at bounding box center [826, 424] width 809 height 35
type input "PINK LEMONADE"
type input "[PERSON_NAME]"
click at [1122, 547] on button "Search" at bounding box center [1176, 566] width 110 height 37
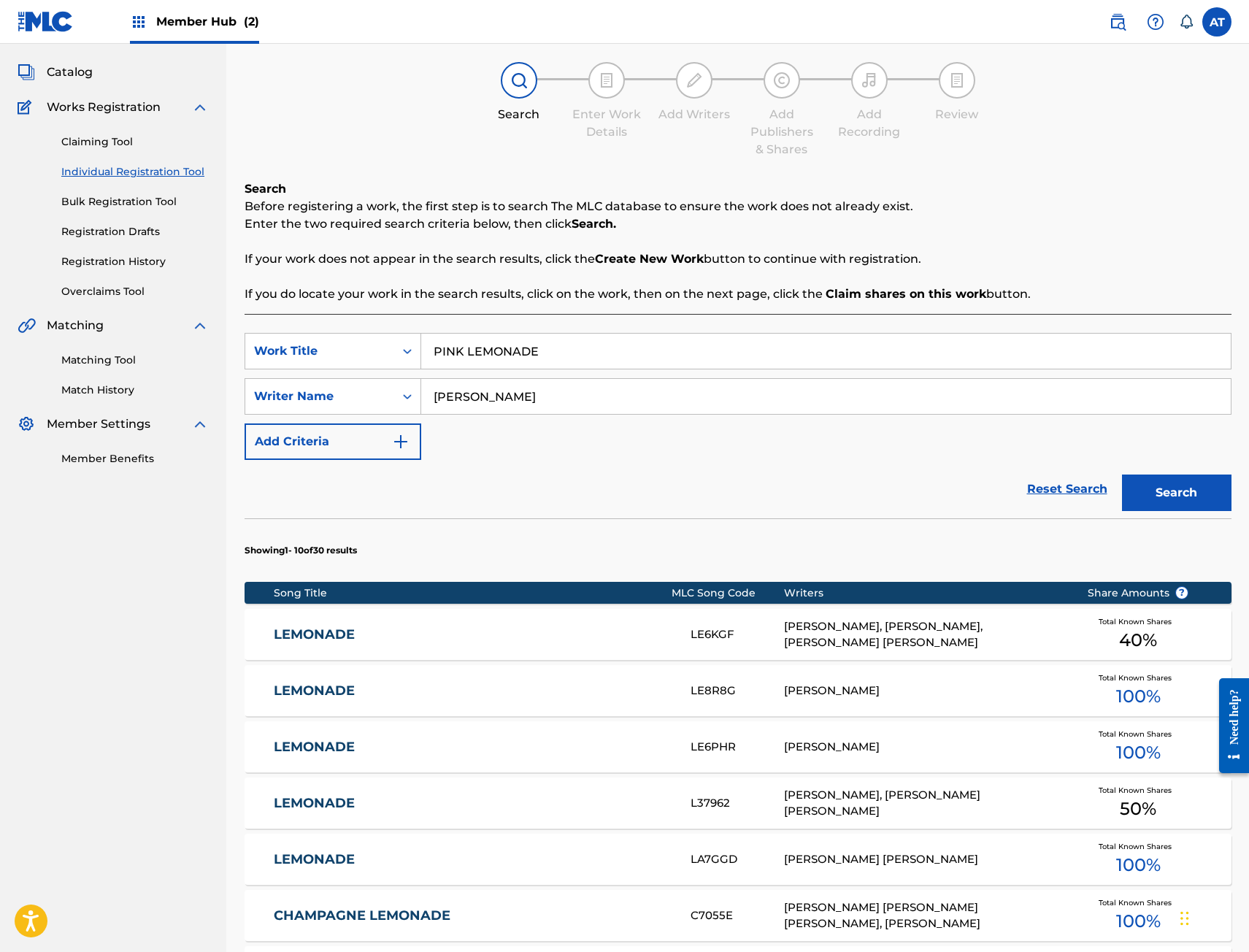
scroll to position [543, 0]
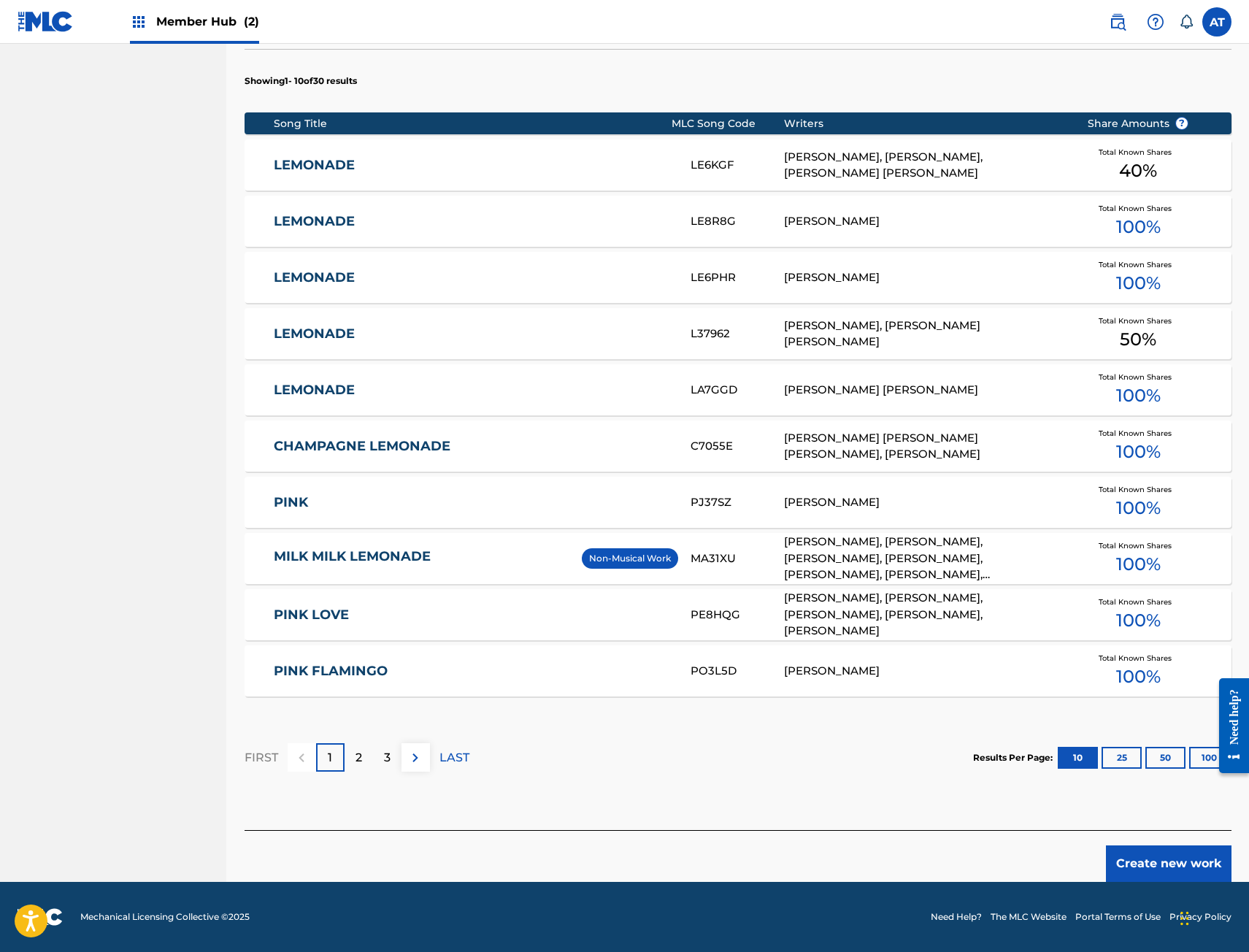
click at [1134, 832] on div "Create new work" at bounding box center [738, 856] width 987 height 52
click at [1140, 846] on button "Create new work" at bounding box center [1168, 864] width 126 height 37
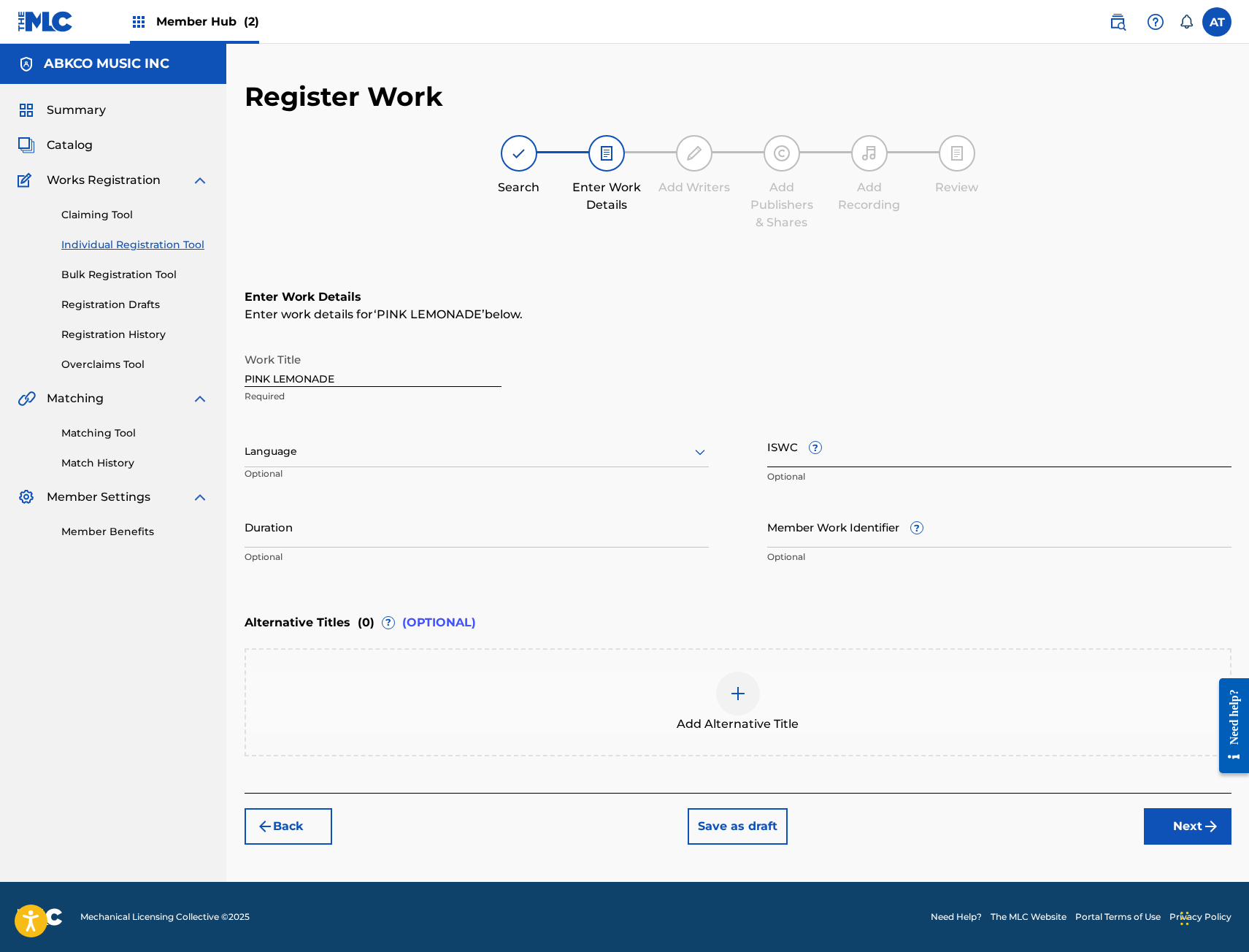
click at [908, 450] on input "ISWC ?" at bounding box center [998, 446] width 464 height 42
click at [464, 444] on div at bounding box center [476, 451] width 464 height 18
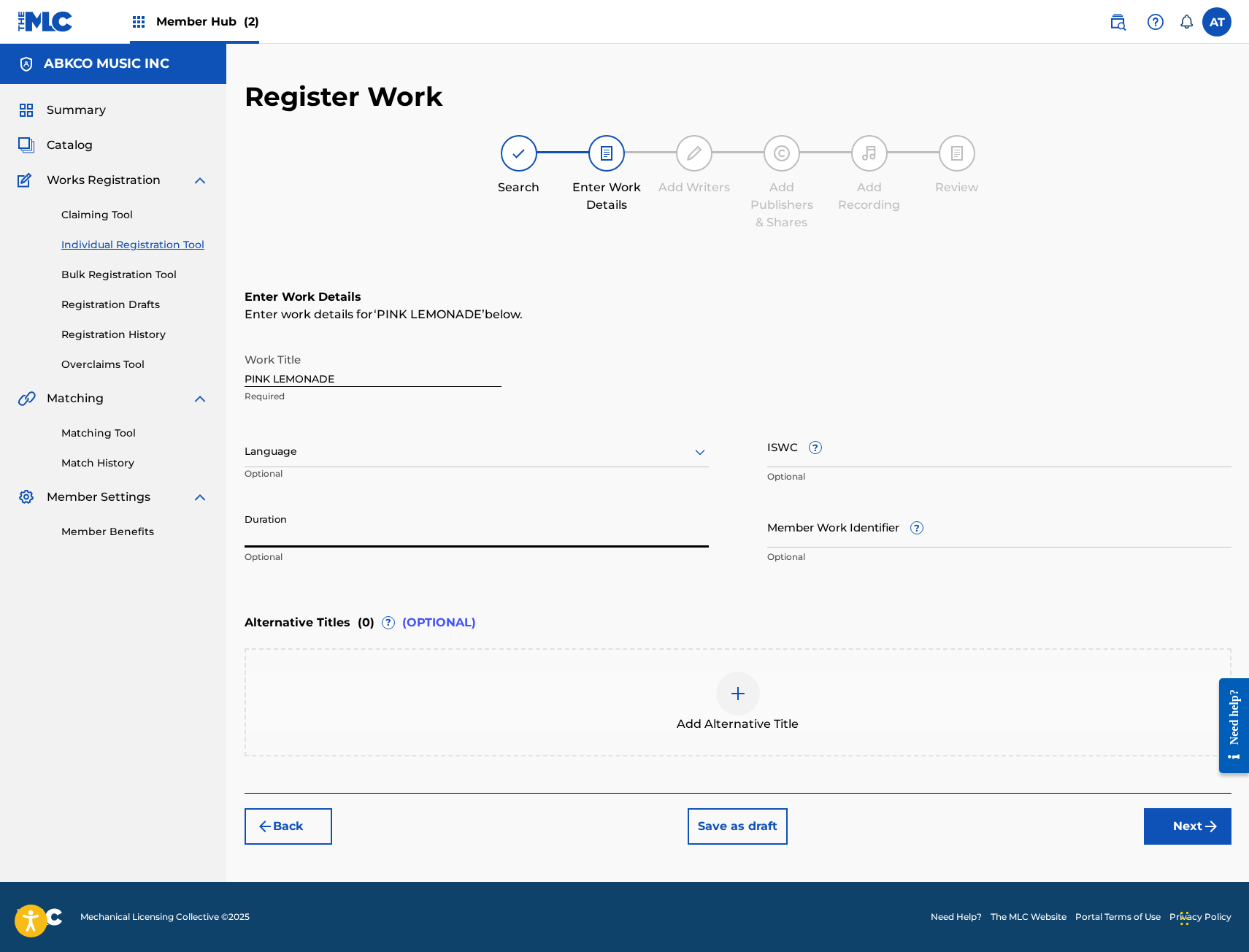
click at [420, 538] on input "Duration" at bounding box center [476, 526] width 464 height 42
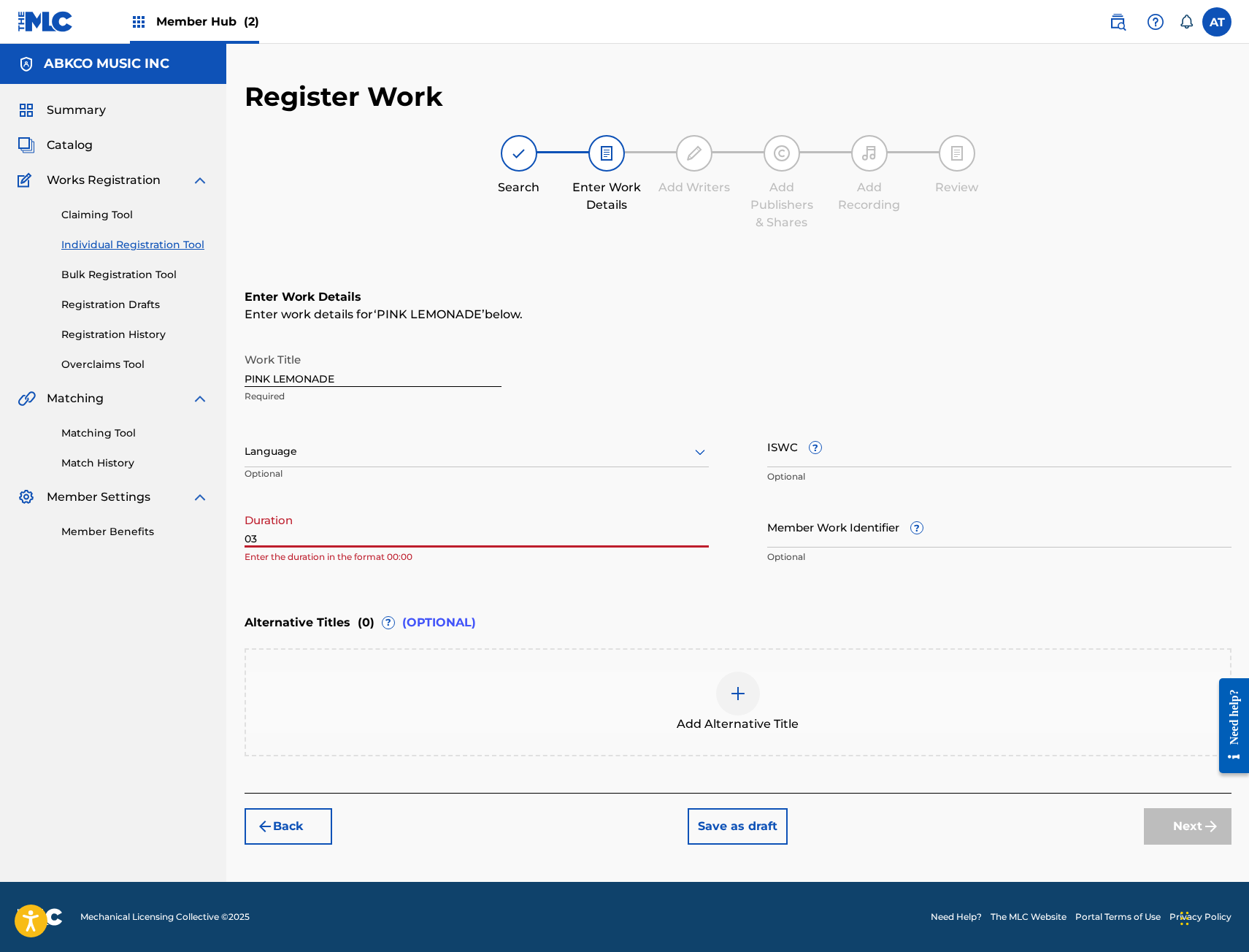
type input "03"
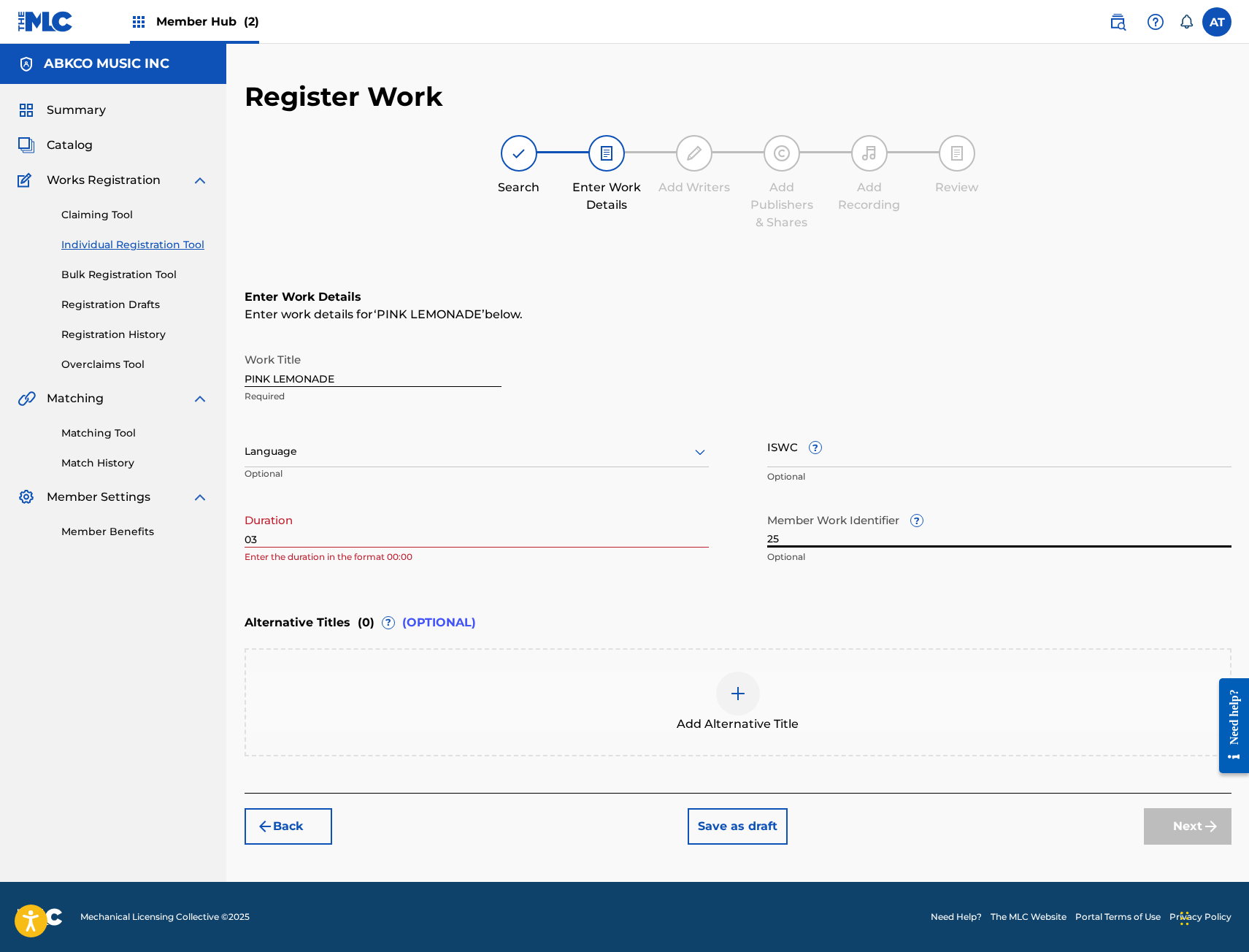
type input "25"
drag, startPoint x: 420, startPoint y: 538, endPoint x: 381, endPoint y: 538, distance: 39.0
click at [381, 538] on input "03" at bounding box center [476, 526] width 464 height 42
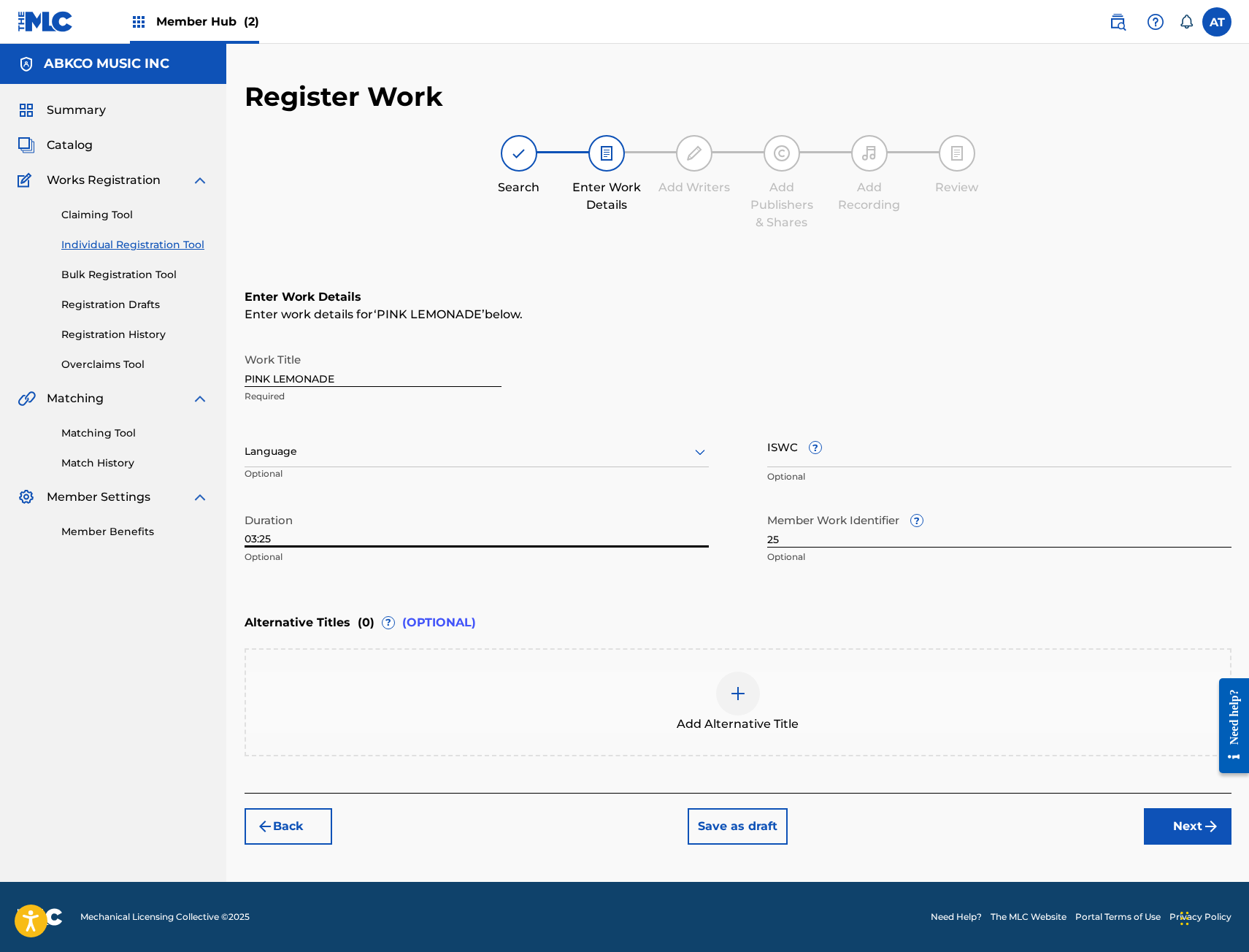
type input "03:25"
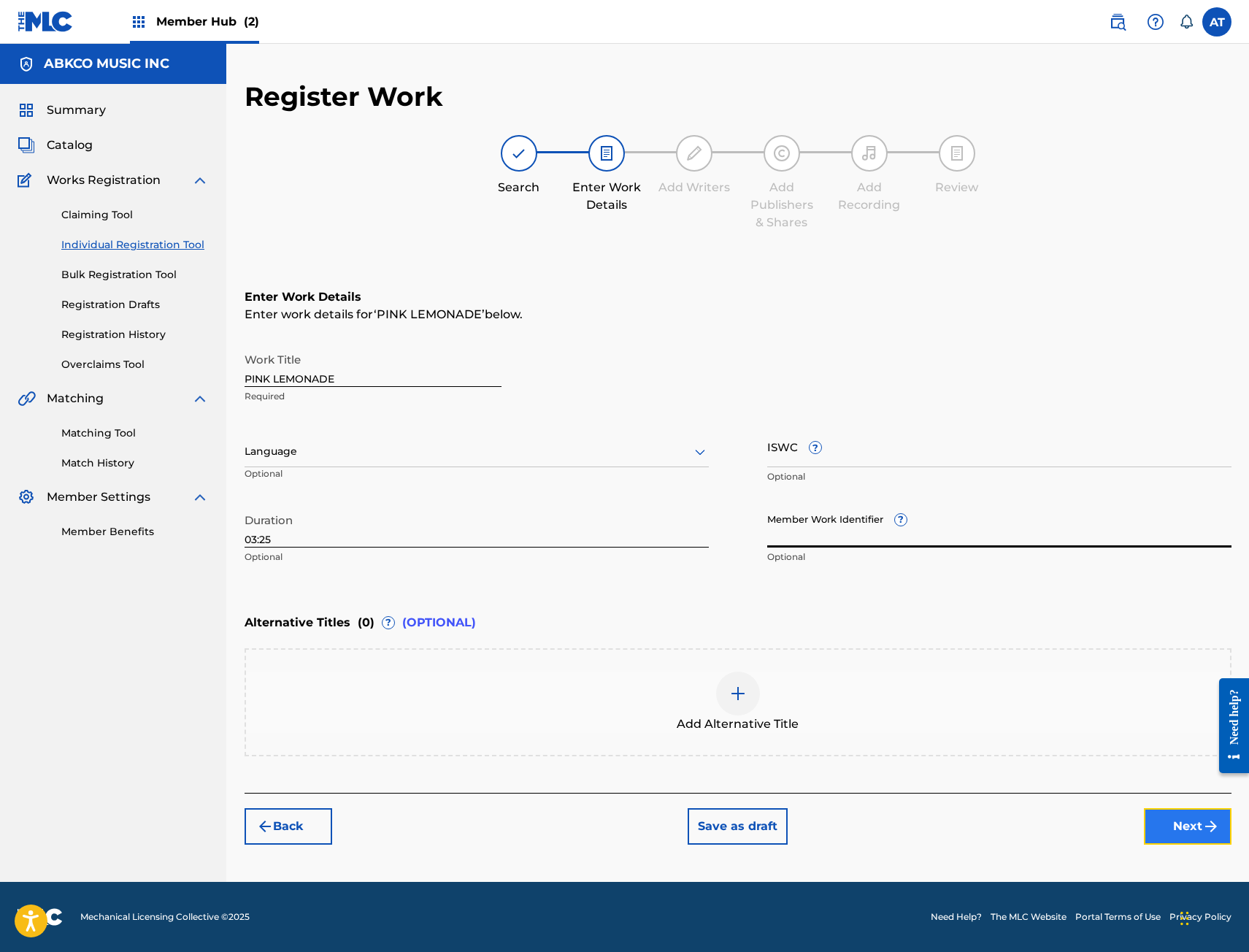
click at [1178, 821] on button "Next" at bounding box center [1187, 826] width 87 height 37
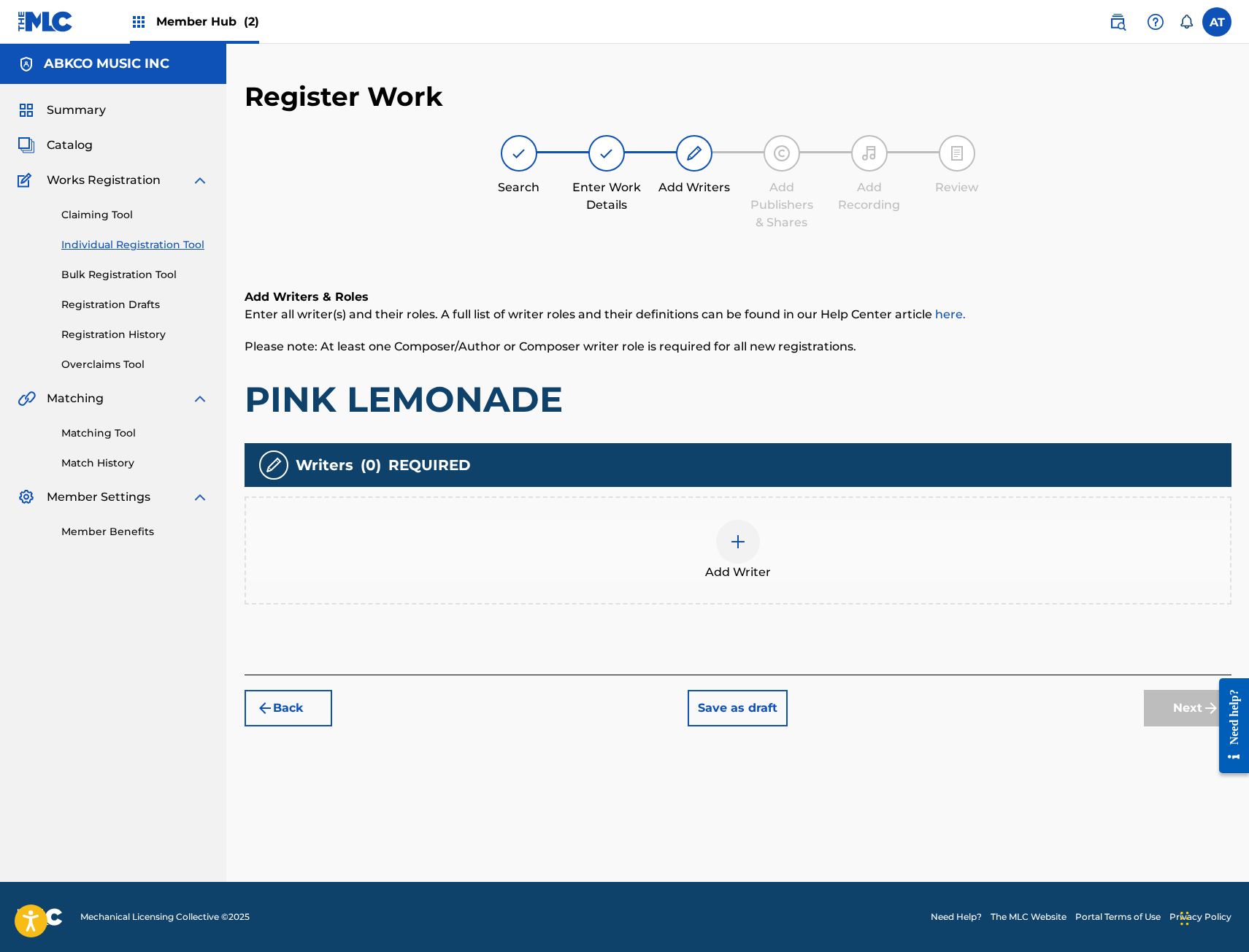
click at [580, 521] on div "Add Writer" at bounding box center [738, 551] width 984 height 62
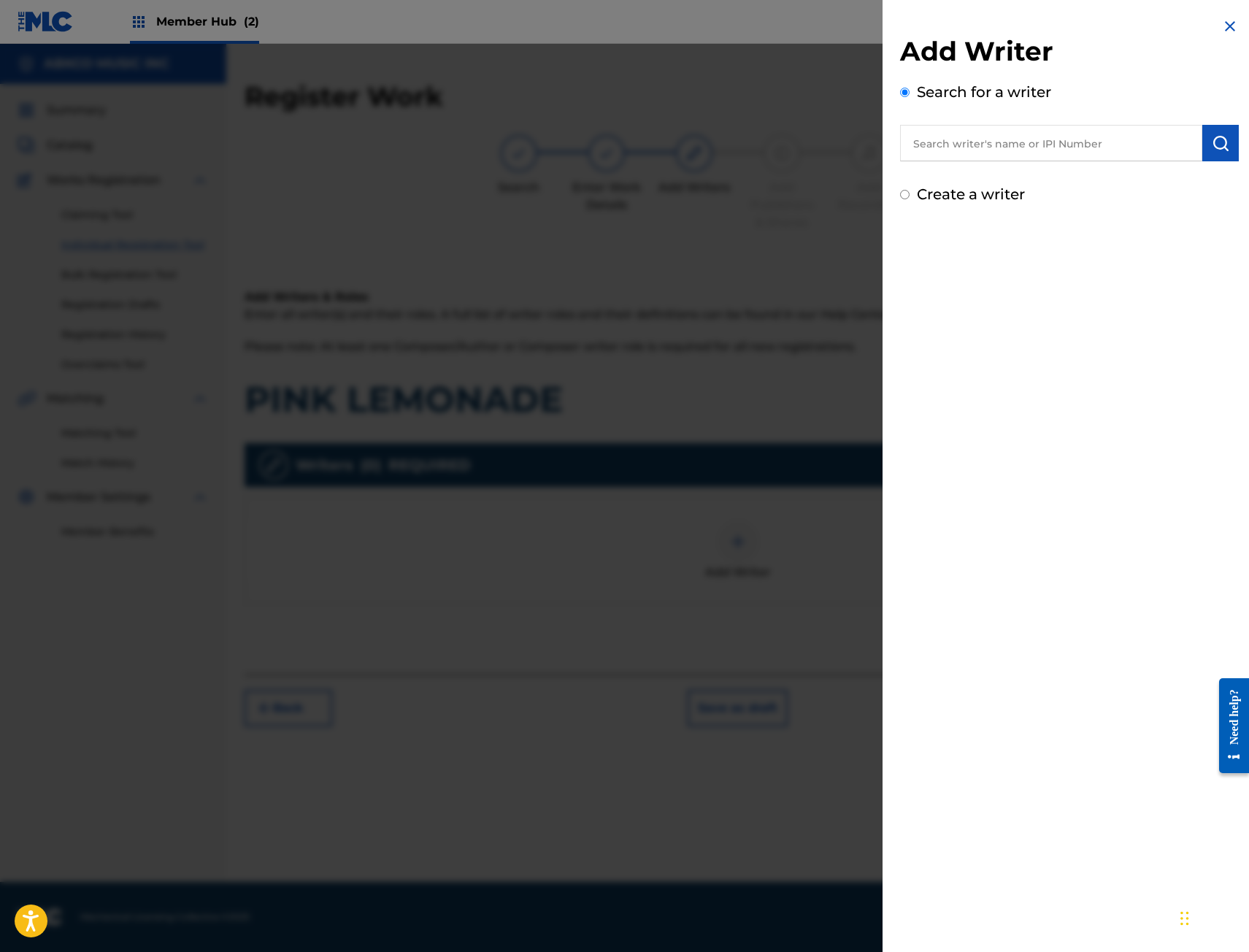
click at [981, 128] on input "text" at bounding box center [1050, 143] width 302 height 37
click at [942, 157] on input "text" at bounding box center [1050, 143] width 302 height 37
paste input "00496811906"
type input "00496811906"
click at [1227, 146] on button "submit" at bounding box center [1220, 143] width 37 height 37
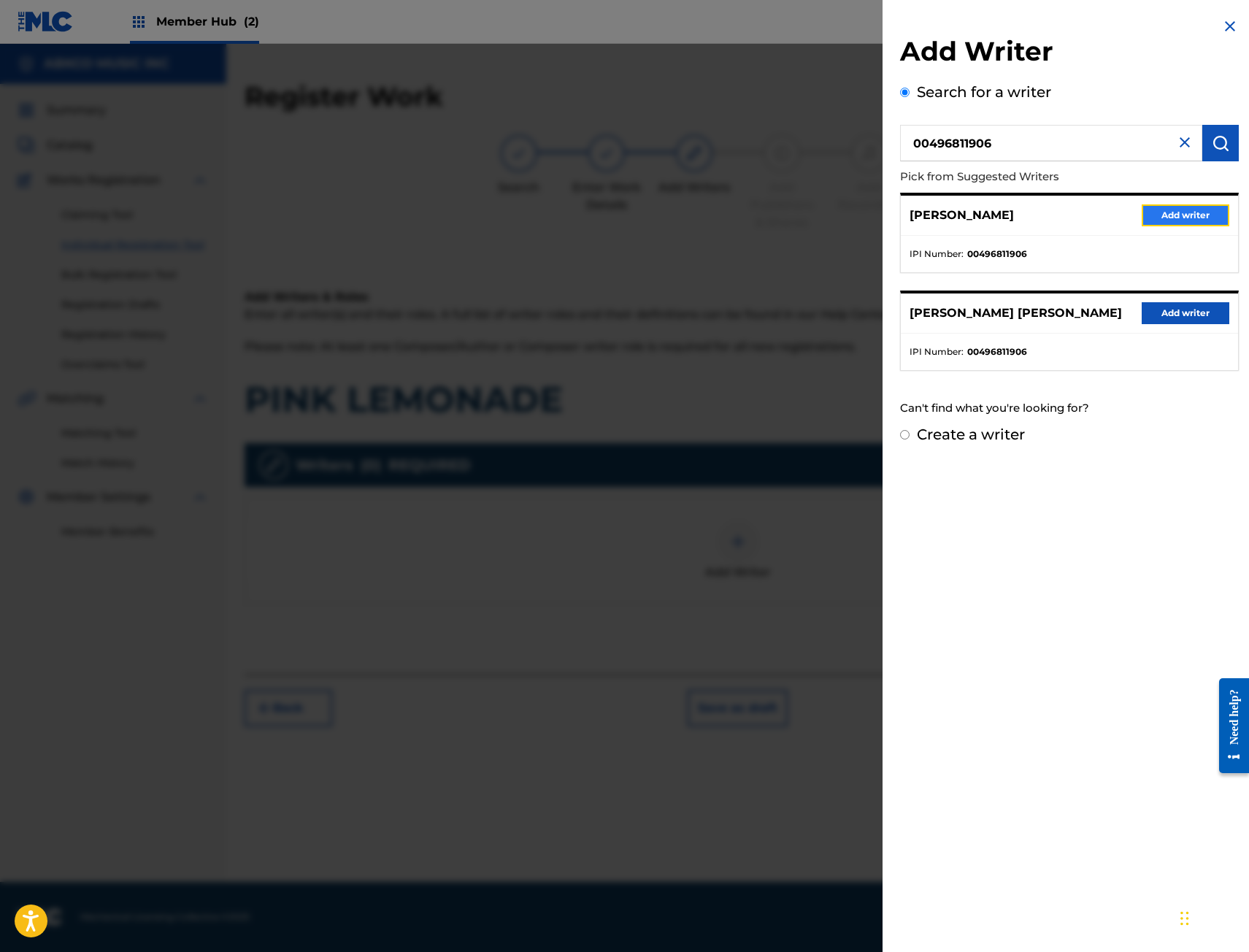
click at [1151, 214] on button "Add writer" at bounding box center [1185, 215] width 87 height 22
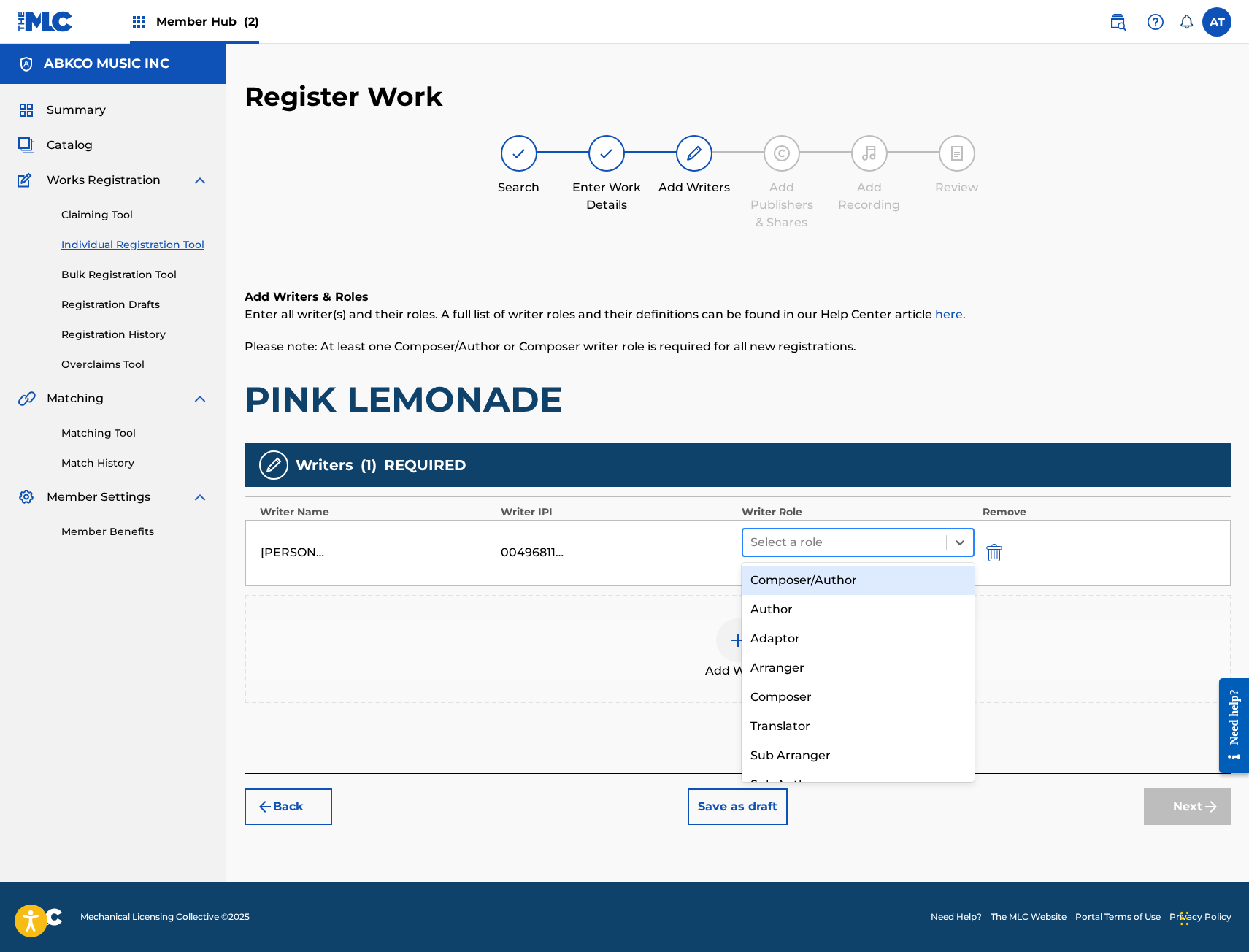
click at [890, 544] on div at bounding box center [845, 543] width 189 height 21
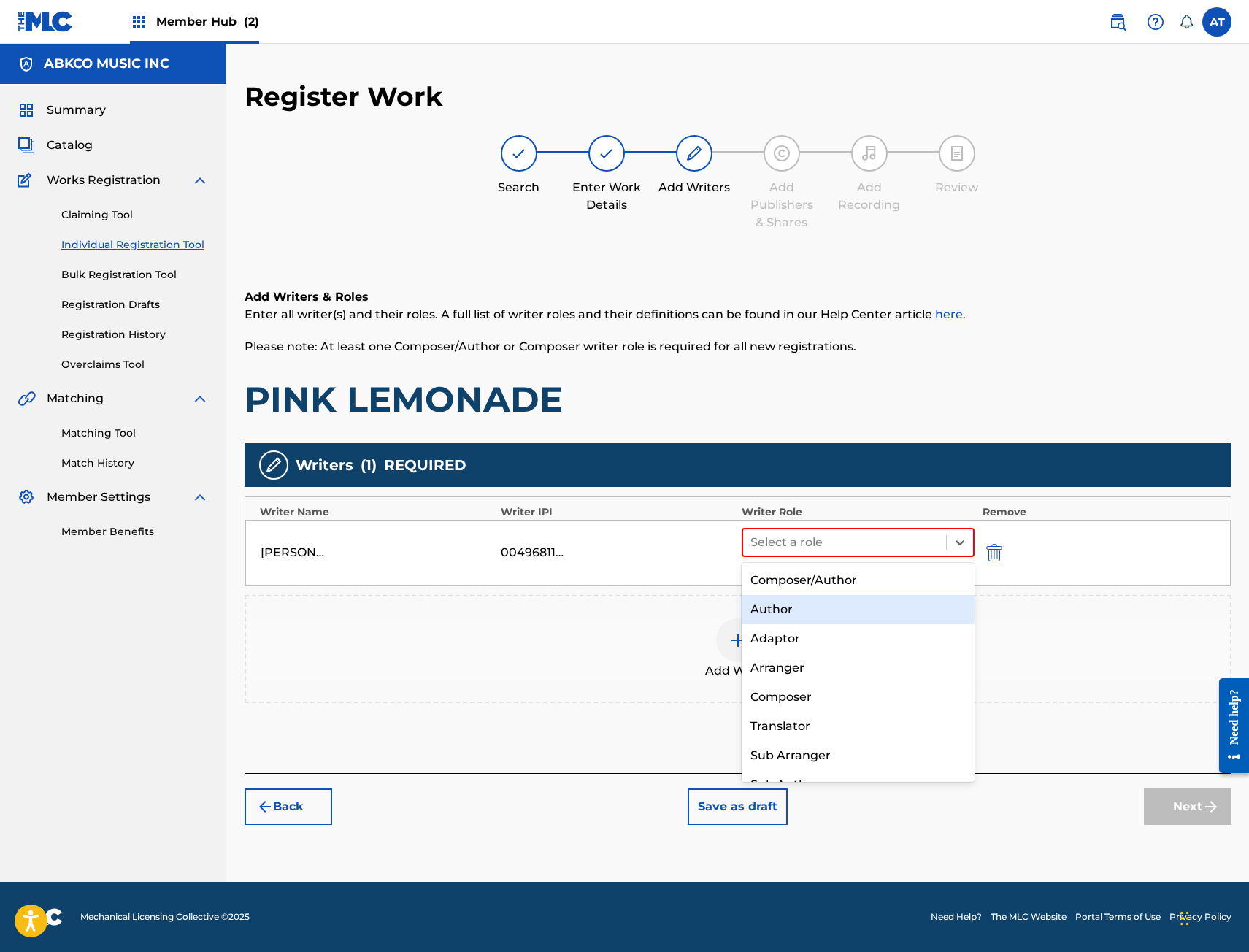
click at [890, 599] on div "Author" at bounding box center [859, 609] width 234 height 29
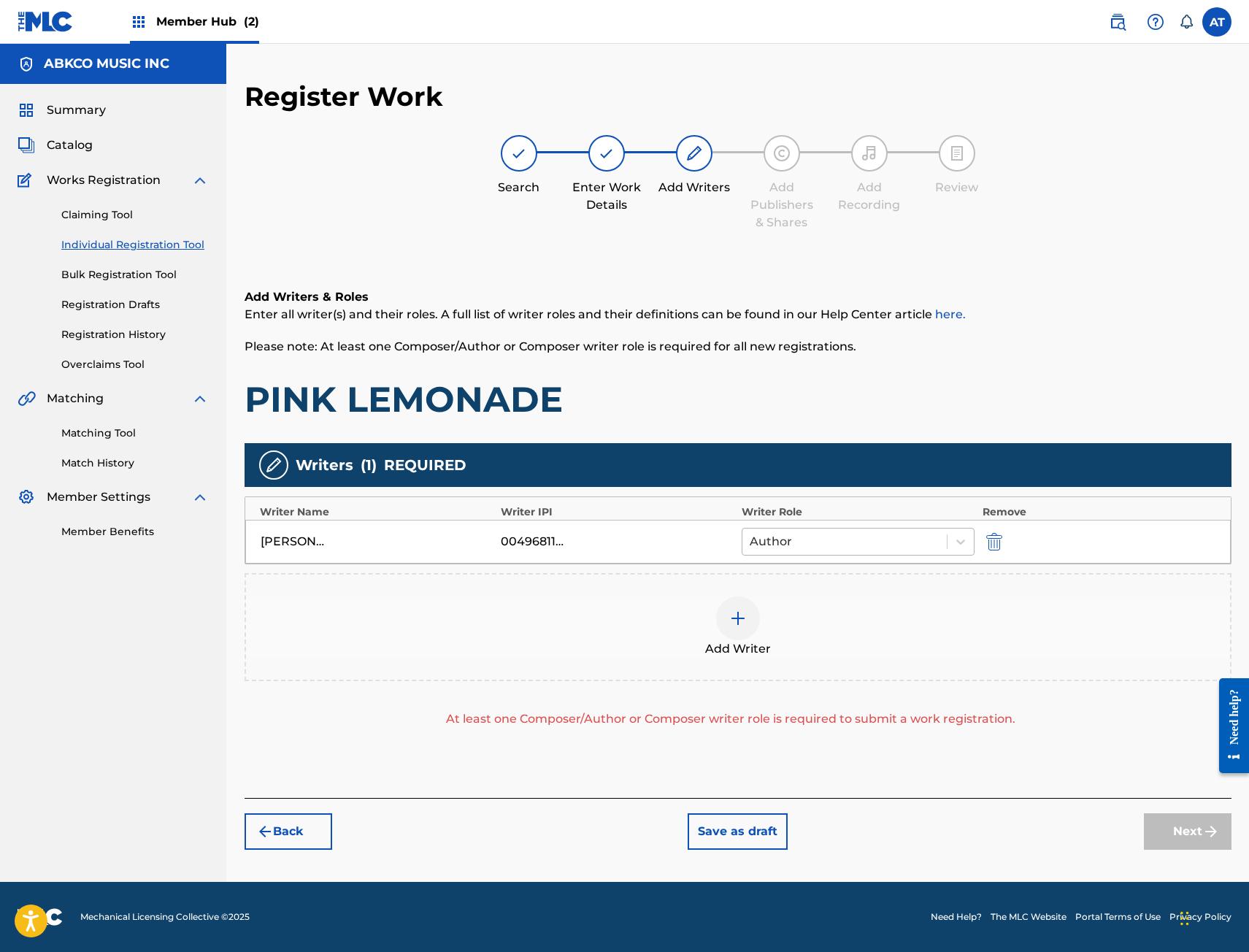
click at [884, 541] on div at bounding box center [845, 542] width 191 height 21
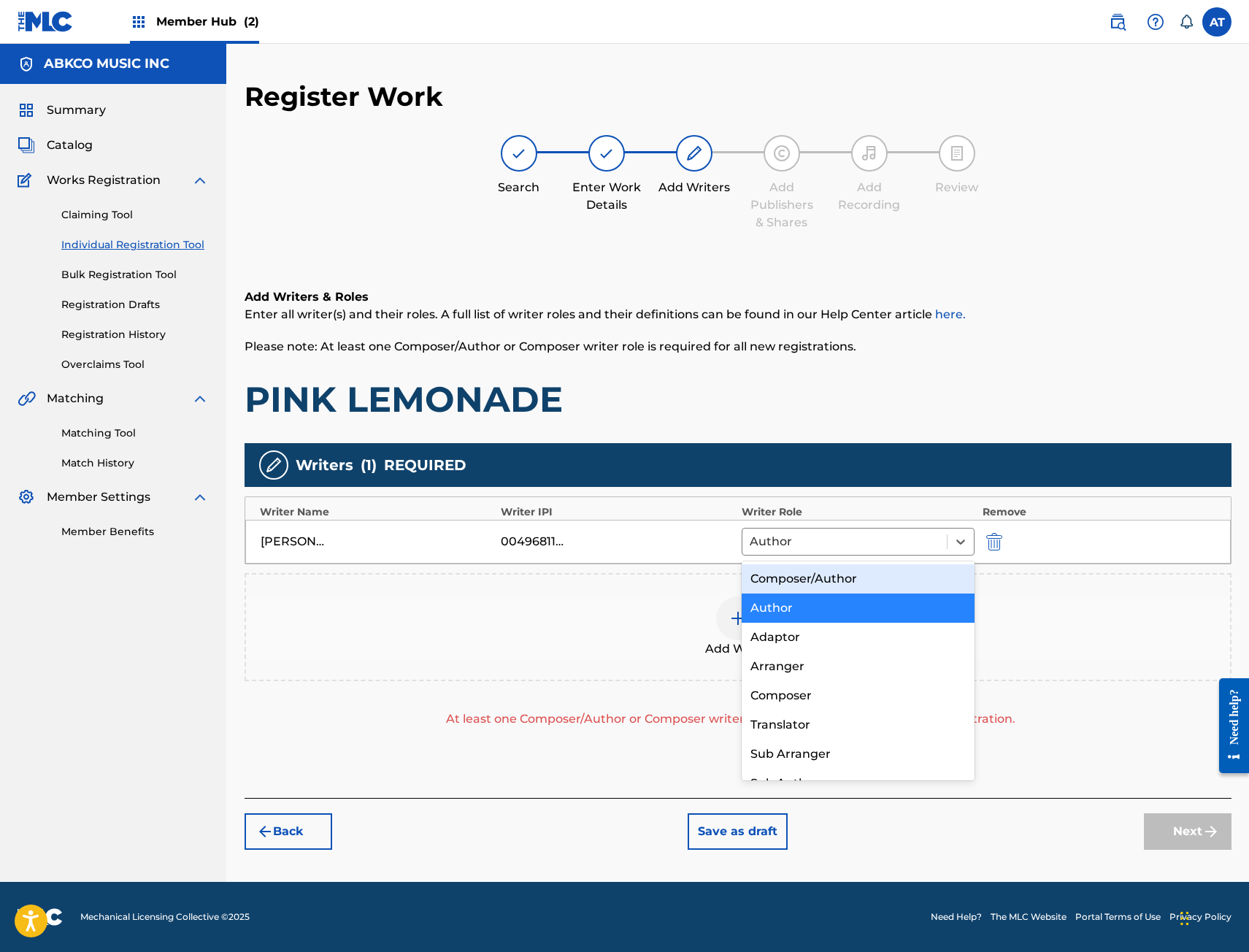
click at [882, 592] on div "Composer/Author" at bounding box center [859, 579] width 234 height 29
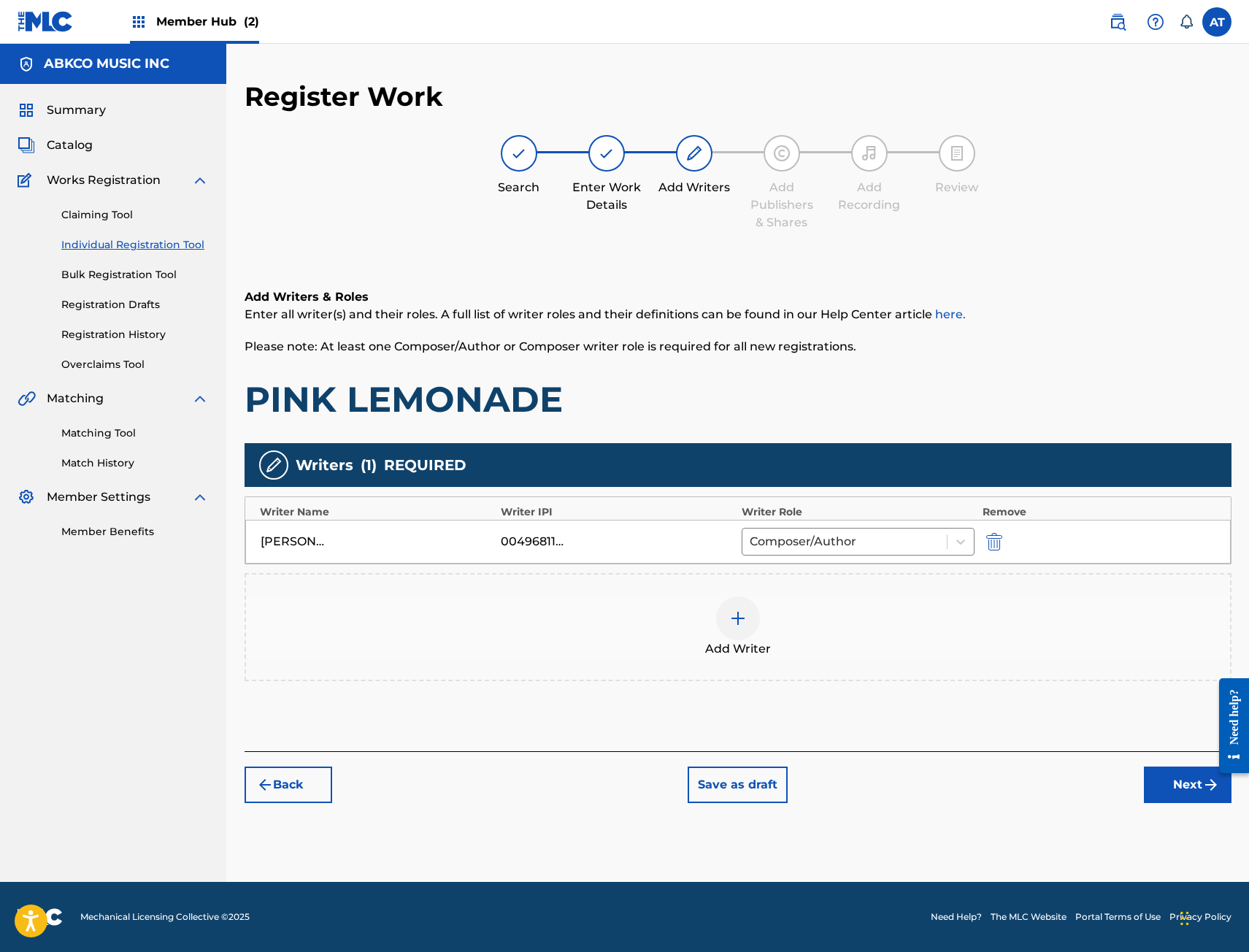
click at [747, 628] on div at bounding box center [738, 618] width 44 height 44
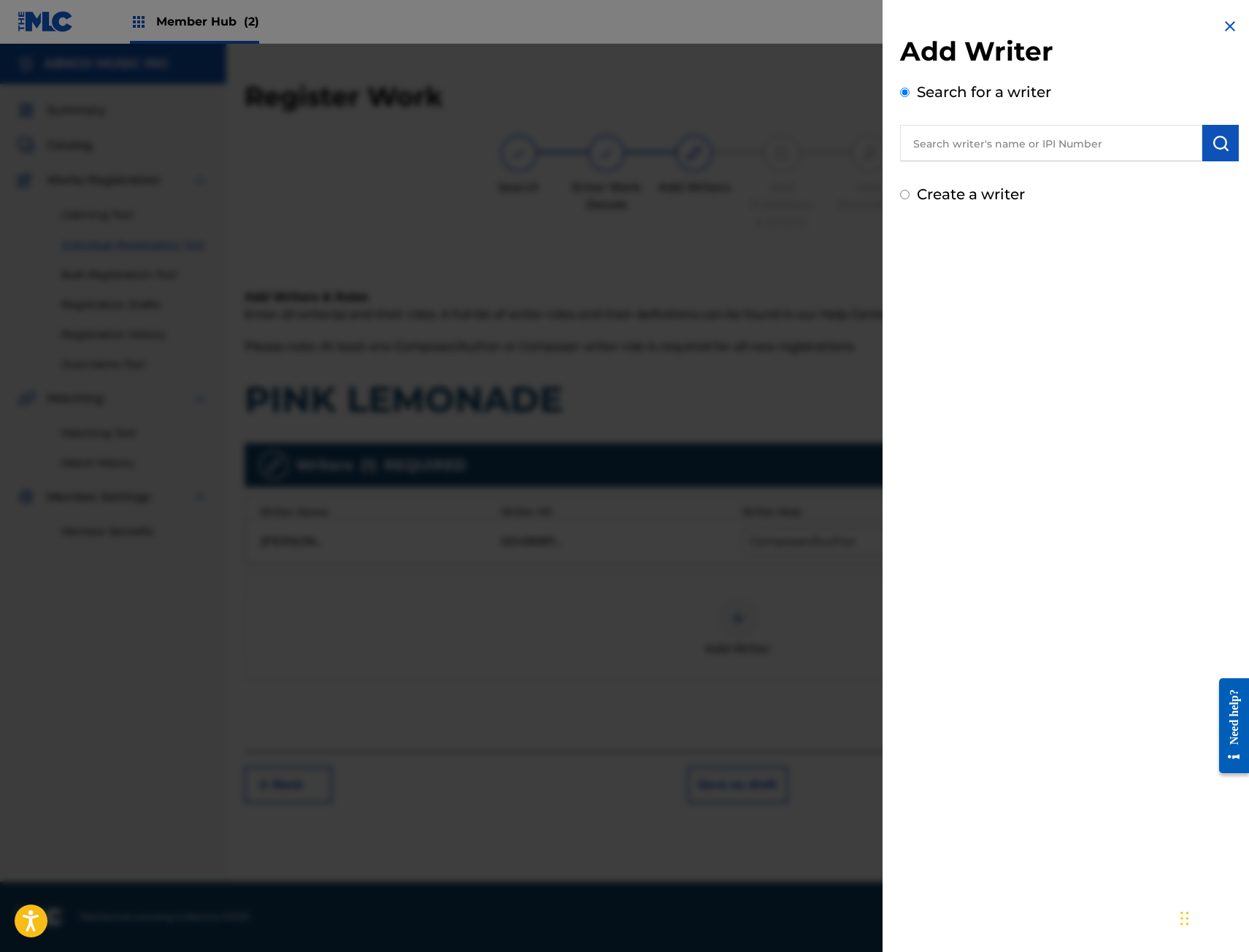
click at [1006, 94] on label "Search for a writer" at bounding box center [984, 92] width 135 height 18
click at [1017, 144] on input "text" at bounding box center [1050, 143] width 302 height 37
paste input "00504629661"
type input "00504629661"
click at [1235, 142] on div "Add Writer Search for a writer 00504629661 Create a writer" at bounding box center [1069, 111] width 373 height 223
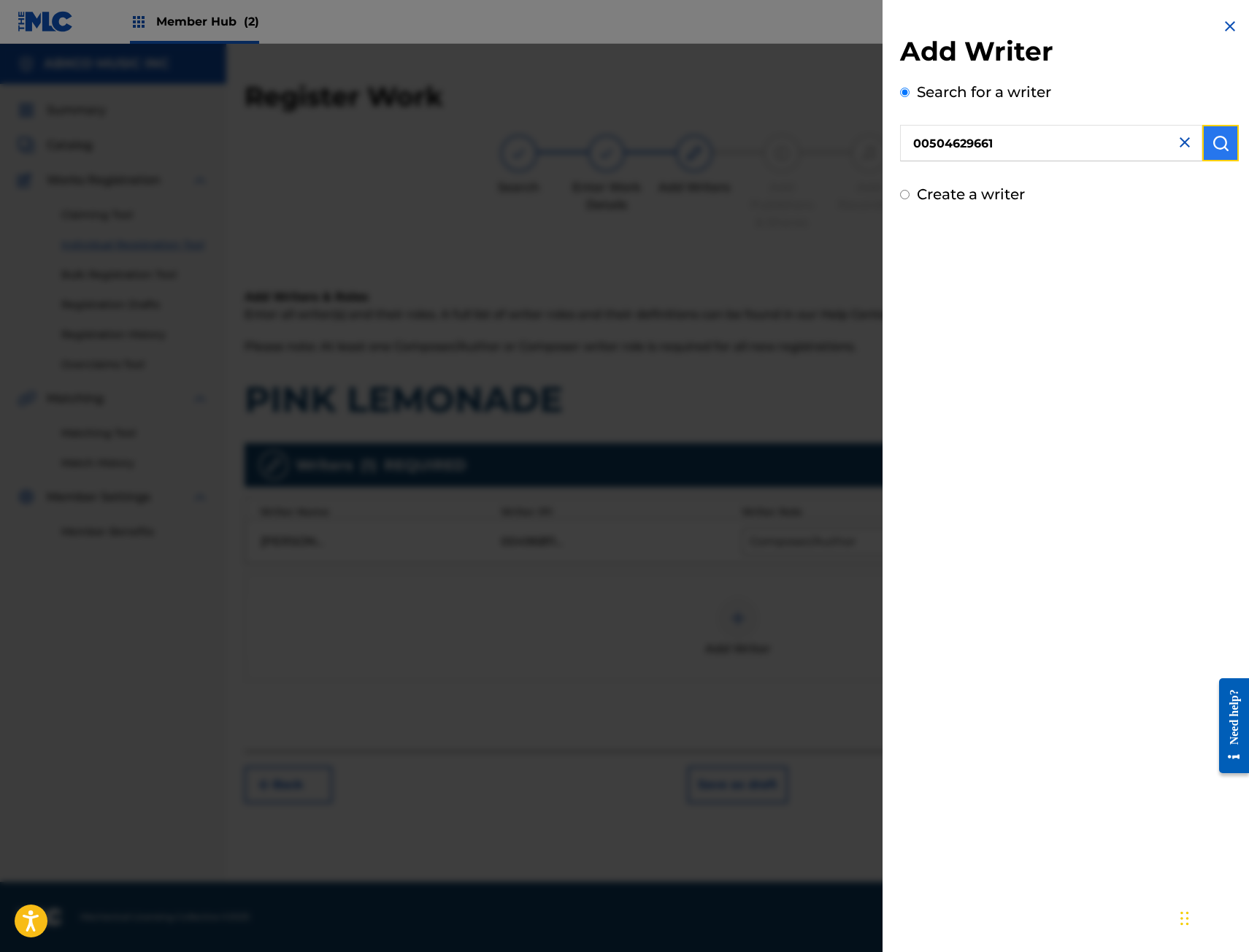
click at [1223, 140] on img "submit" at bounding box center [1220, 143] width 18 height 18
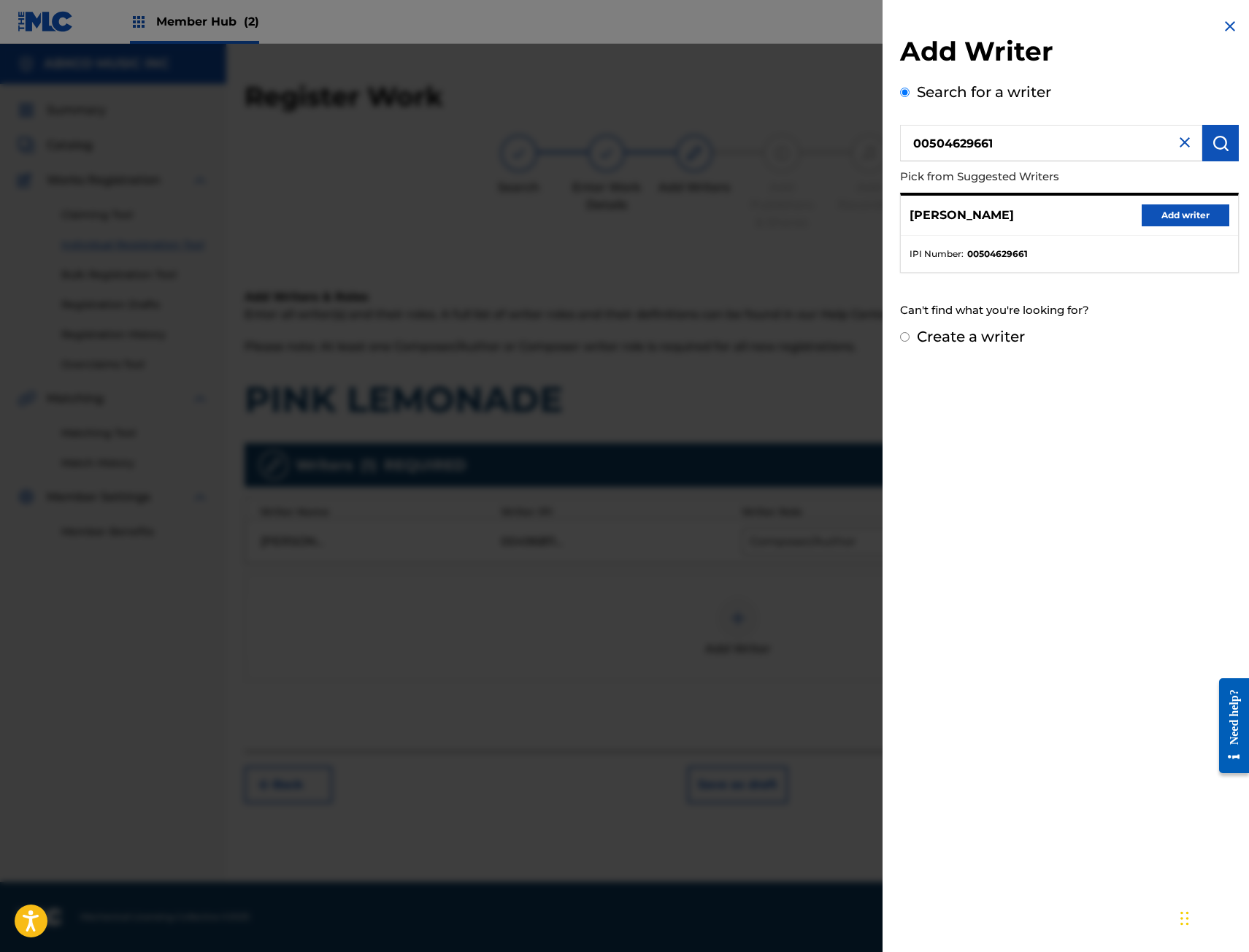
click at [1224, 204] on div "[PERSON_NAME] Add writer" at bounding box center [1069, 216] width 337 height 40
click at [1207, 210] on button "Add writer" at bounding box center [1185, 215] width 87 height 22
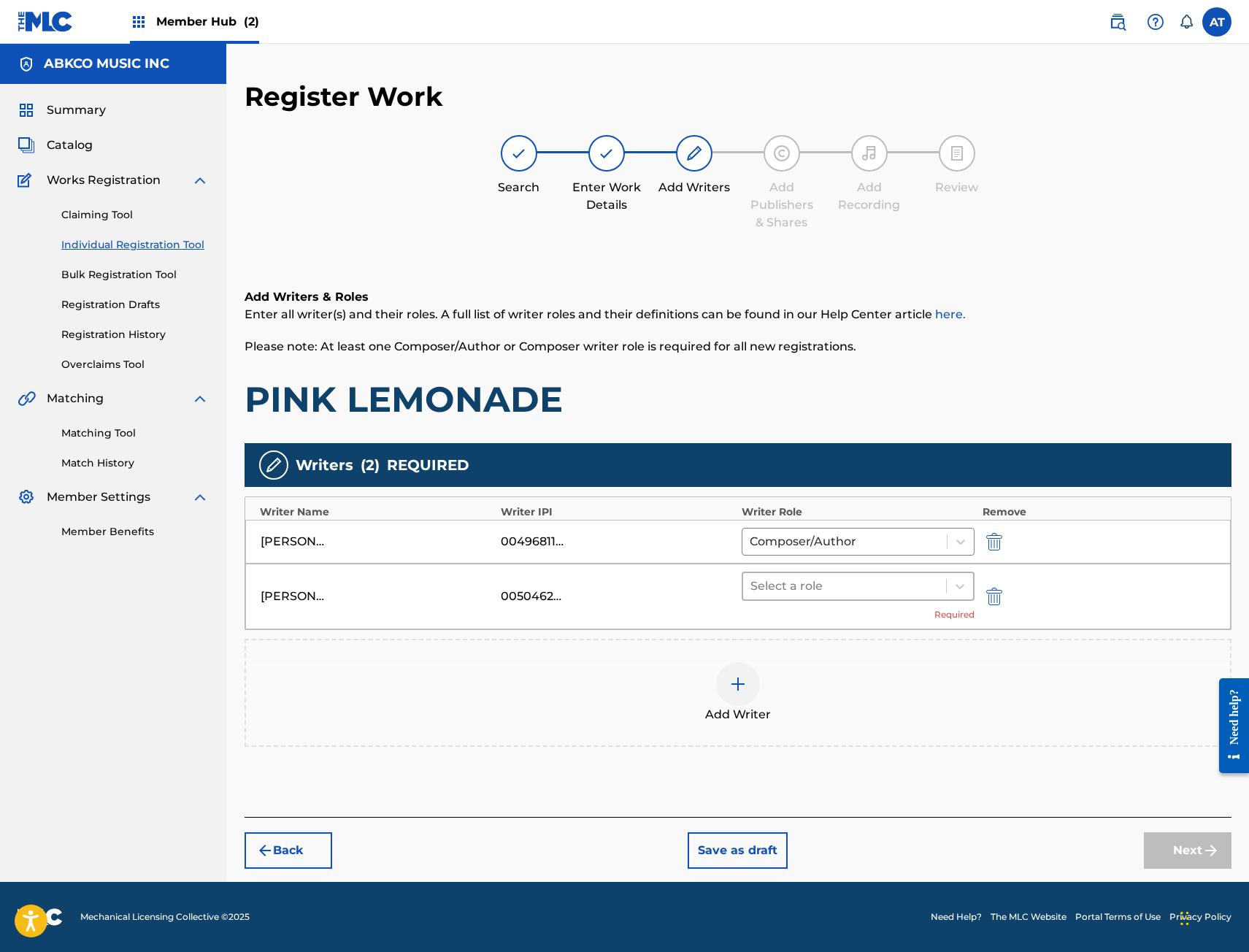
click at [908, 589] on div at bounding box center [845, 587] width 189 height 21
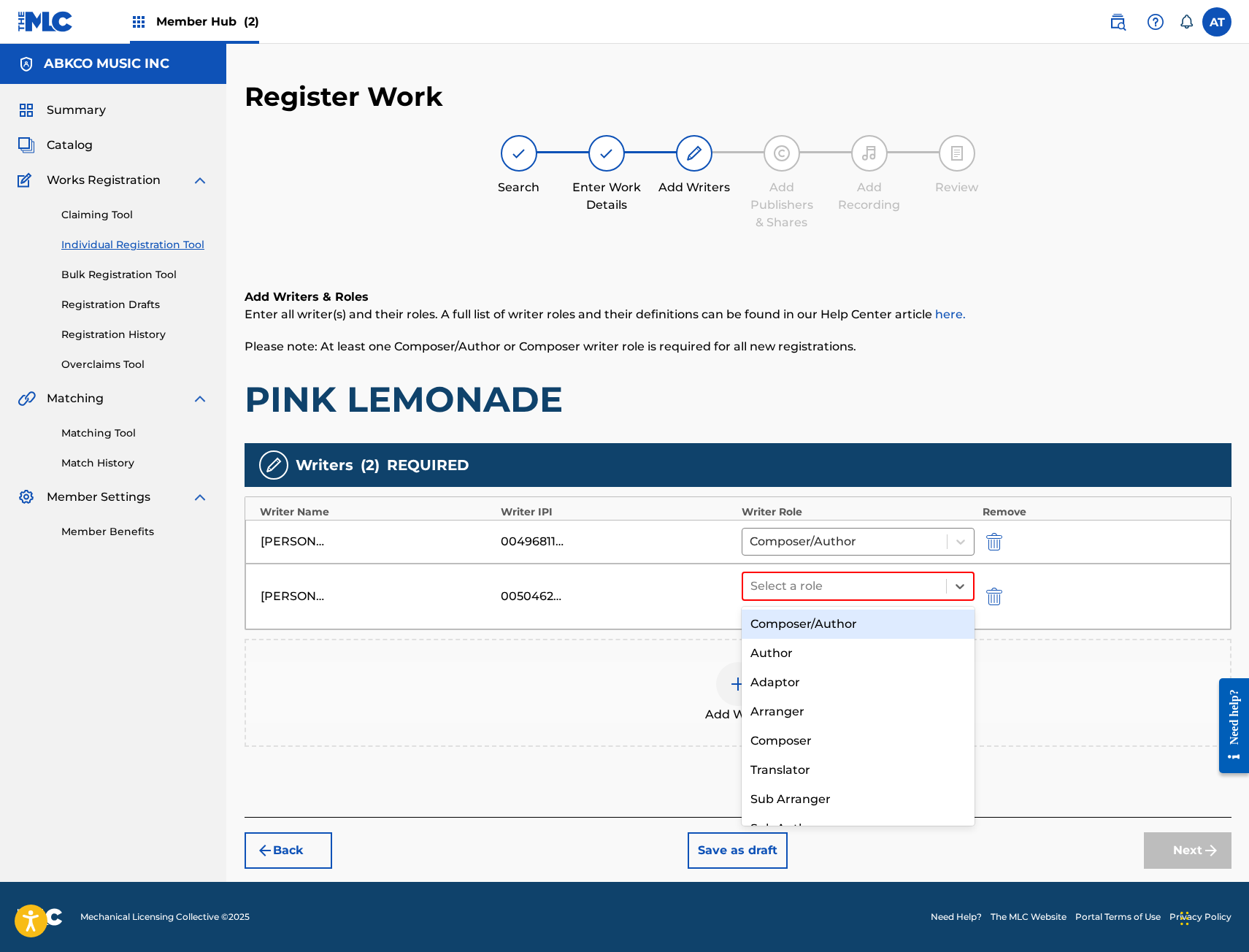
click at [896, 622] on div "Composer/Author" at bounding box center [859, 624] width 234 height 29
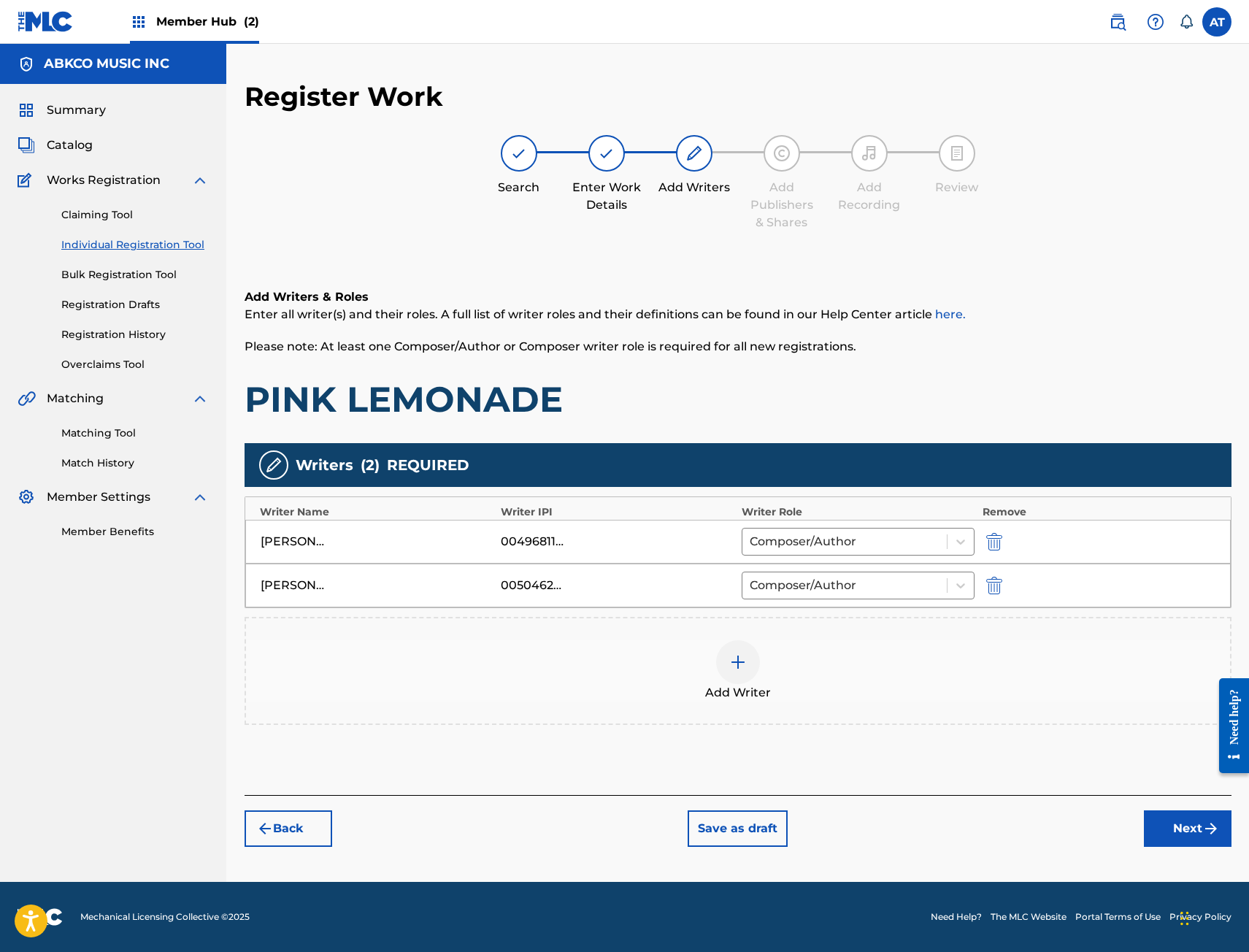
click at [879, 669] on div "Add Writer" at bounding box center [738, 671] width 984 height 62
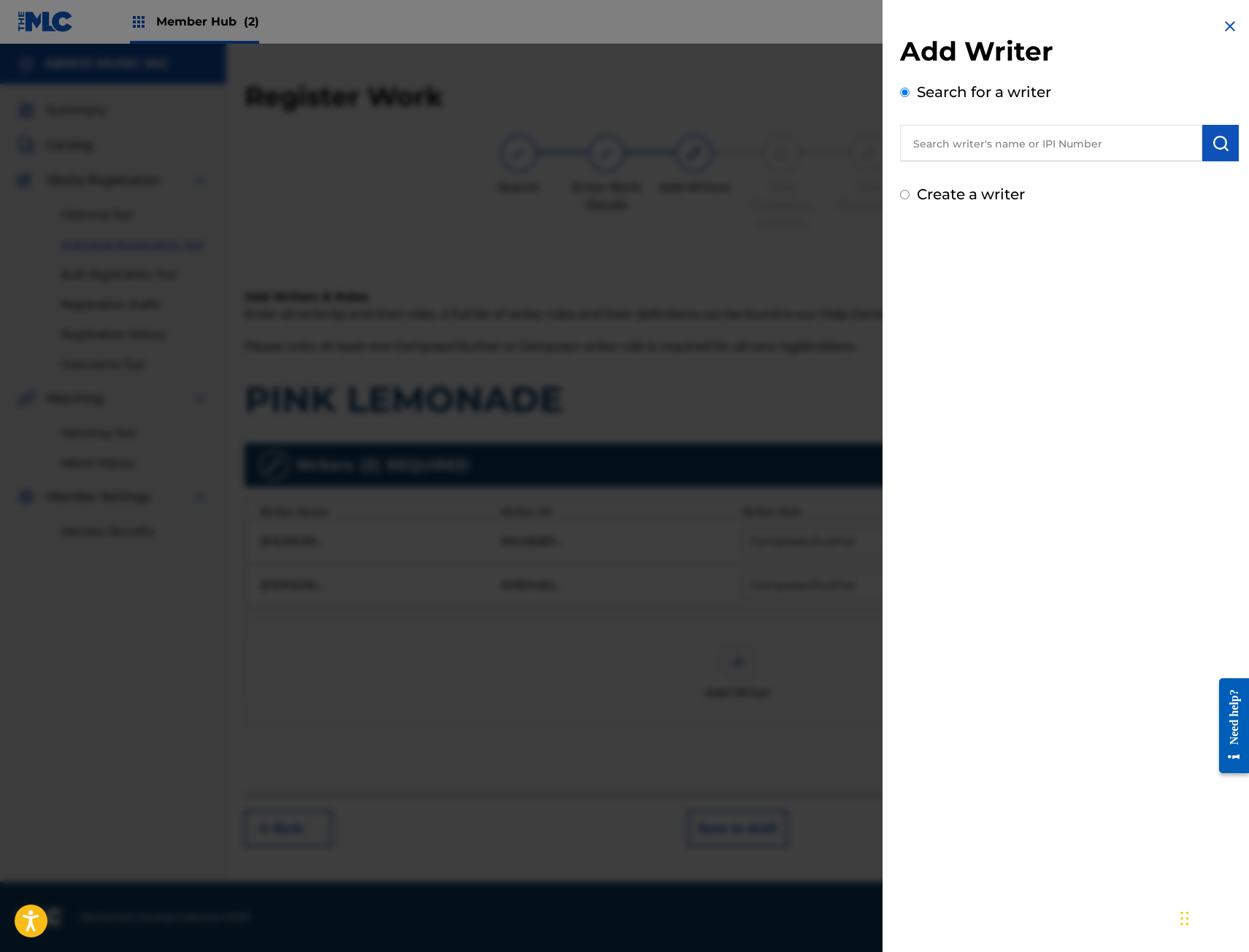
click at [948, 139] on input "text" at bounding box center [1050, 143] width 302 height 37
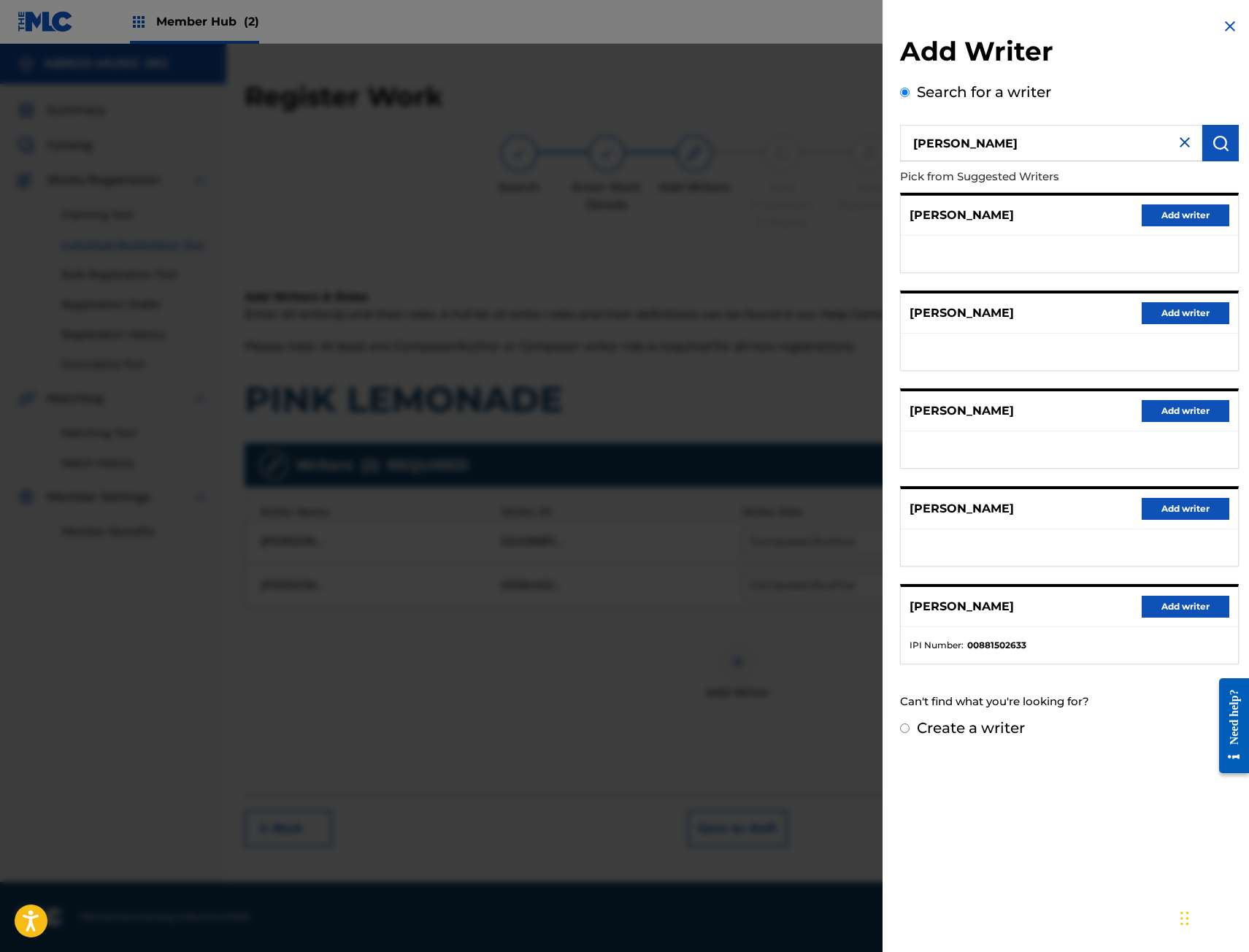
click at [1058, 131] on input "[PERSON_NAME]" at bounding box center [1050, 143] width 302 height 37
click at [390, 60] on div "Add Writer Search for a writer [PERSON_NAME] Pick from Suggested Writers [PERSO…" at bounding box center [624, 498] width 1249 height 908
paste input "384594025"
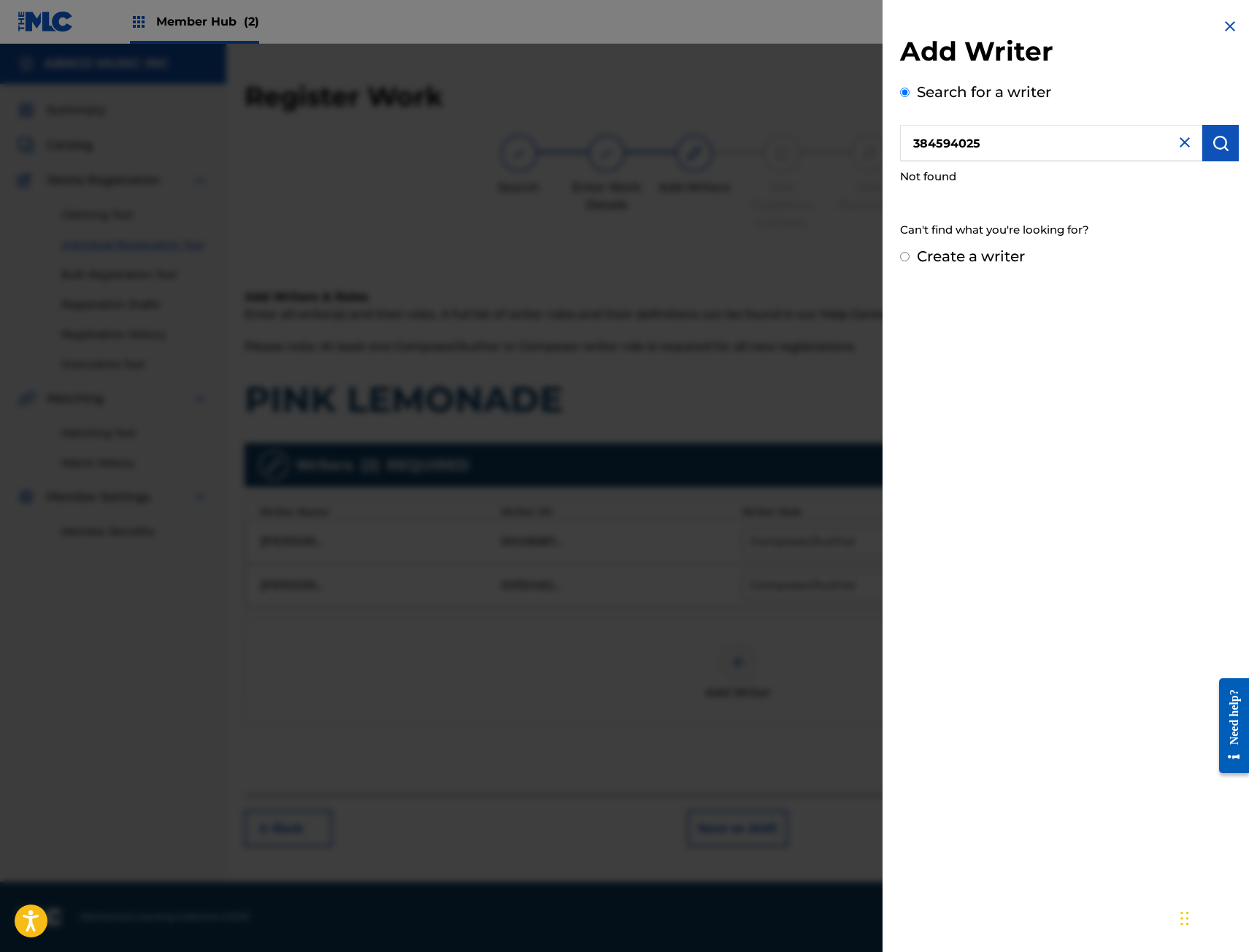
click at [910, 150] on input "384594025" at bounding box center [1050, 143] width 302 height 37
click at [1001, 145] on input "00384594025" at bounding box center [1050, 143] width 302 height 37
drag, startPoint x: 993, startPoint y: 128, endPoint x: 839, endPoint y: 121, distance: 154.2
click at [839, 121] on div "Add Writer Search for a writer 00384594025 Not found Can't find what you're loo…" at bounding box center [624, 498] width 1249 height 908
paste input "text"
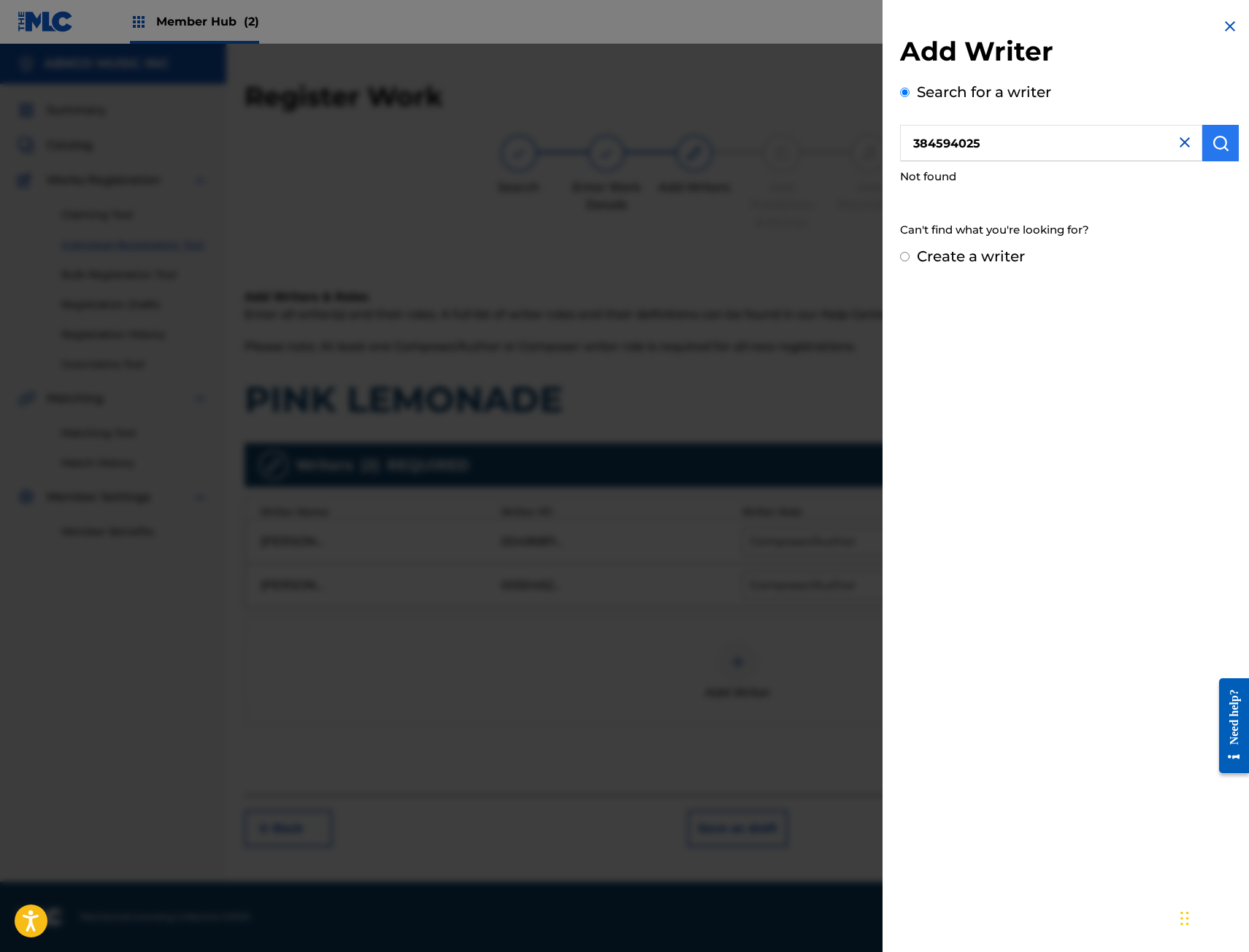
type input "384594025"
click at [1223, 131] on button "submit" at bounding box center [1220, 143] width 37 height 37
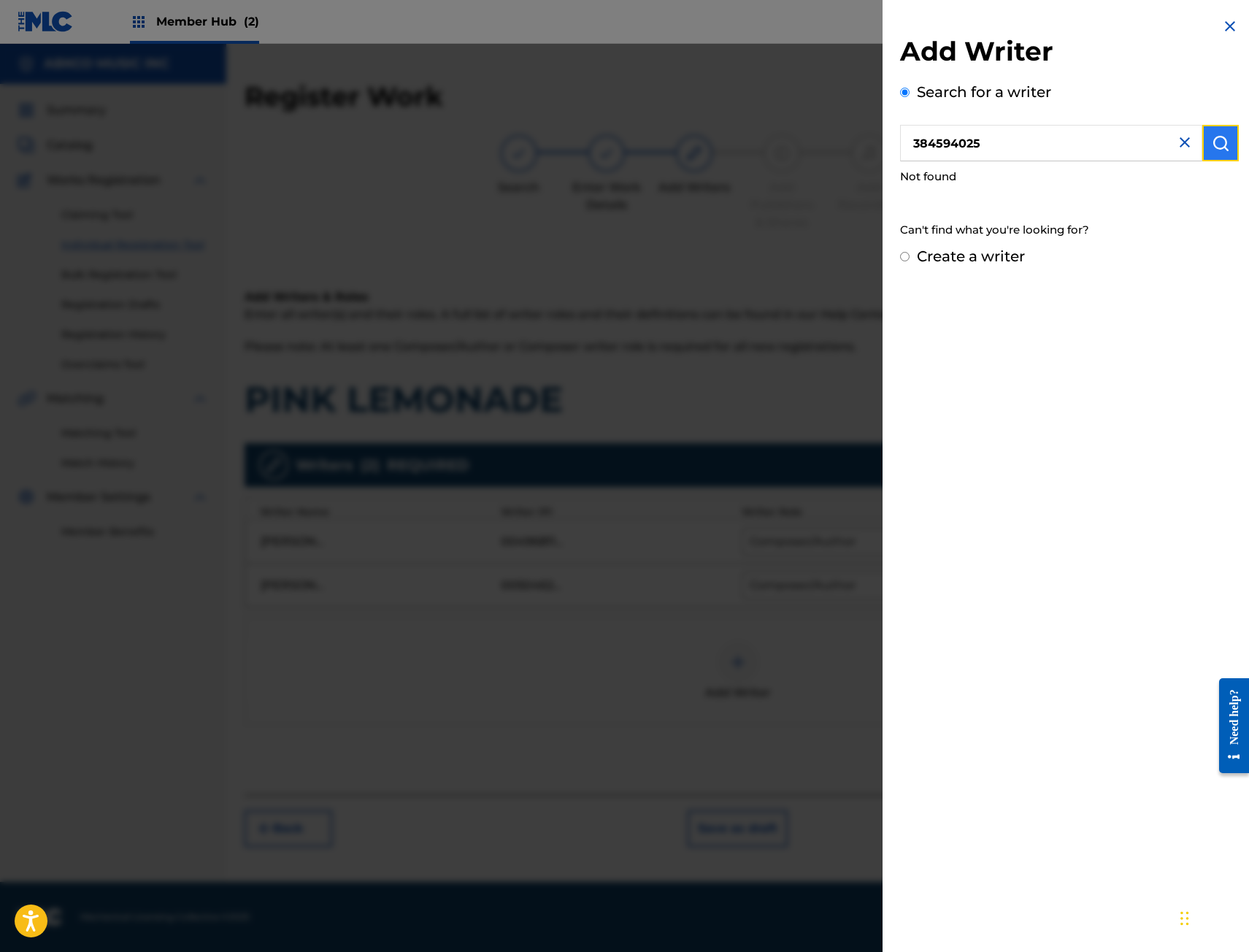
click at [1223, 131] on button "submit" at bounding box center [1220, 143] width 37 height 37
click at [1226, 34] on img at bounding box center [1230, 26] width 18 height 18
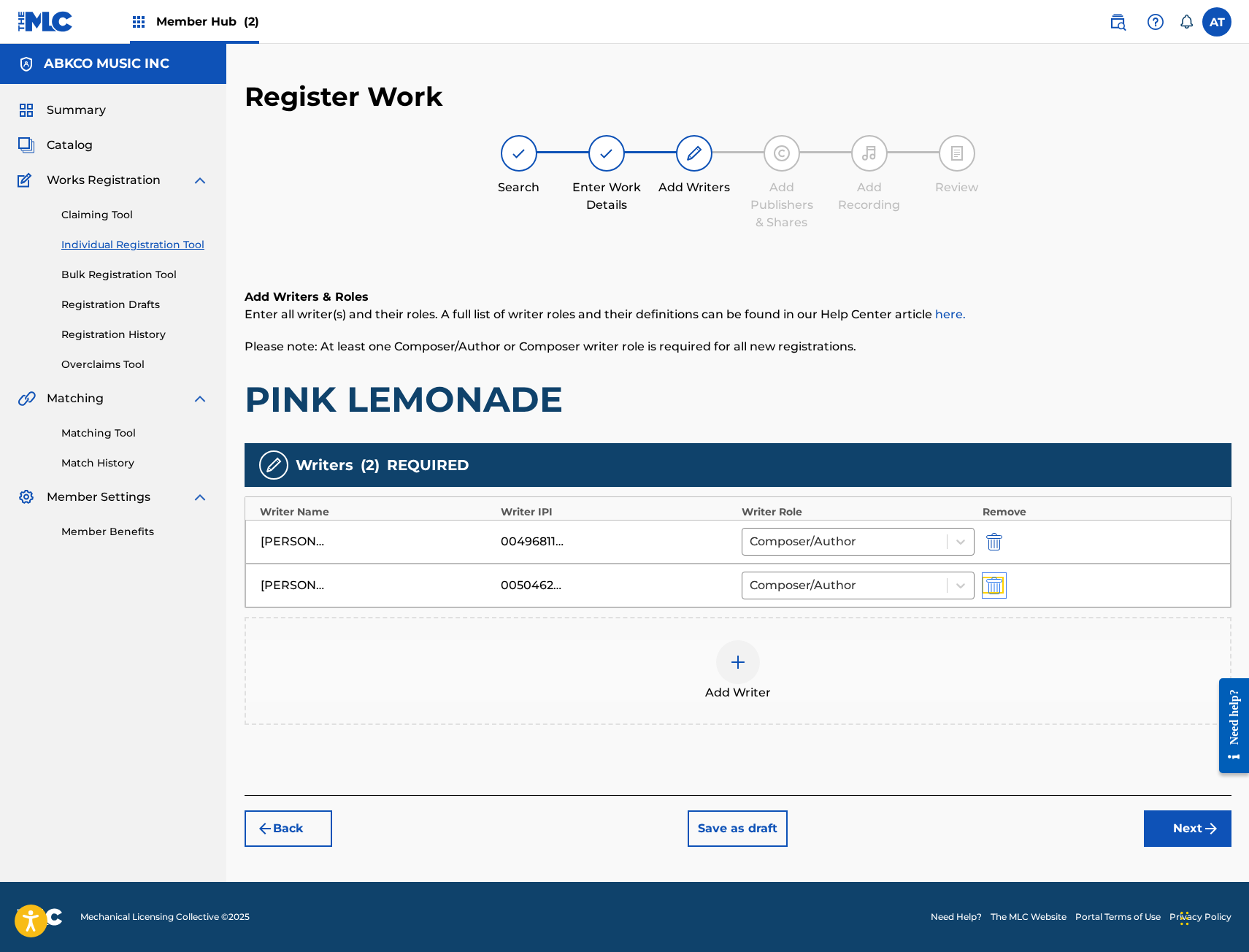
click at [1000, 587] on img "submit" at bounding box center [994, 586] width 16 height 18
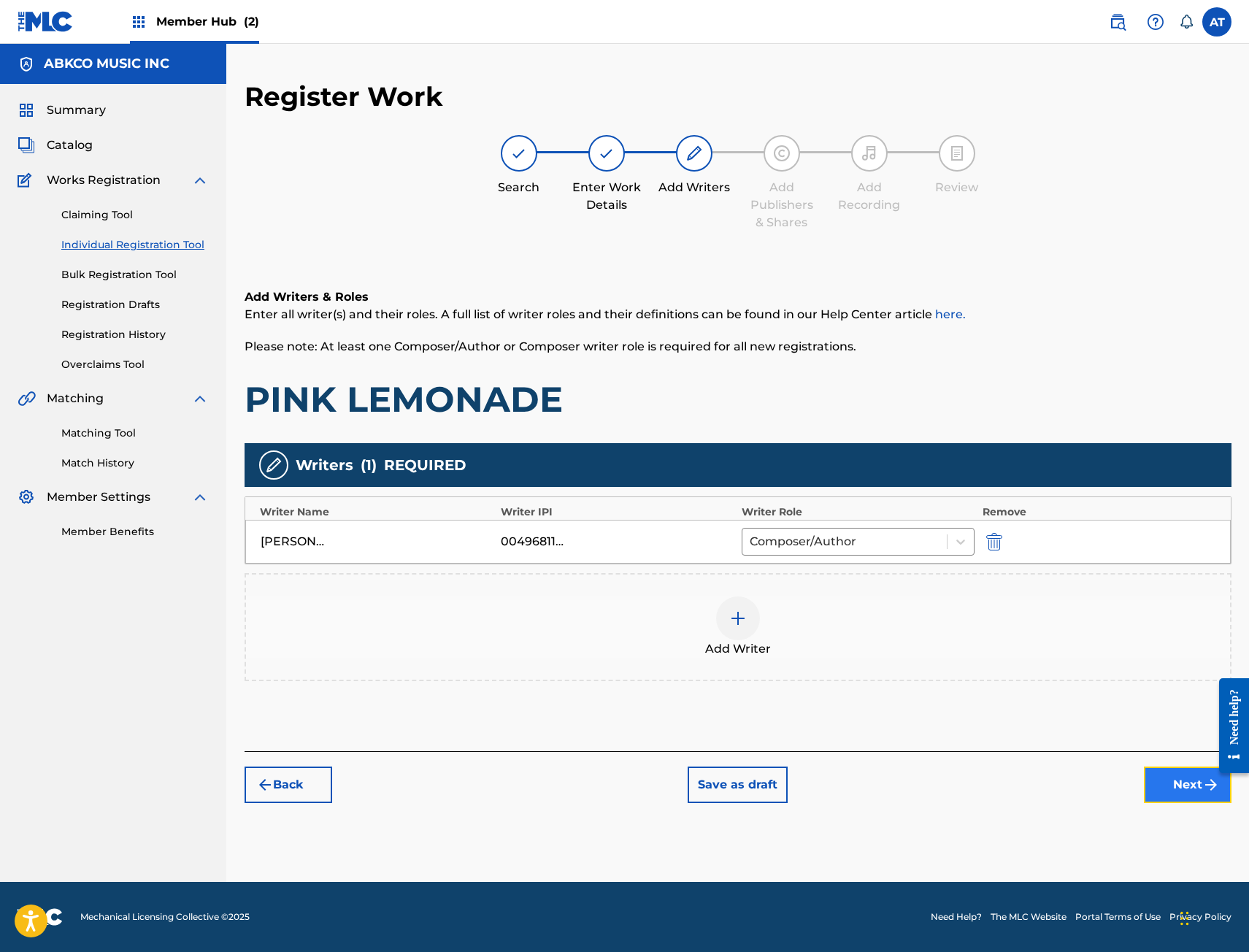
click at [1187, 785] on button "Next" at bounding box center [1187, 785] width 87 height 37
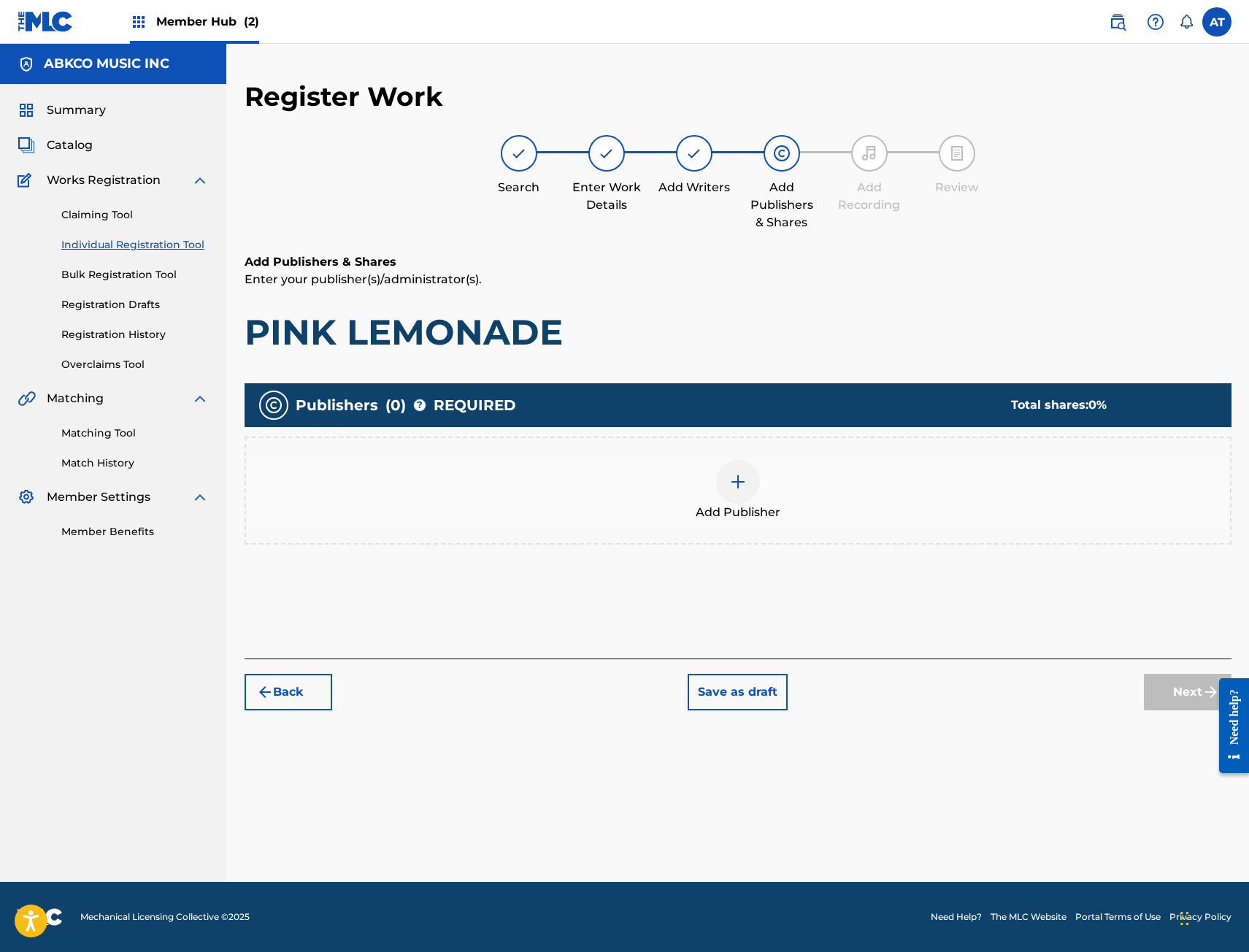
click at [777, 505] on span "Add Publisher" at bounding box center [738, 513] width 85 height 18
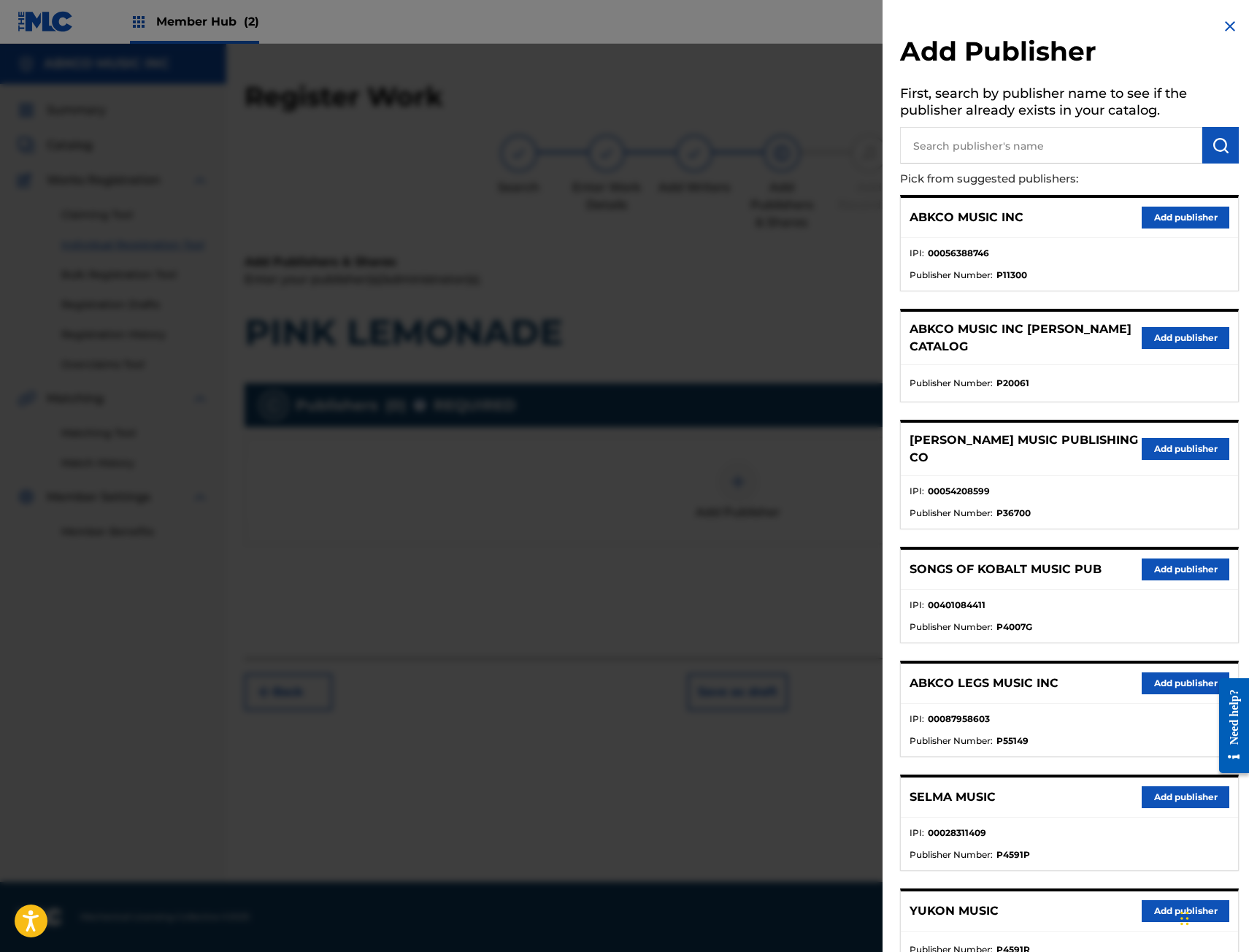
click at [1073, 136] on input "text" at bounding box center [1050, 146] width 302 height 37
type input "big money"
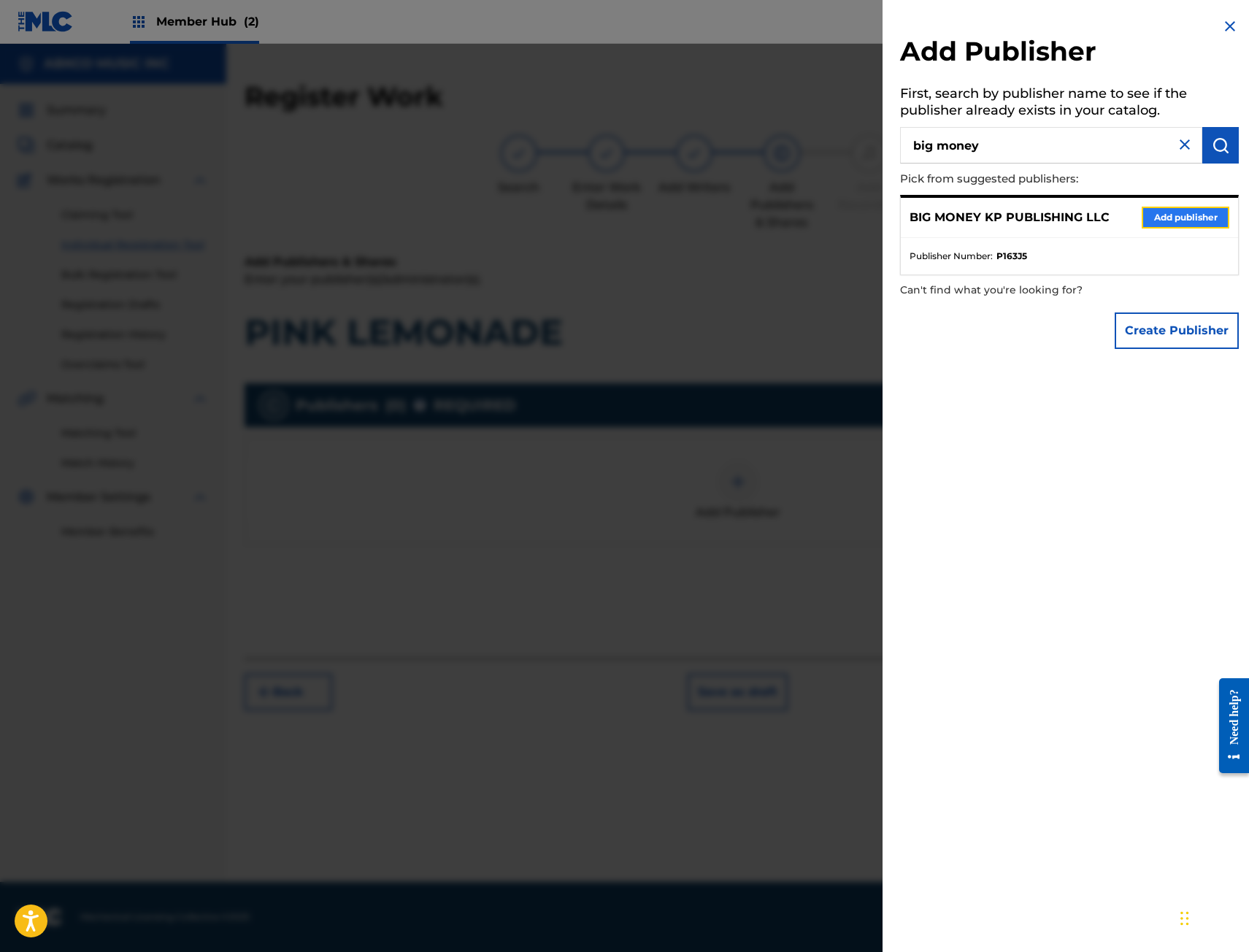
click at [1161, 217] on button "Add publisher" at bounding box center [1185, 217] width 87 height 22
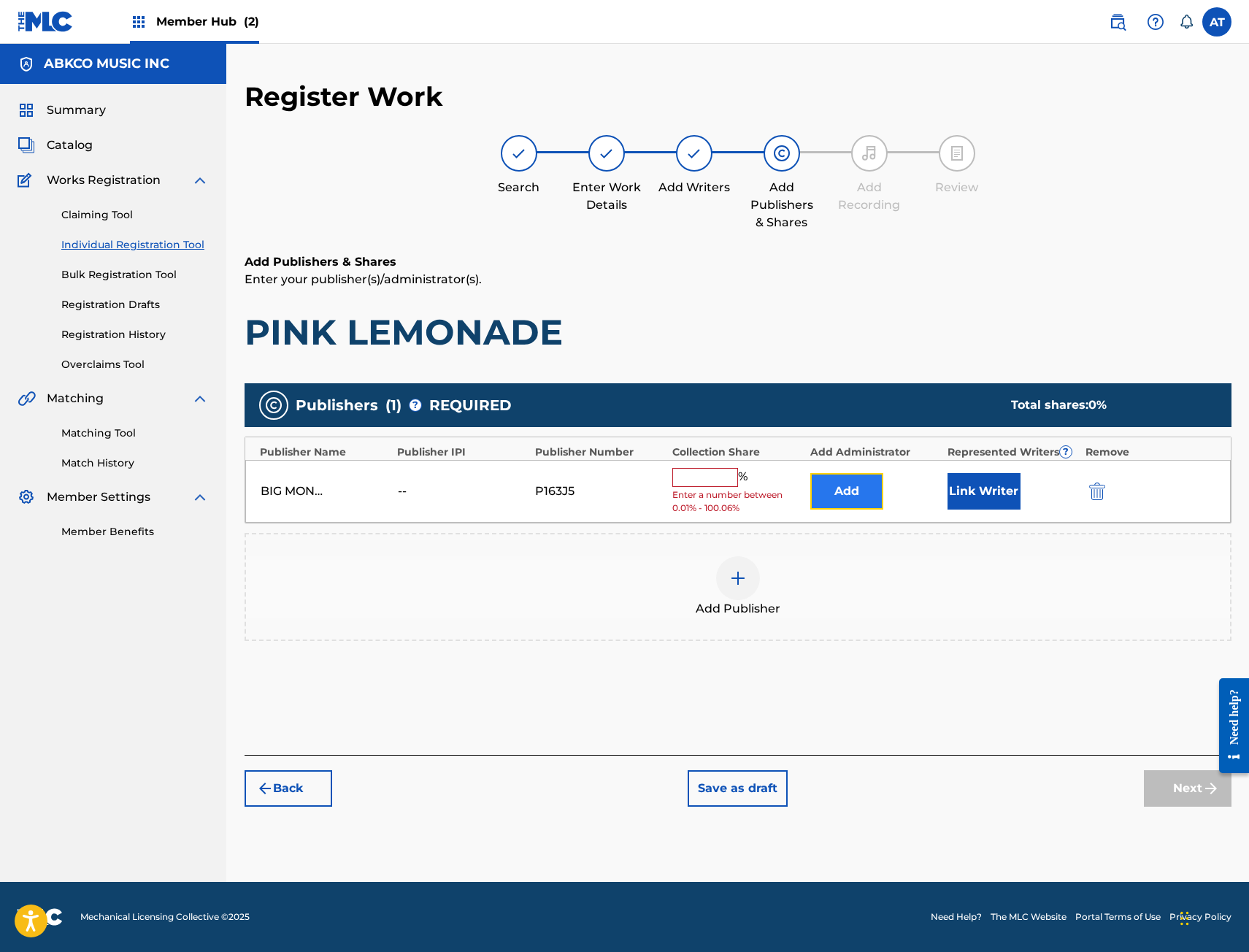
click at [863, 490] on button "Add" at bounding box center [846, 491] width 73 height 37
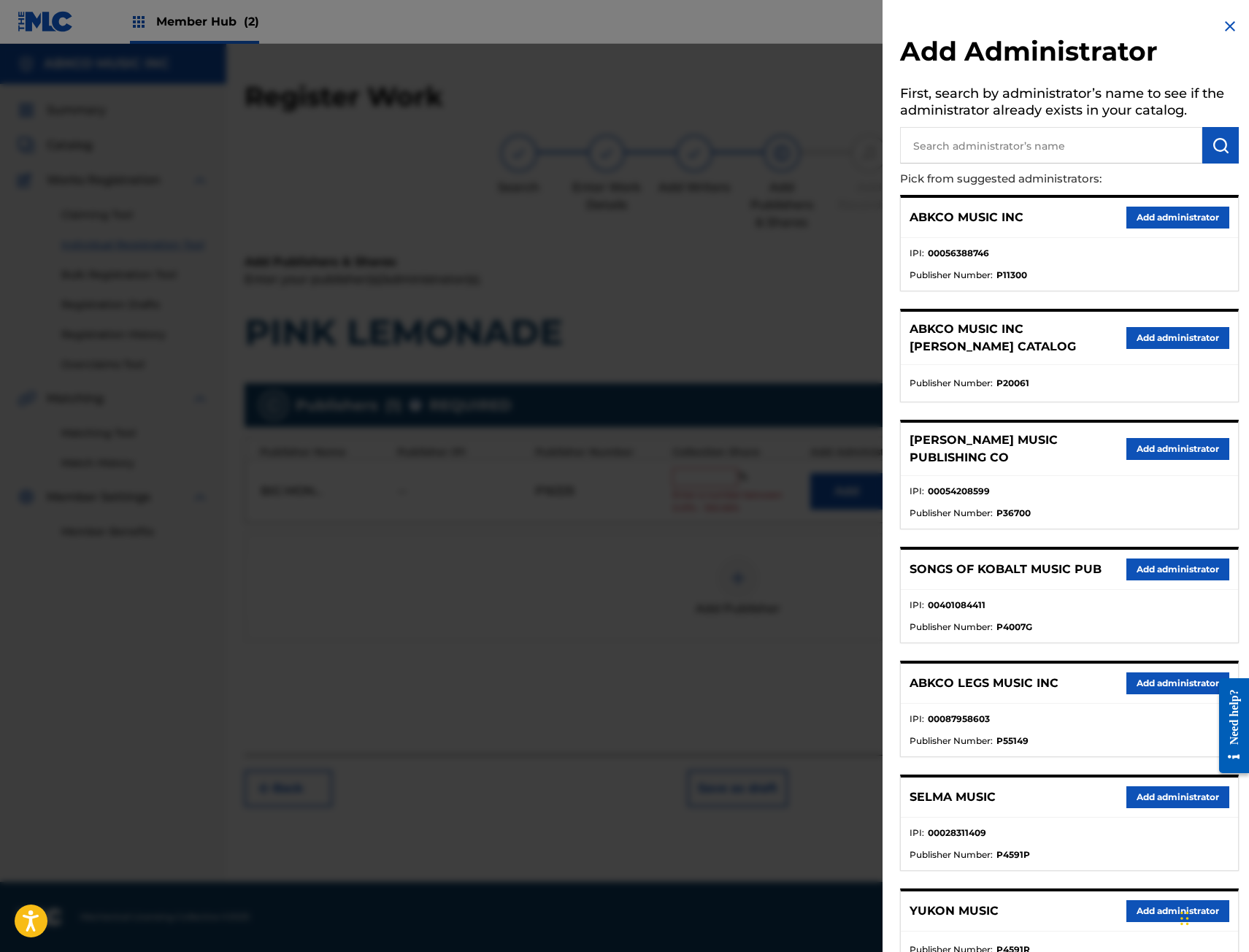
click at [1074, 135] on input "text" at bounding box center [1050, 146] width 302 height 37
click at [613, 627] on div at bounding box center [624, 520] width 1249 height 952
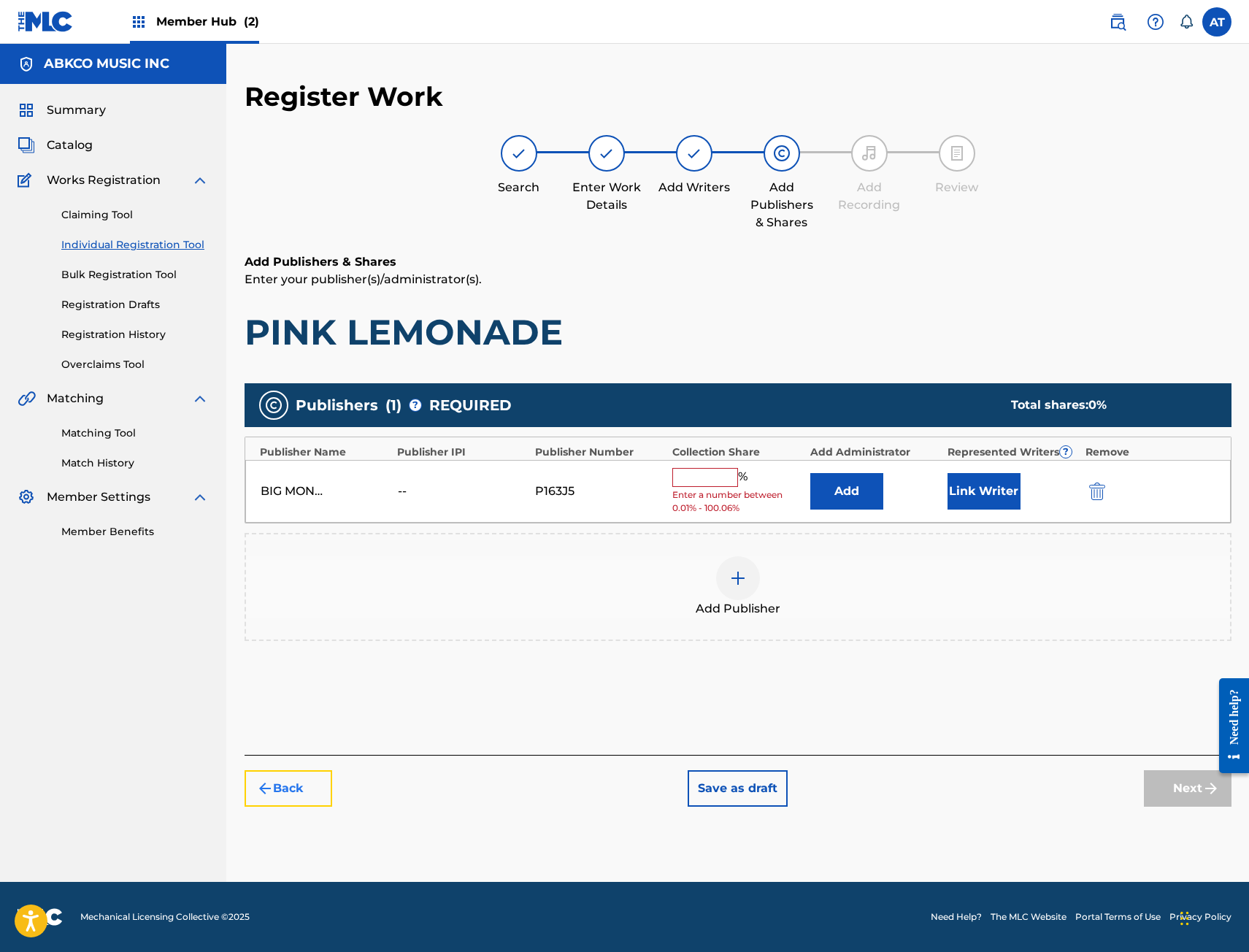
click at [324, 795] on button "Back" at bounding box center [288, 789] width 87 height 37
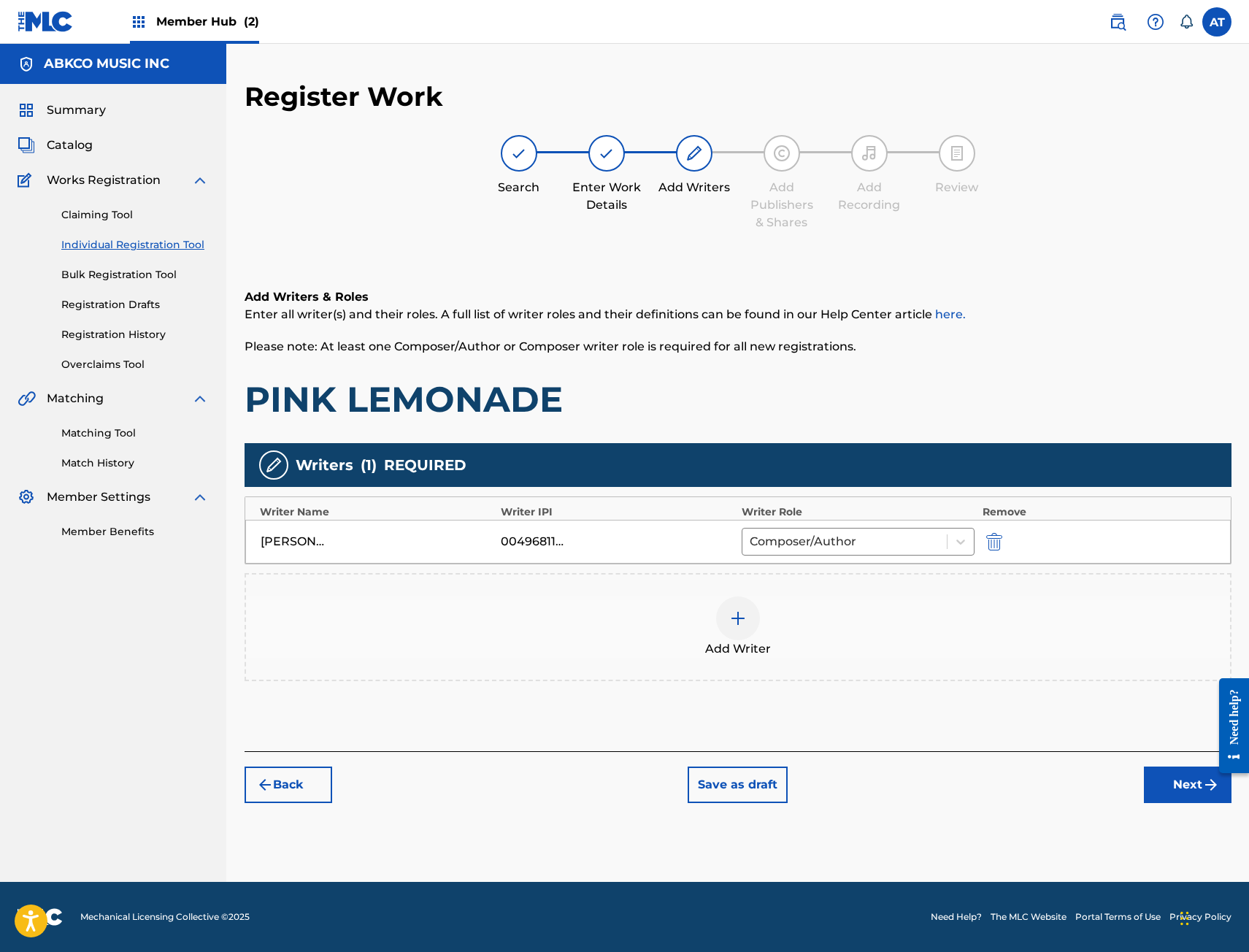
click at [762, 639] on div "Add Writer" at bounding box center [738, 627] width 984 height 62
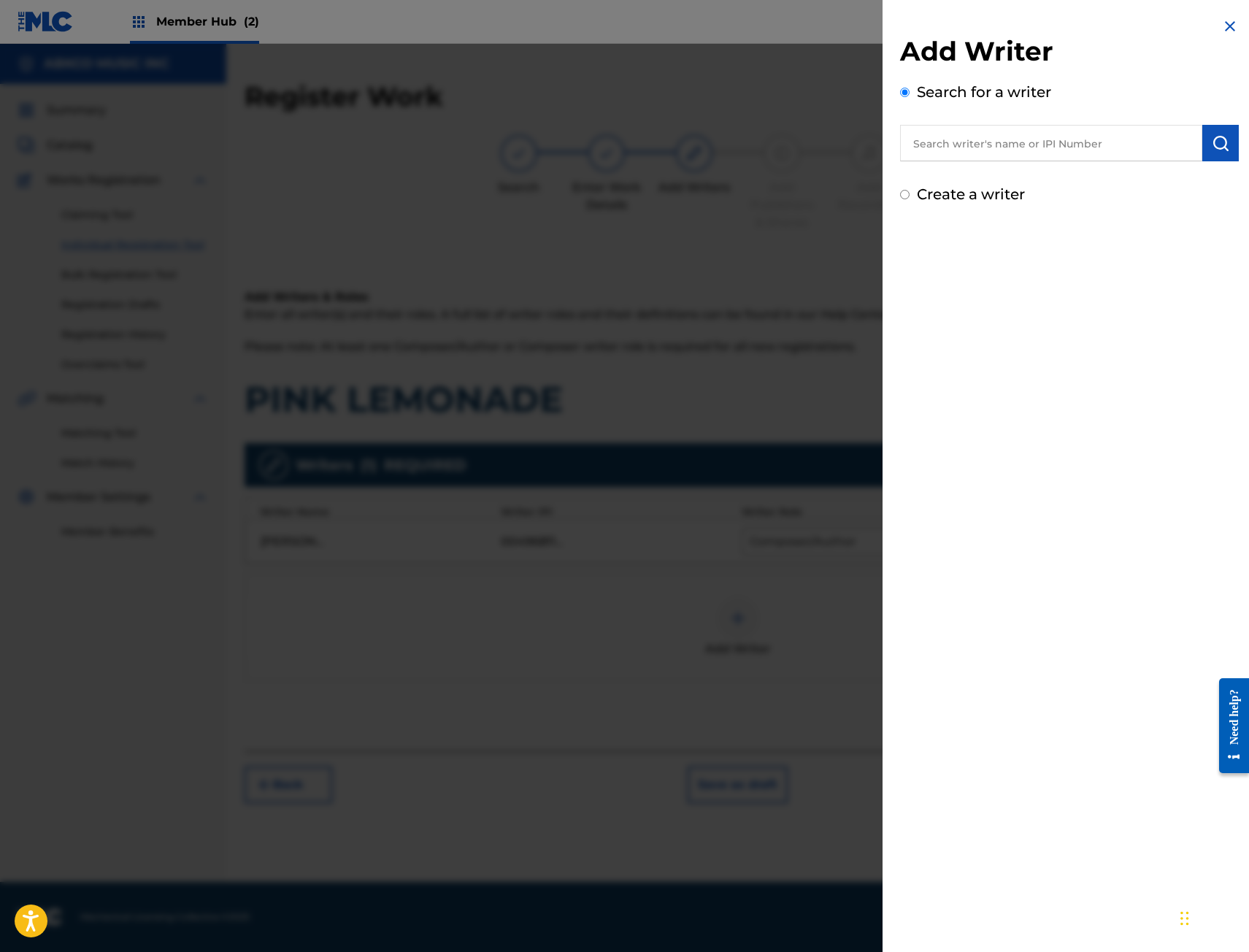
click at [1005, 131] on input "text" at bounding box center [1050, 143] width 302 height 37
drag, startPoint x: 1039, startPoint y: 144, endPoint x: 1233, endPoint y: 160, distance: 194.7
click at [1039, 144] on input "text" at bounding box center [1050, 143] width 302 height 37
paste input "00504629661"
click at [1194, 143] on input "00504629661" at bounding box center [1050, 143] width 302 height 37
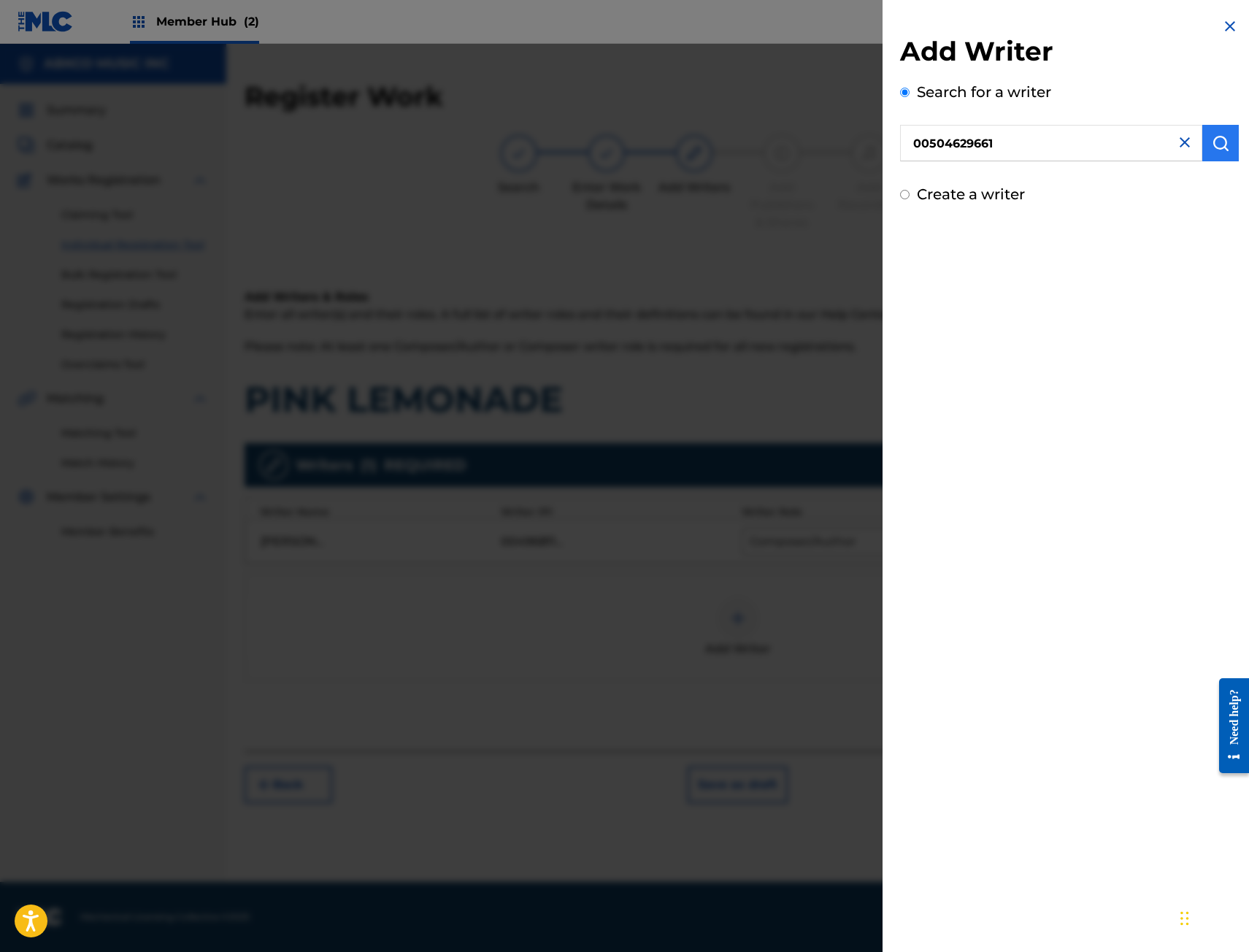
type input "00504629661"
click at [1218, 148] on img "submit" at bounding box center [1220, 143] width 18 height 18
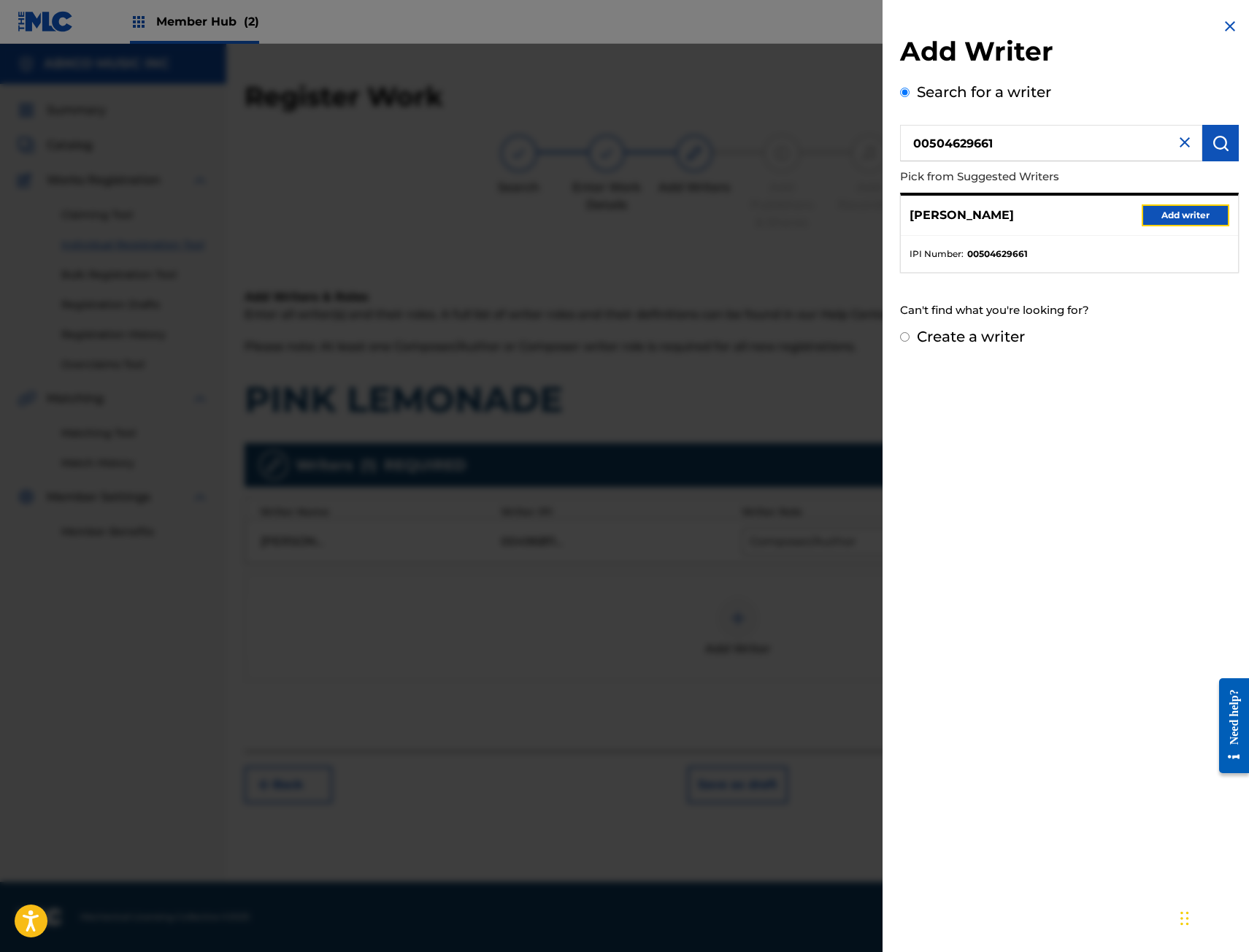
click at [1185, 208] on button "Add writer" at bounding box center [1185, 215] width 87 height 22
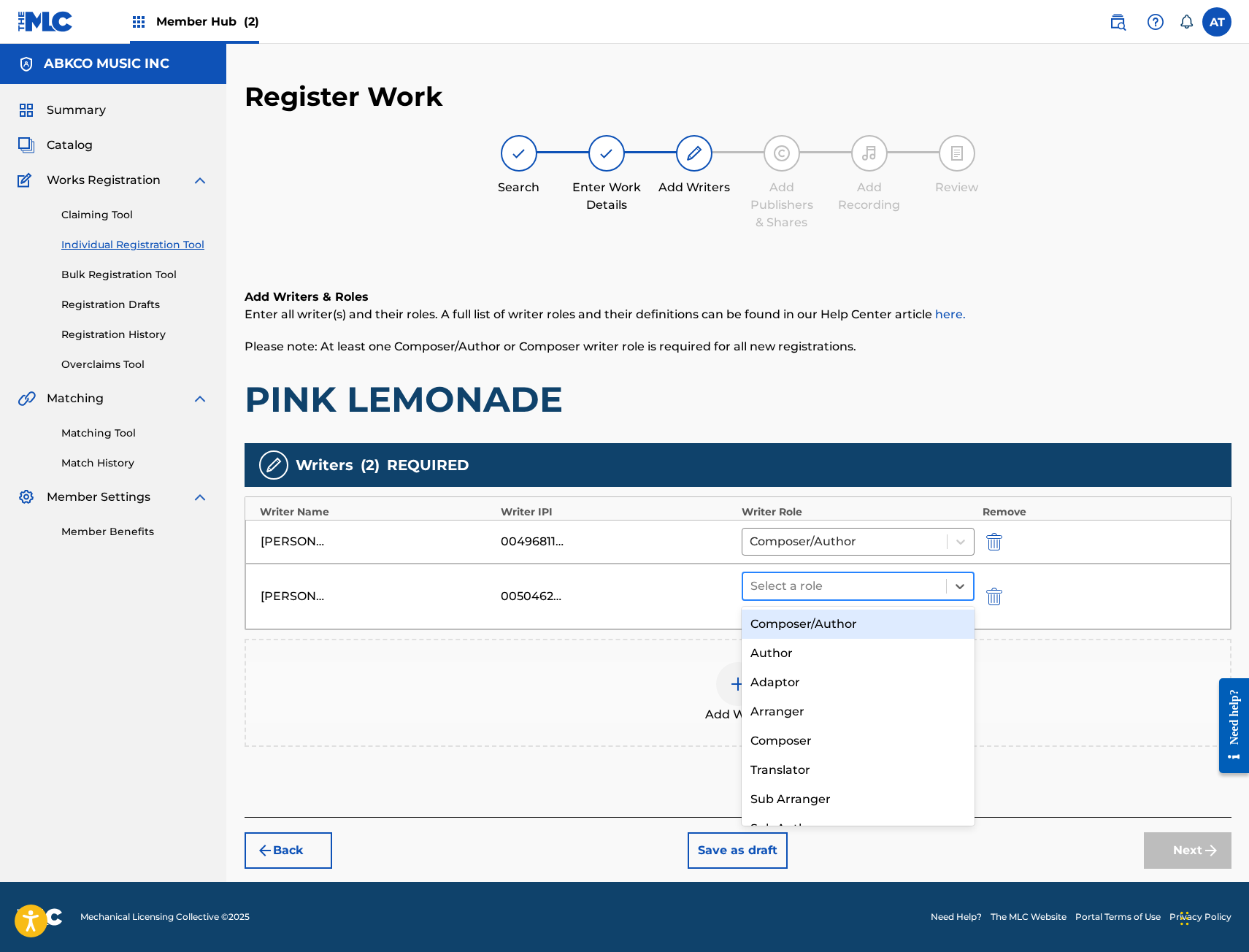
click at [797, 587] on div at bounding box center [845, 587] width 189 height 21
click at [808, 615] on div "Composer/Author" at bounding box center [859, 624] width 234 height 29
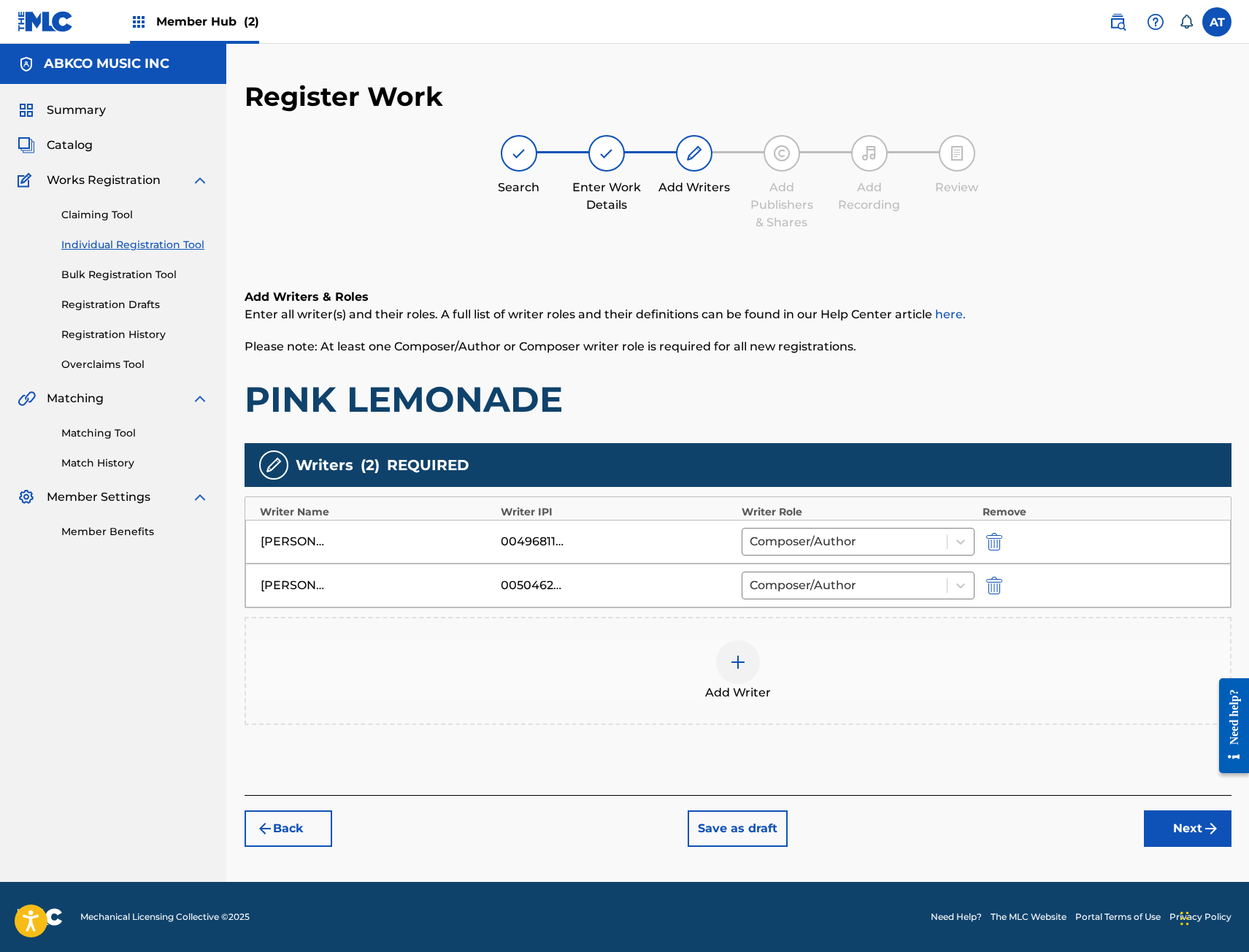
click at [780, 666] on div "Add Writer" at bounding box center [738, 671] width 984 height 62
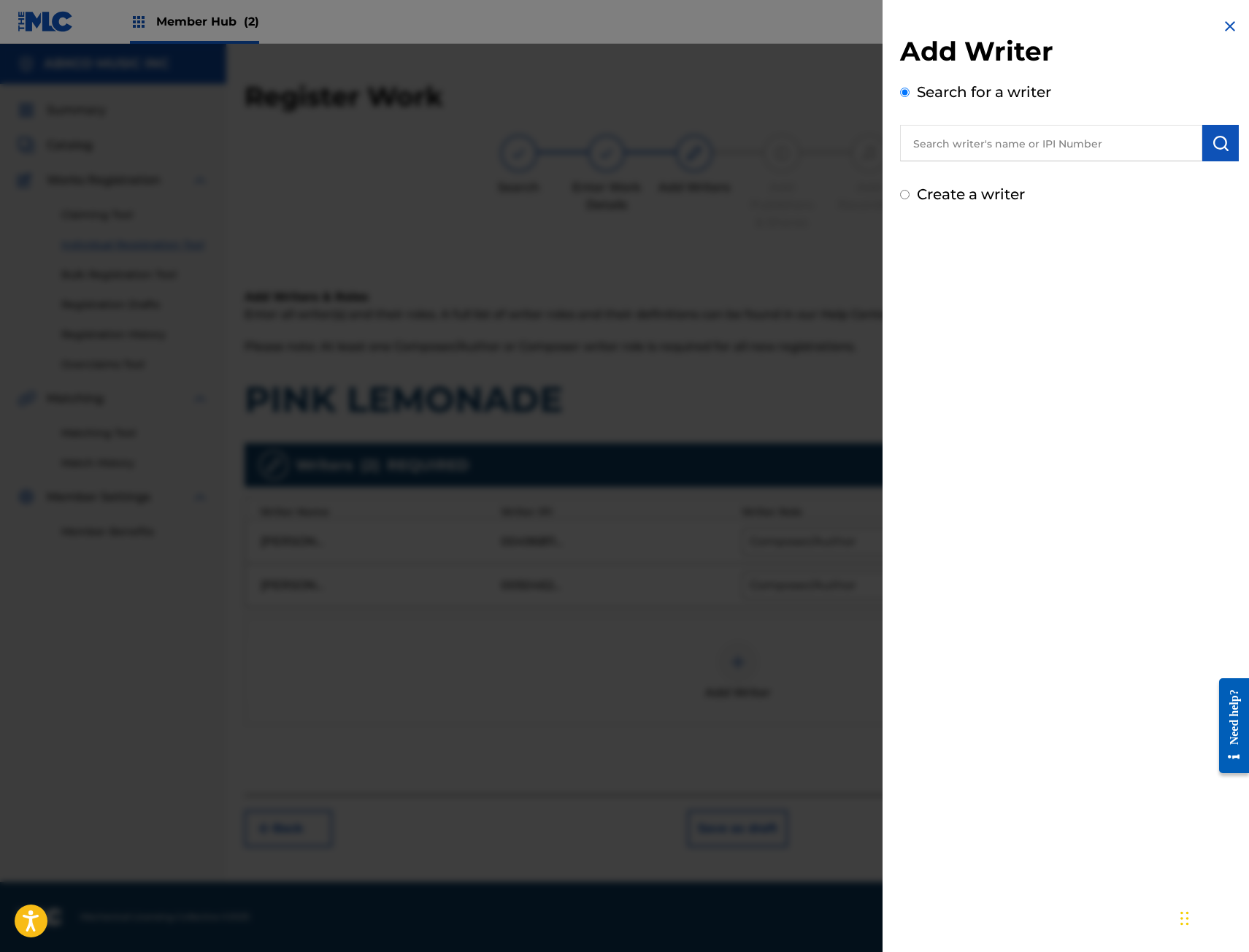
click at [978, 143] on input "text" at bounding box center [1050, 143] width 302 height 37
paste input "384594025"
type input "384594025"
click at [1218, 147] on img "submit" at bounding box center [1220, 143] width 18 height 18
click at [984, 272] on div "Add Writer Search for a writer 384594025 Not found Can't find what you're looki…" at bounding box center [1069, 142] width 373 height 284
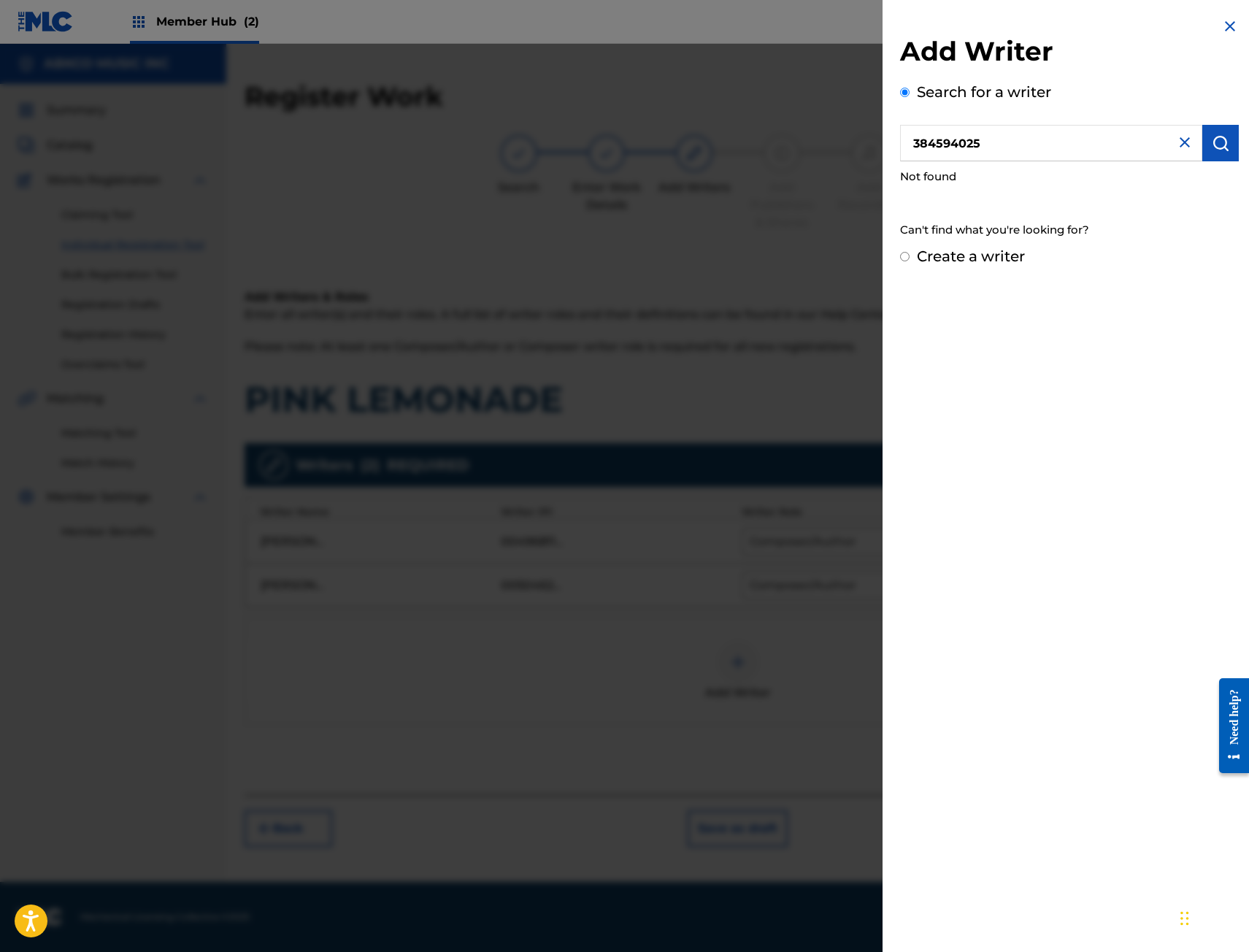
click at [979, 260] on label "Create a writer" at bounding box center [970, 256] width 108 height 18
radio input "true"
click at [909, 260] on input "Create a writer" at bounding box center [905, 256] width 10 height 10
radio input "false"
radio input "true"
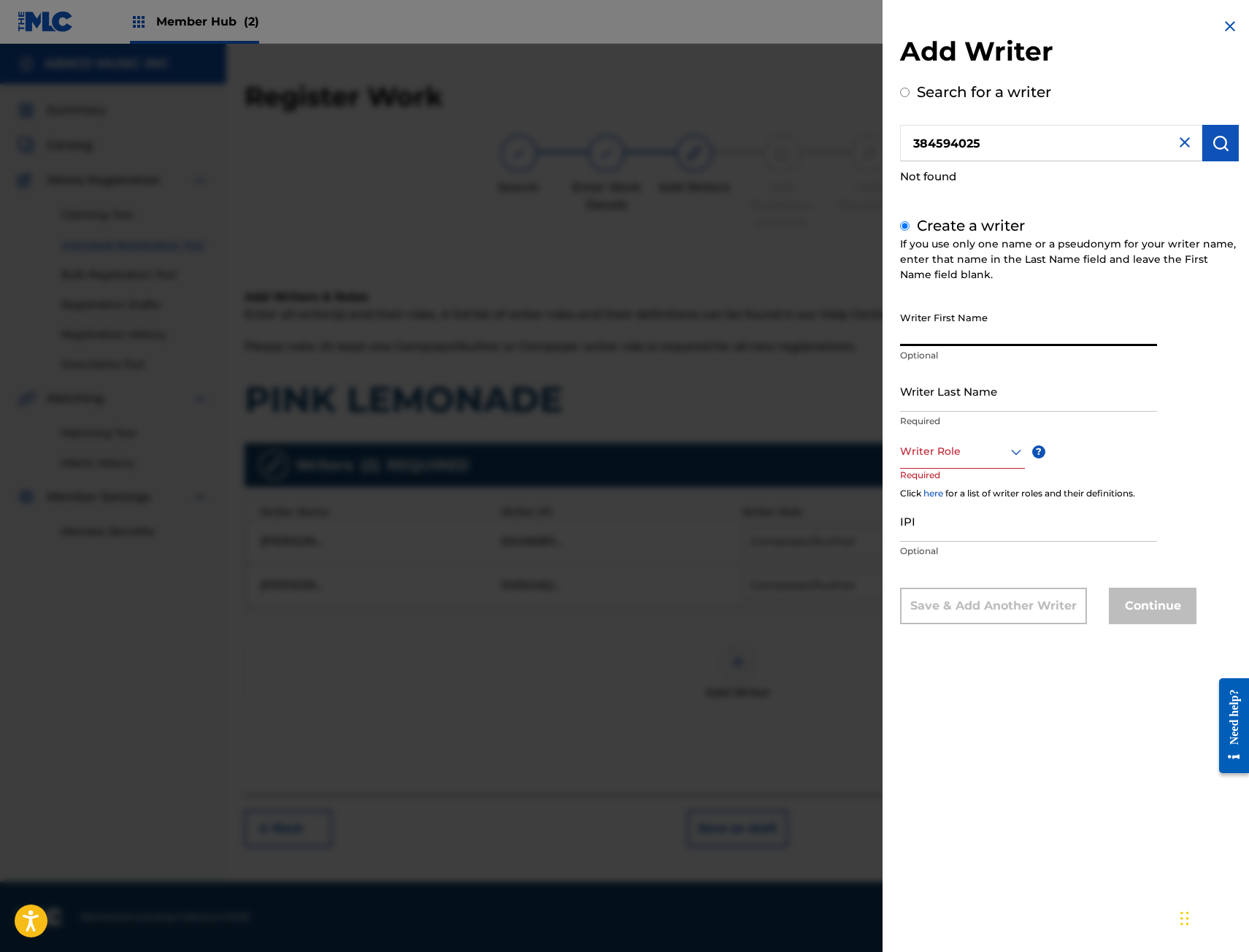
click at [990, 316] on input "Writer First Name" at bounding box center [1028, 325] width 257 height 42
type input "[PERSON_NAME]"
click at [981, 424] on p "Required" at bounding box center [1028, 421] width 257 height 13
click at [979, 436] on div "Writer Role" at bounding box center [962, 452] width 125 height 33
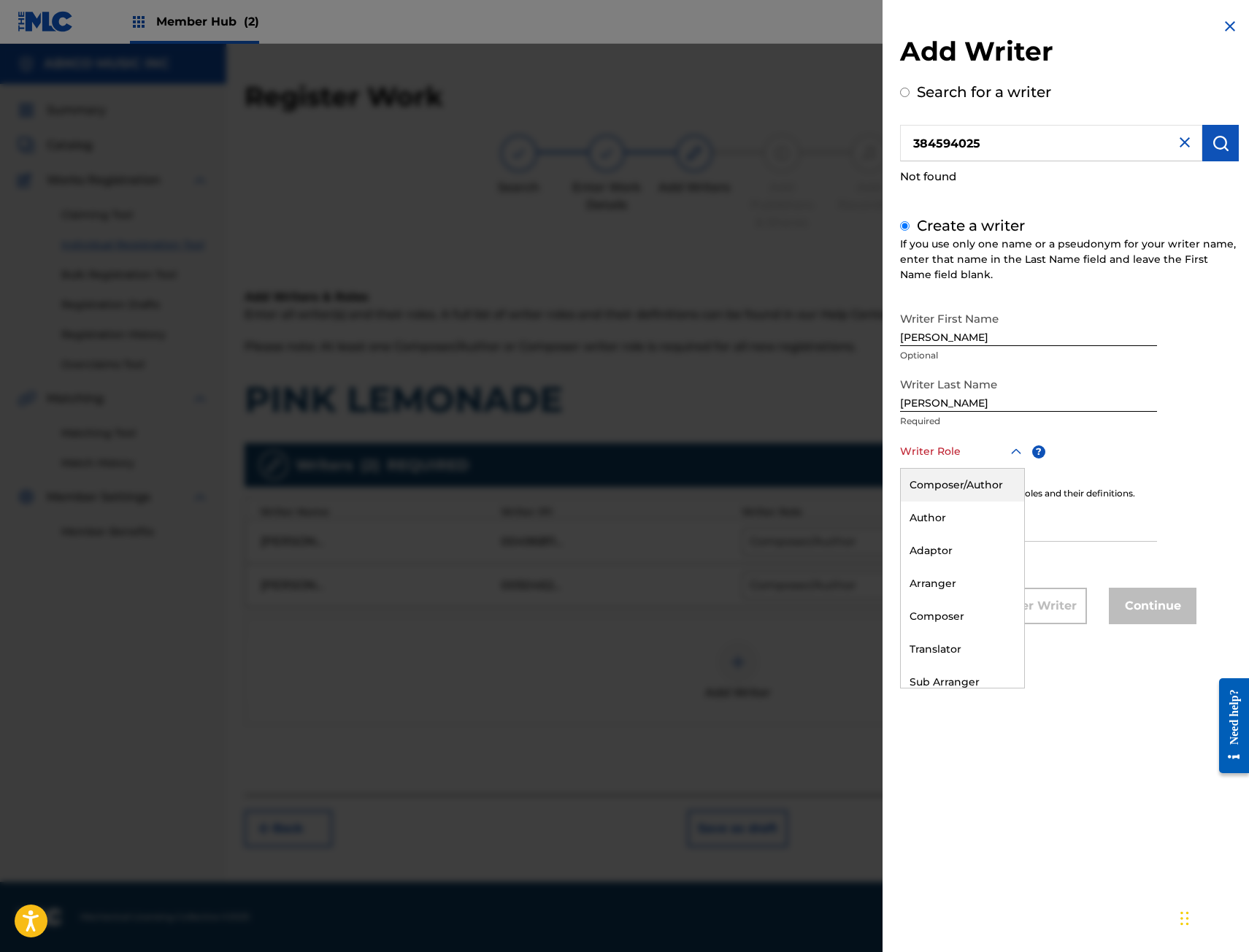
click at [969, 486] on div "Composer/Author" at bounding box center [962, 485] width 123 height 33
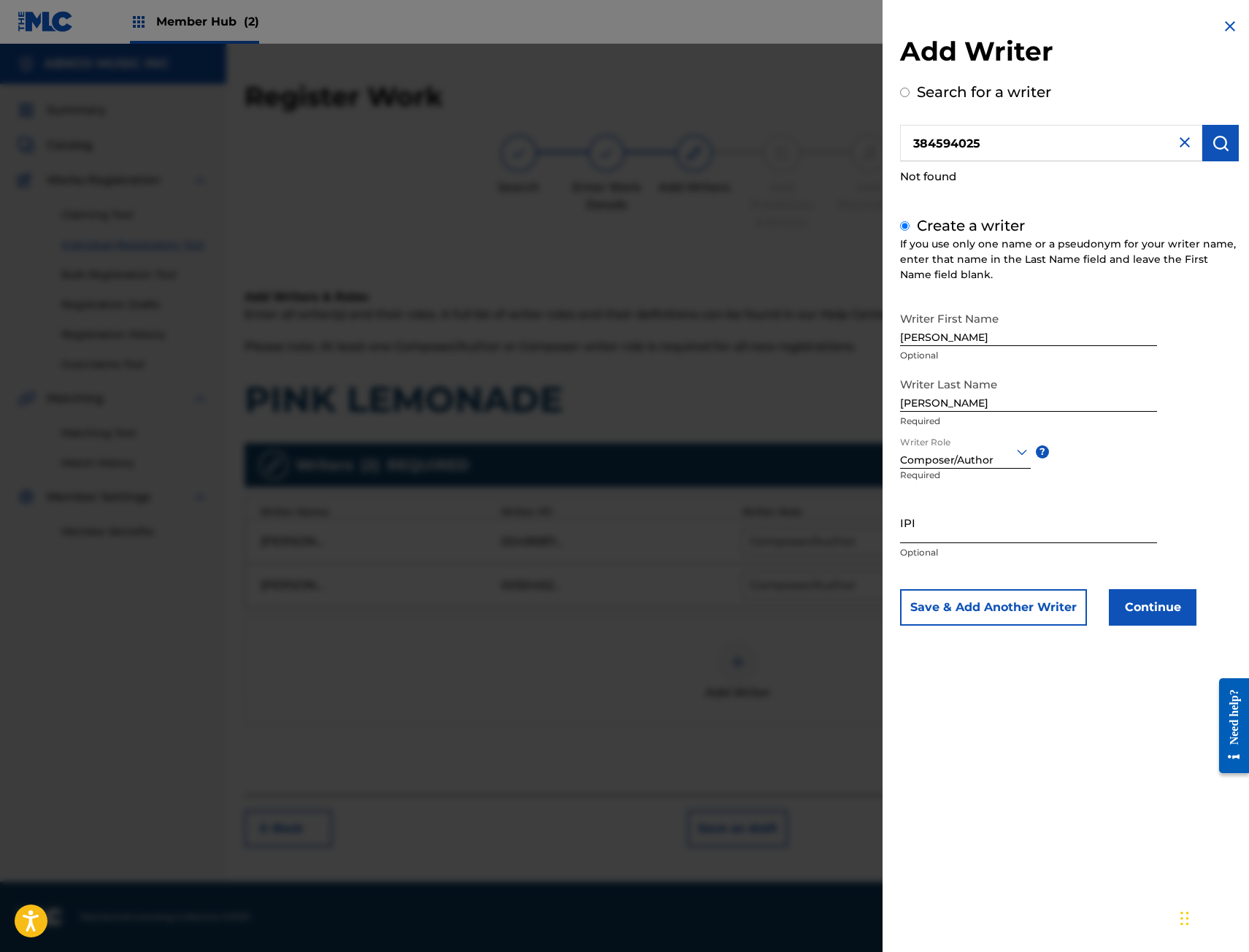
click at [968, 526] on input "IPI" at bounding box center [1028, 522] width 257 height 42
paste input "384594025"
type input "384594025"
click at [1131, 607] on button "Continue" at bounding box center [1152, 607] width 87 height 37
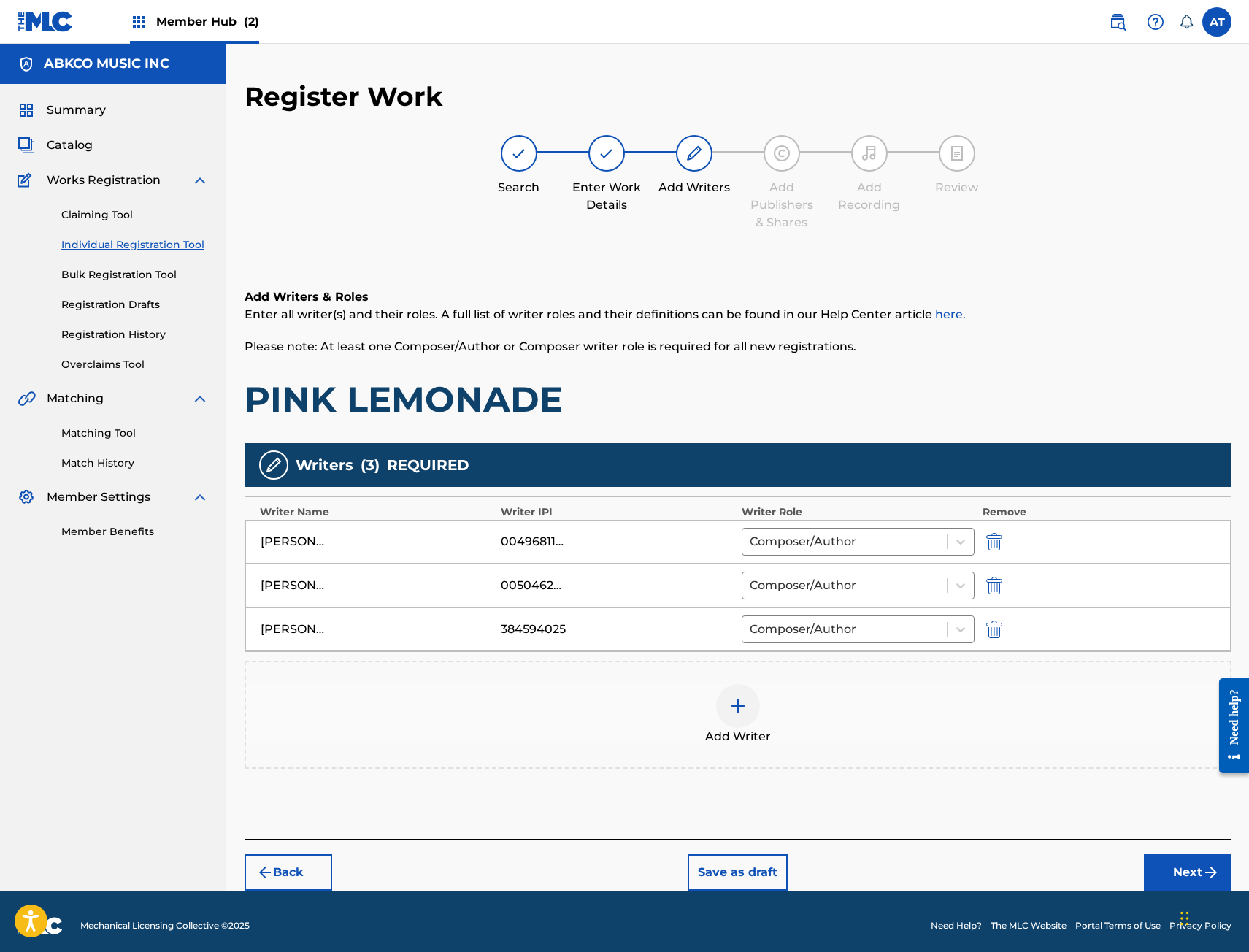
scroll to position [9, 0]
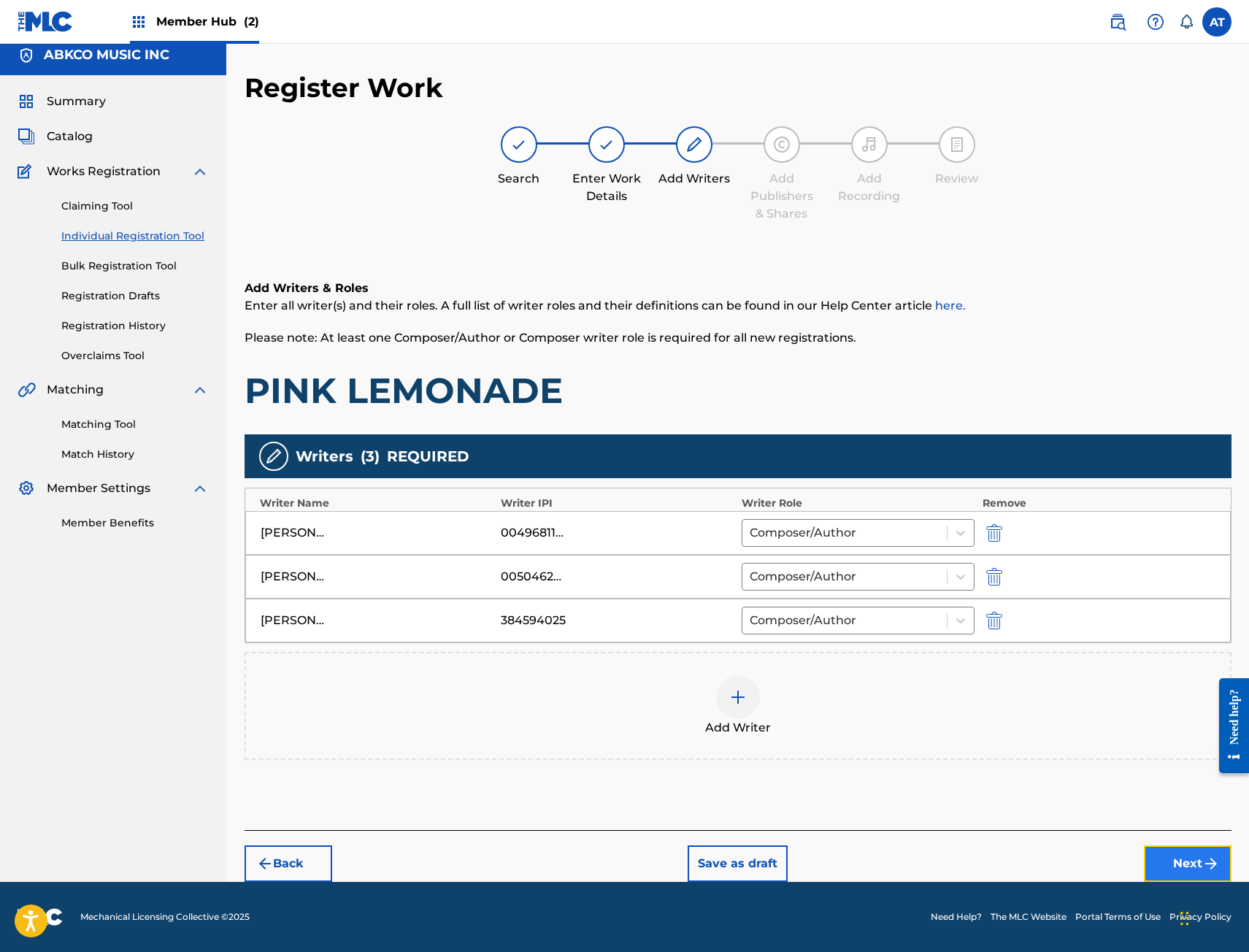
click at [1216, 868] on img "submit" at bounding box center [1211, 864] width 18 height 18
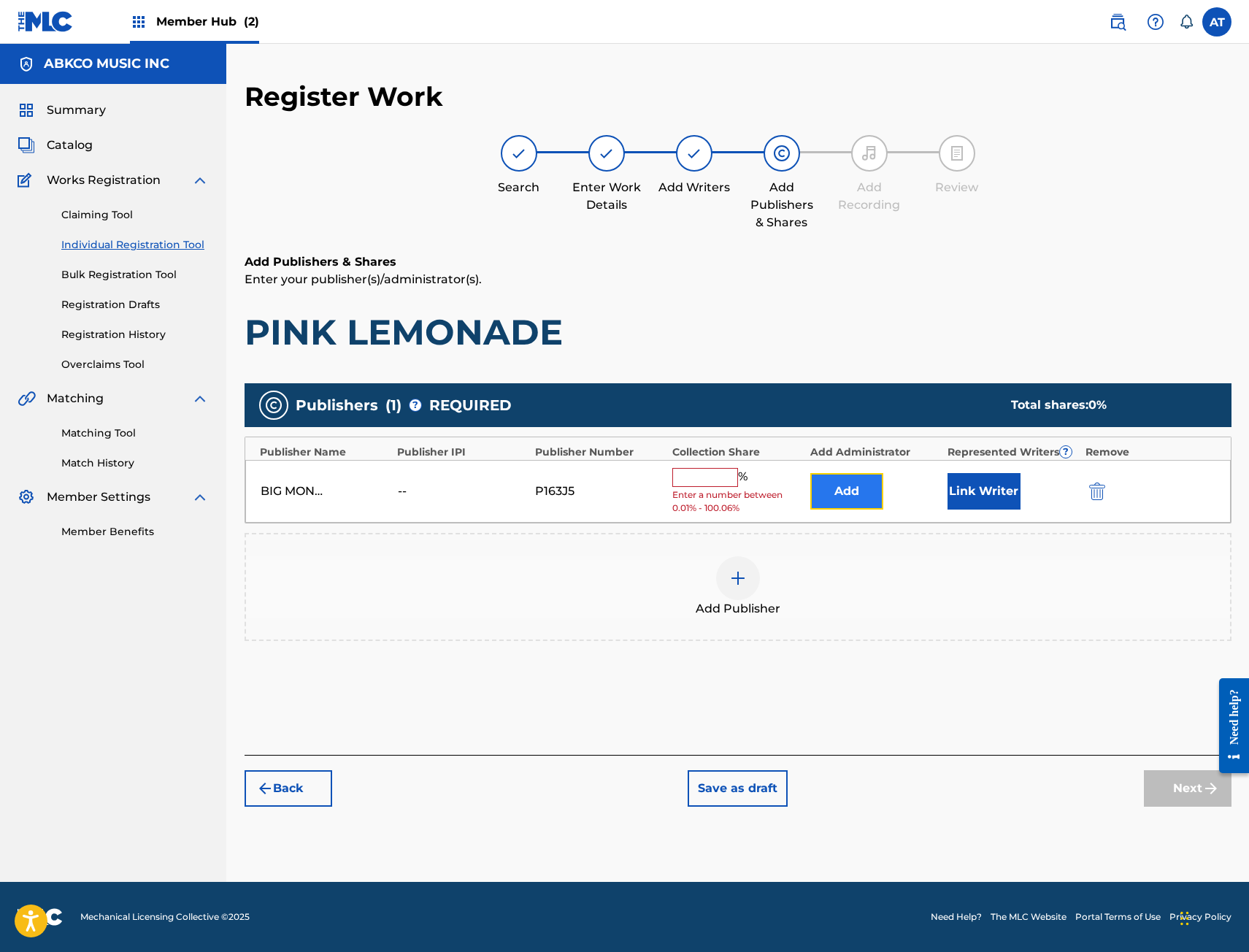
click at [848, 493] on button "Add" at bounding box center [846, 491] width 73 height 37
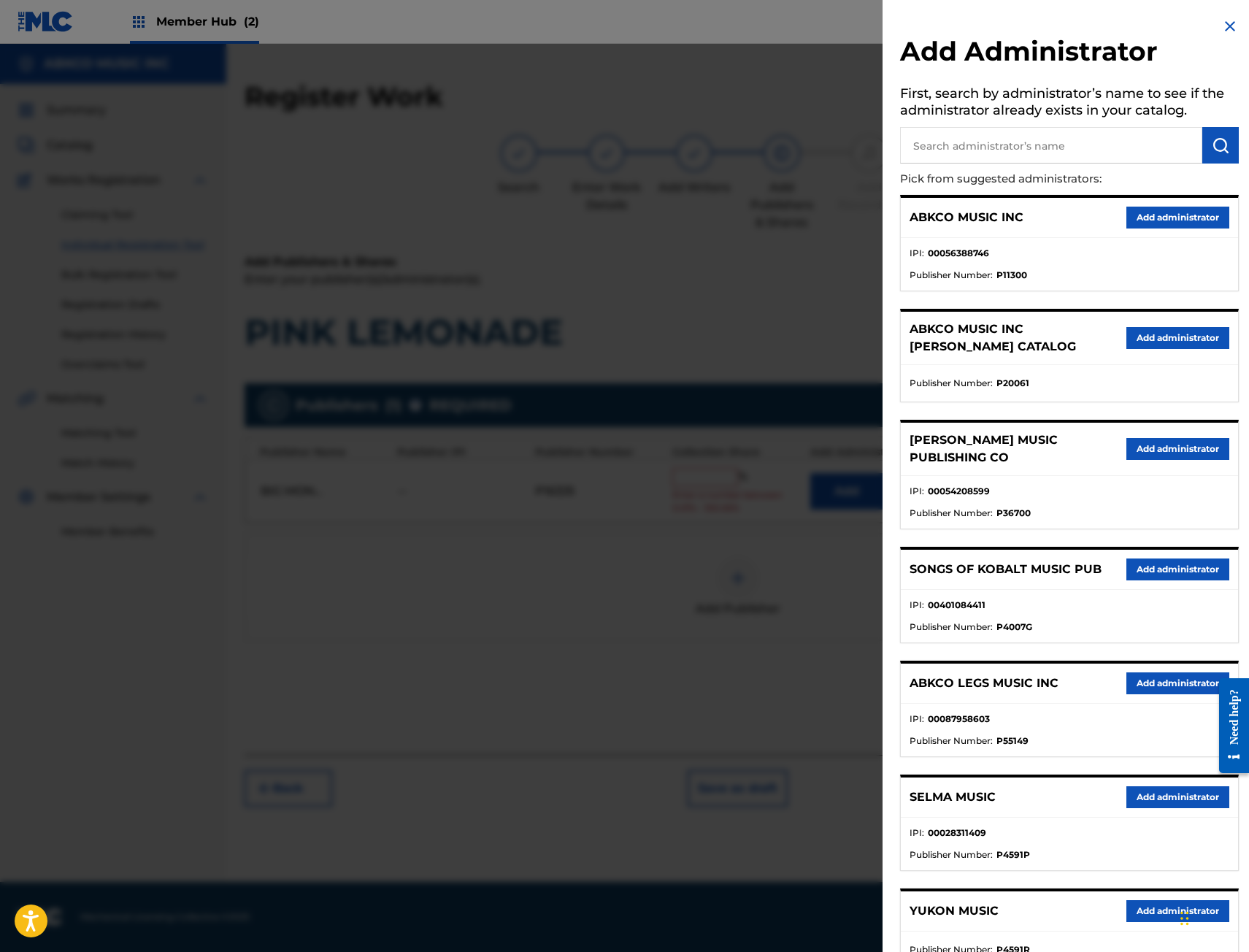
click at [1074, 160] on input "text" at bounding box center [1050, 146] width 302 height 37
click at [1066, 143] on input "text" at bounding box center [1050, 146] width 302 height 37
type input "BIG MONEY"
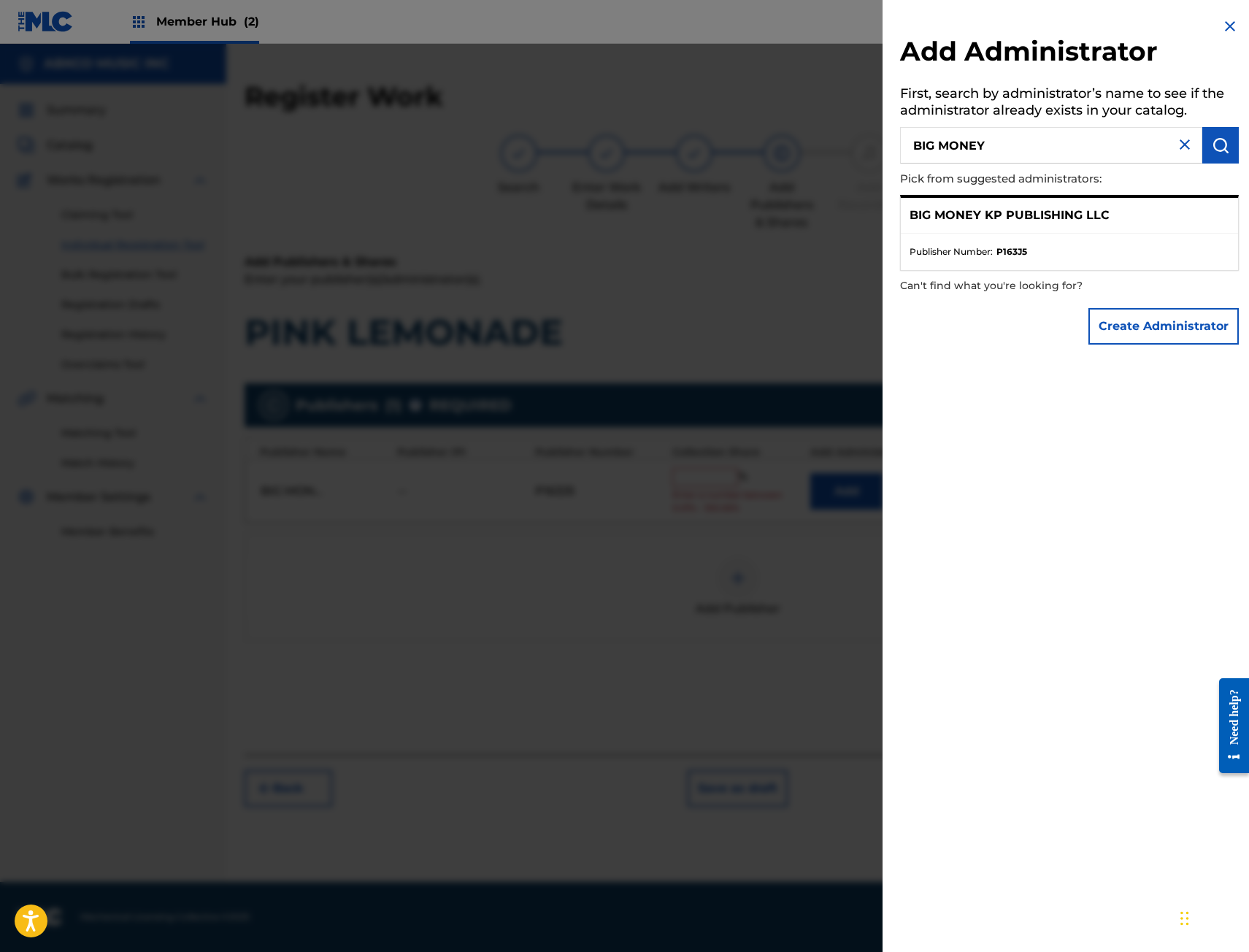
click at [1071, 243] on ul "Publisher Number : P163J5" at bounding box center [1069, 252] width 337 height 37
click at [1231, 20] on img at bounding box center [1230, 26] width 18 height 18
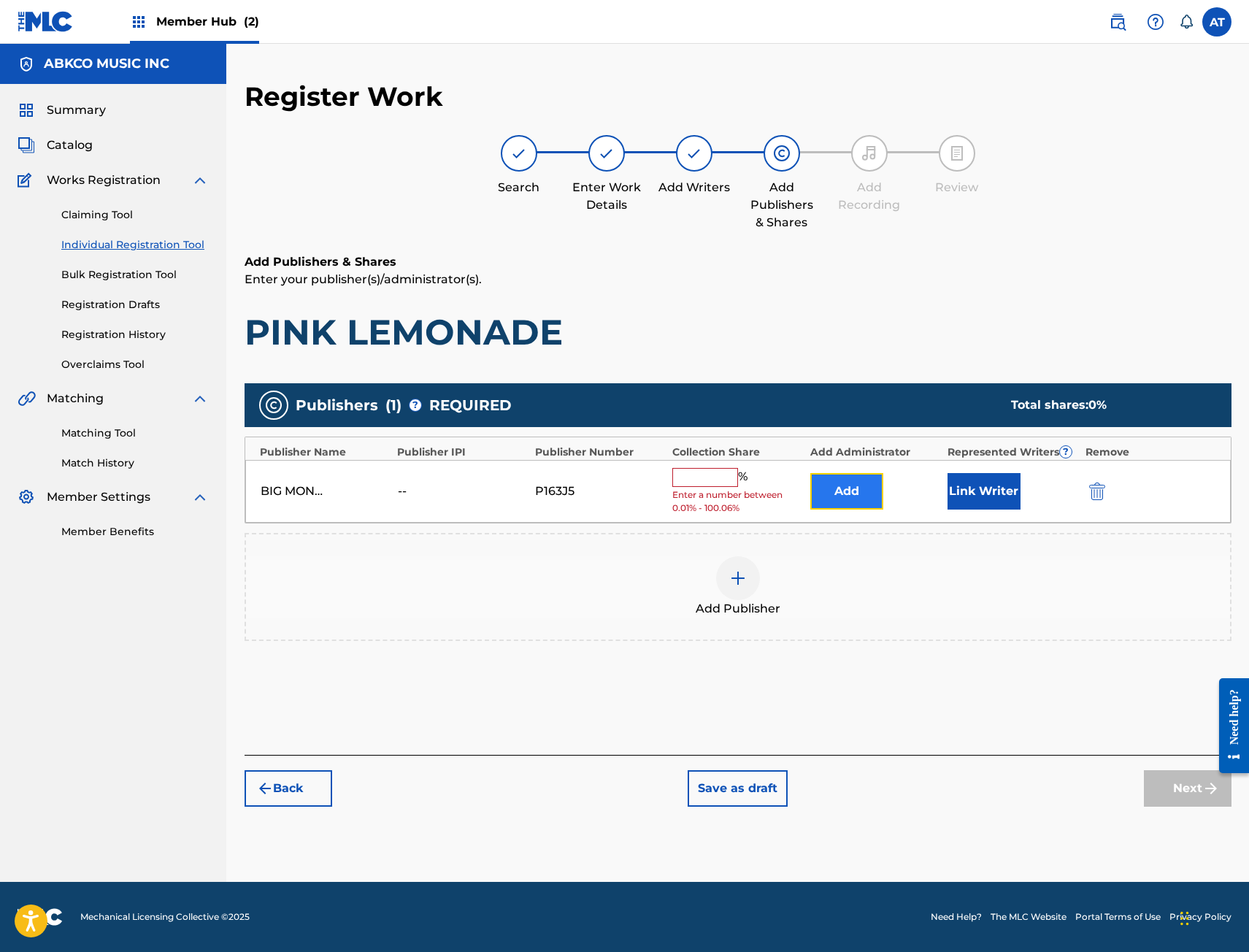
click at [881, 496] on button "Add" at bounding box center [846, 491] width 73 height 37
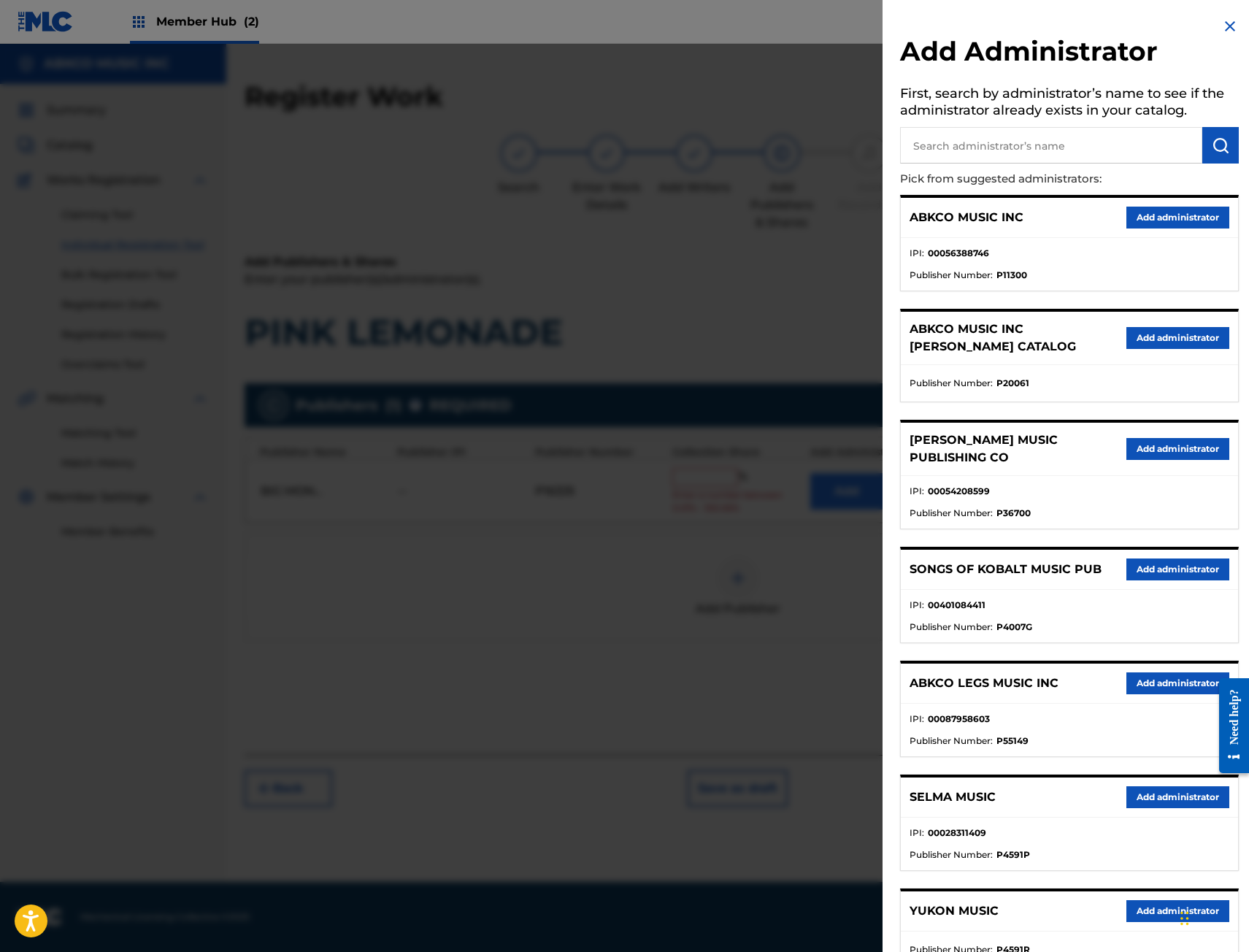
click at [1037, 157] on input "text" at bounding box center [1050, 146] width 302 height 37
click at [1174, 203] on div "ABKCO MUSIC INC Add administrator" at bounding box center [1069, 218] width 337 height 40
click at [1168, 208] on button "Add administrator" at bounding box center [1178, 217] width 103 height 22
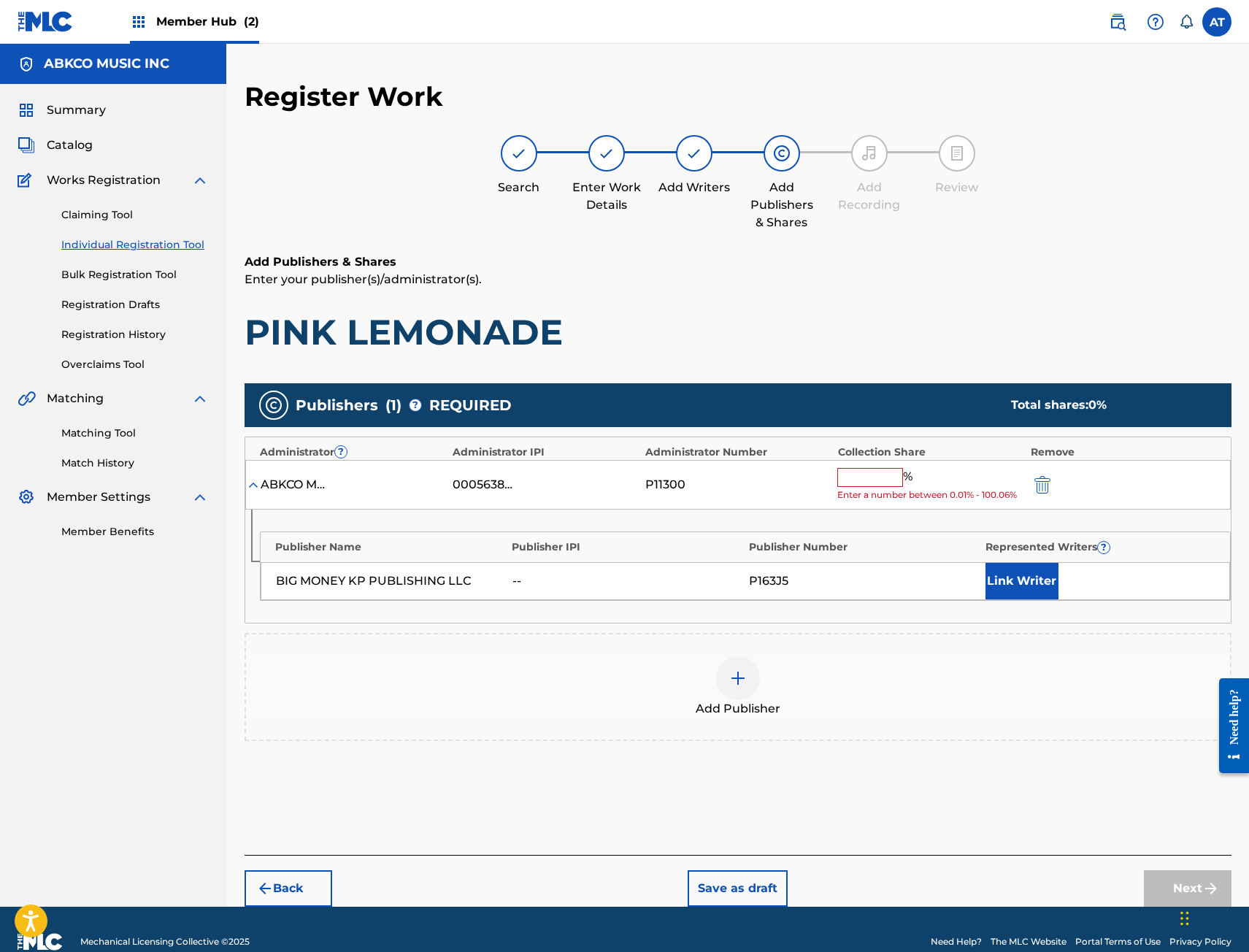
click at [887, 477] on input "text" at bounding box center [870, 478] width 66 height 19
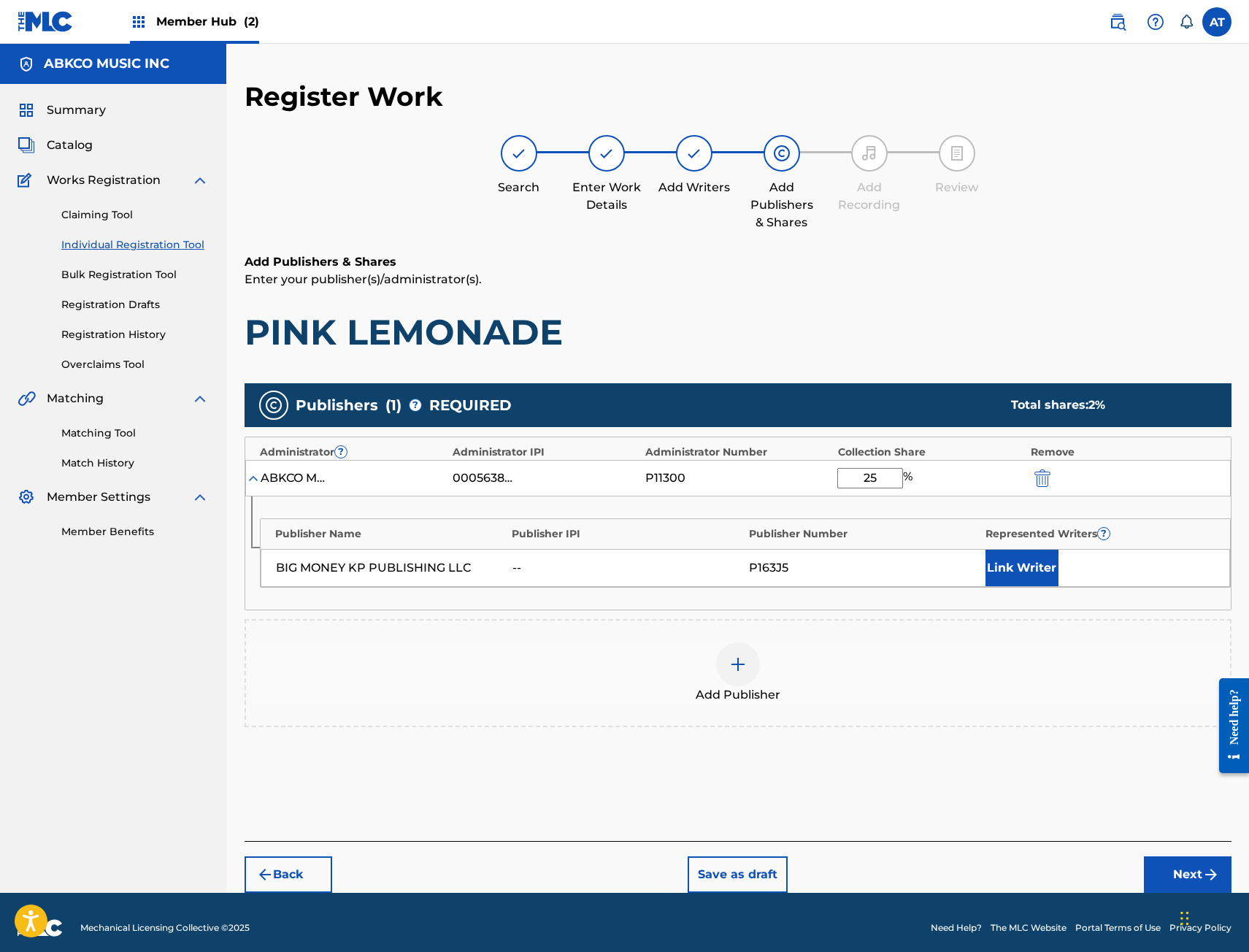
type input "25"
drag, startPoint x: 1122, startPoint y: 571, endPoint x: 1033, endPoint y: 565, distance: 89.2
click at [1114, 569] on div "Link Writer" at bounding box center [1100, 568] width 229 height 37
click at [1033, 565] on button "Link Writer" at bounding box center [1021, 568] width 73 height 37
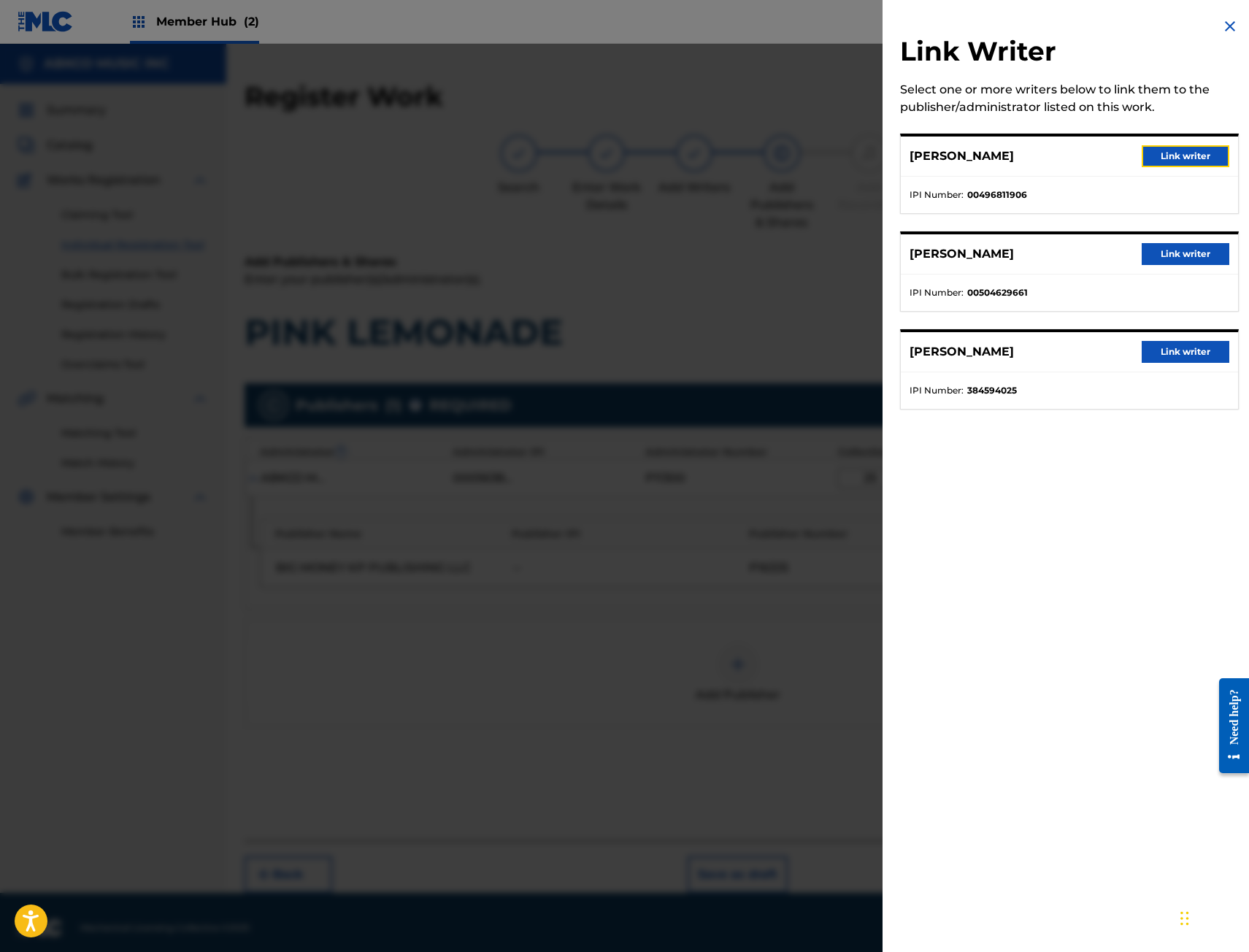
click at [1177, 145] on button "Link writer" at bounding box center [1185, 155] width 87 height 22
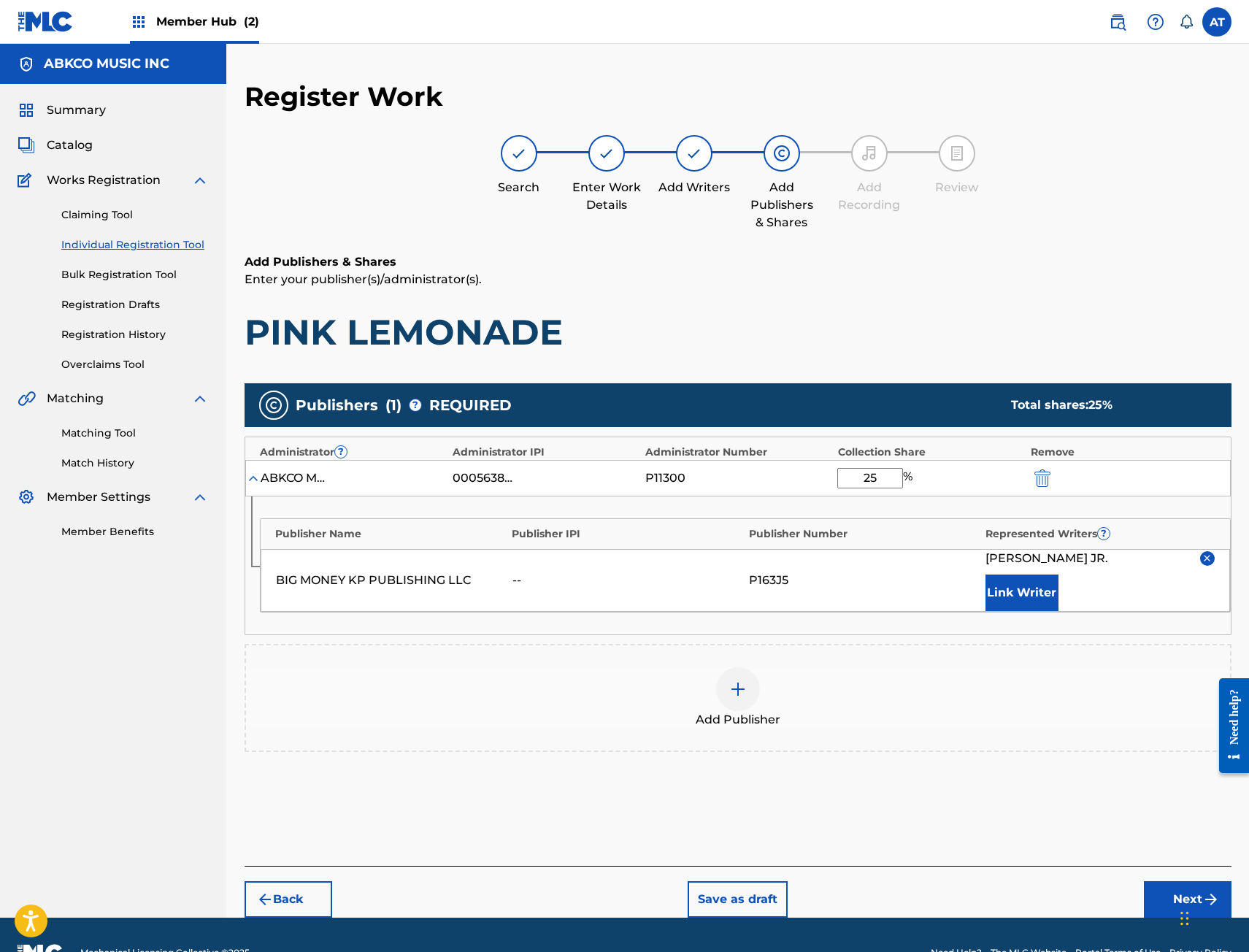
scroll to position [36, 0]
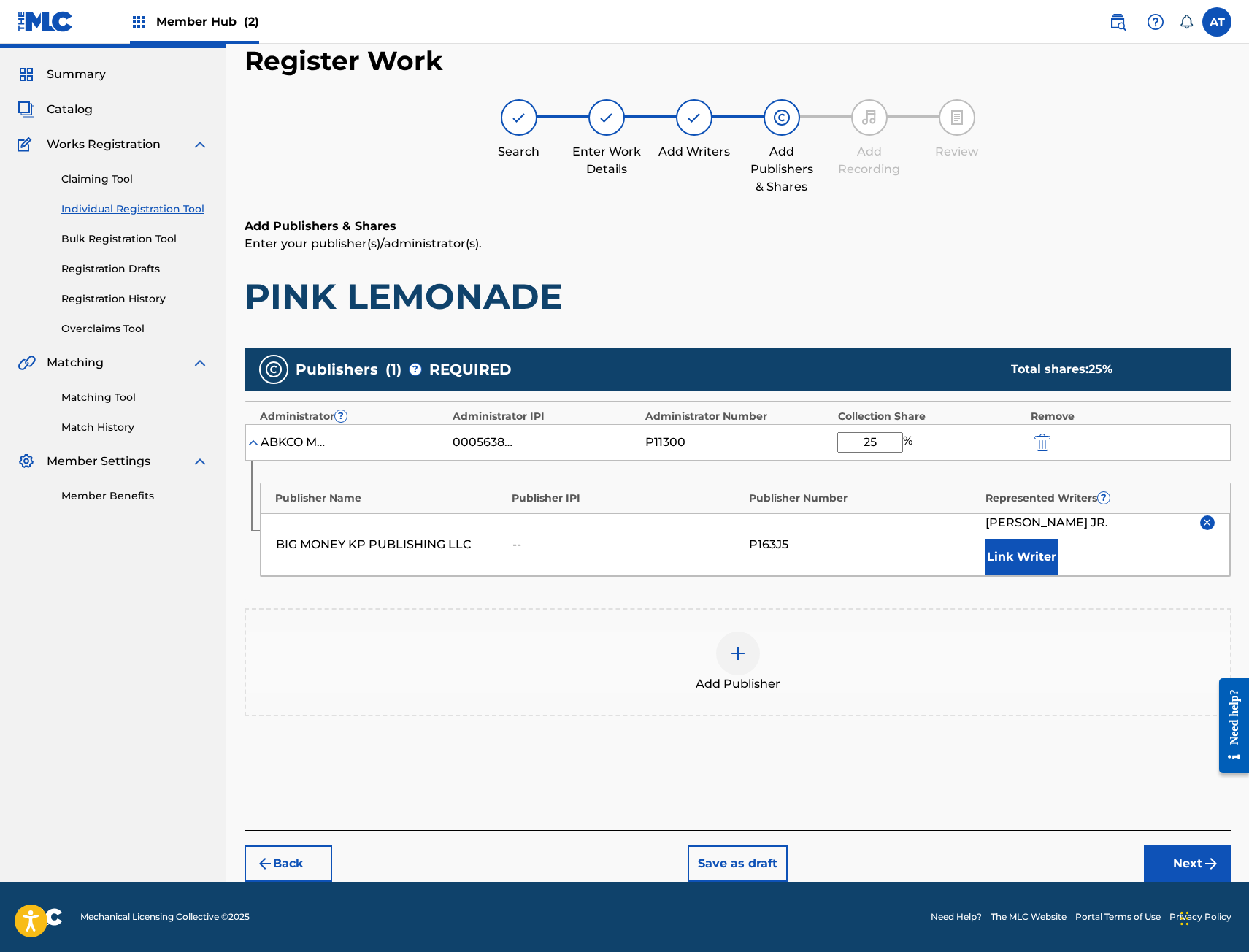
click at [1177, 844] on div "Back Save as draft Next" at bounding box center [738, 856] width 987 height 52
click at [1192, 864] on button "Next" at bounding box center [1187, 864] width 87 height 37
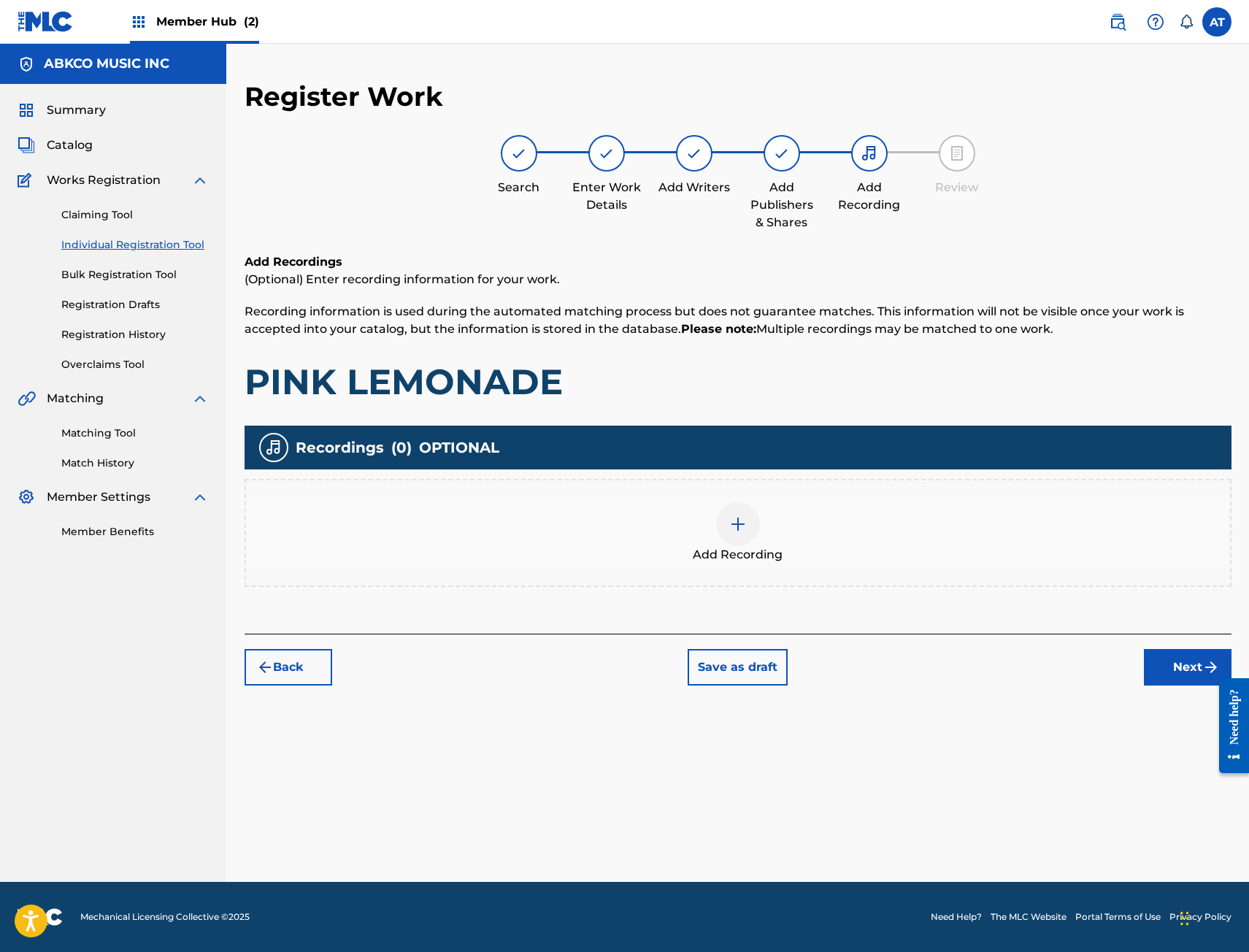
click at [655, 548] on div "Add Recording" at bounding box center [738, 533] width 984 height 62
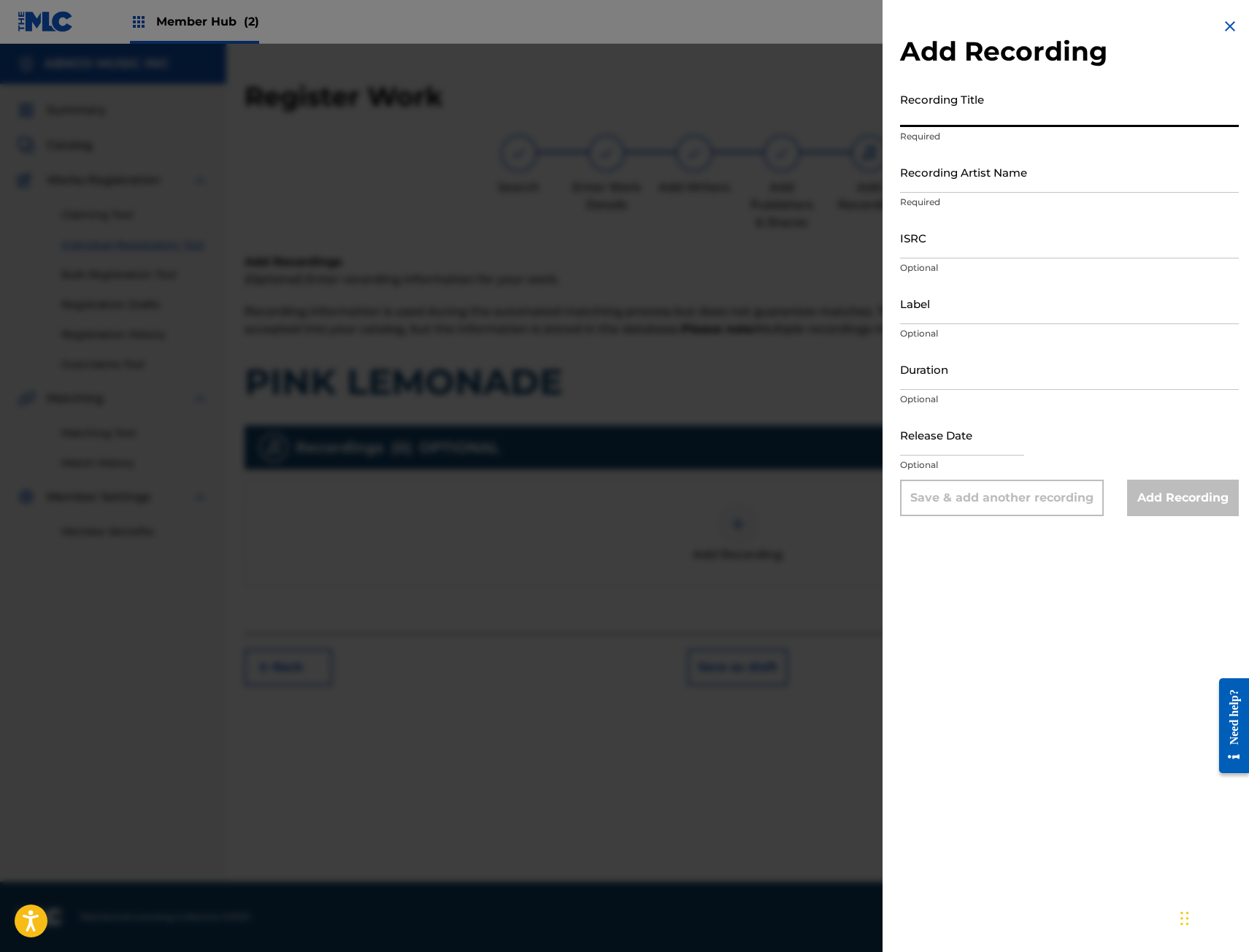
click at [995, 119] on input "Recording Title" at bounding box center [1069, 107] width 339 height 42
type input "PINK LEMONADE"
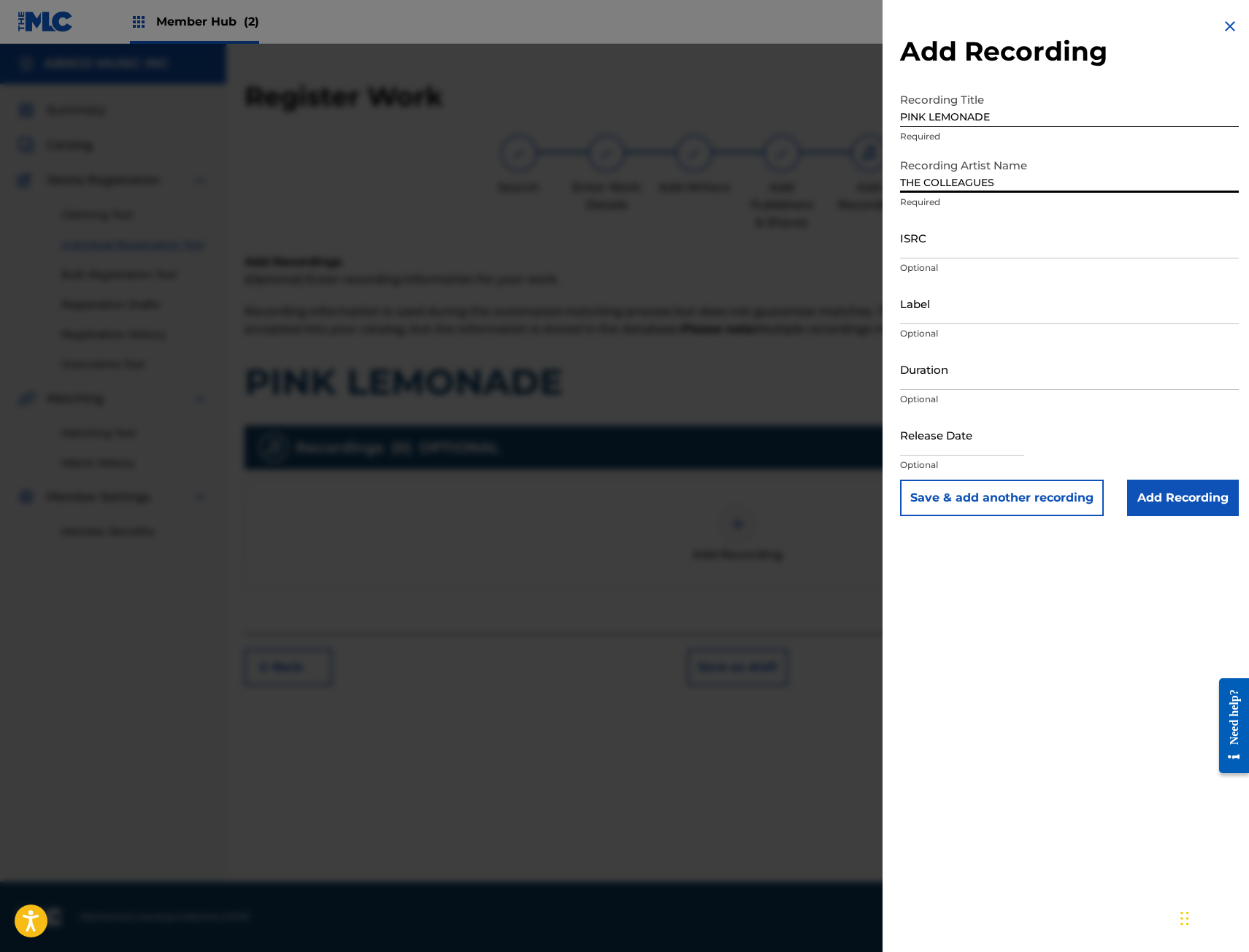
drag, startPoint x: 1016, startPoint y: 175, endPoint x: 622, endPoint y: 156, distance: 394.5
click at [622, 156] on div "Add Recording Recording Title PINK LEMONADE Required Recording Artist Name THE …" at bounding box center [624, 498] width 1249 height 908
type input "[PERSON_NAME], THE COLLEAGUES"
drag, startPoint x: 905, startPoint y: 223, endPoint x: 921, endPoint y: 235, distance: 20.0
click at [905, 223] on input "ISRC" at bounding box center [1069, 238] width 339 height 42
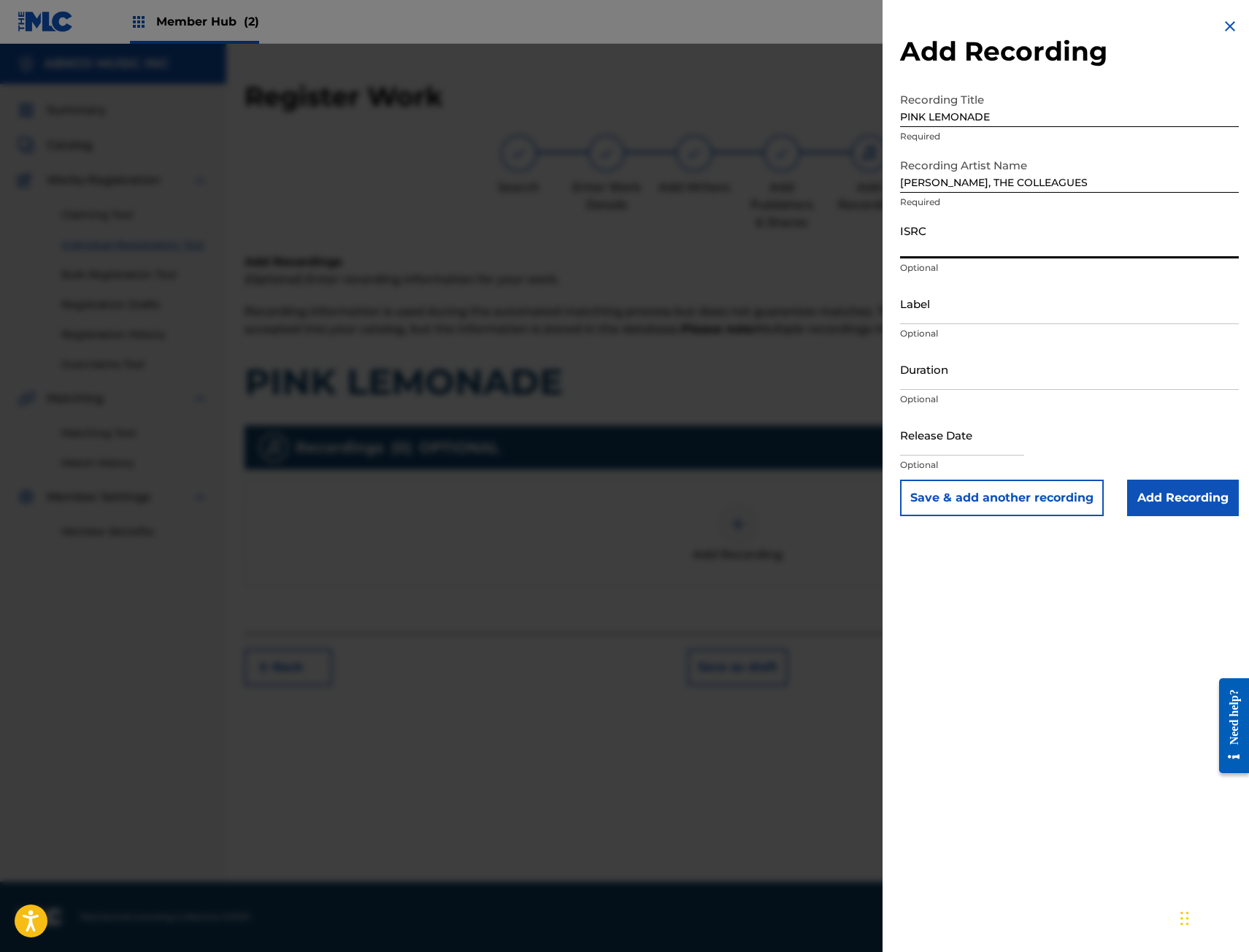
click at [921, 235] on input "ISRC" at bounding box center [1069, 238] width 339 height 42
paste input "QM43A2501531"
type input "QM43A2501531"
click at [1000, 306] on input "Label" at bounding box center [1069, 304] width 339 height 42
type input "SONO RECORDING GROUP"
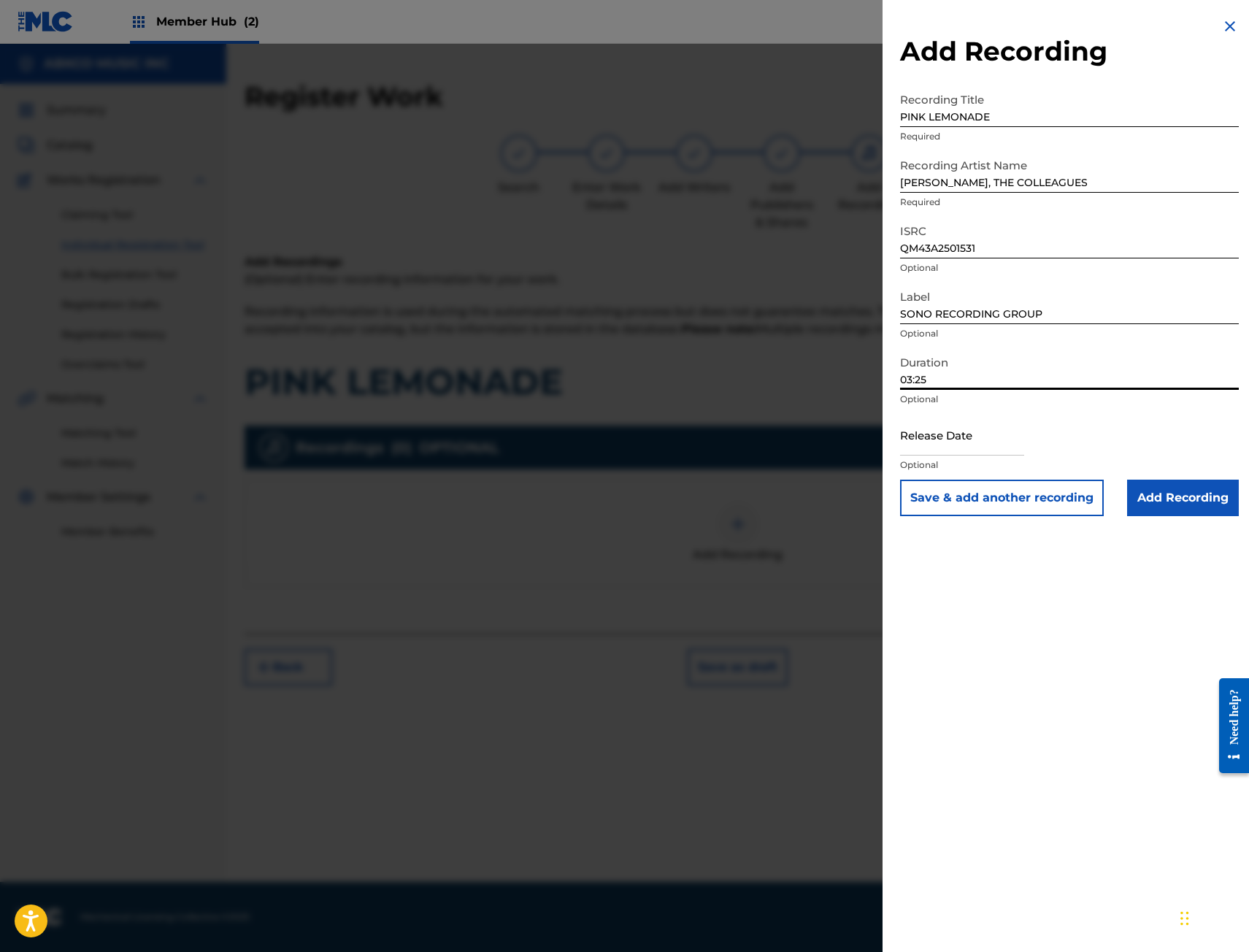
type input "03:25"
click at [900, 443] on input "text" at bounding box center [961, 435] width 124 height 42
select select "8"
select select "2025"
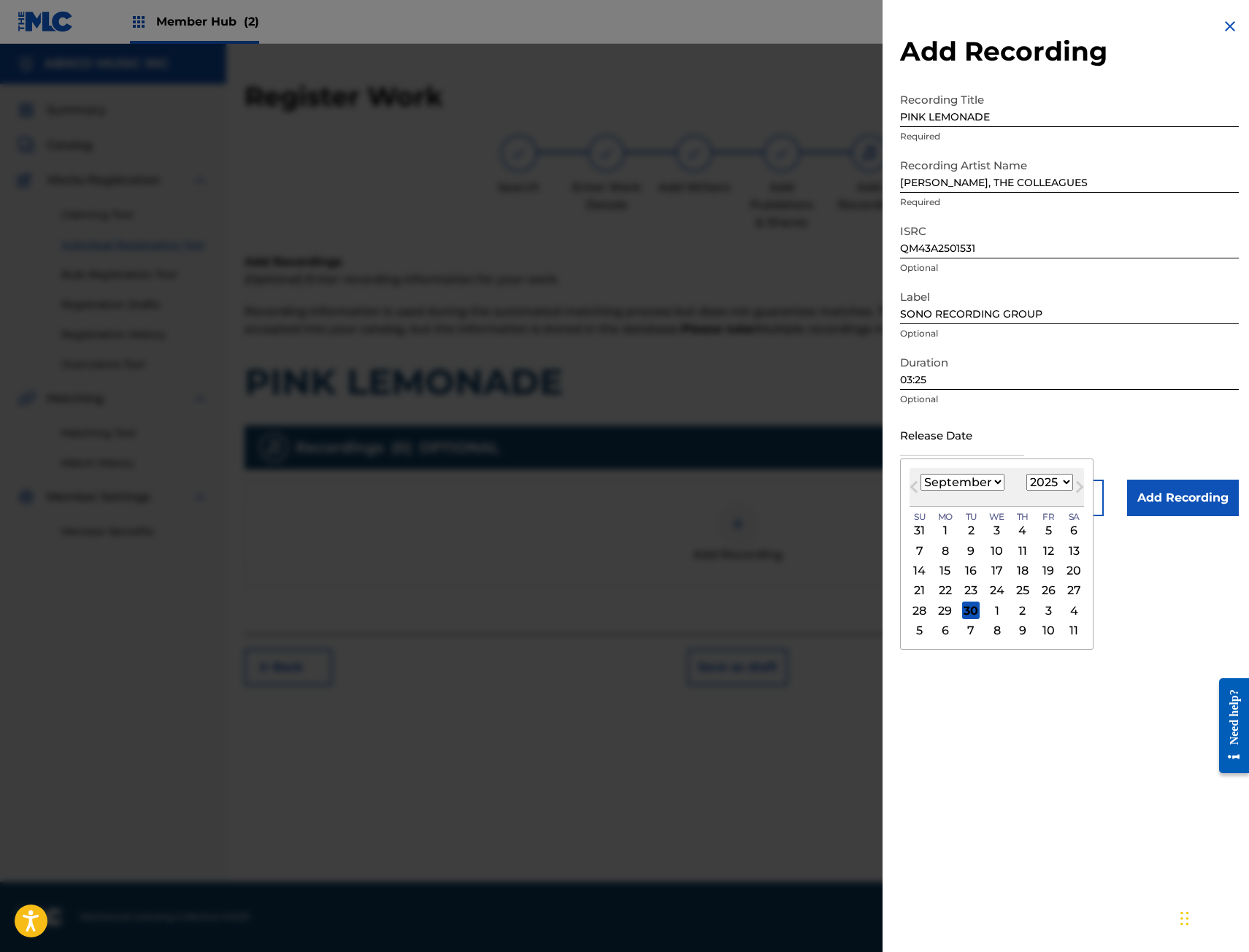
click at [945, 499] on div "[DATE] January February March April May June July August September October Nove…" at bounding box center [997, 487] width 175 height 38
click at [1040, 571] on div "19" at bounding box center [1048, 571] width 18 height 18
type input "[DATE]"
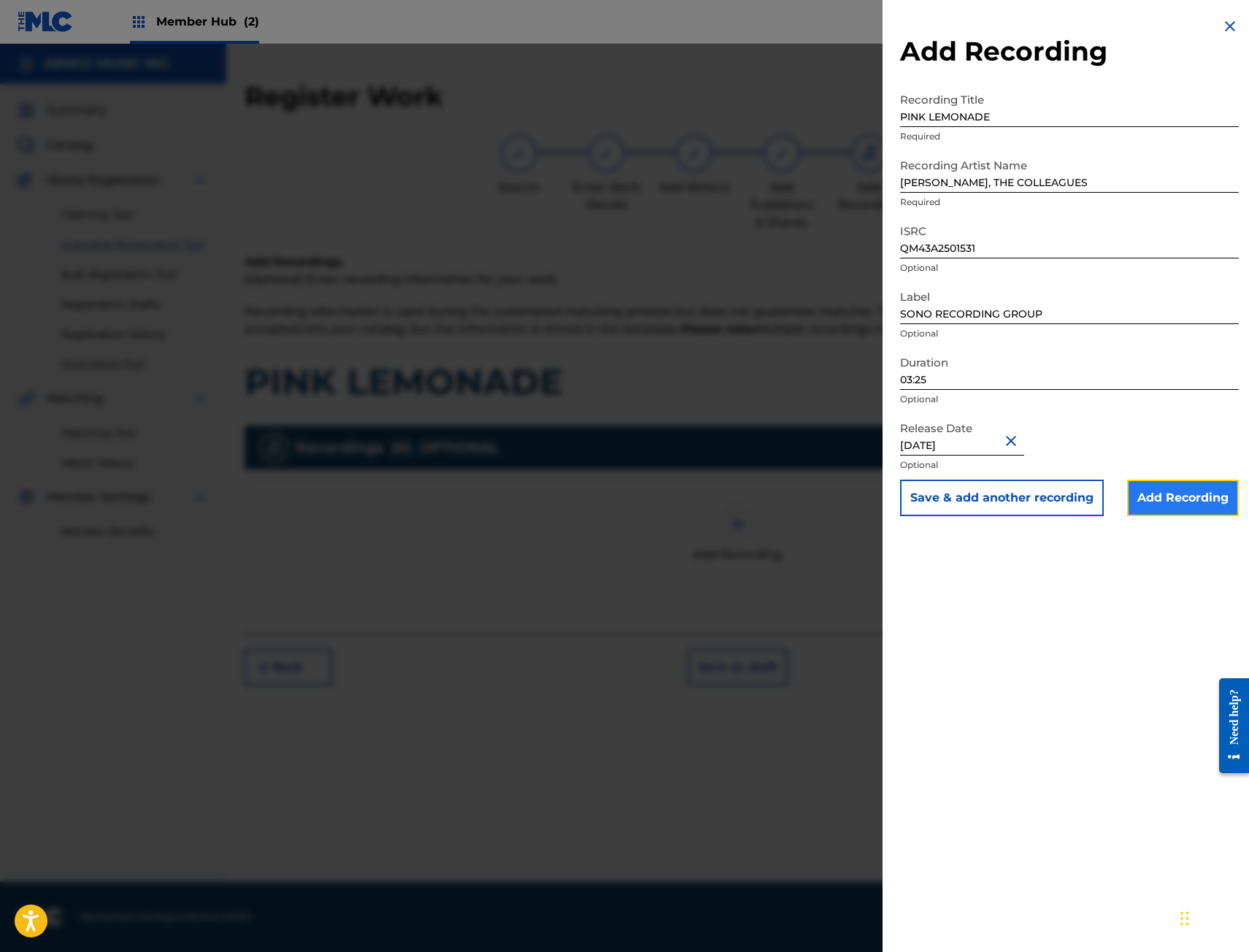
click at [1185, 510] on input "Add Recording" at bounding box center [1183, 498] width 111 height 37
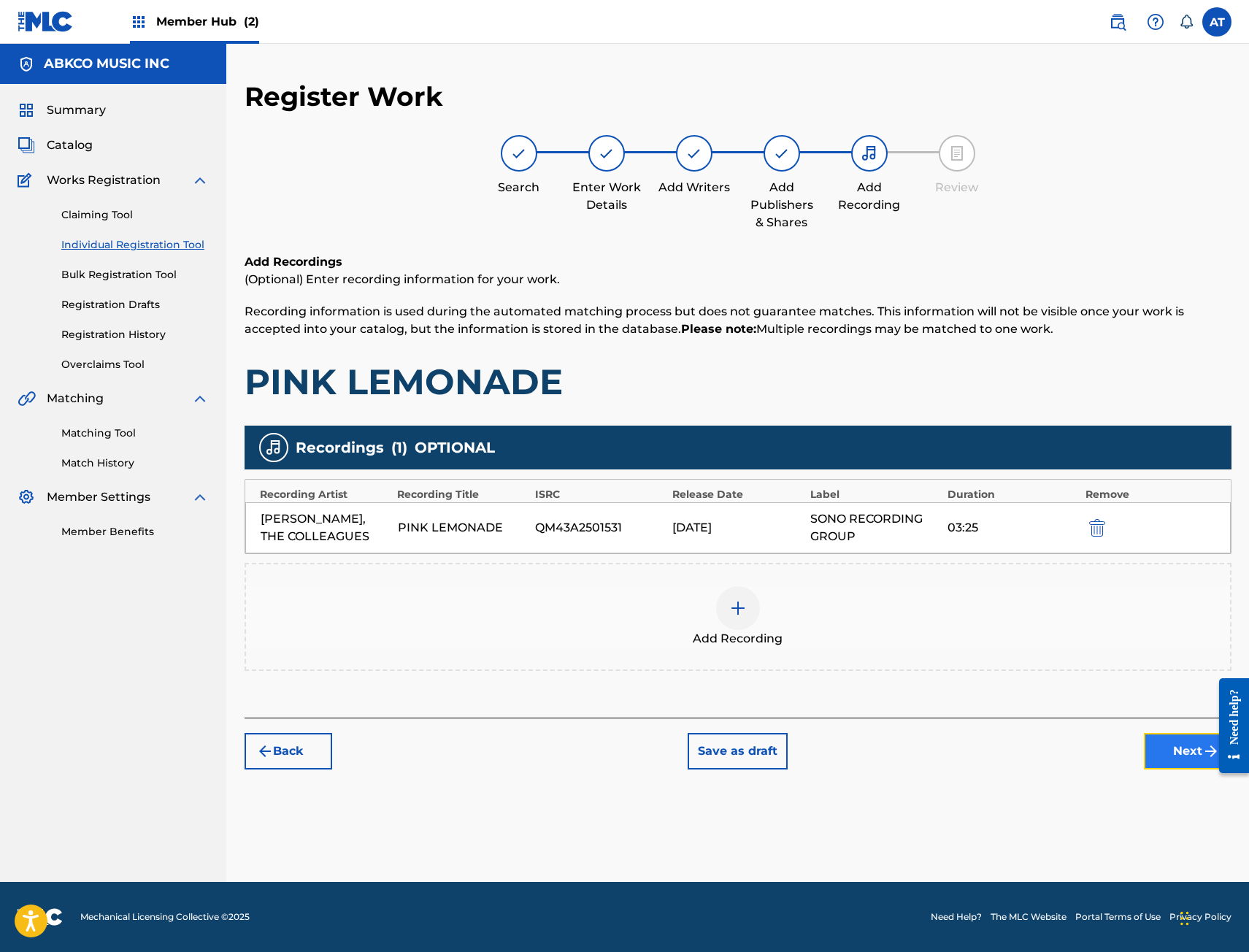
click at [1164, 751] on button "Next" at bounding box center [1187, 752] width 87 height 37
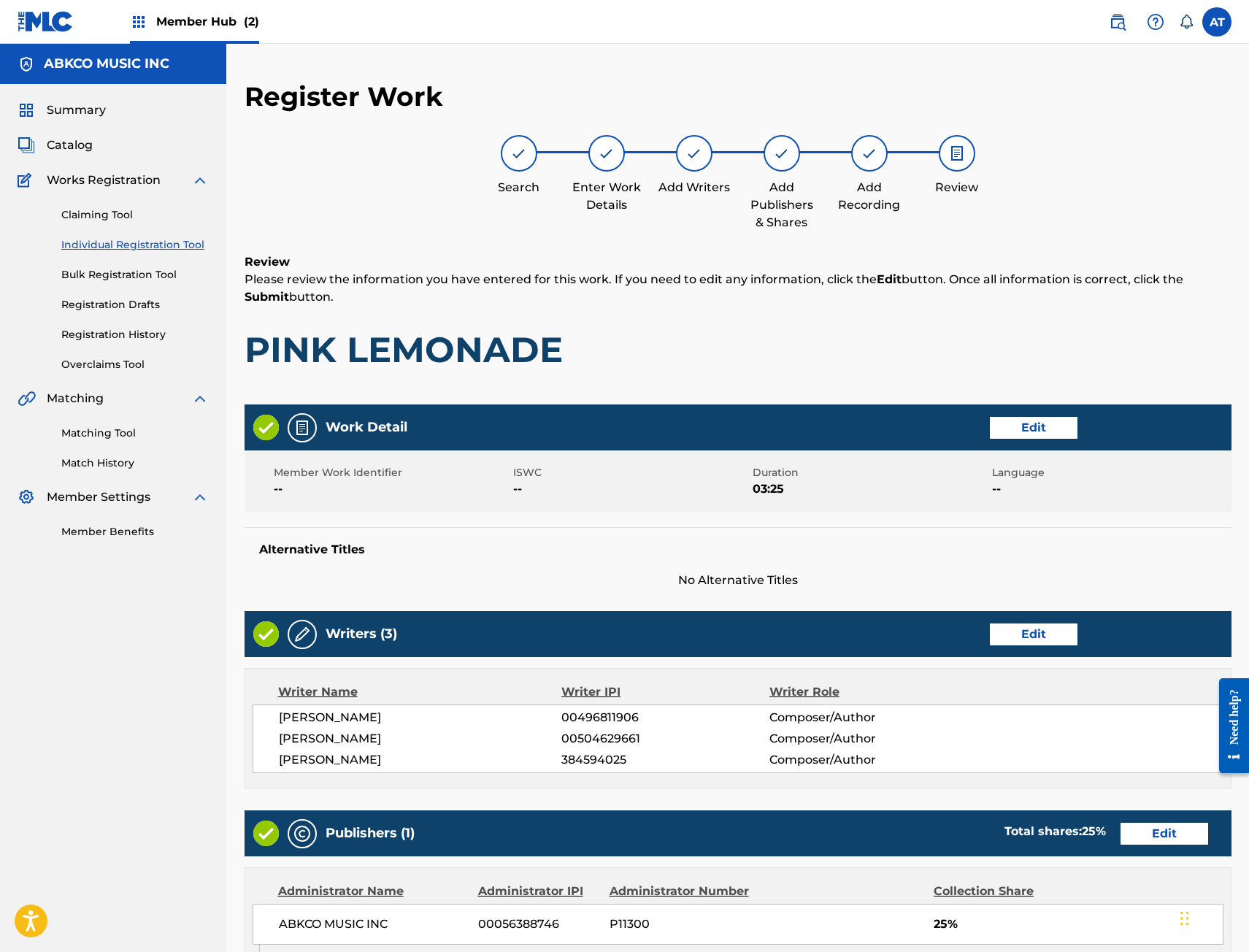
scroll to position [394, 0]
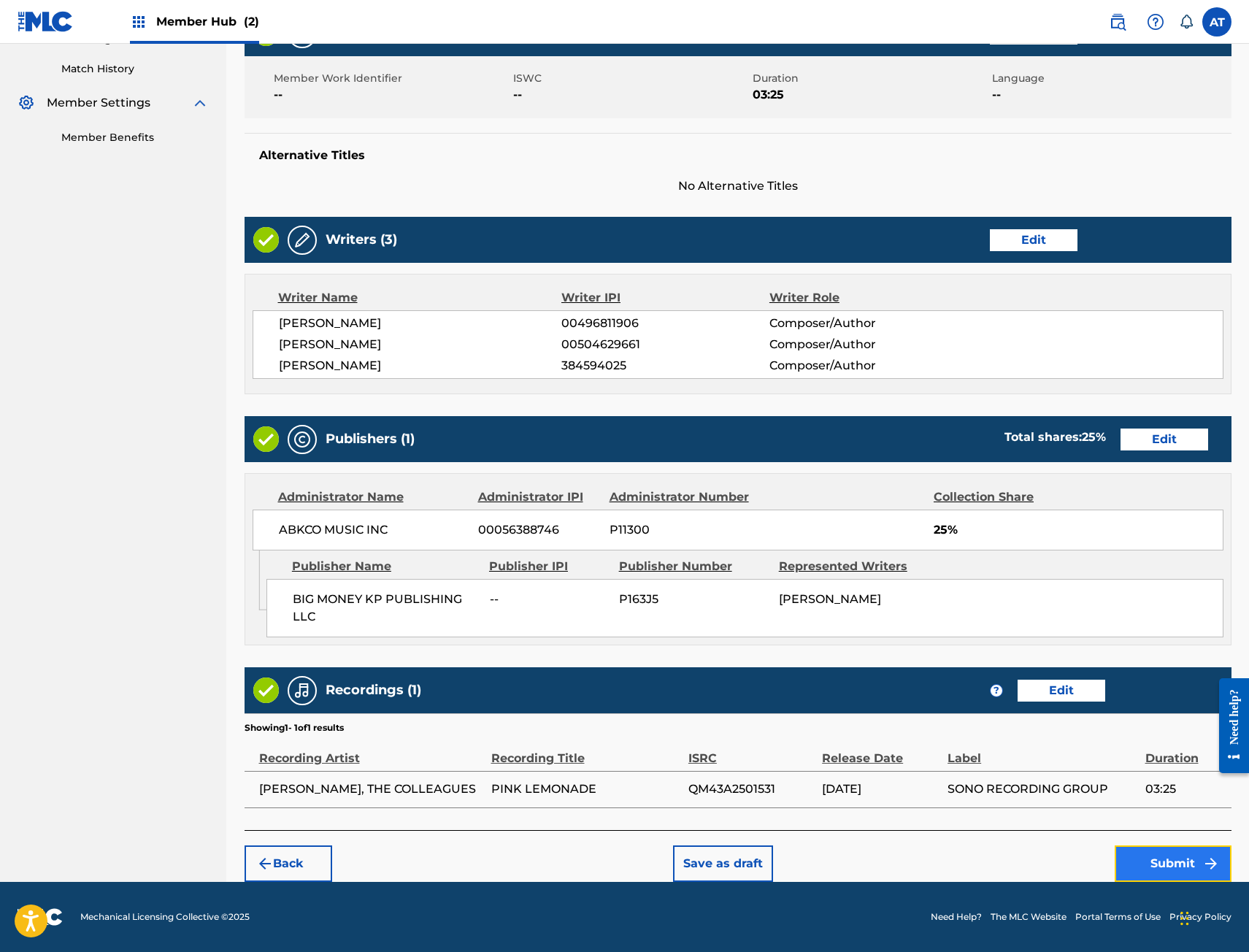
click at [1158, 862] on button "Submit" at bounding box center [1173, 864] width 117 height 37
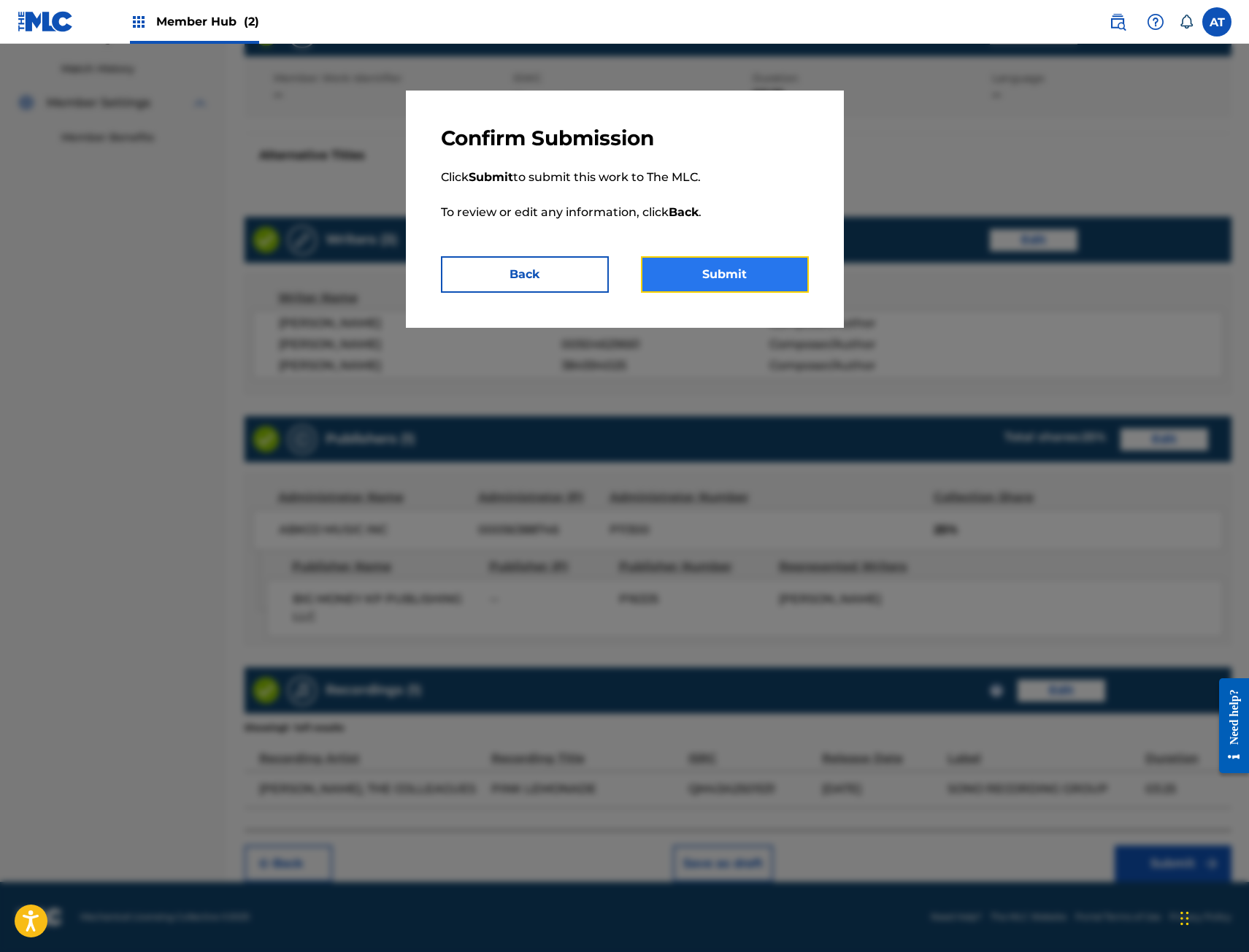
click at [744, 268] on button "Submit" at bounding box center [725, 275] width 168 height 37
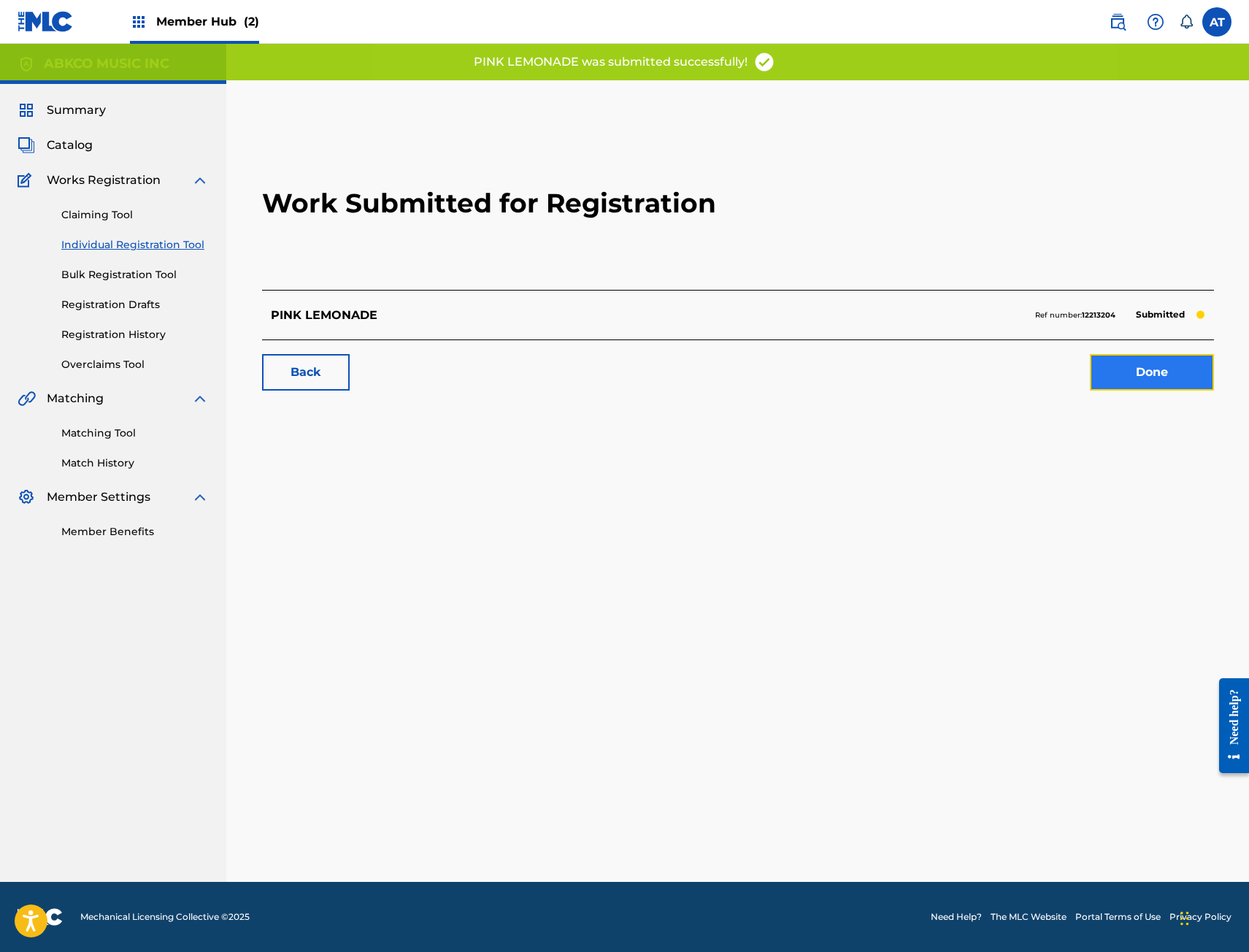
click at [1114, 369] on link "Done" at bounding box center [1151, 373] width 124 height 37
